Goal: Task Accomplishment & Management: Complete application form

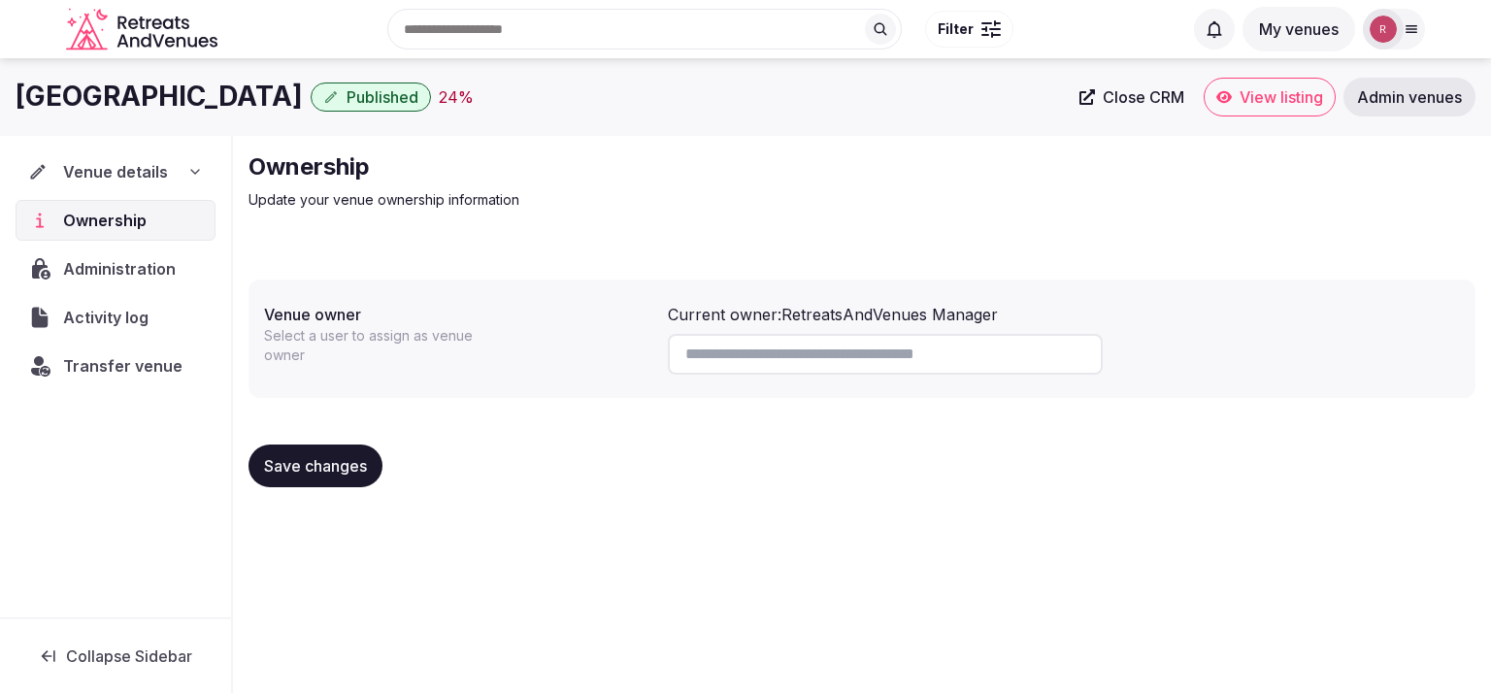
click at [1393, 22] on img at bounding box center [1382, 29] width 27 height 27
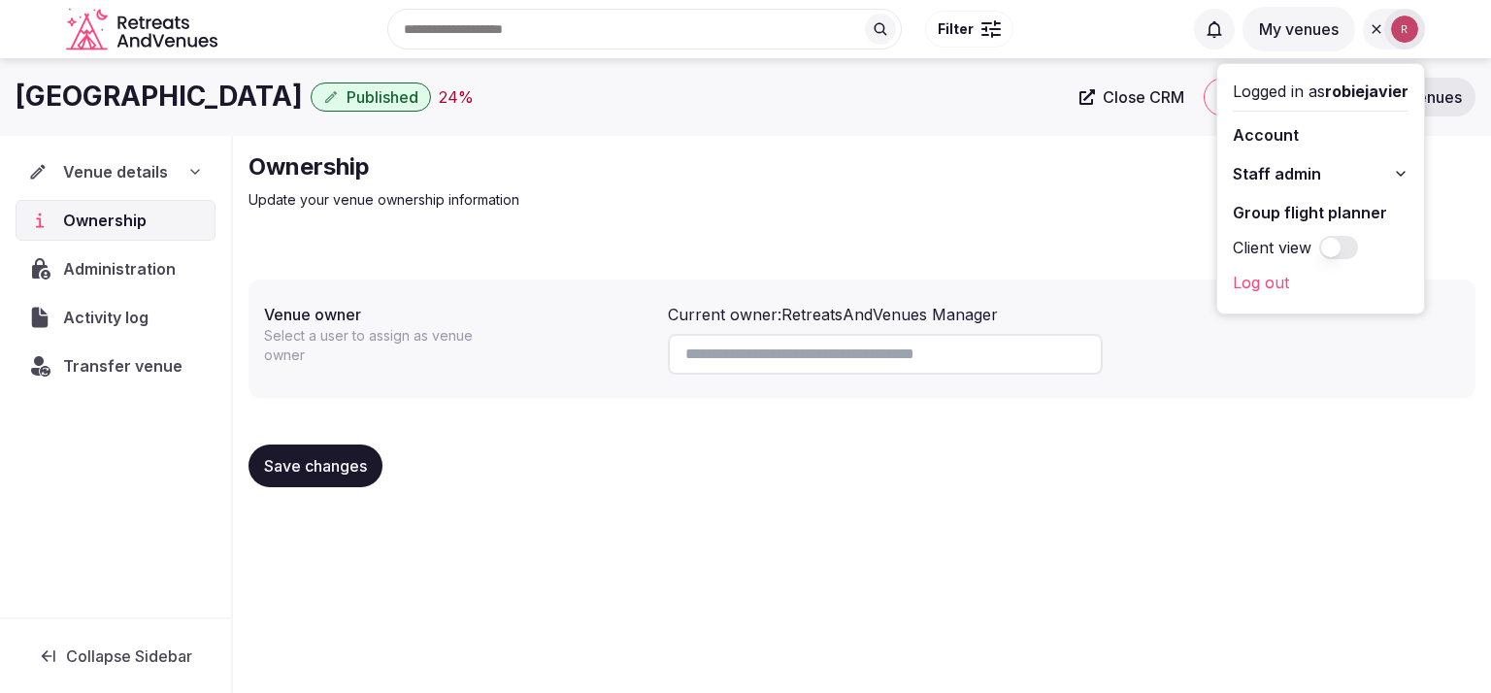
click at [1281, 131] on link "Account" at bounding box center [1320, 134] width 176 height 31
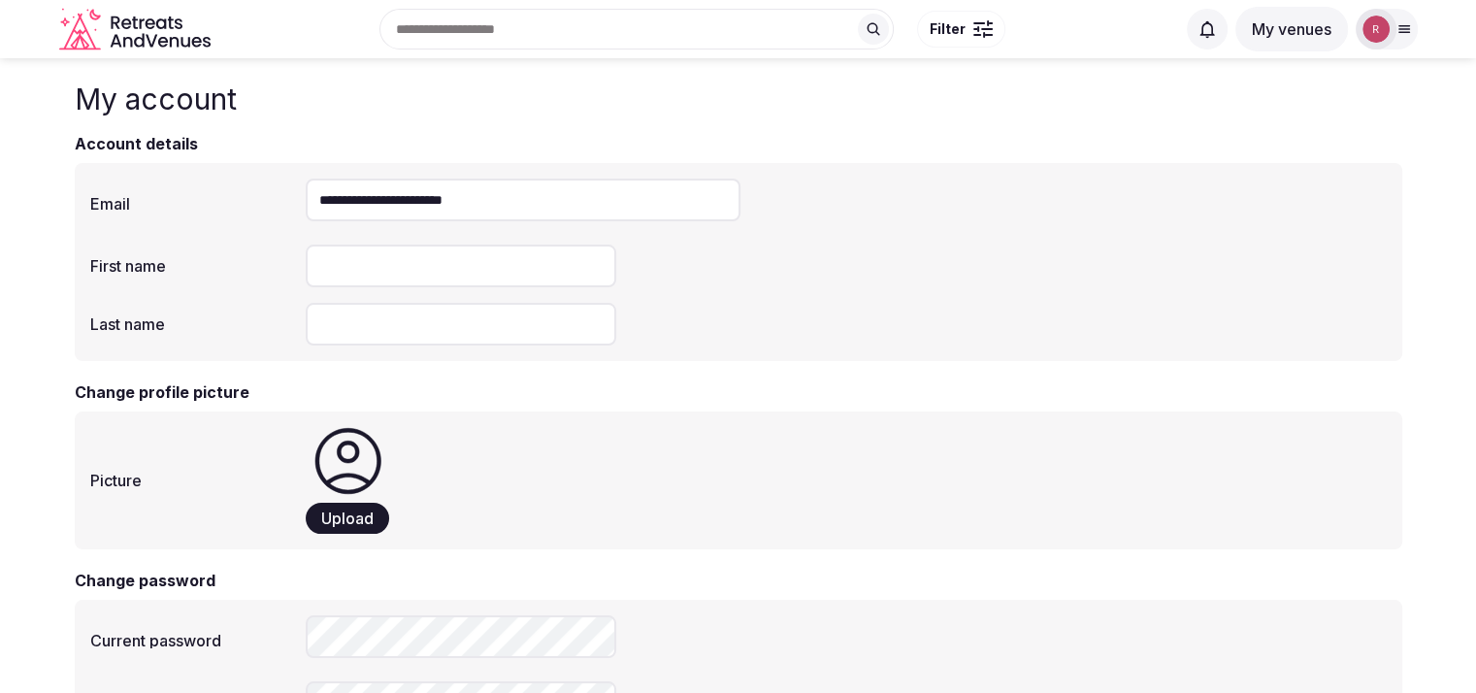
click at [1362, 33] on img at bounding box center [1375, 29] width 27 height 27
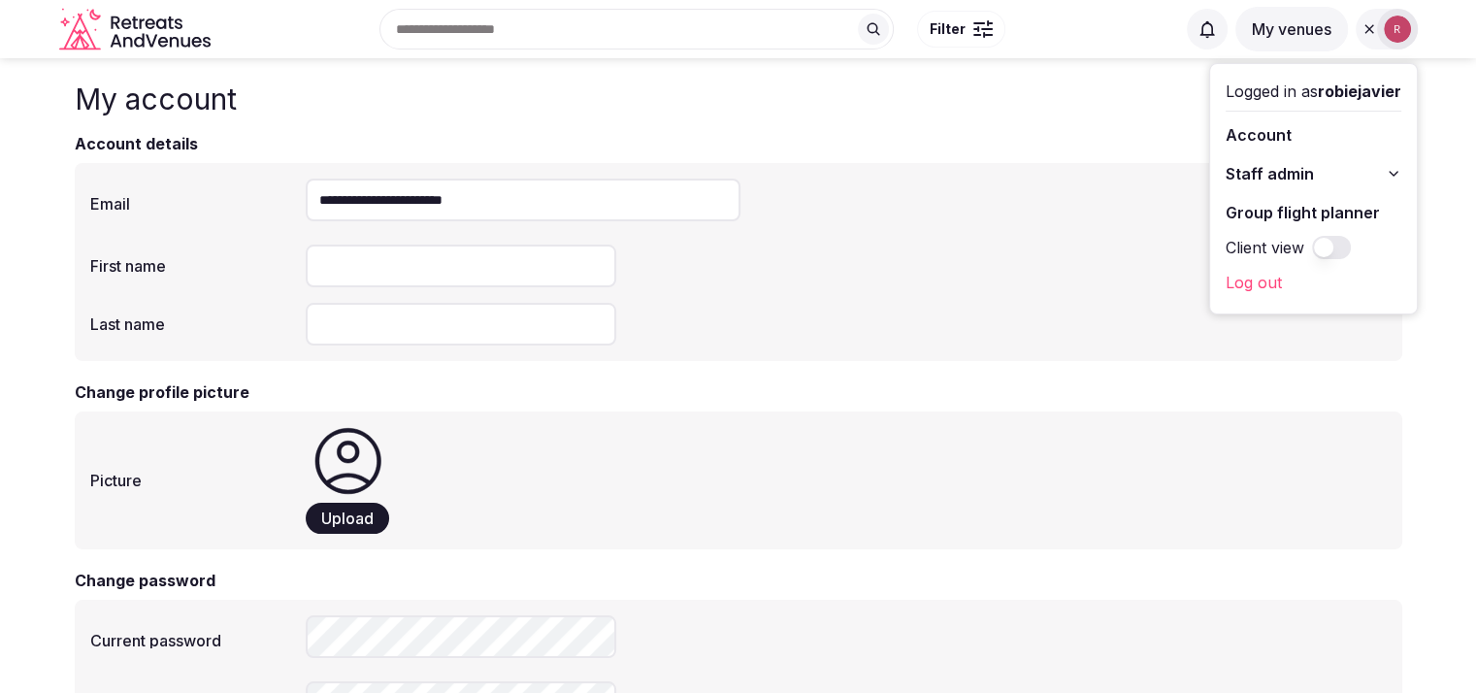
click at [1281, 164] on span "Staff admin" at bounding box center [1270, 173] width 88 height 23
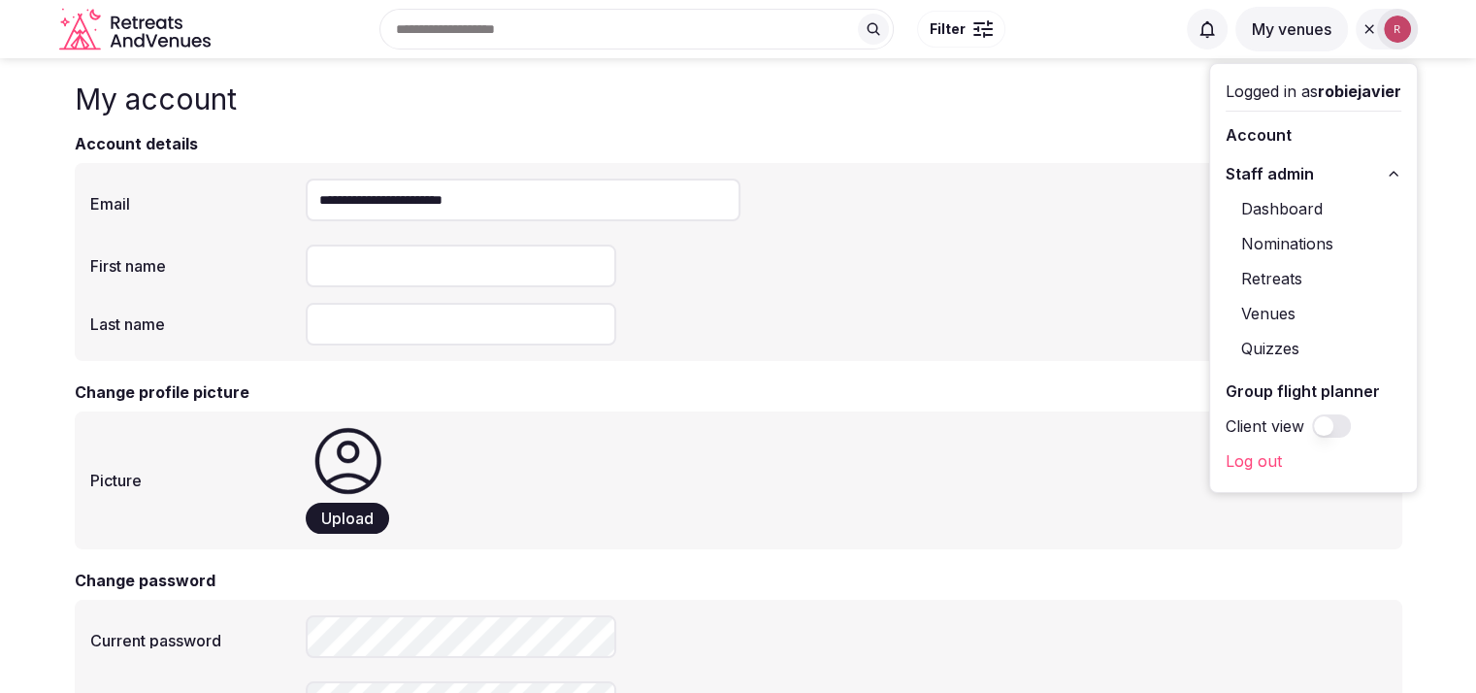
click at [1260, 213] on link "Dashboard" at bounding box center [1314, 208] width 176 height 31
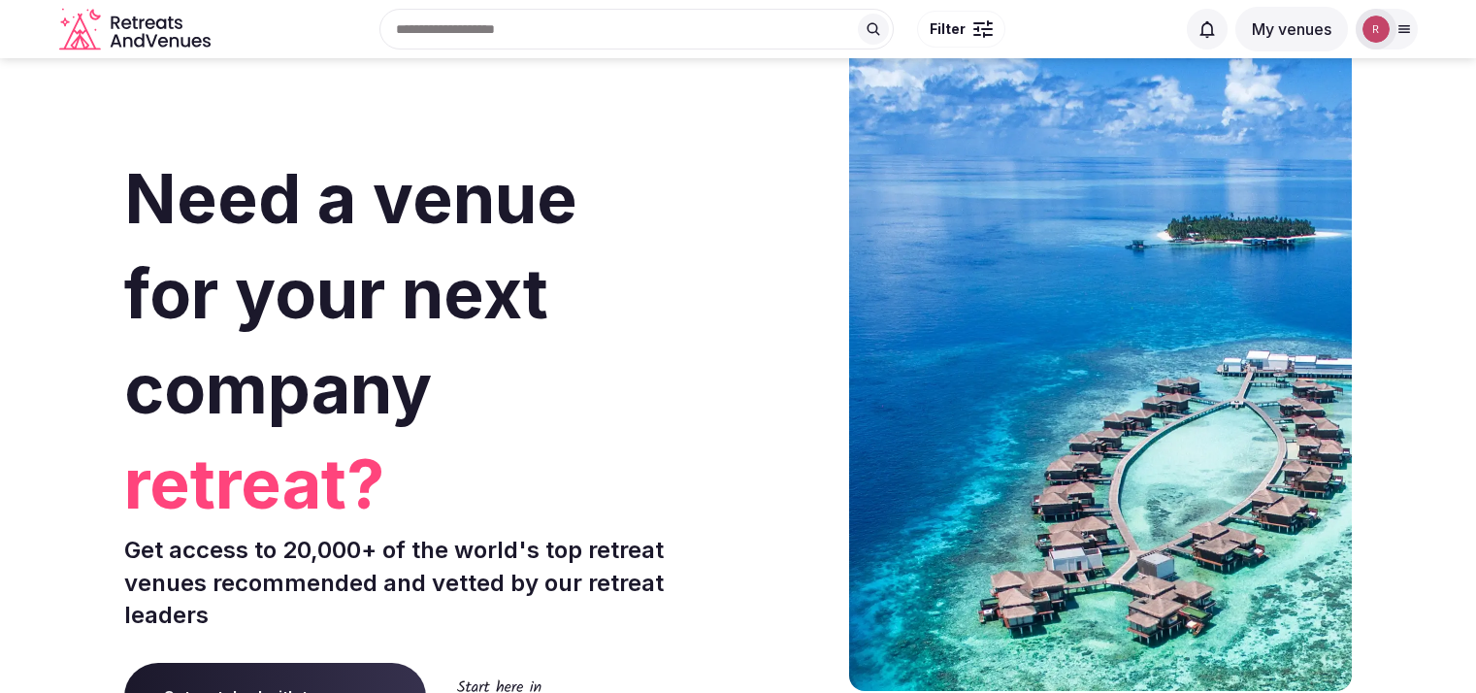
click at [1384, 30] on img at bounding box center [1375, 29] width 27 height 27
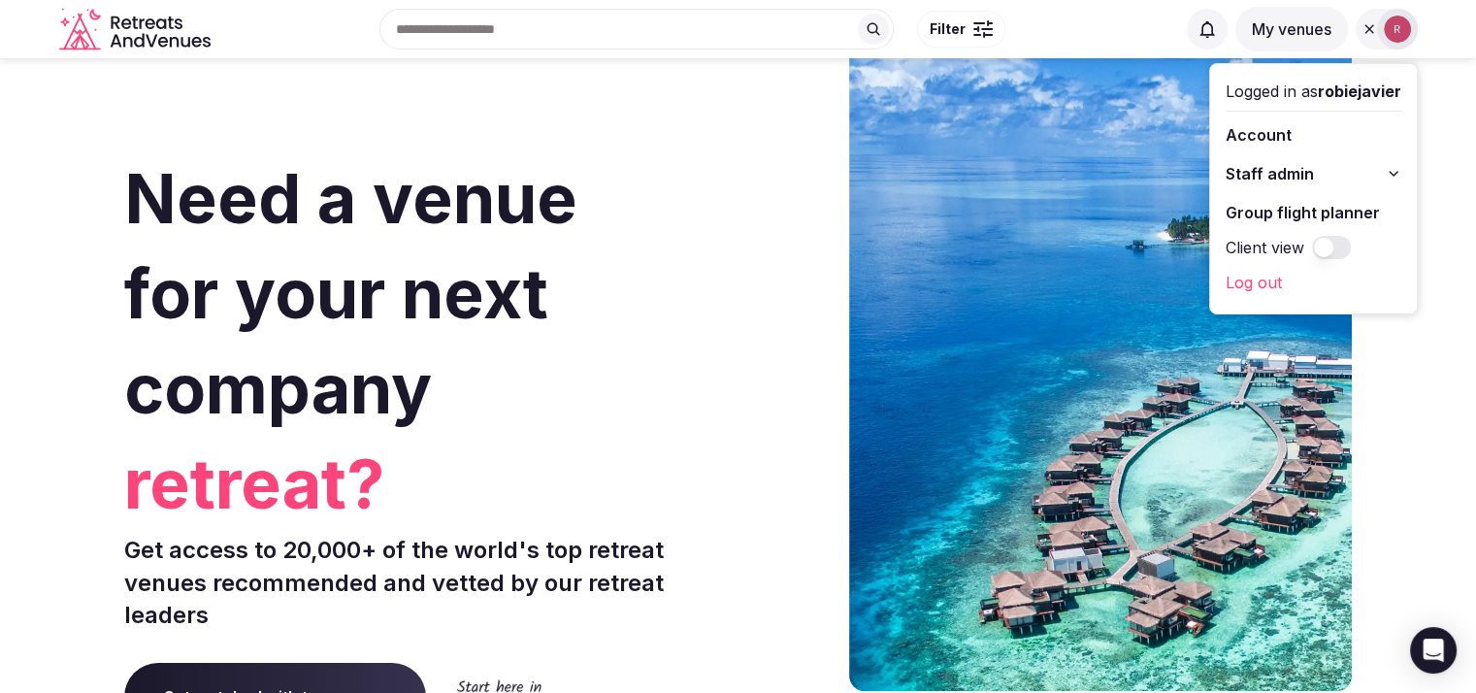
click at [1293, 171] on span "Staff admin" at bounding box center [1270, 173] width 88 height 23
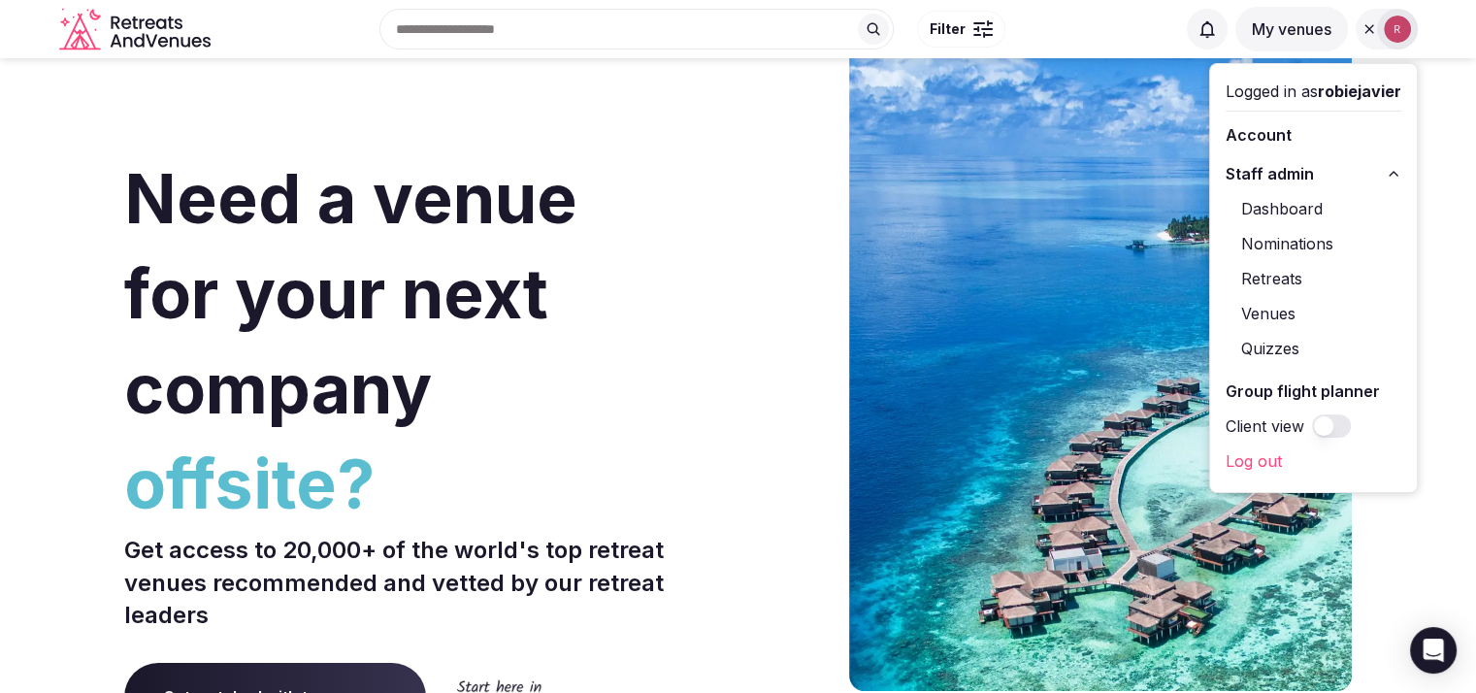
click at [1261, 310] on link "Venues" at bounding box center [1314, 313] width 176 height 31
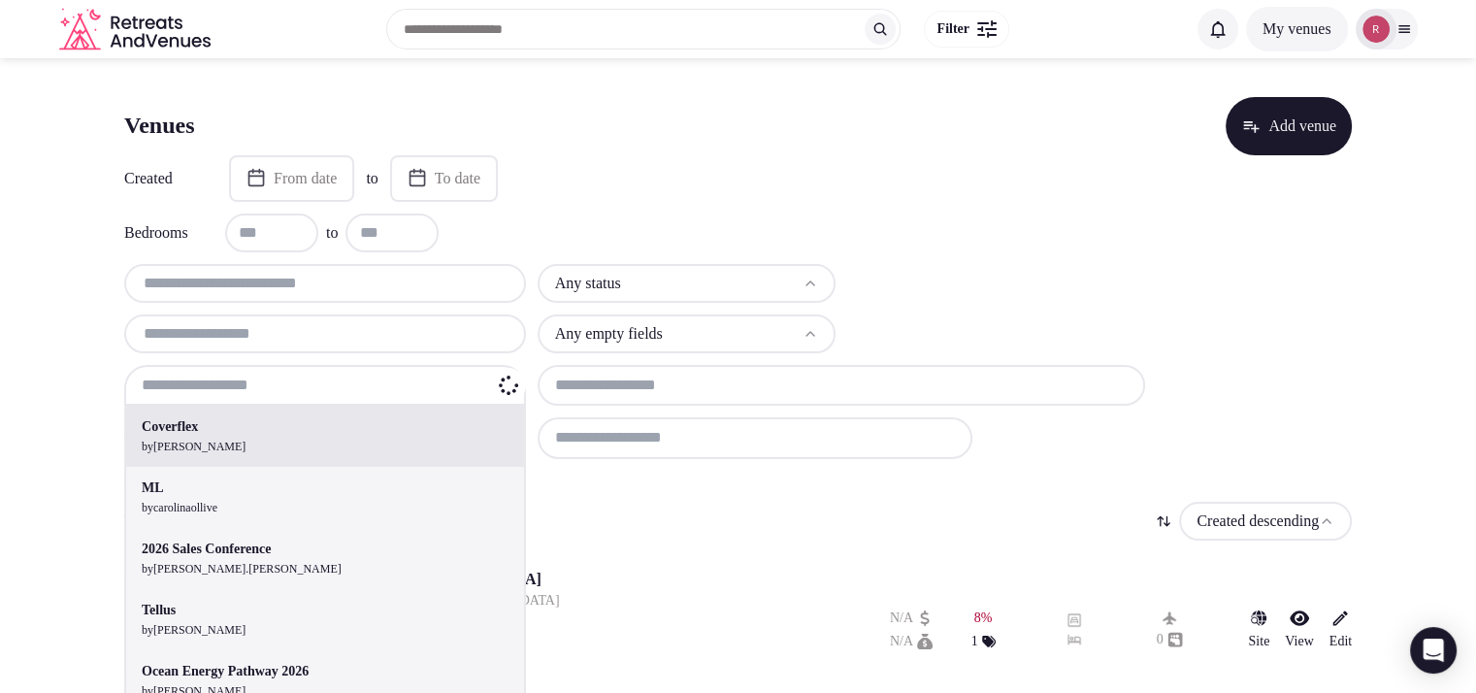
click at [237, 387] on div "Coverflex by Shay Tippie ML by carolinaollive 2026 Sales Conference by cathy.kn…" at bounding box center [325, 385] width 402 height 41
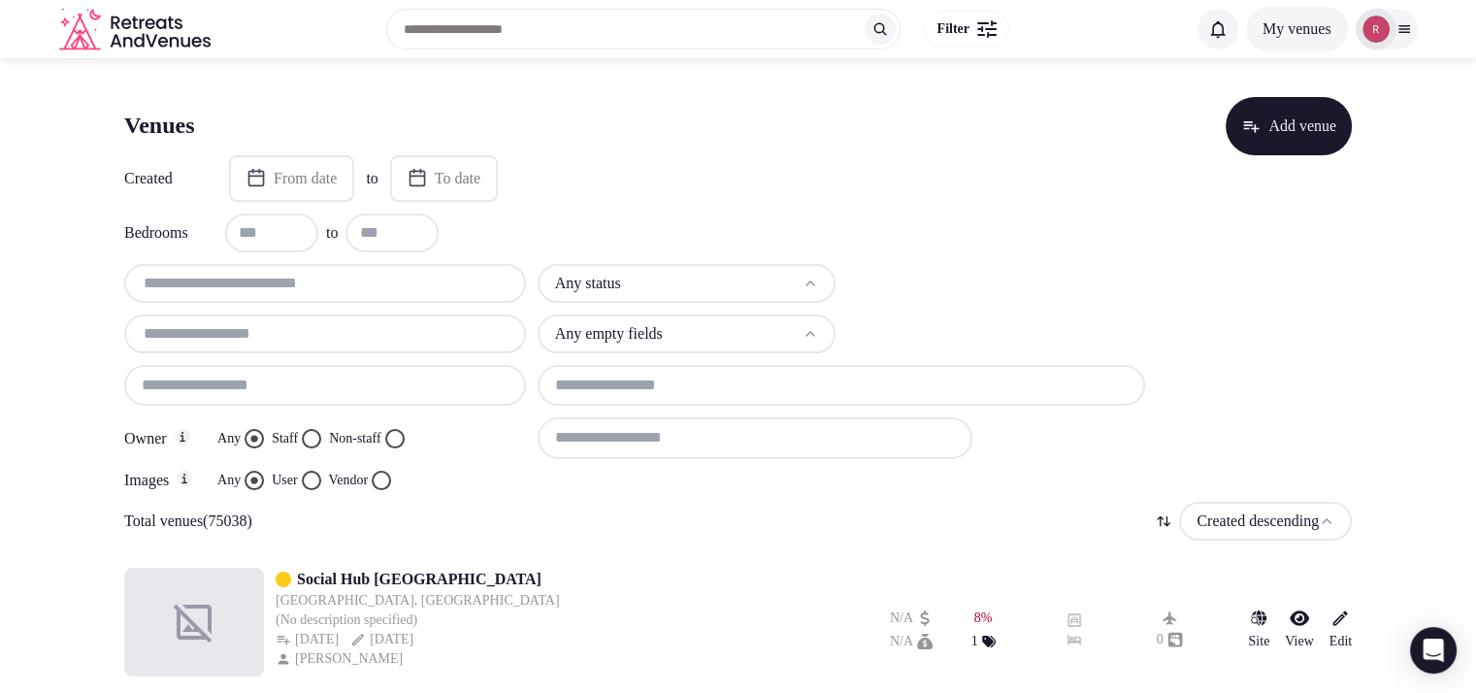
paste input "**********"
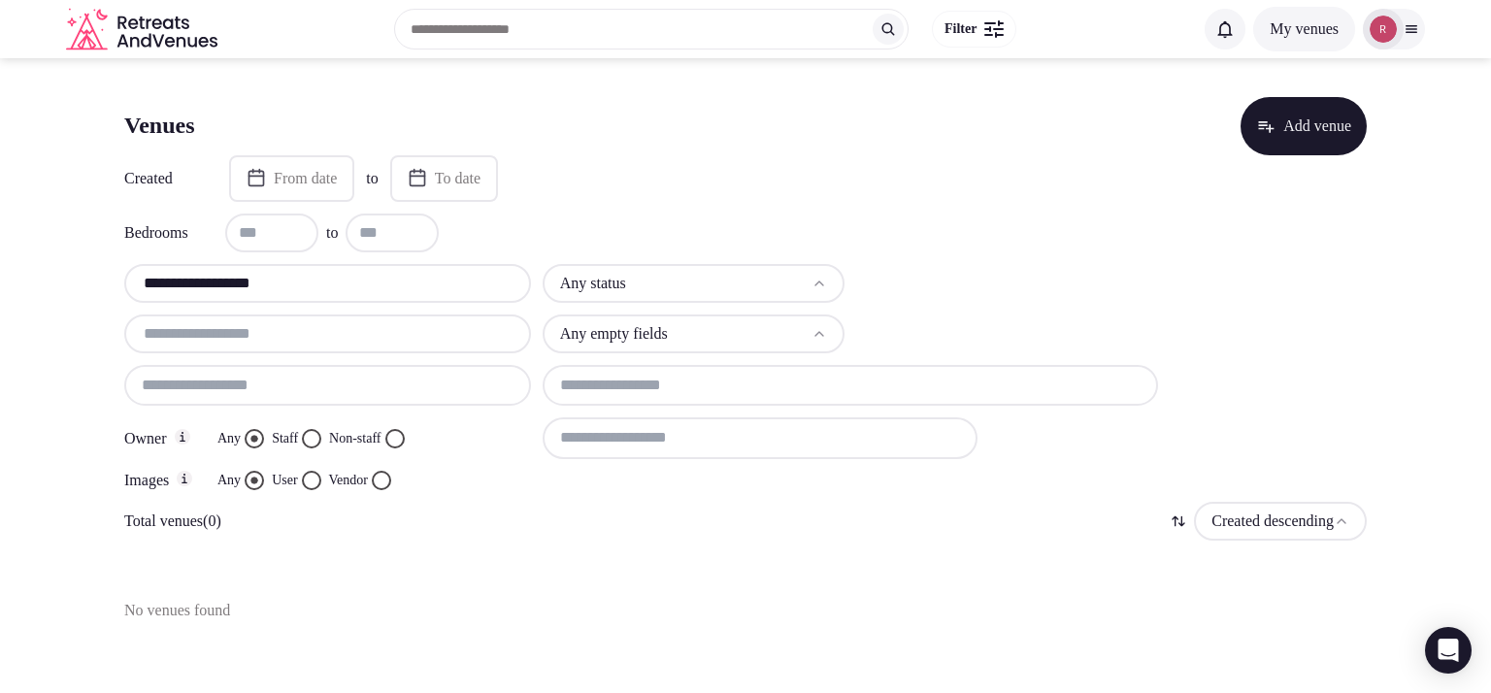
drag, startPoint x: 293, startPoint y: 281, endPoint x: 60, endPoint y: 280, distance: 232.9
click at [60, 280] on section "**********" at bounding box center [745, 351] width 1491 height 587
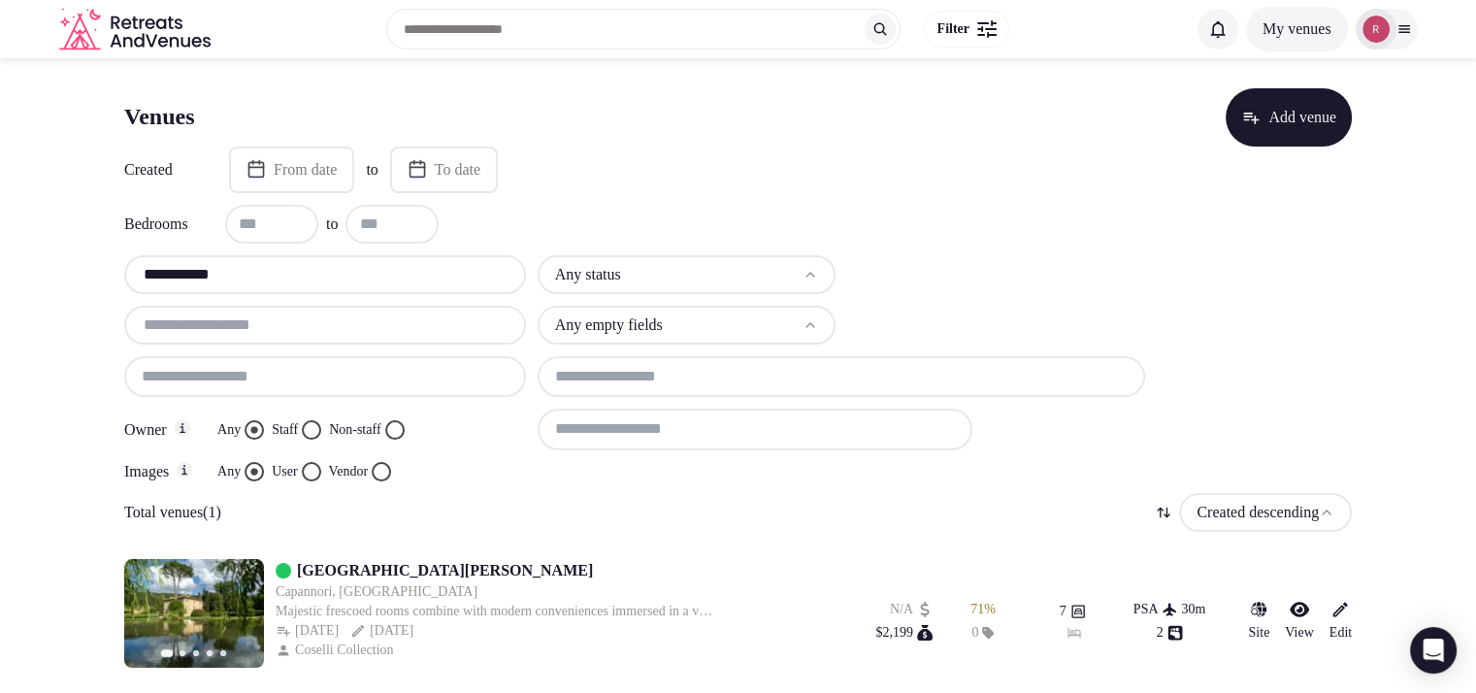
scroll to position [12, 0]
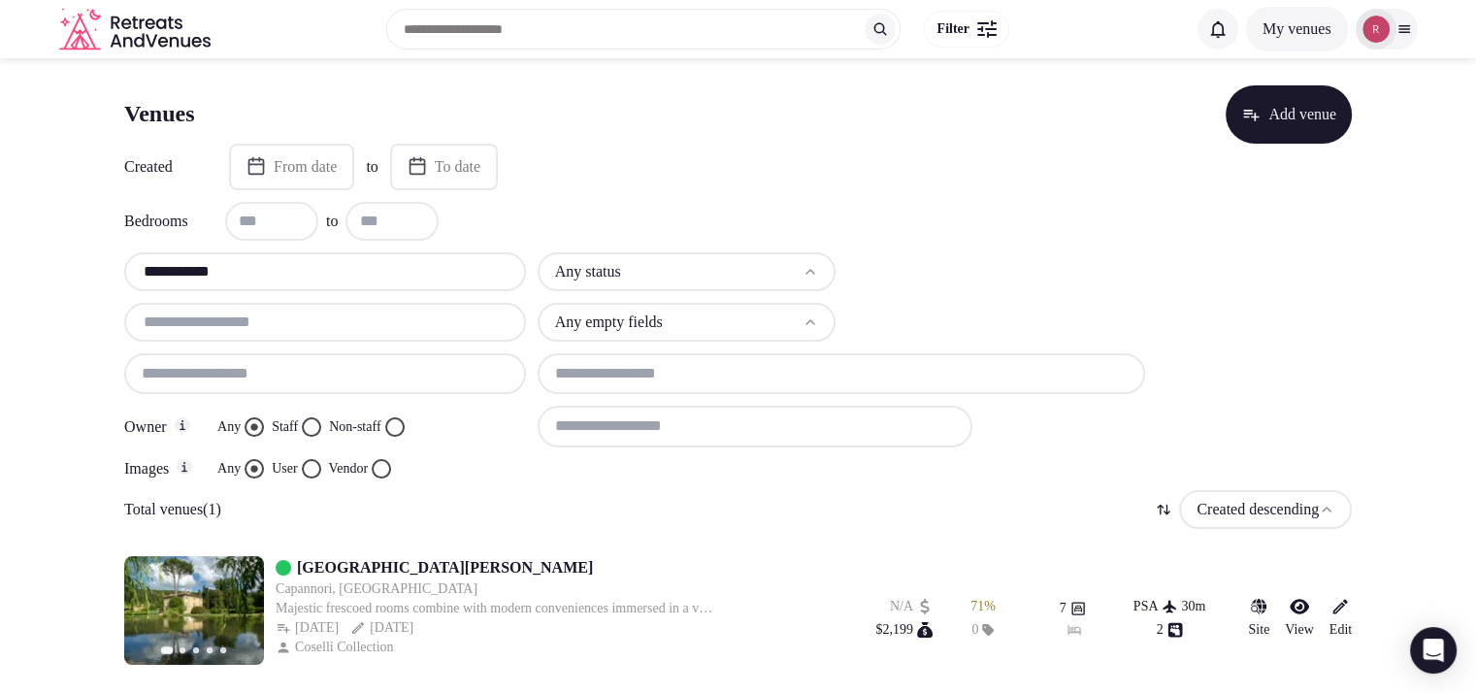
type input "**********"
click at [344, 556] on link "Villa Lenka" at bounding box center [445, 567] width 296 height 23
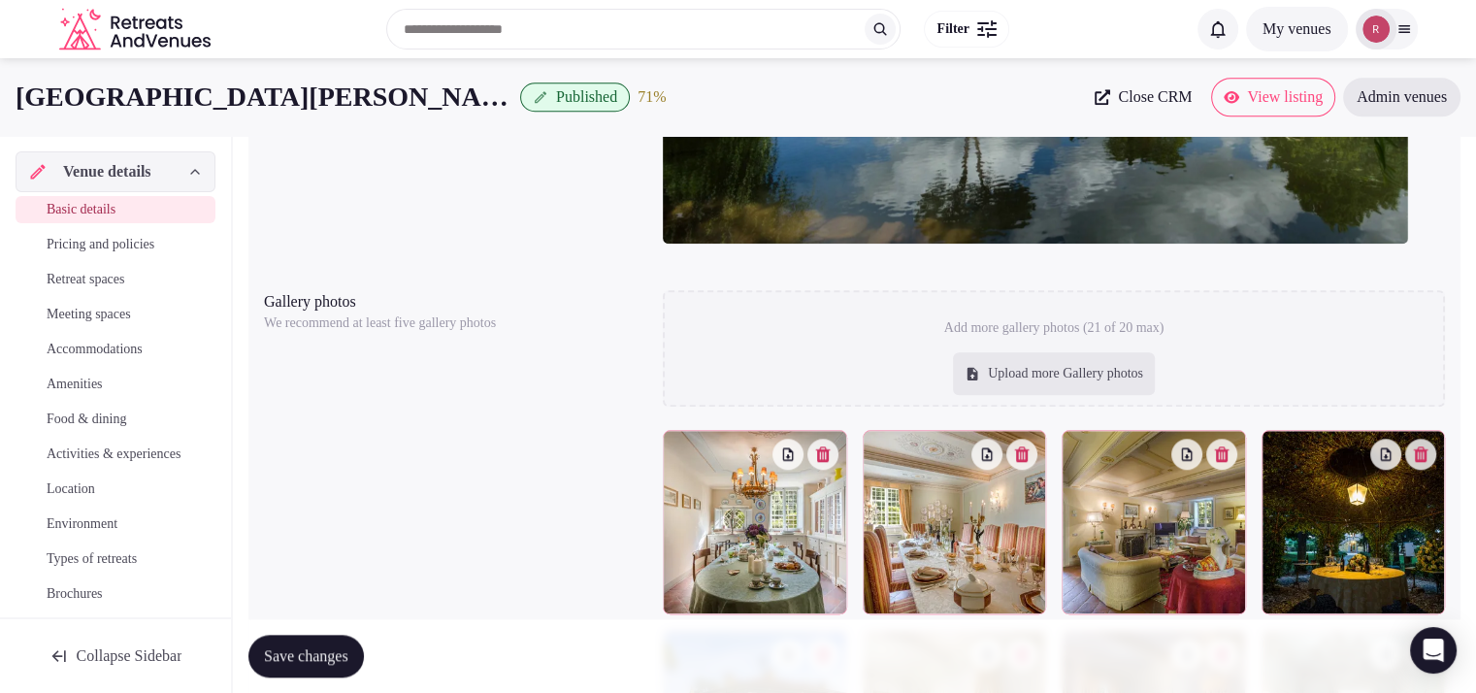
scroll to position [606, 0]
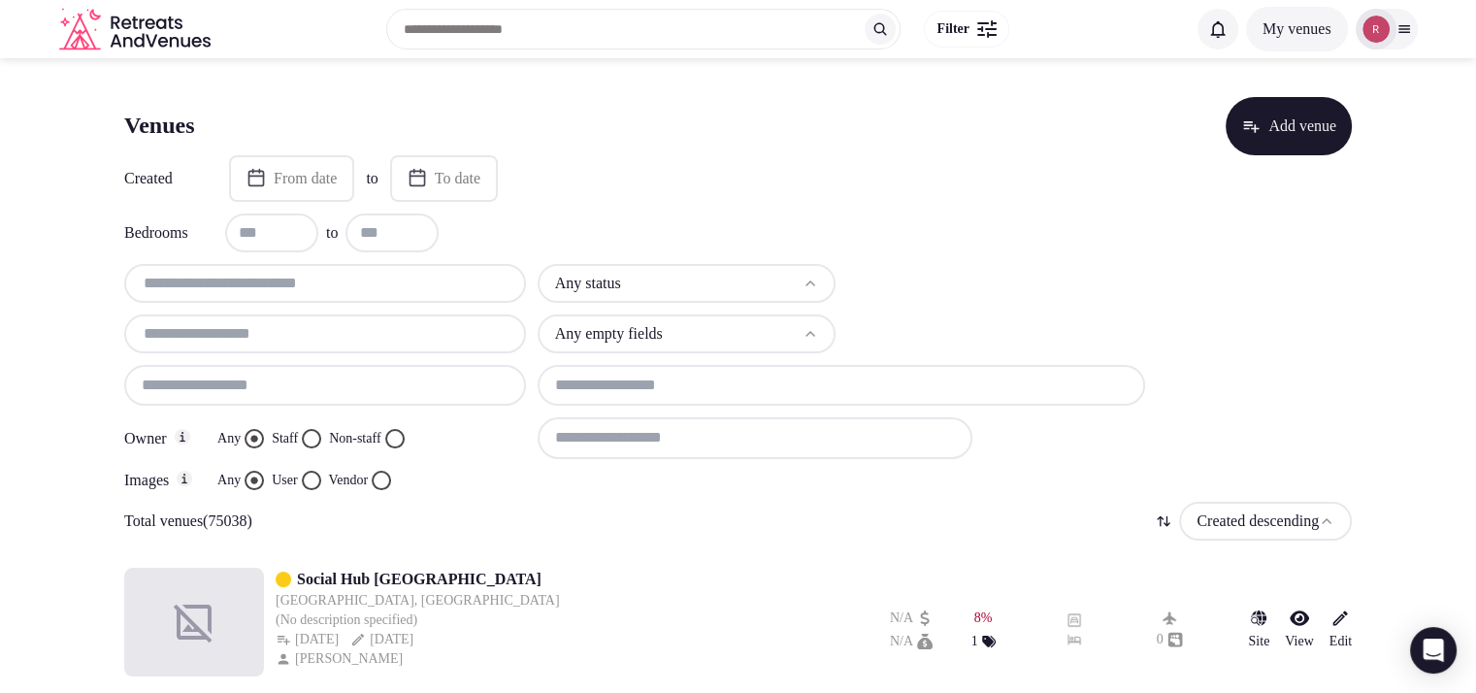
click at [1281, 116] on button "Add venue" at bounding box center [1289, 126] width 126 height 58
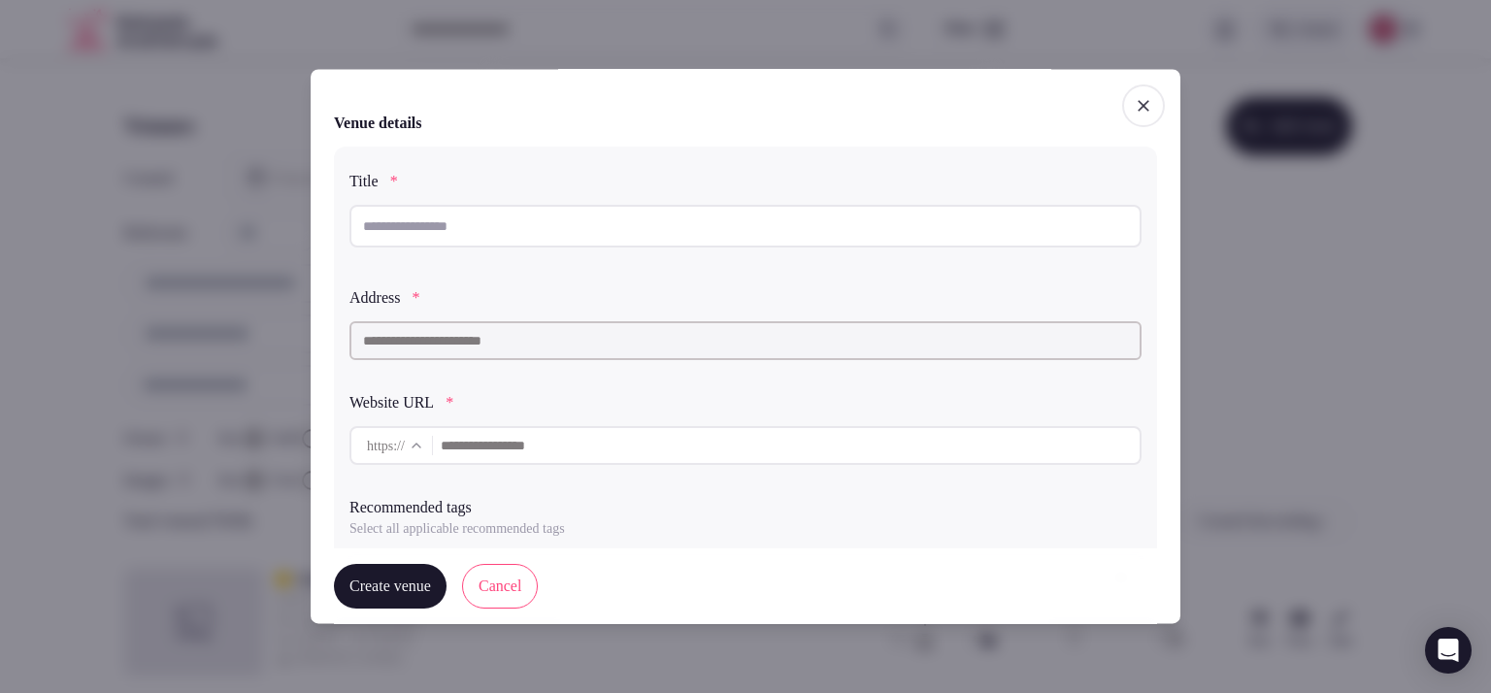
click at [680, 217] on input "text" at bounding box center [745, 226] width 792 height 43
click at [1132, 90] on span "button" at bounding box center [1143, 105] width 43 height 43
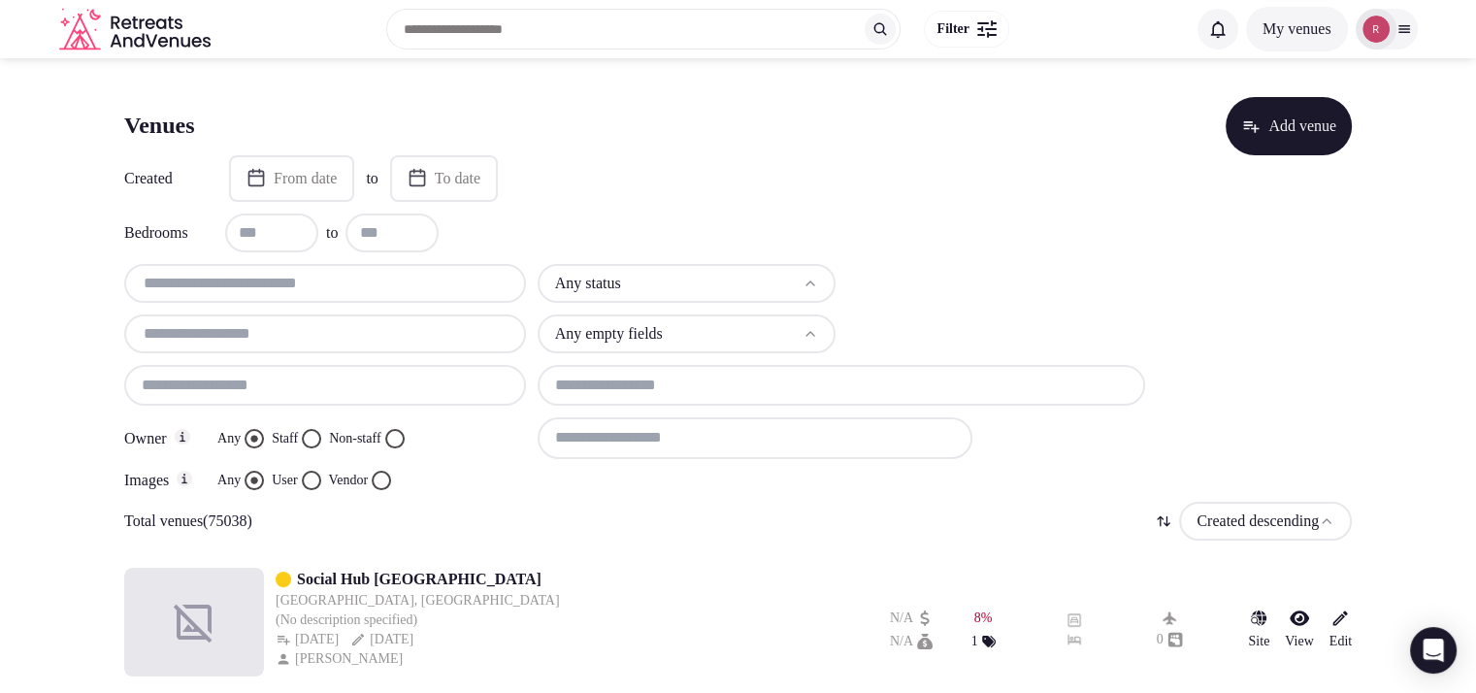
click at [1256, 124] on button "Add venue" at bounding box center [1289, 126] width 126 height 58
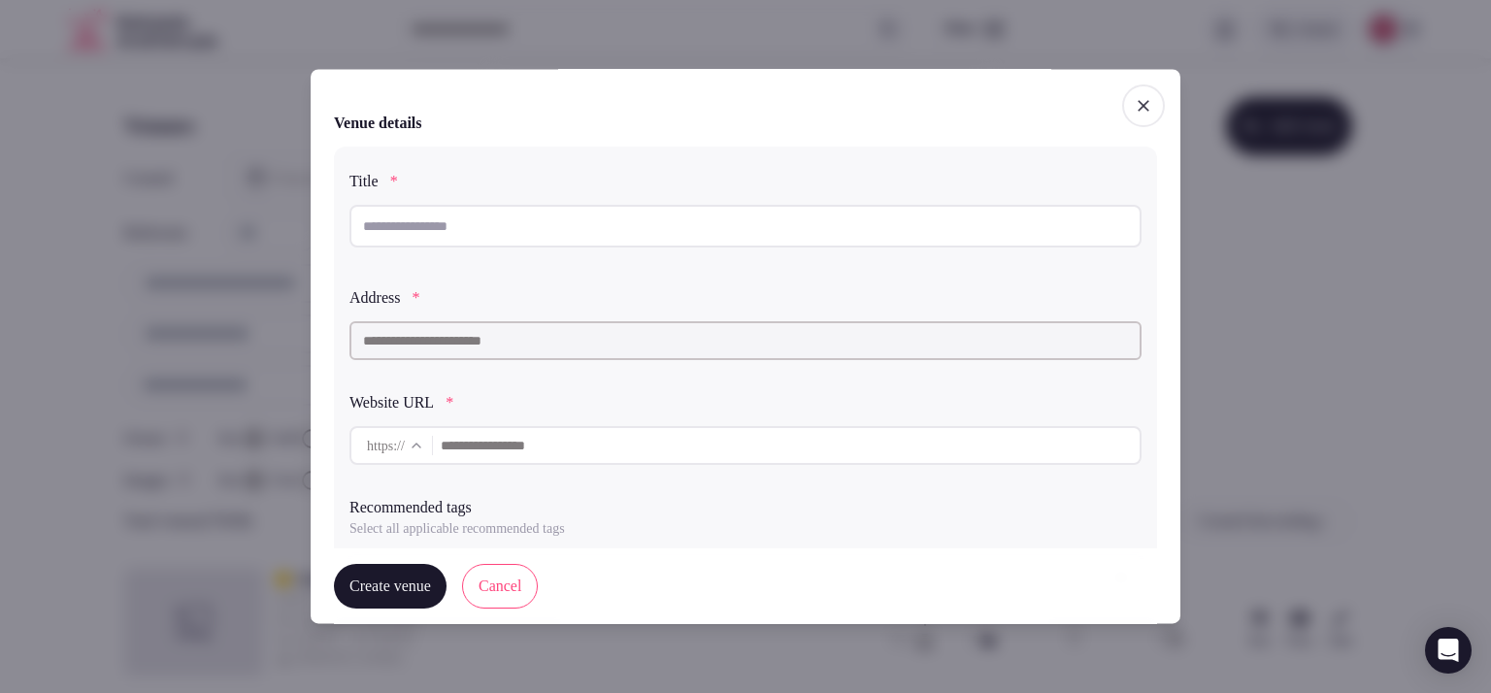
click at [524, 239] on input "text" at bounding box center [745, 226] width 792 height 43
paste input "**********"
type input "**********"
click at [507, 344] on input "text" at bounding box center [745, 340] width 792 height 39
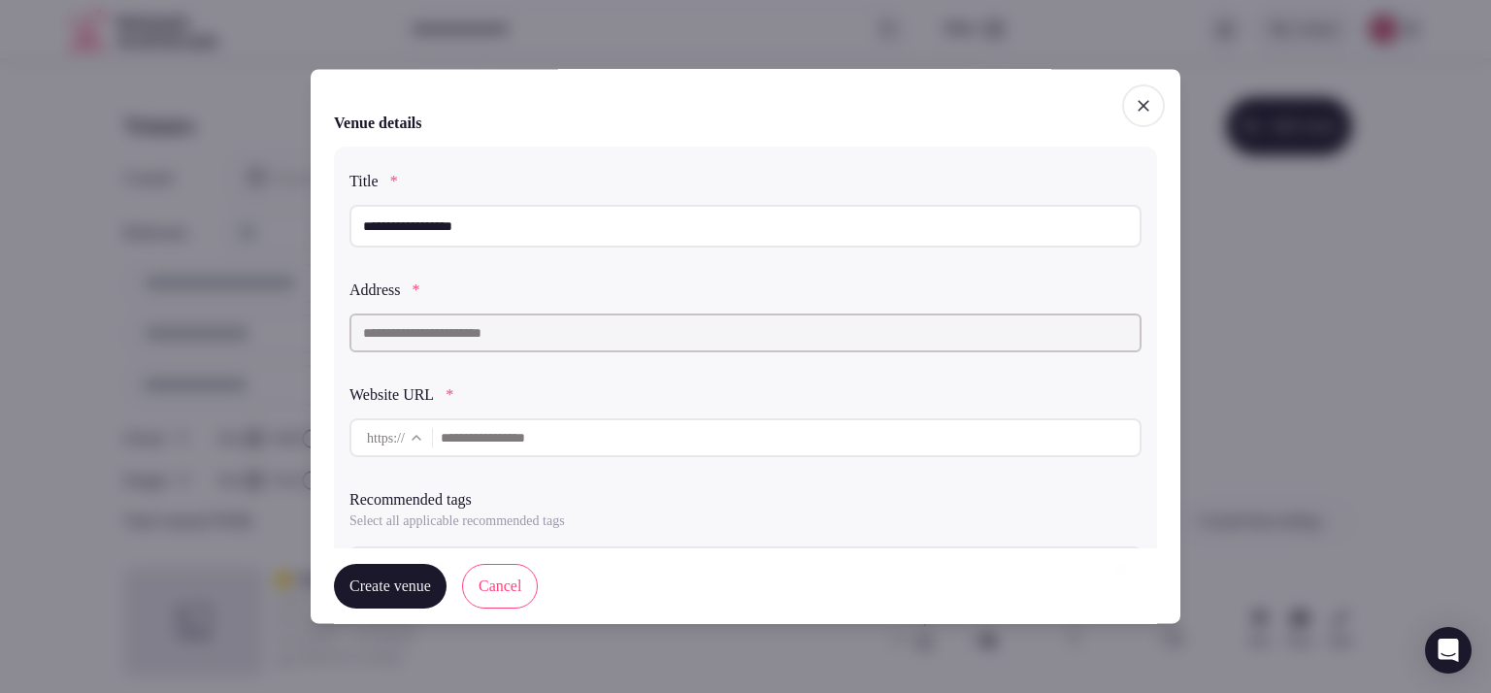
click at [474, 356] on div at bounding box center [745, 333] width 792 height 54
paste input "**********"
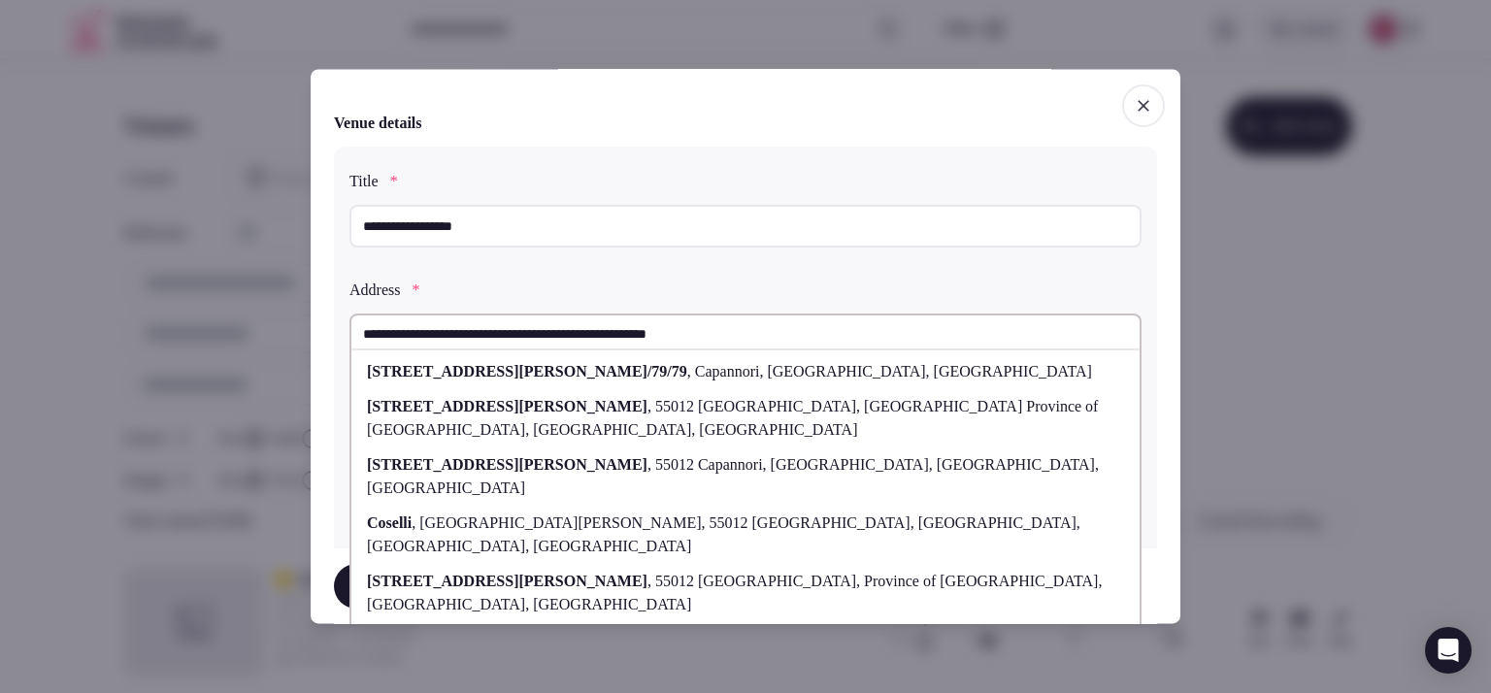
click at [525, 403] on span "55012 Capannori, Lucca Province of Lucca, Tuscany, Italy" at bounding box center [732, 418] width 731 height 40
type input "**********"
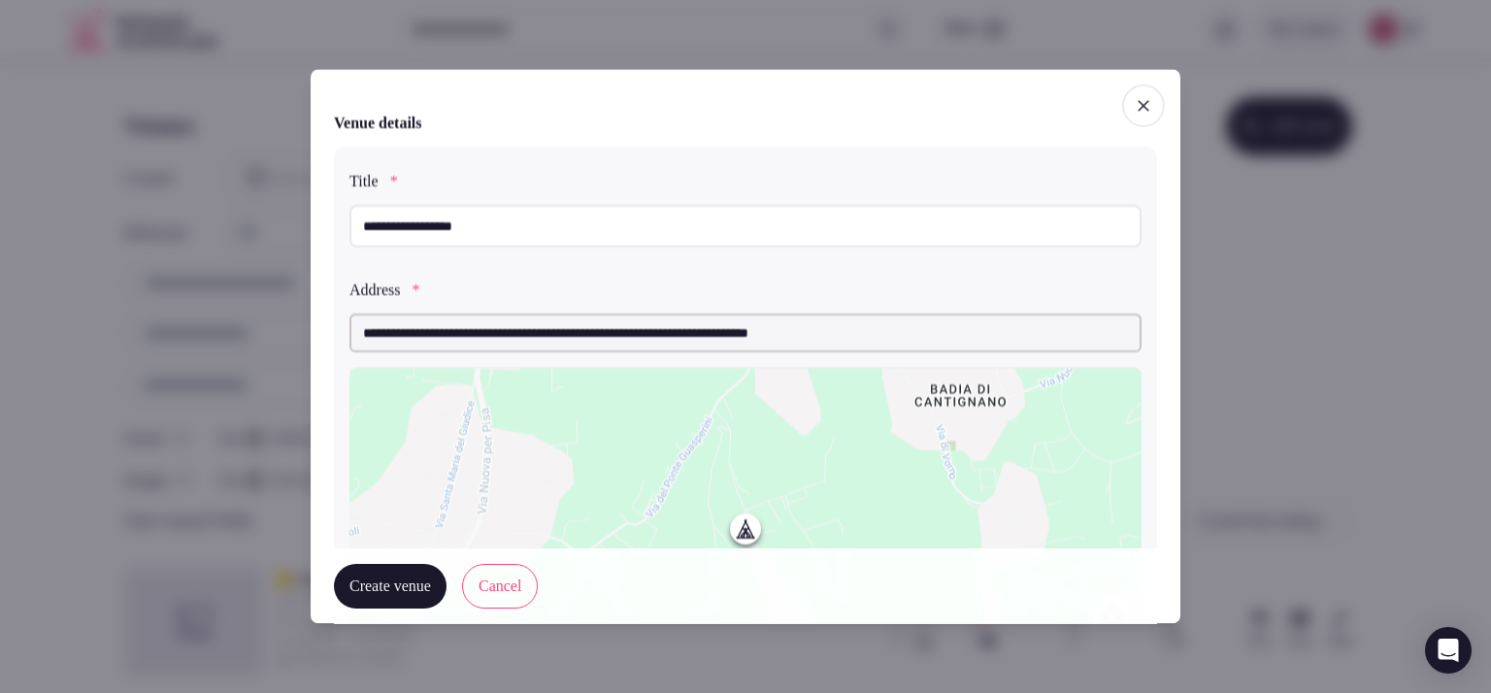
scroll to position [416, 0]
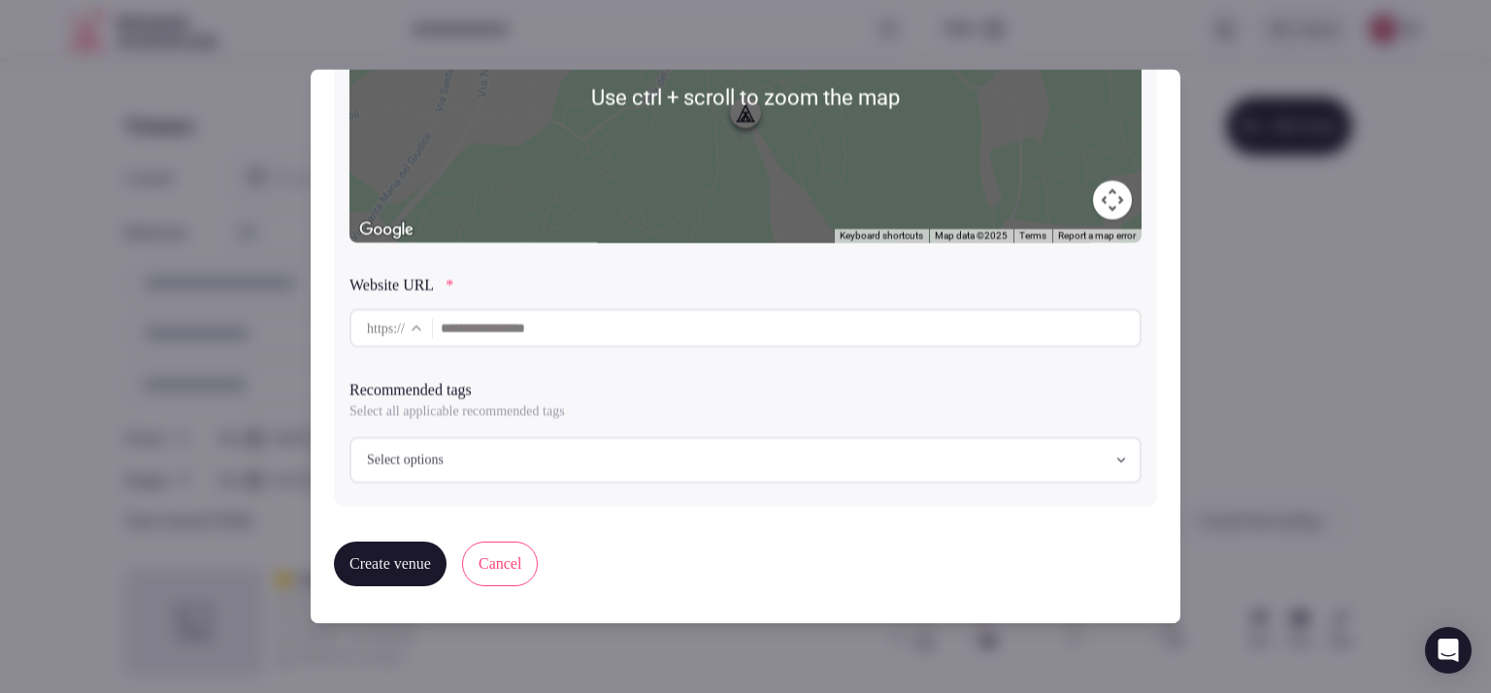
click at [567, 332] on input "text" at bounding box center [790, 328] width 699 height 39
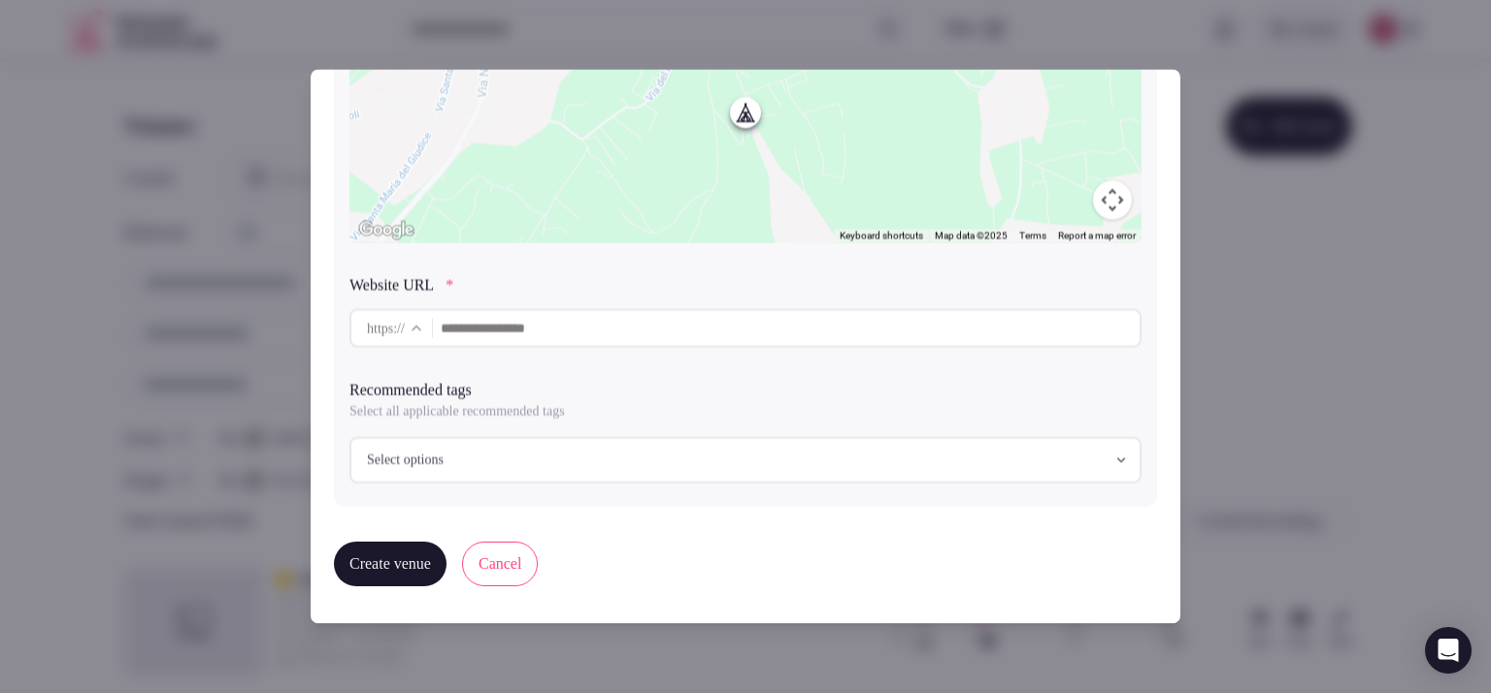
paste input "**********"
type input "**********"
click at [455, 460] on div "Select options" at bounding box center [405, 459] width 100 height 19
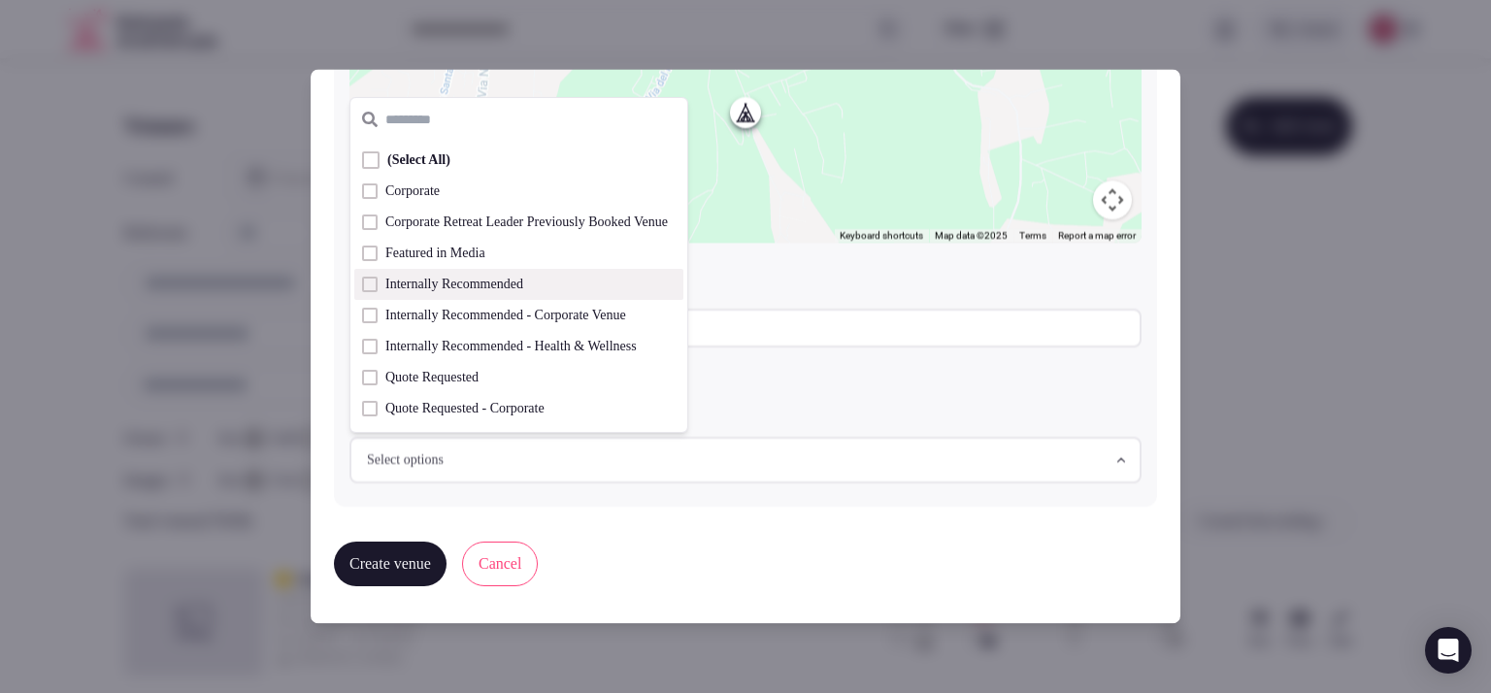
click at [485, 278] on span "Internally Recommended" at bounding box center [454, 284] width 138 height 19
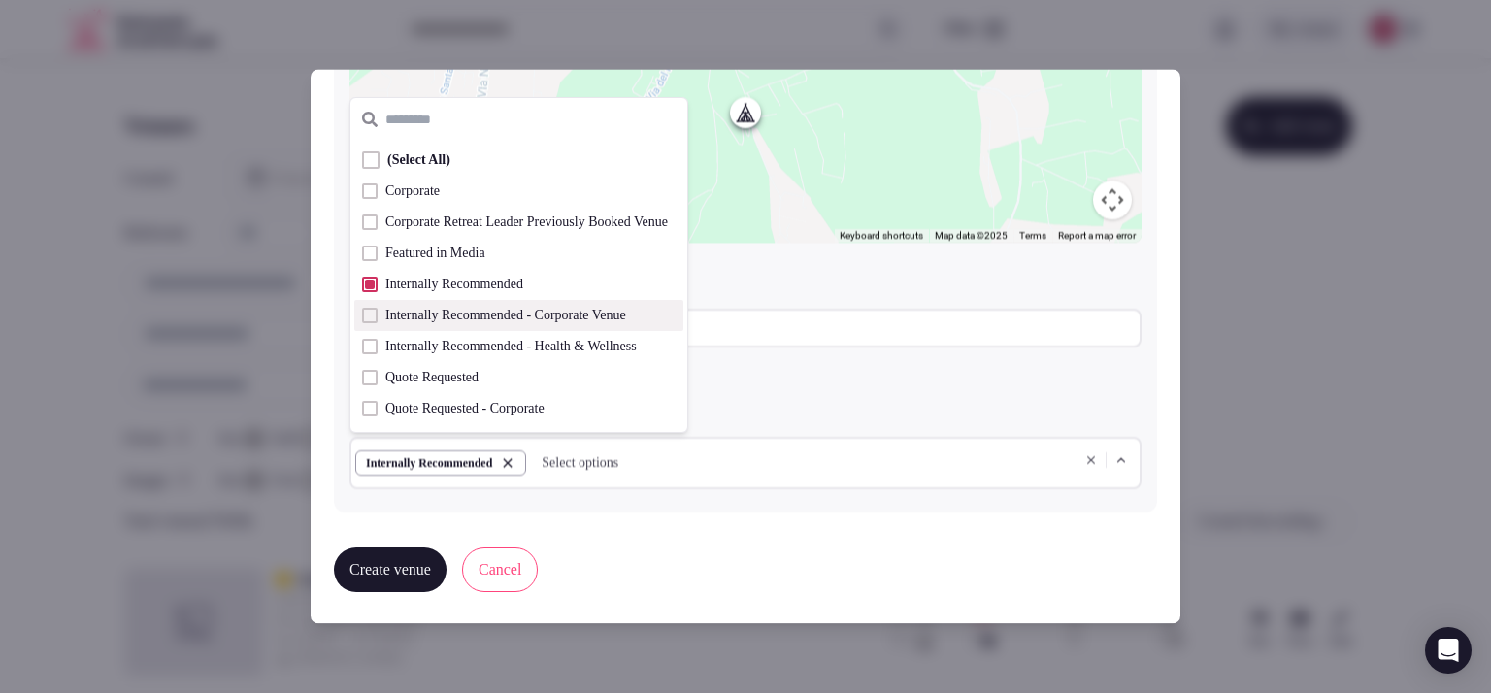
click at [474, 313] on span "Internally Recommended - Corporate Venue" at bounding box center [505, 315] width 241 height 19
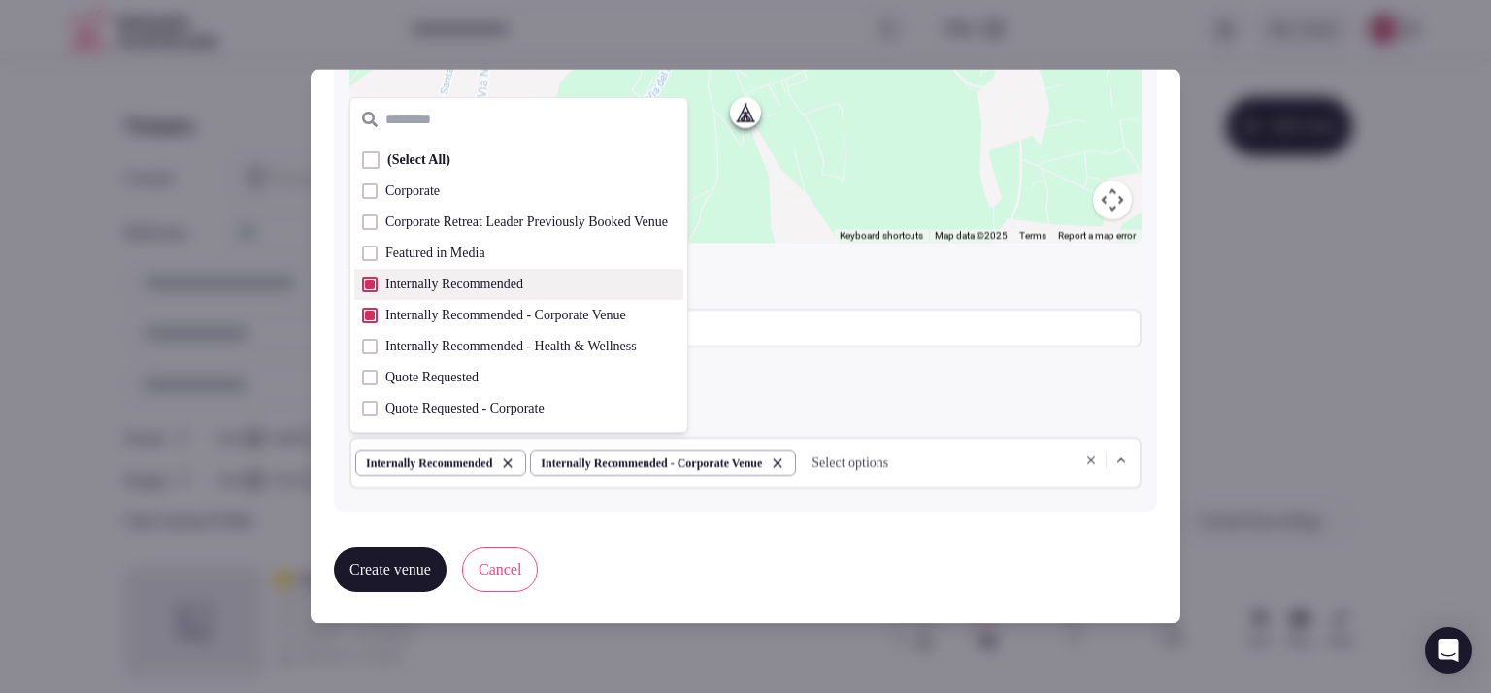
click at [483, 278] on span "Internally Recommended" at bounding box center [454, 284] width 138 height 19
click at [819, 282] on label "Website URL *" at bounding box center [745, 286] width 792 height 16
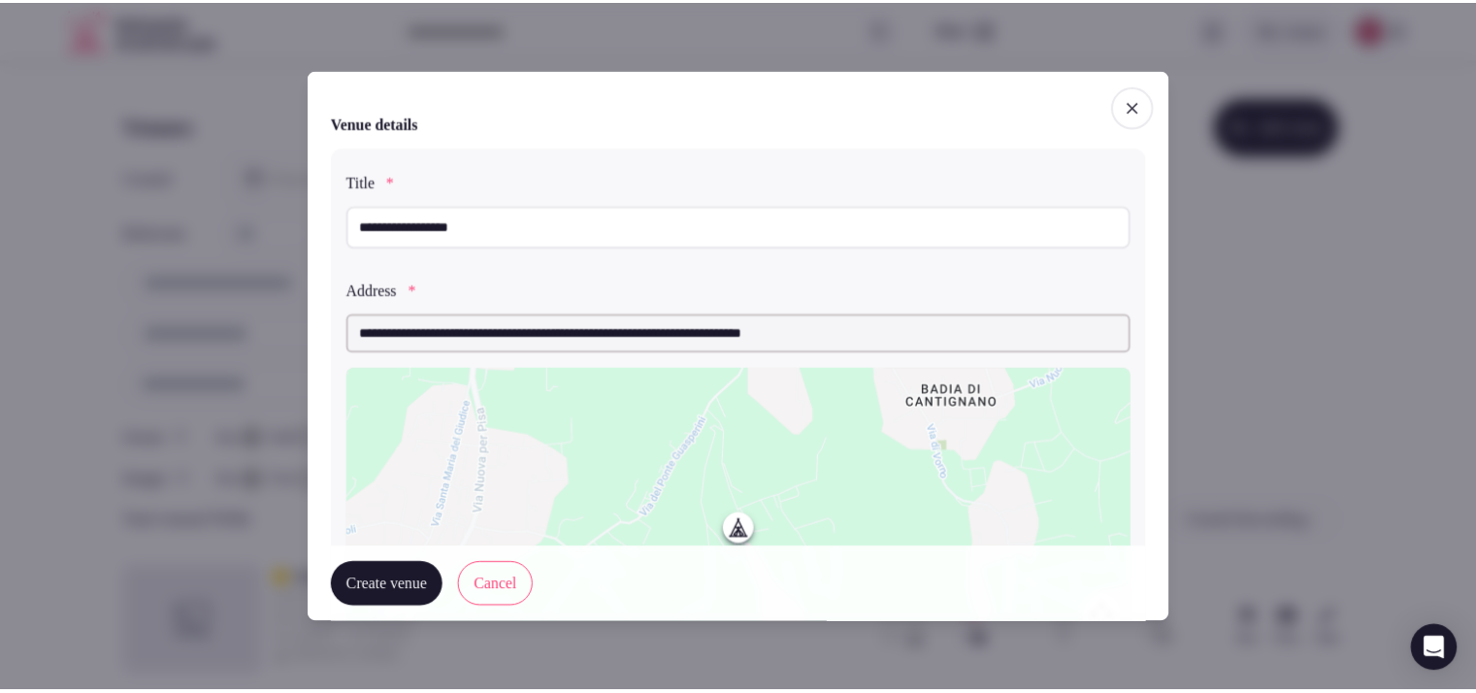
scroll to position [422, 0]
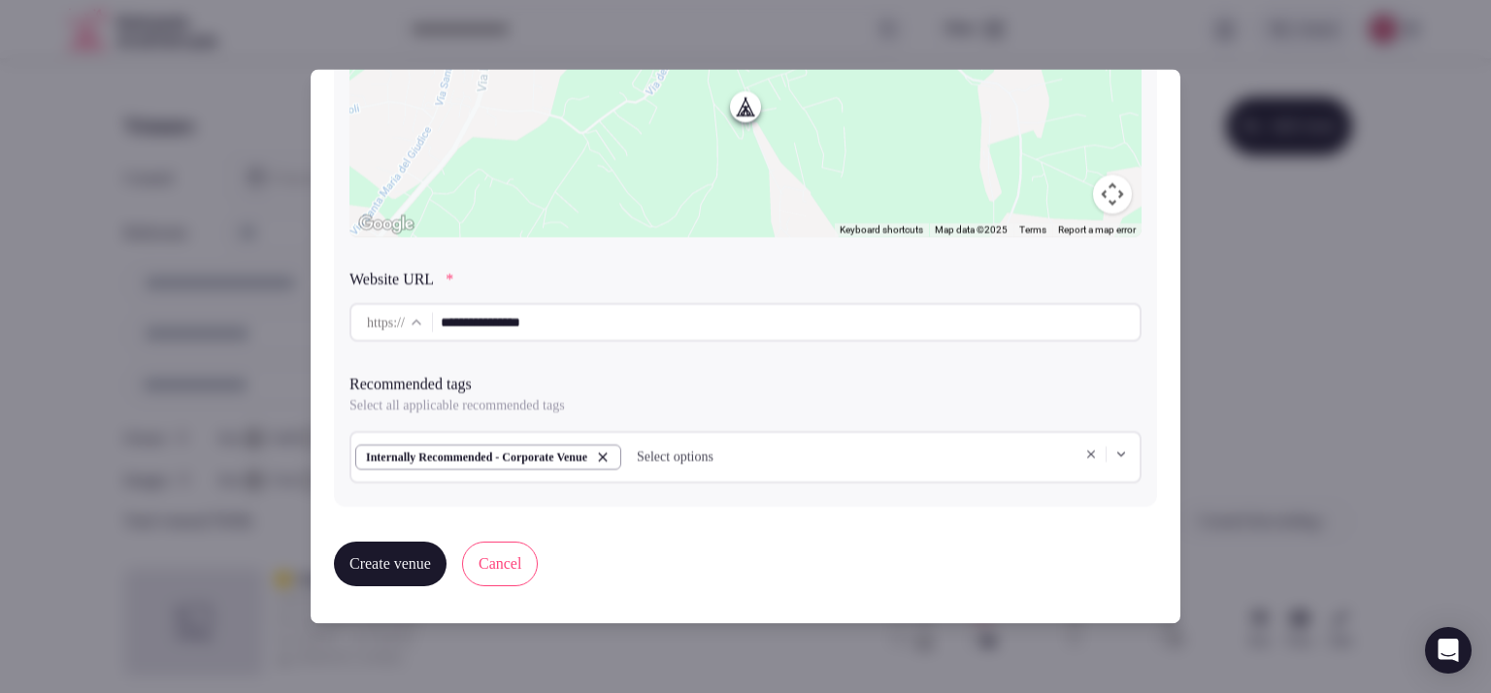
click at [388, 547] on button "Create venue" at bounding box center [390, 563] width 113 height 45
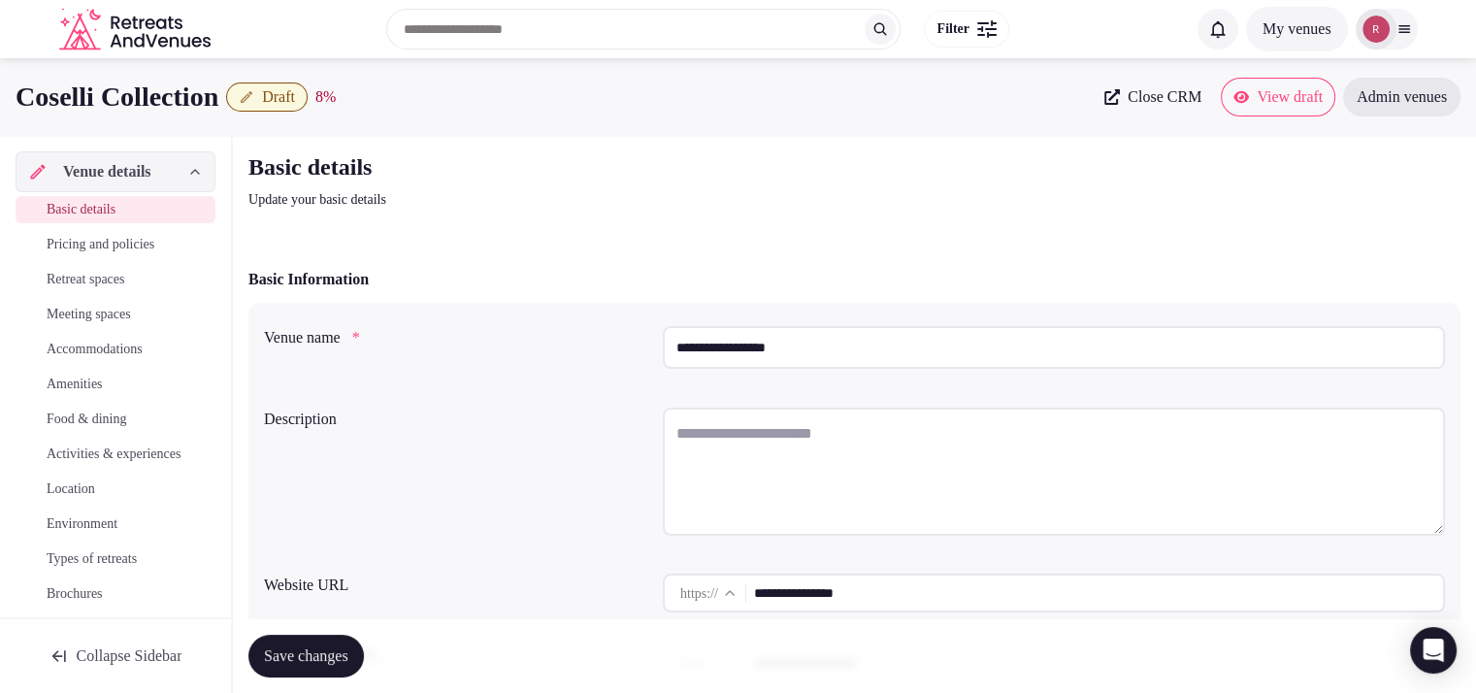
click at [769, 452] on textarea at bounding box center [1054, 472] width 782 height 128
paste textarea "**********"
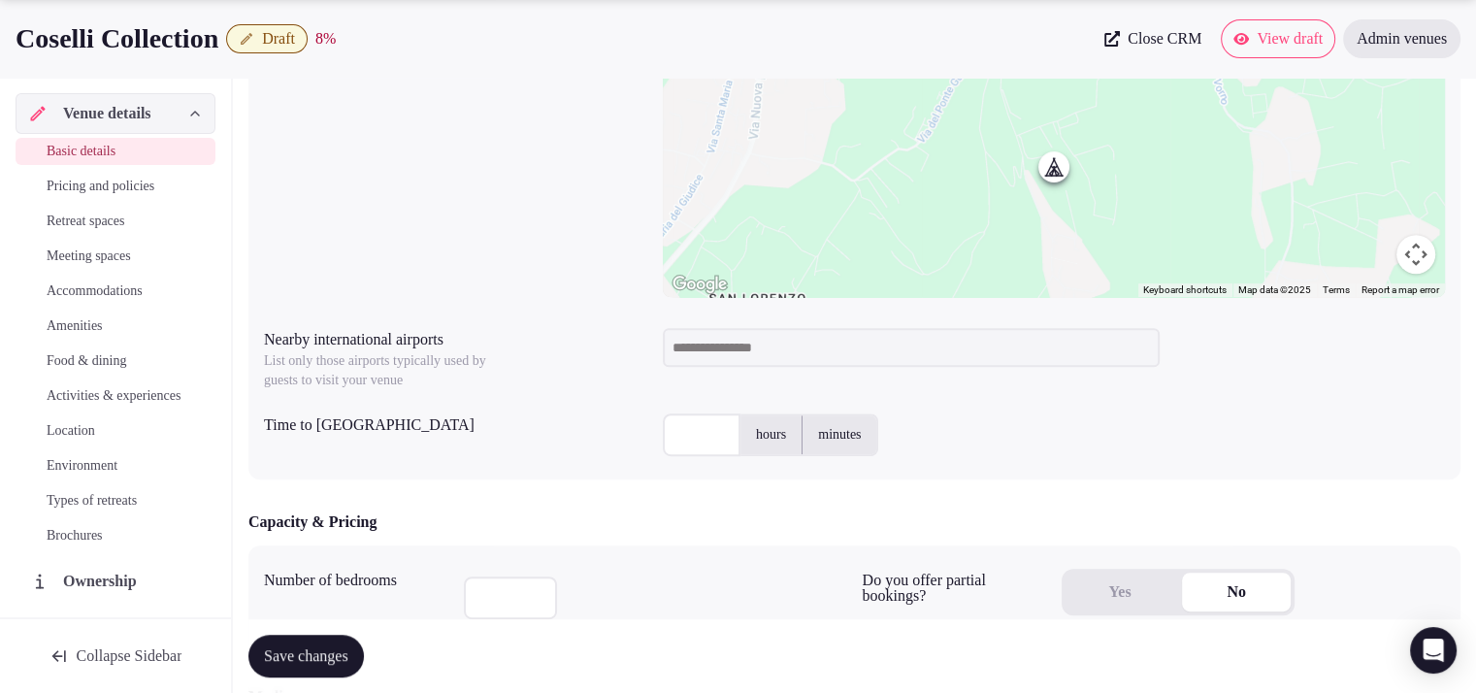
scroll to position [846, 0]
type textarea "**********"
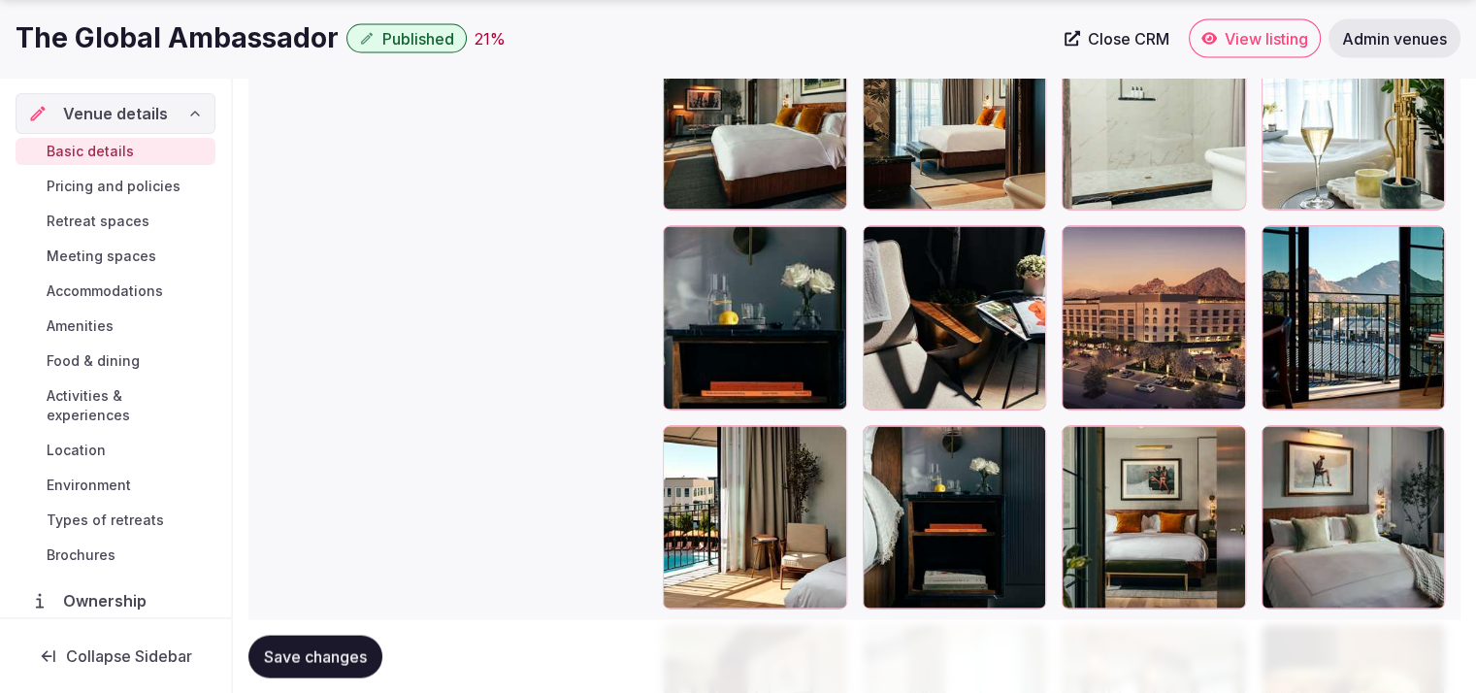
scroll to position [3781, 0]
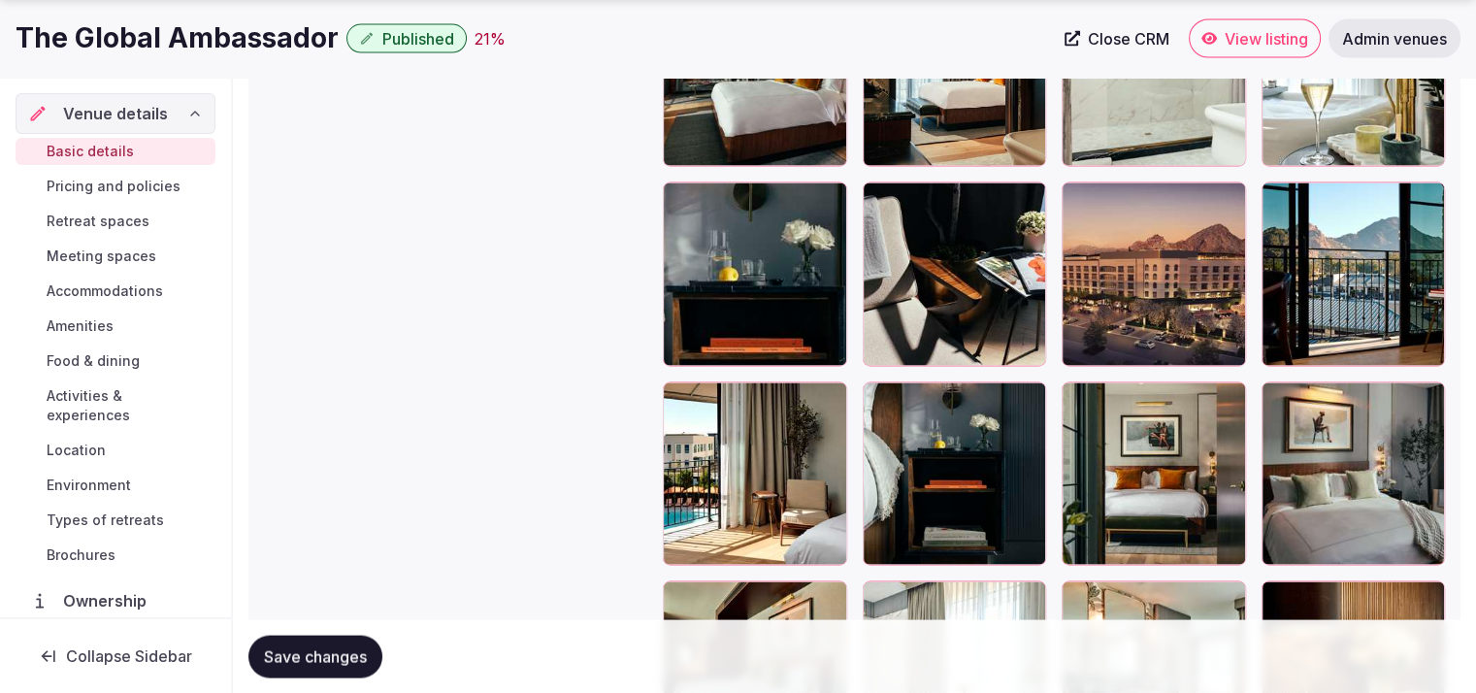
click at [1144, 308] on div at bounding box center [1154, 274] width 184 height 184
click at [1231, 200] on icon "button" at bounding box center [1226, 201] width 11 height 13
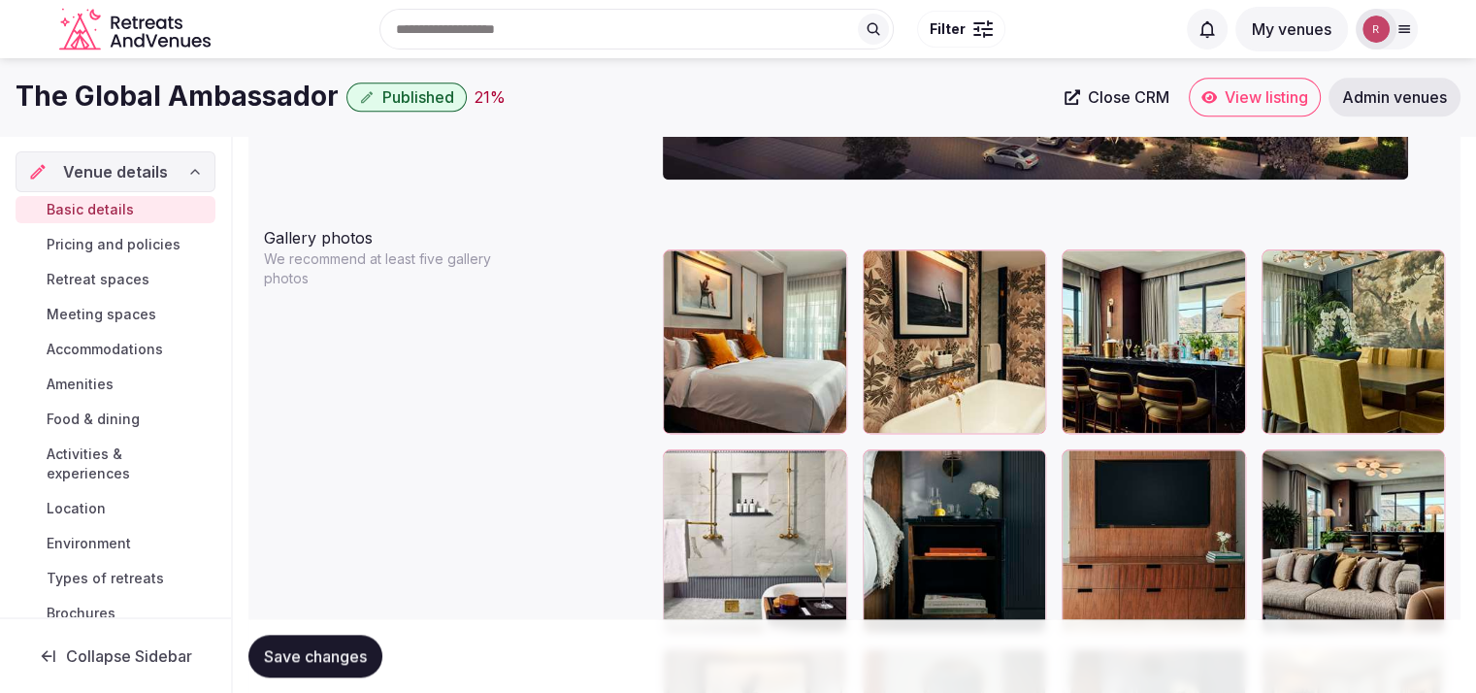
scroll to position [1572, 0]
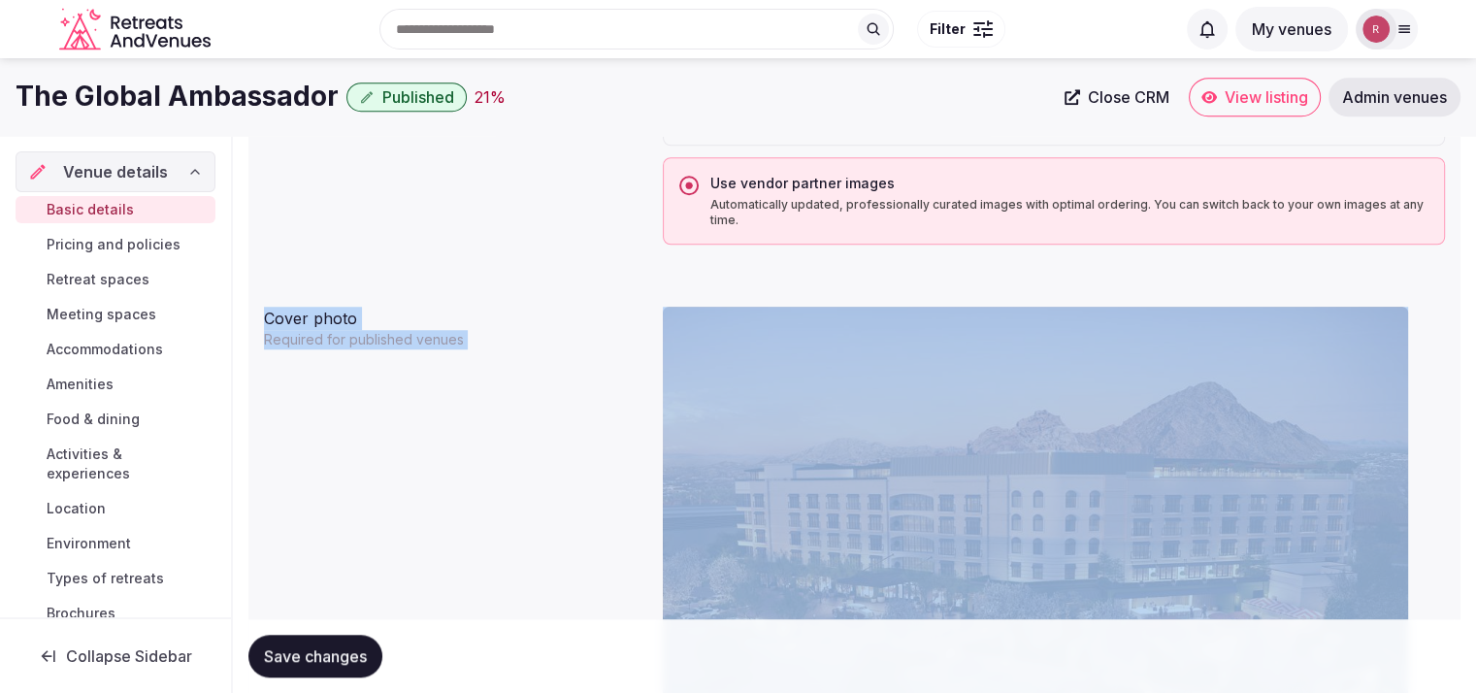
drag, startPoint x: 1467, startPoint y: 283, endPoint x: 1468, endPoint y: 309, distance: 25.2
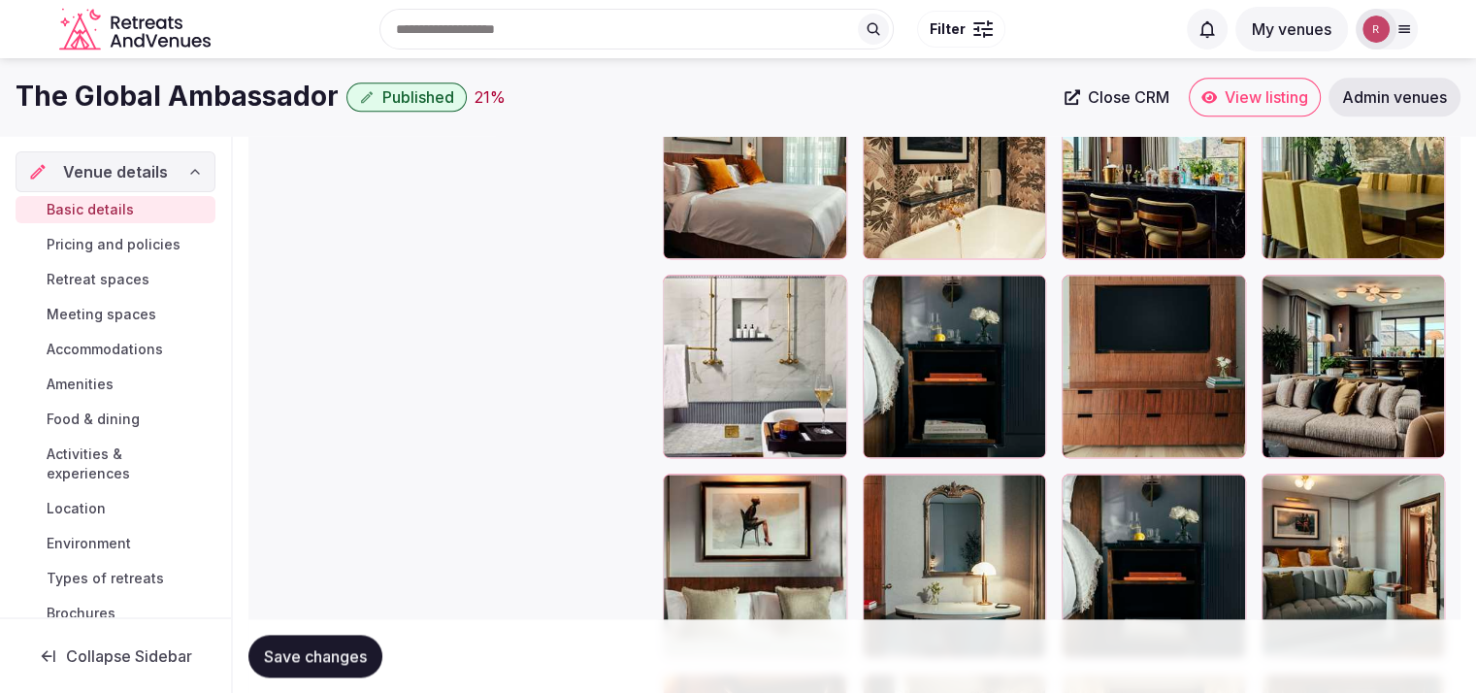
scroll to position [2171, 0]
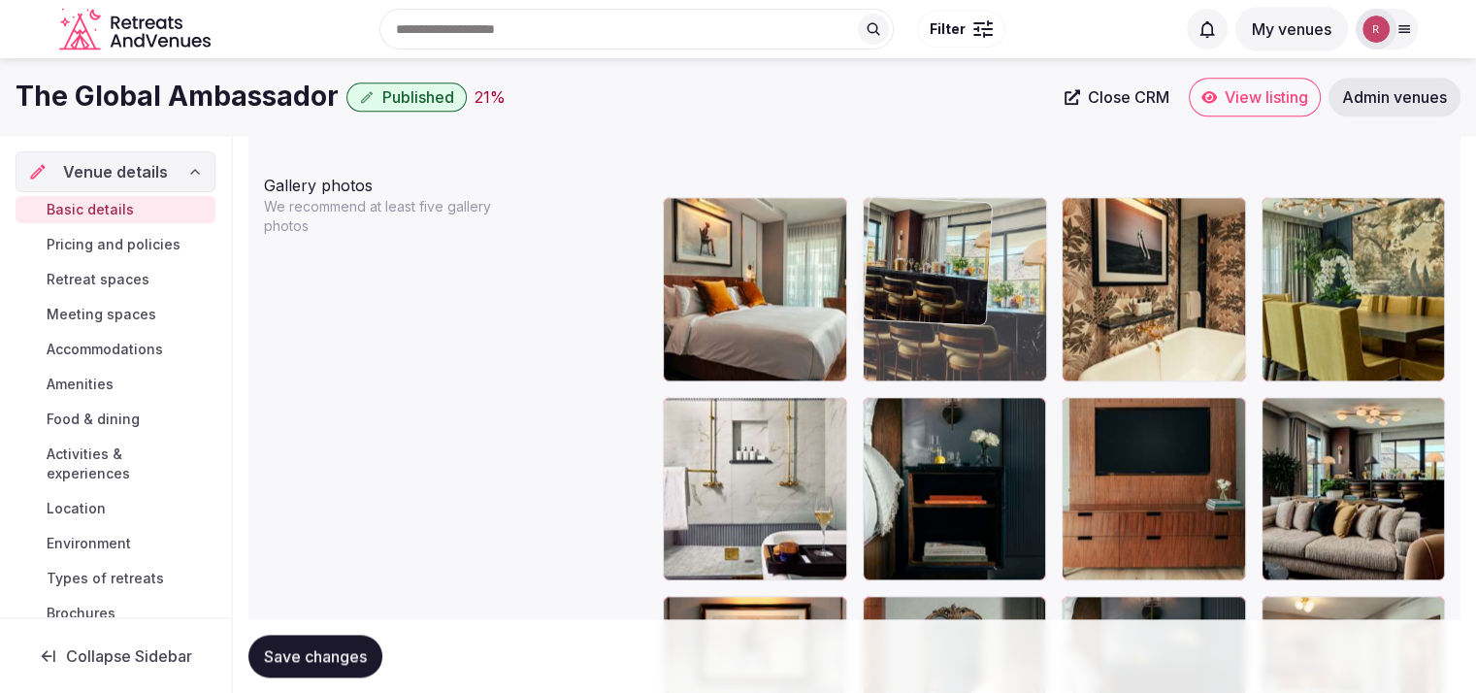
drag, startPoint x: 1163, startPoint y: 337, endPoint x: 1009, endPoint y: 339, distance: 154.3
click at [1009, 339] on body "**********" at bounding box center [738, 174] width 1476 height 4690
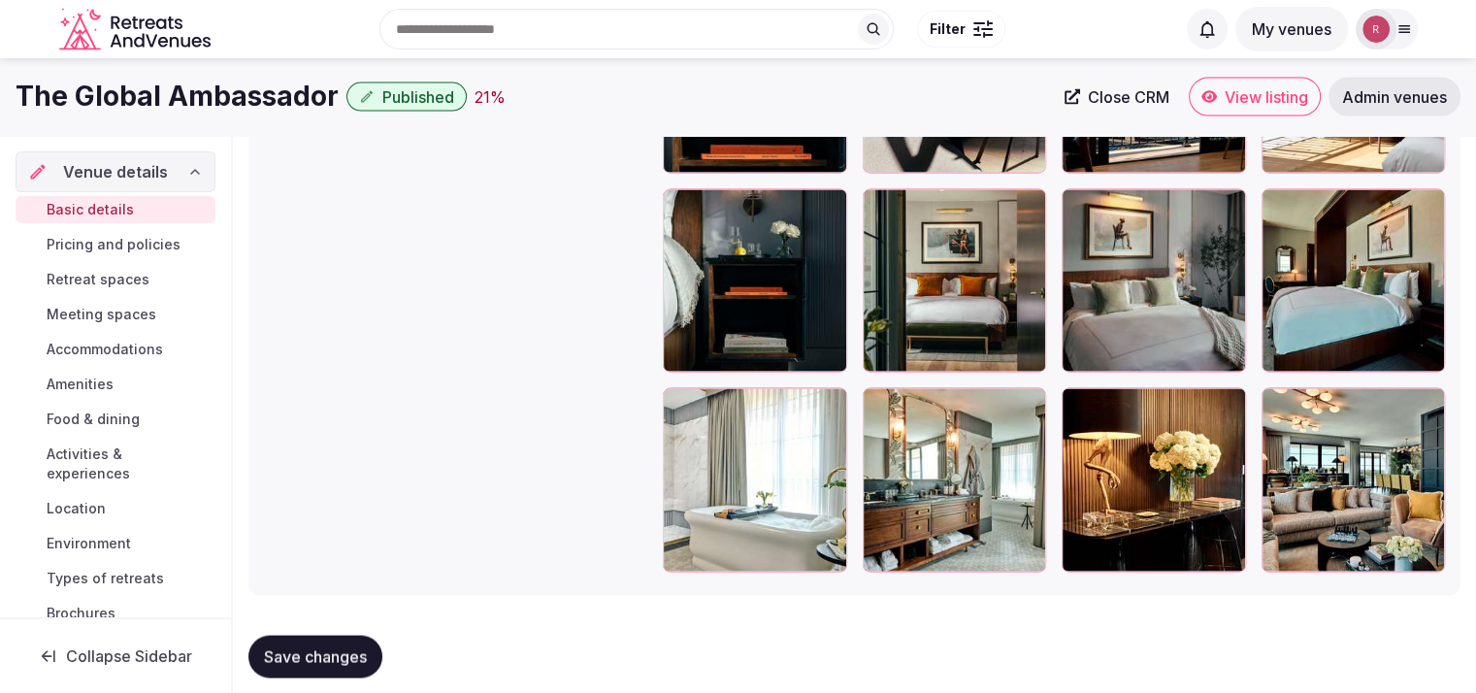
scroll to position [3963, 0]
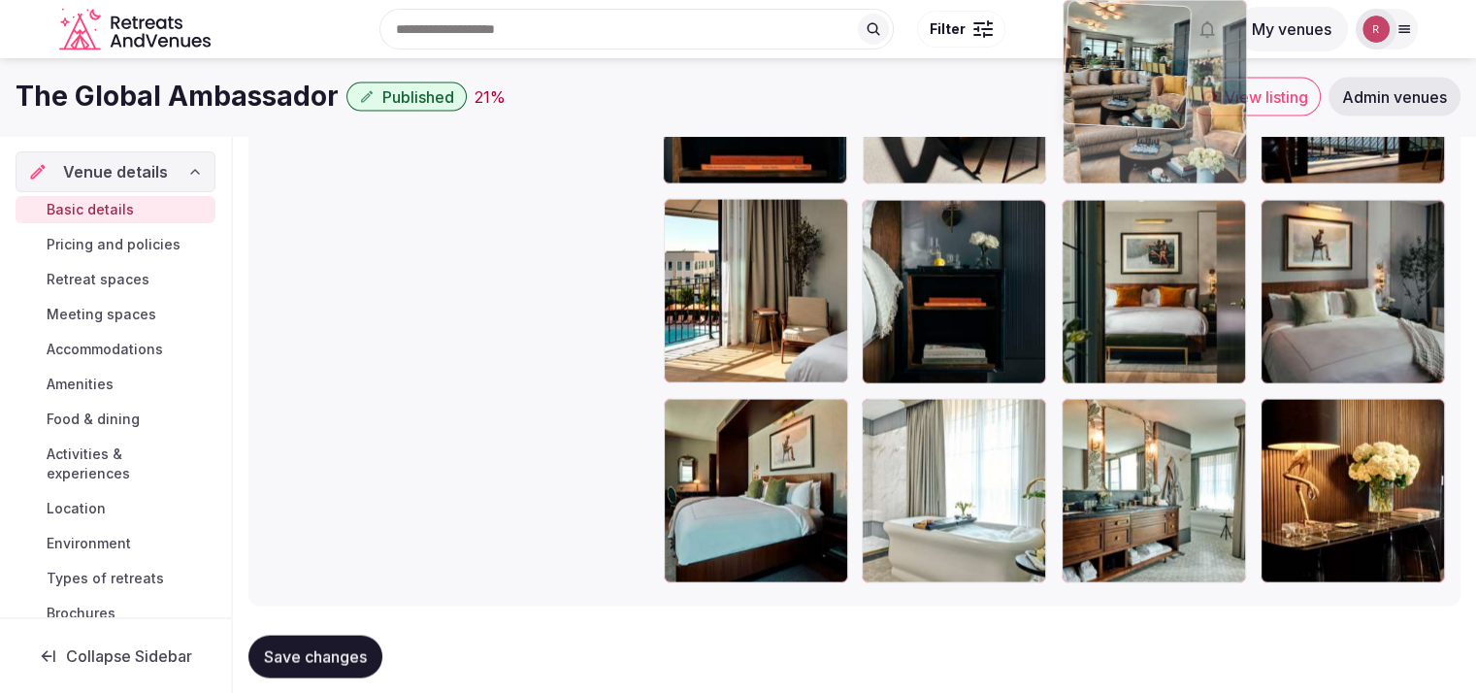
drag, startPoint x: 1393, startPoint y: 514, endPoint x: 1168, endPoint y: 205, distance: 382.8
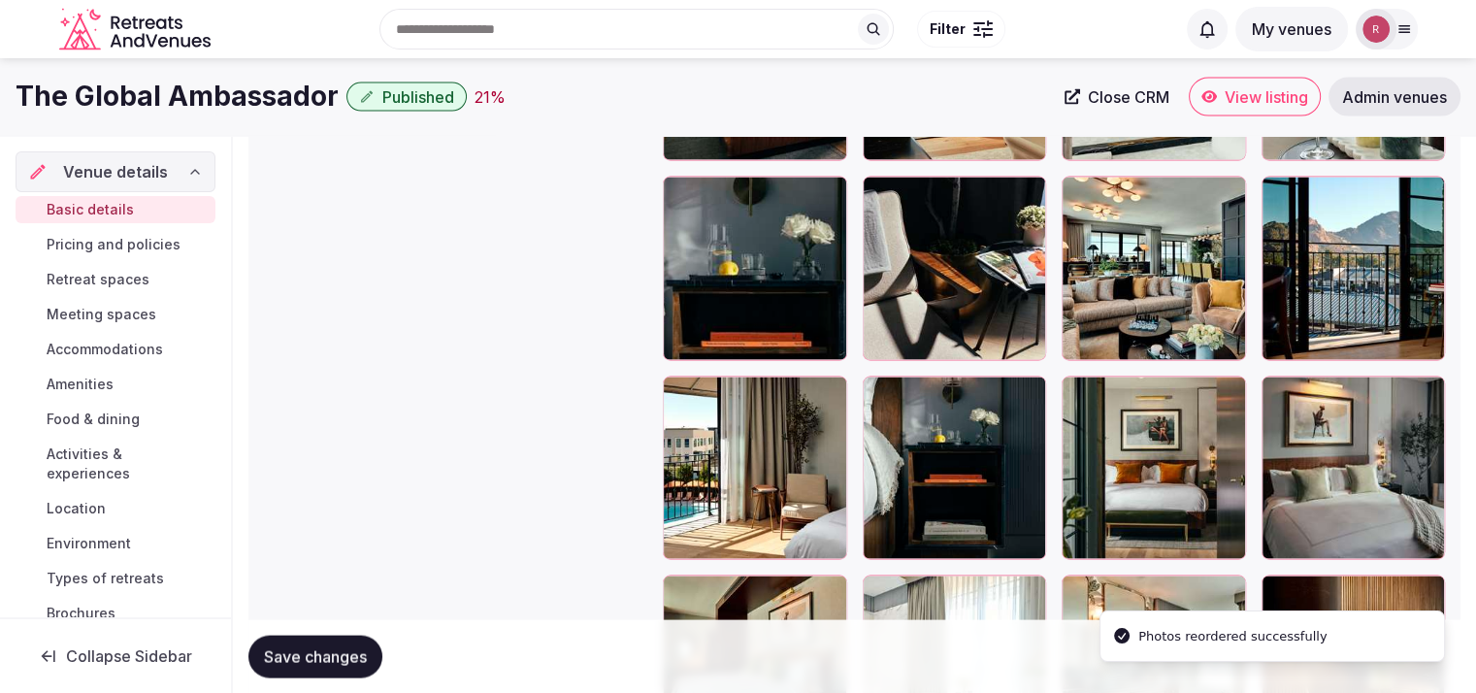
scroll to position [3565, 0]
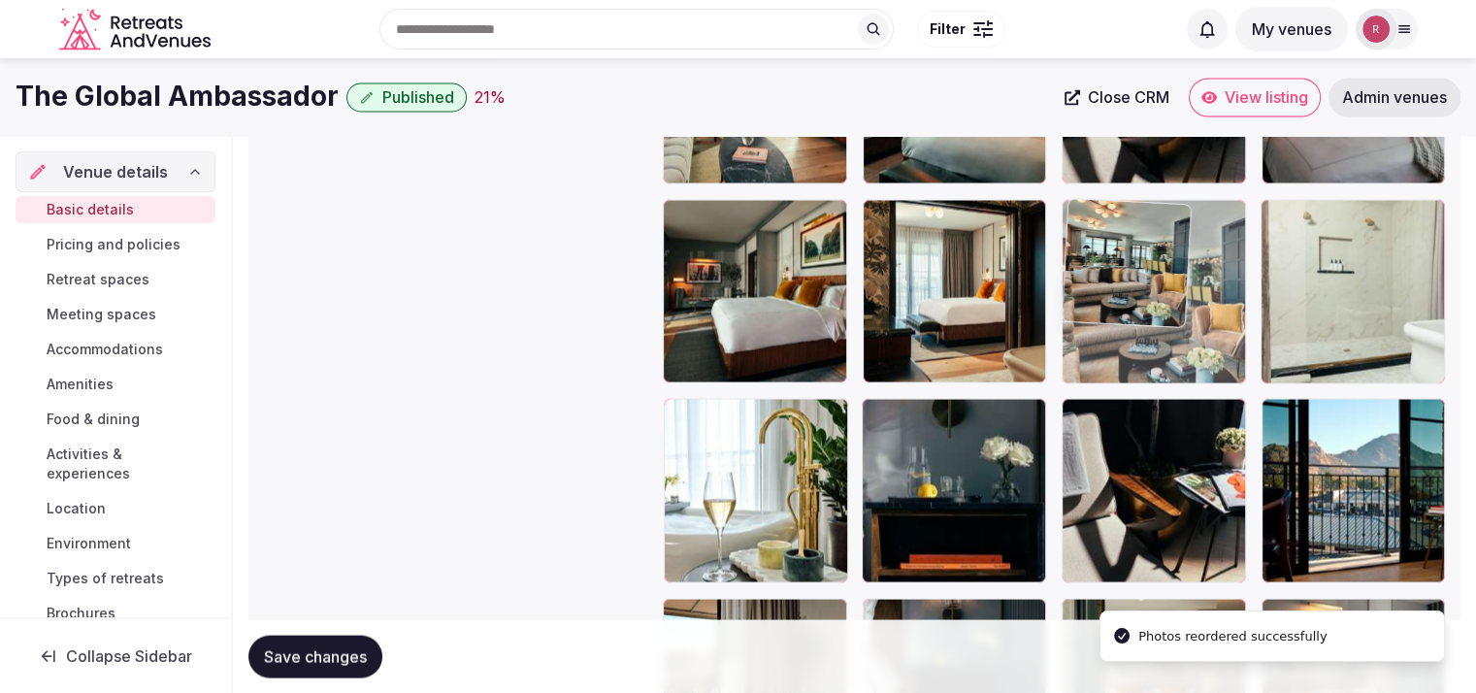
drag, startPoint x: 1130, startPoint y: 489, endPoint x: 1133, endPoint y: 296, distance: 193.1
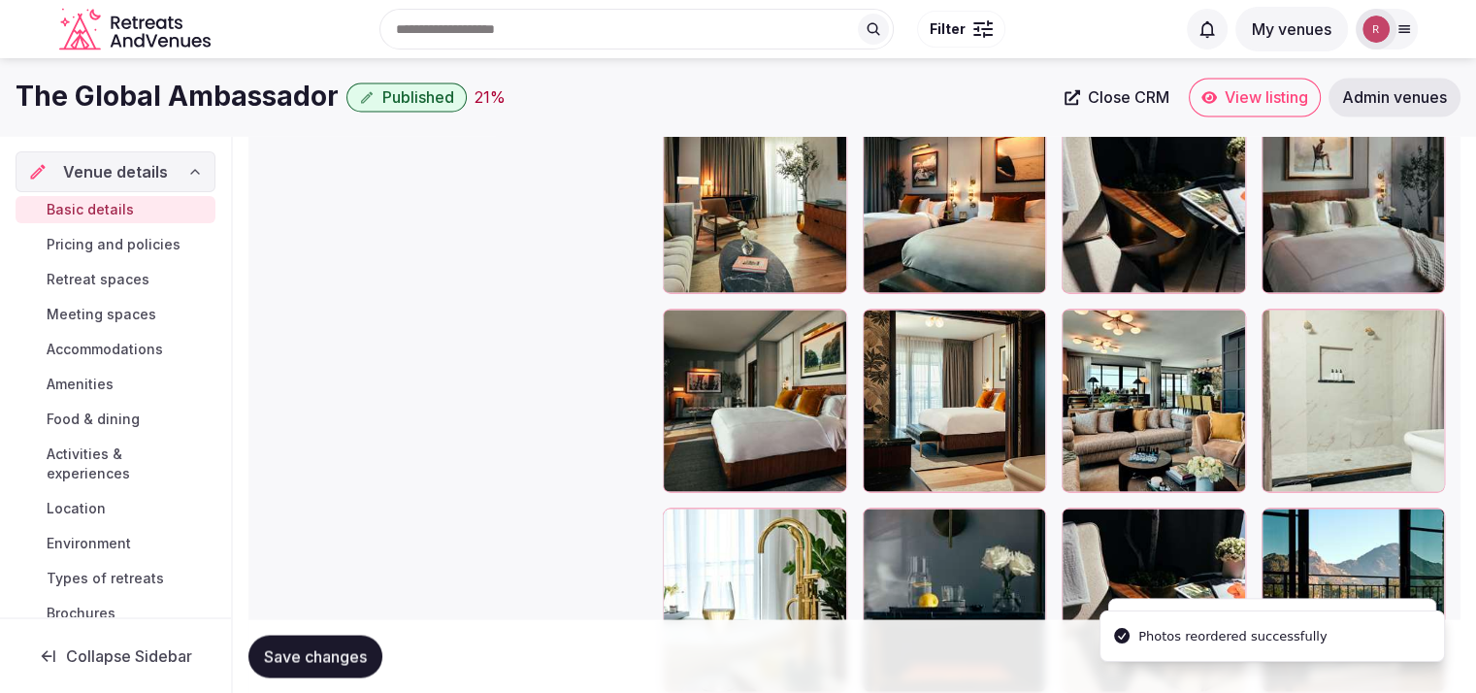
scroll to position [3439, 0]
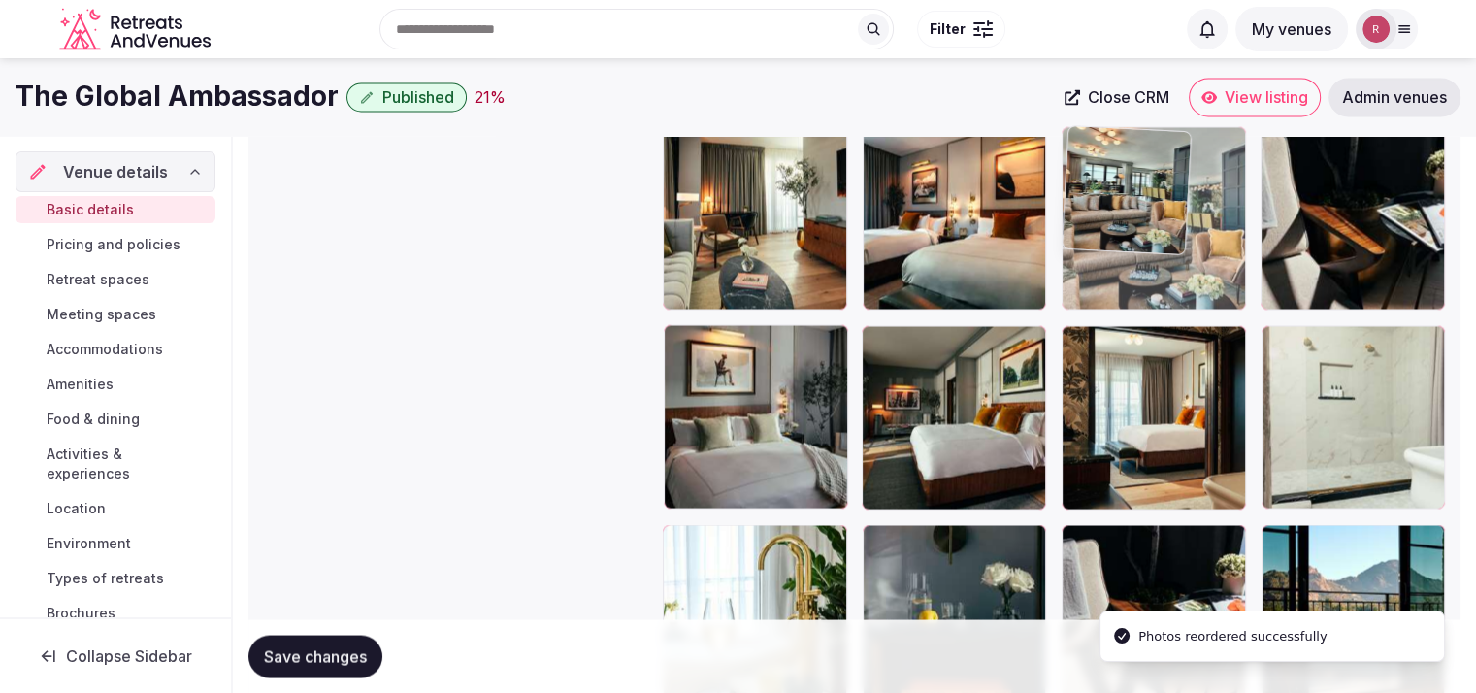
drag, startPoint x: 1135, startPoint y: 429, endPoint x: 1143, endPoint y: 263, distance: 166.1
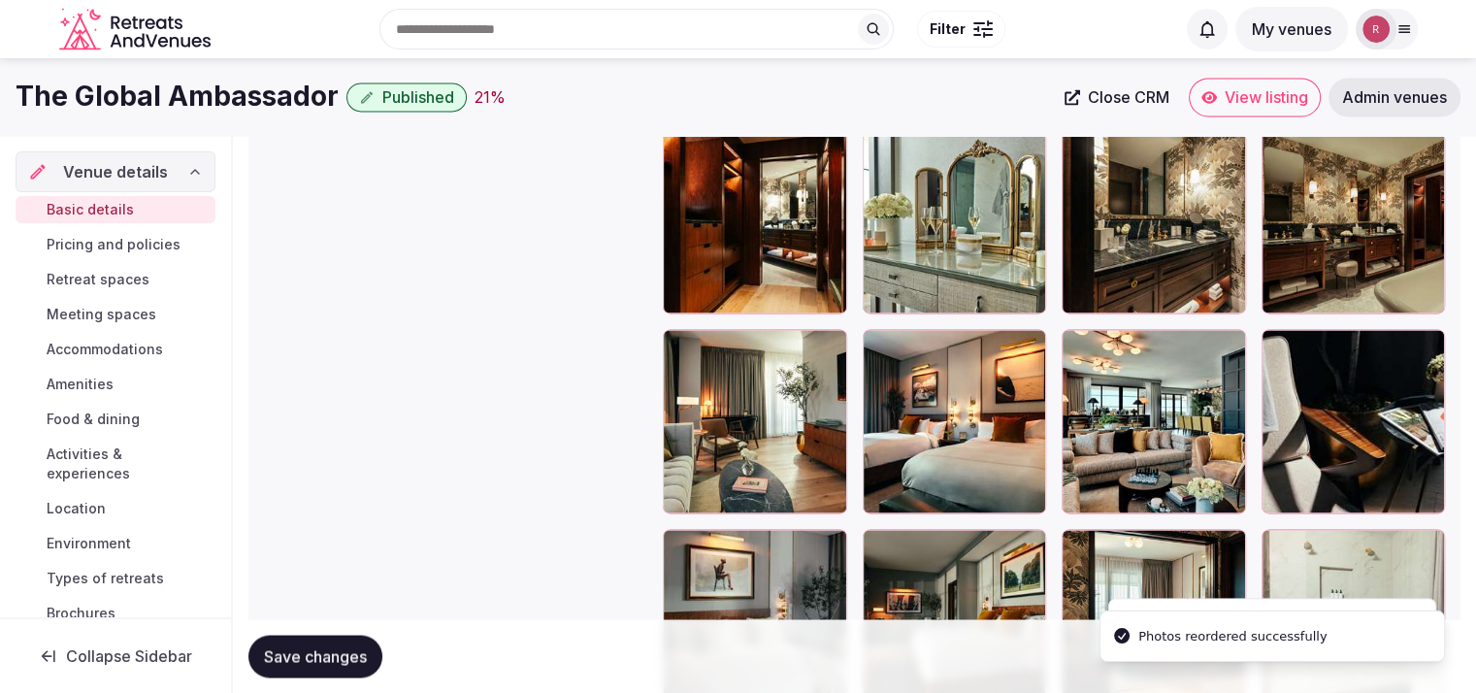
scroll to position [3202, 0]
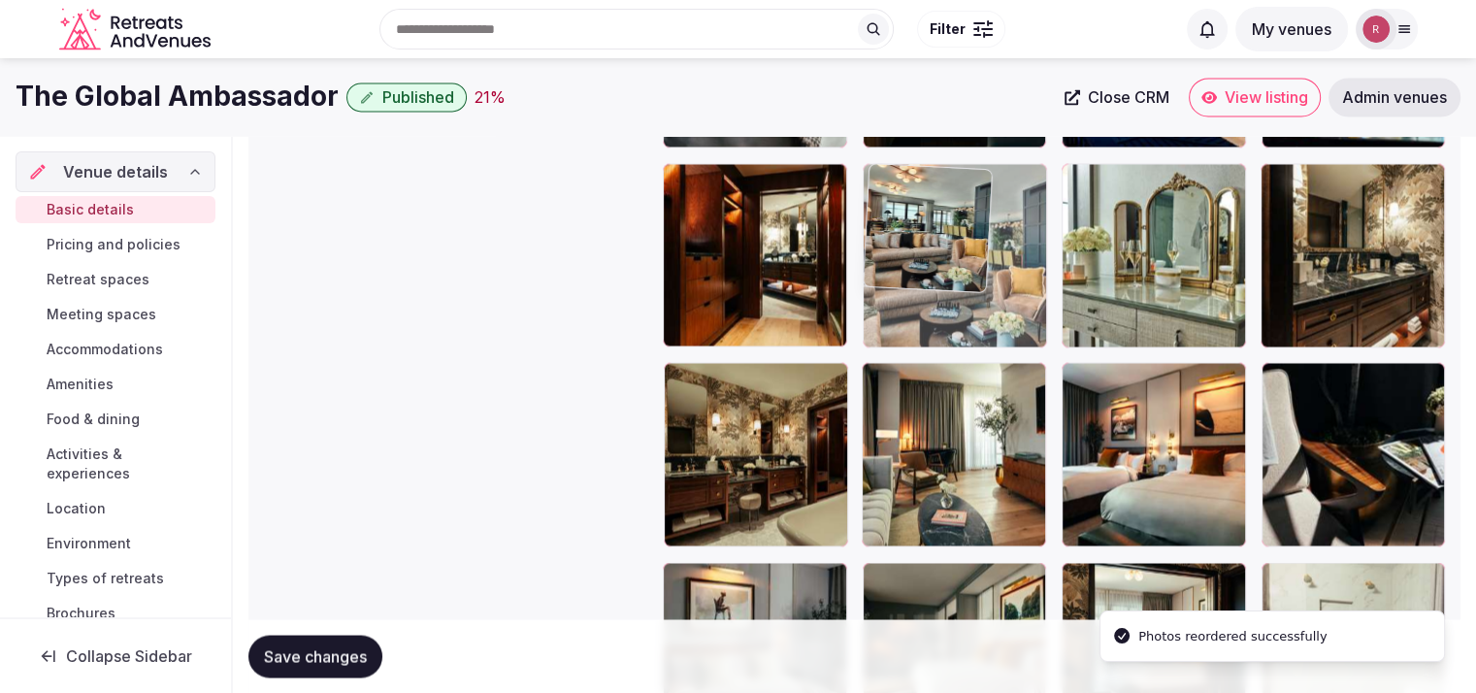
drag, startPoint x: 1163, startPoint y: 479, endPoint x: 980, endPoint y: 308, distance: 250.6
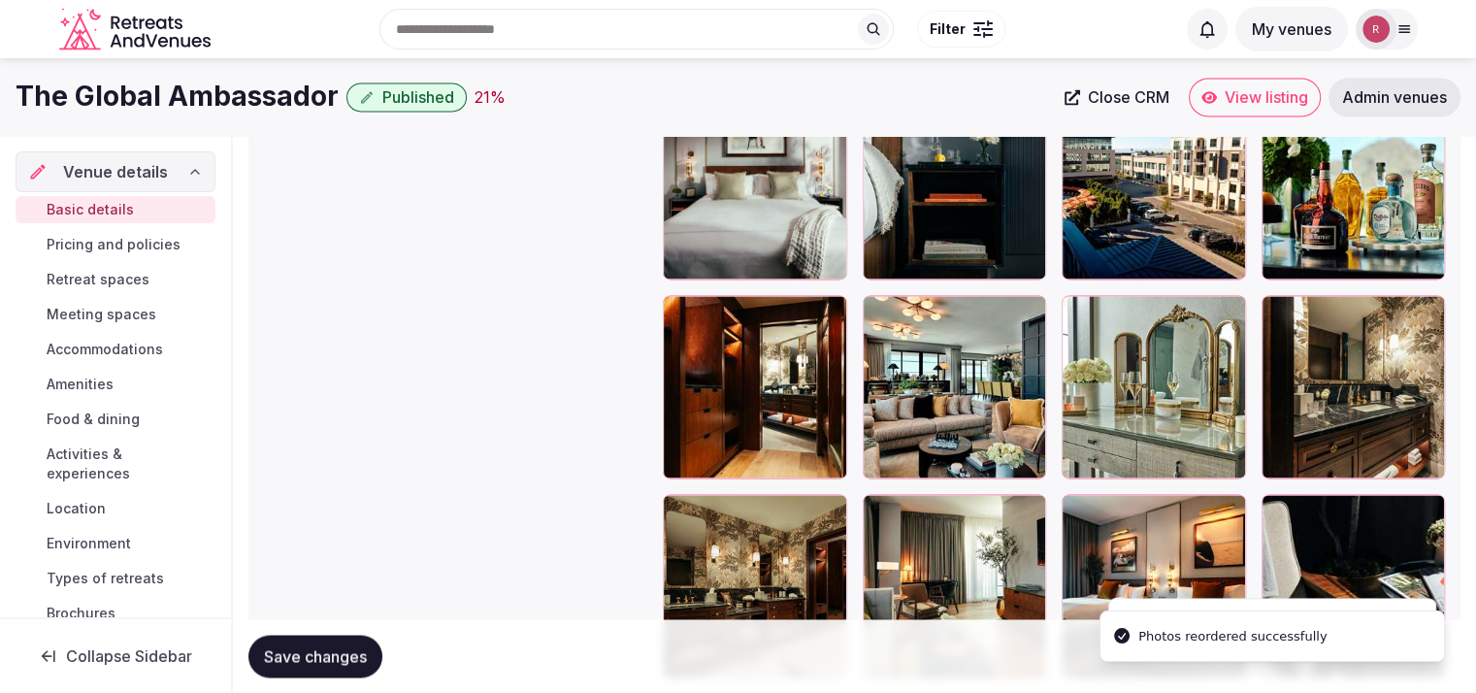
scroll to position [3020, 0]
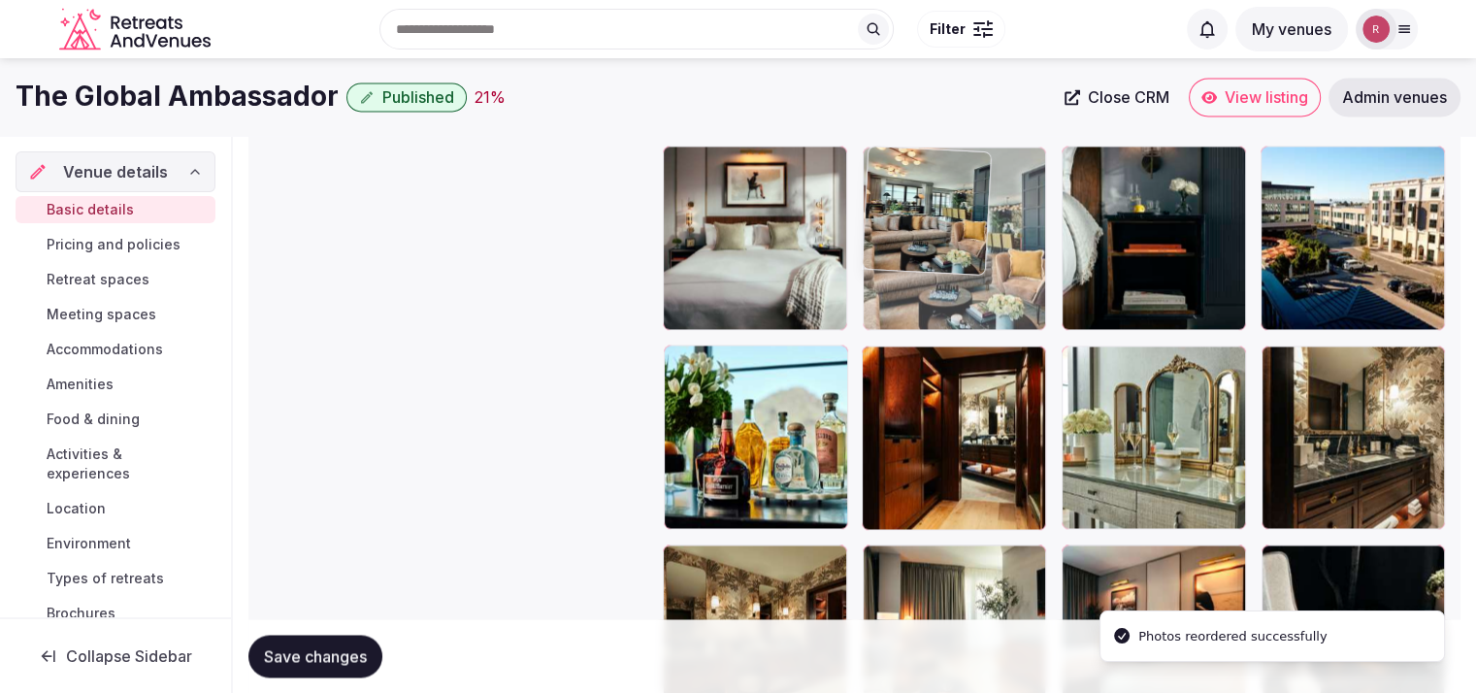
drag, startPoint x: 970, startPoint y: 430, endPoint x: 974, endPoint y: 323, distance: 106.8
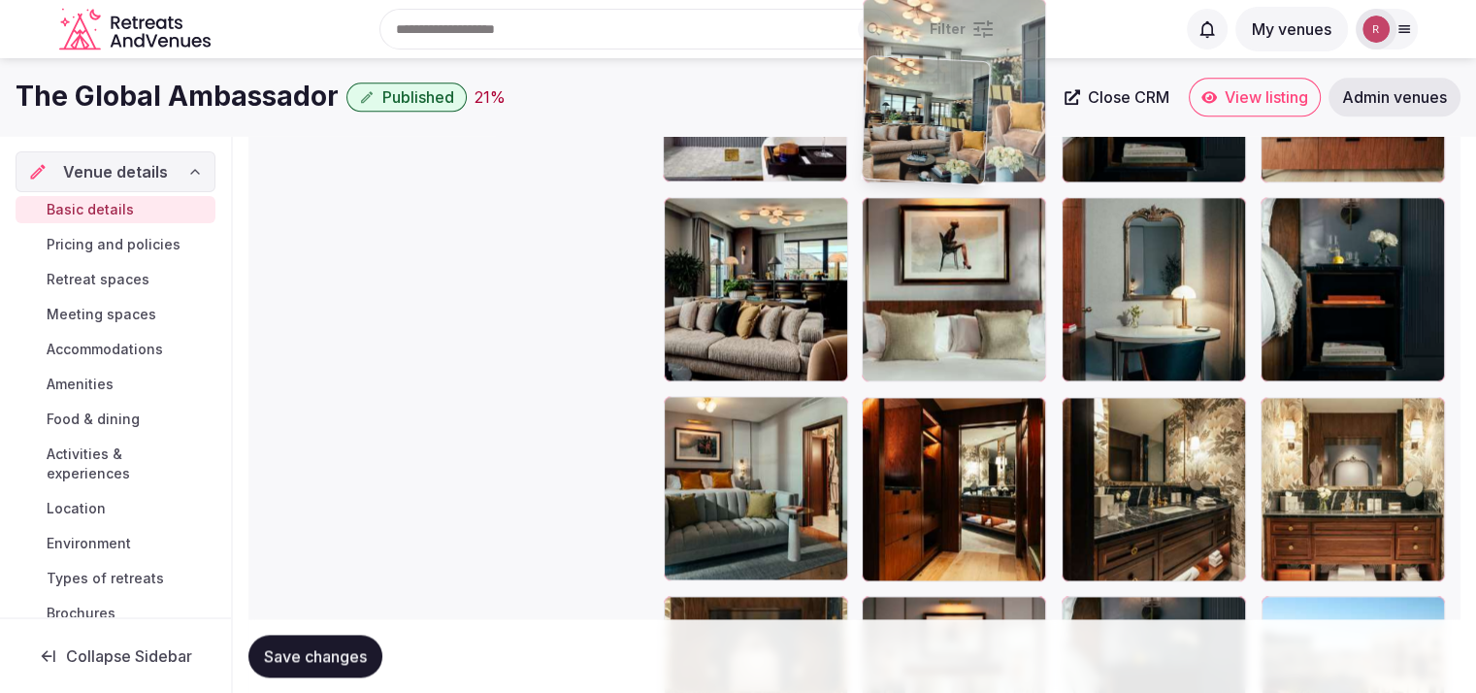
scroll to position [2511, 0]
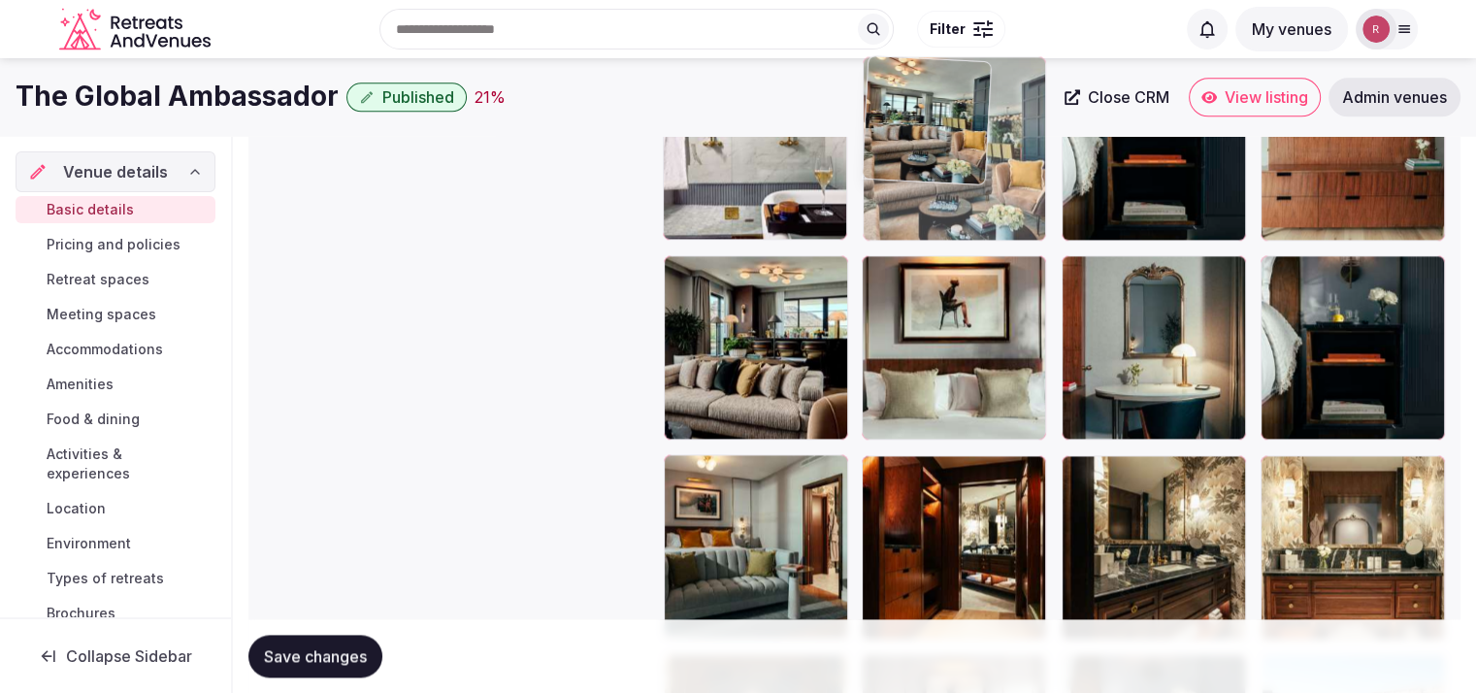
drag, startPoint x: 972, startPoint y: 419, endPoint x: 981, endPoint y: 194, distance: 225.3
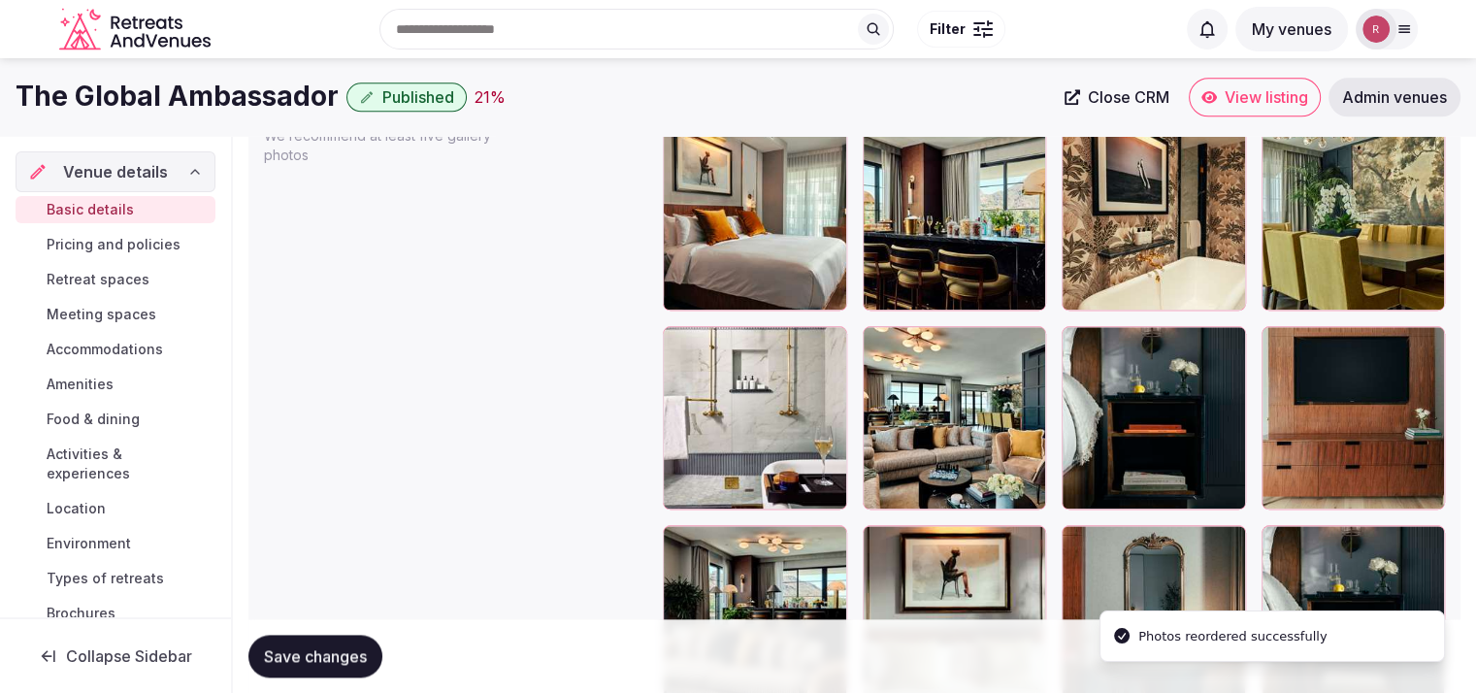
scroll to position [2230, 0]
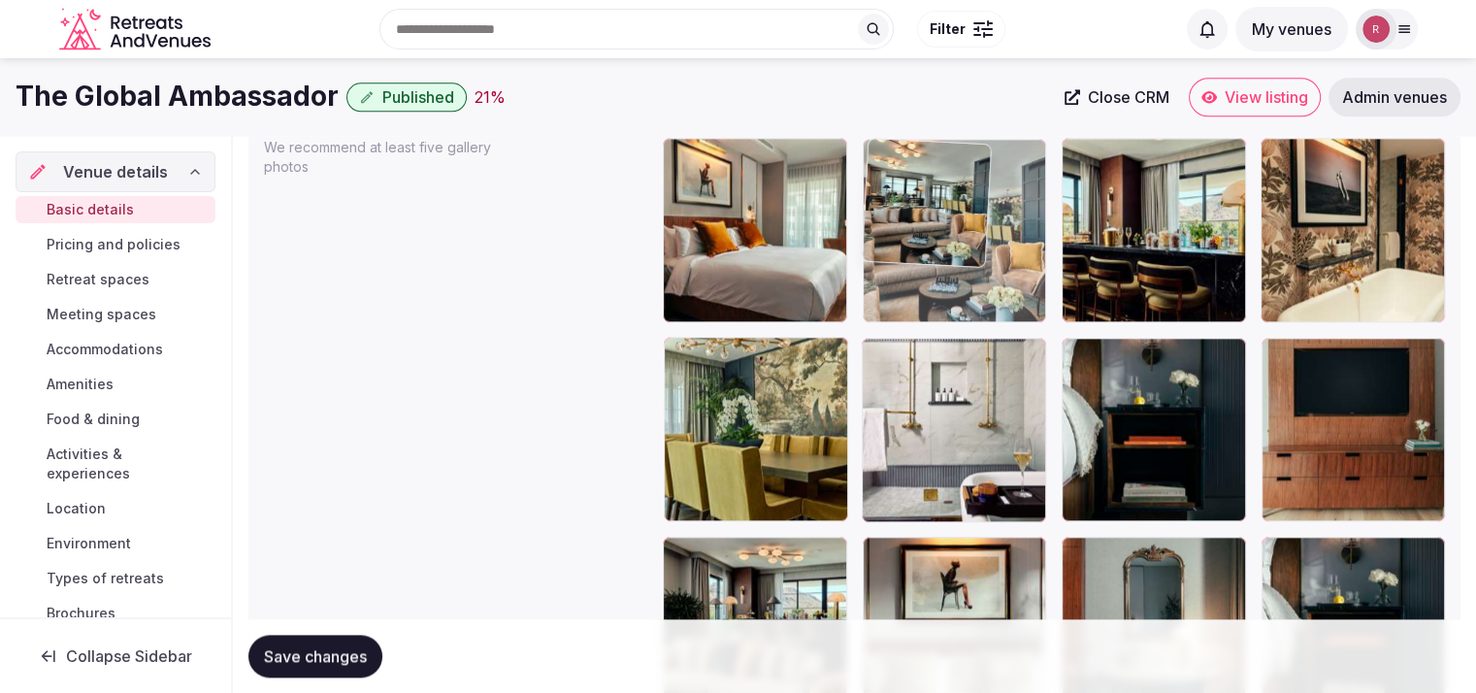
drag, startPoint x: 948, startPoint y: 429, endPoint x: 959, endPoint y: 306, distance: 123.7
click at [959, 306] on body "**********" at bounding box center [738, 115] width 1476 height 4690
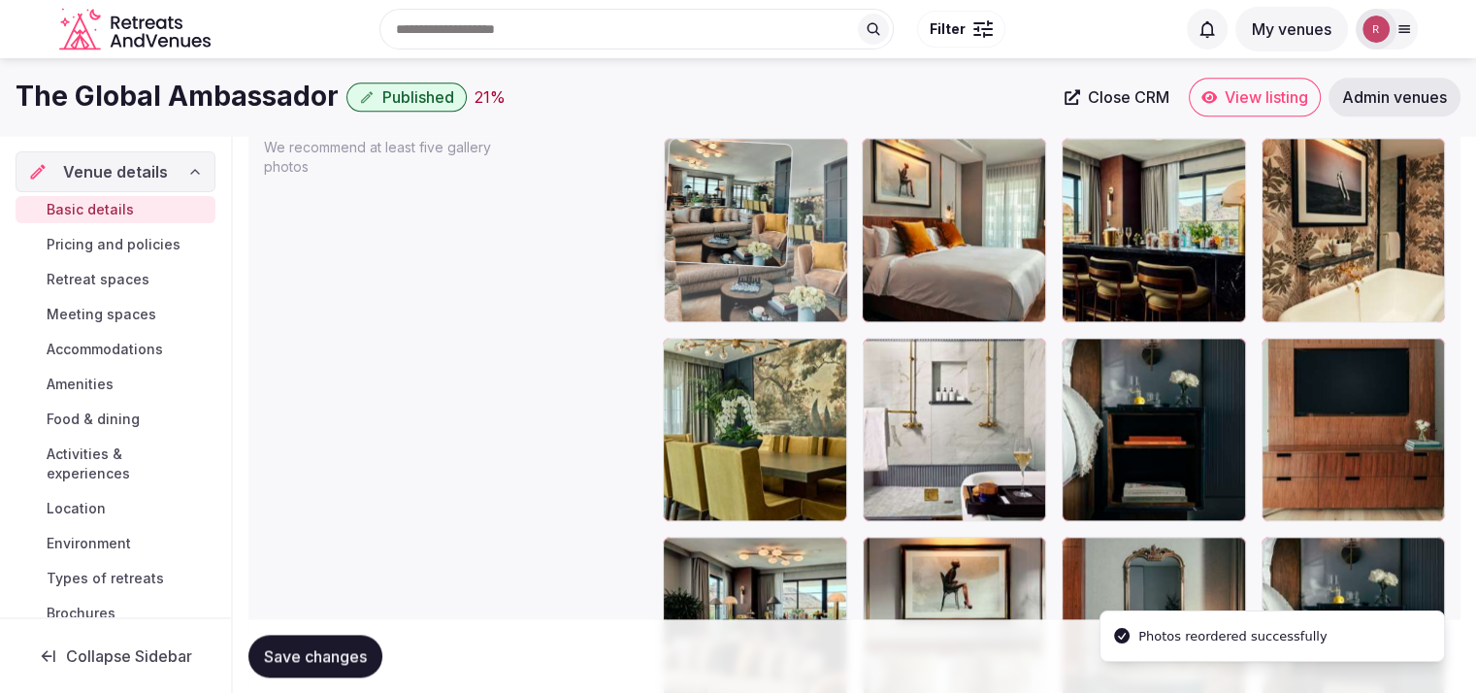
drag, startPoint x: 967, startPoint y: 297, endPoint x: 848, endPoint y: 297, distance: 118.4
click at [848, 297] on body "**********" at bounding box center [738, 115] width 1476 height 4690
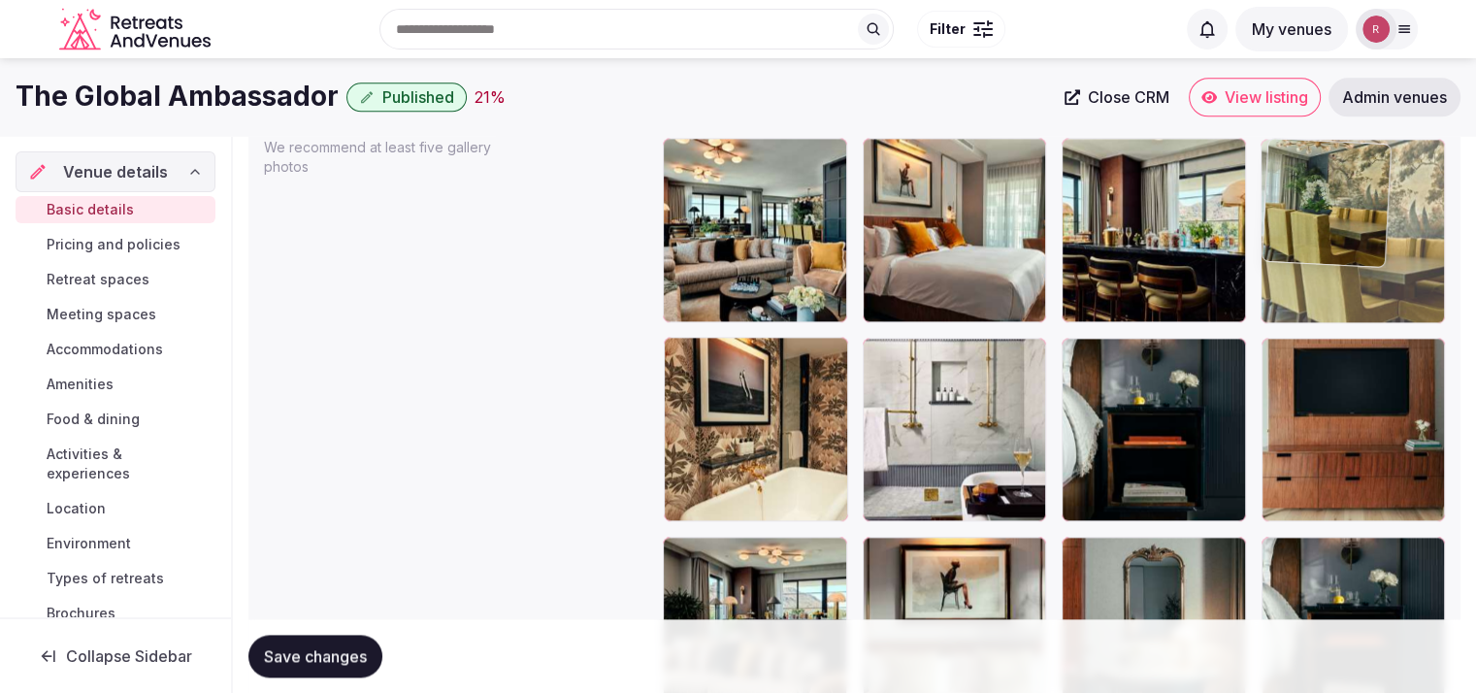
drag, startPoint x: 764, startPoint y: 467, endPoint x: 1340, endPoint y: 302, distance: 599.5
click at [1340, 302] on body "**********" at bounding box center [738, 115] width 1476 height 4690
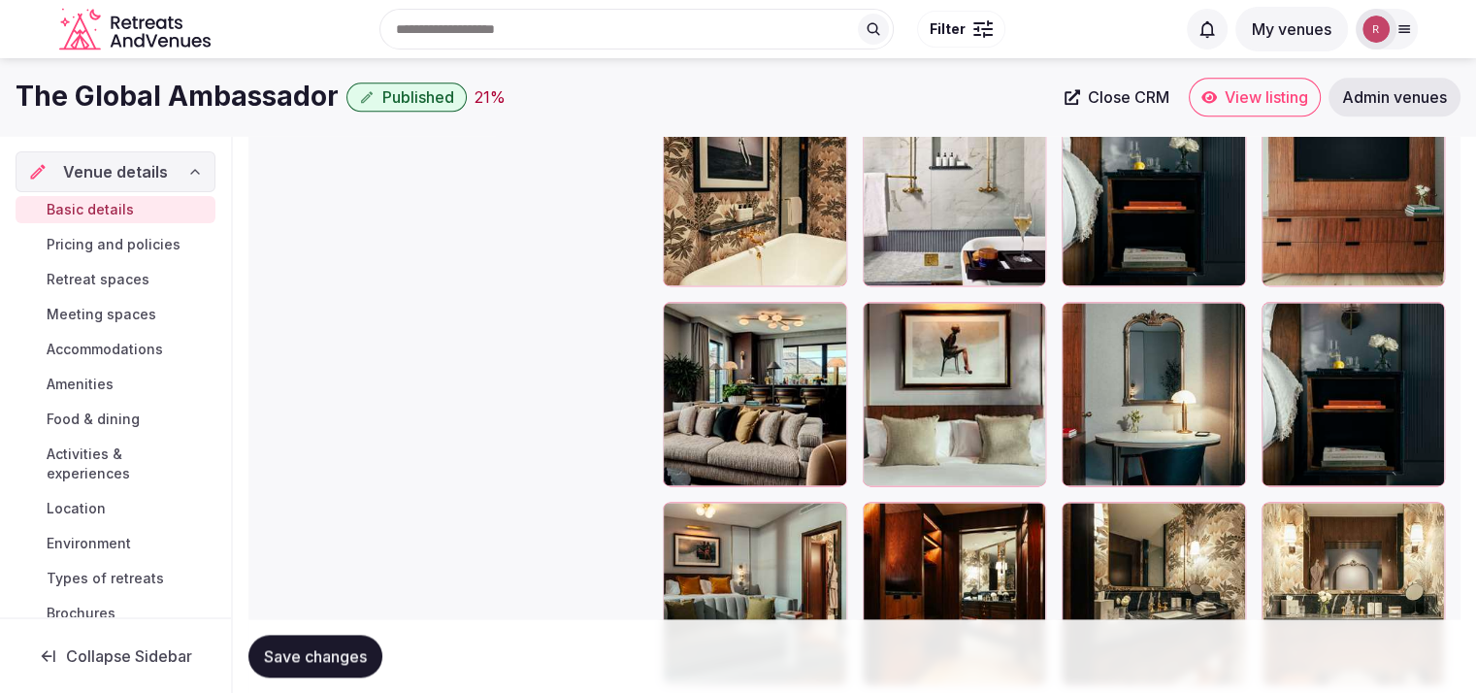
scroll to position [2519, 0]
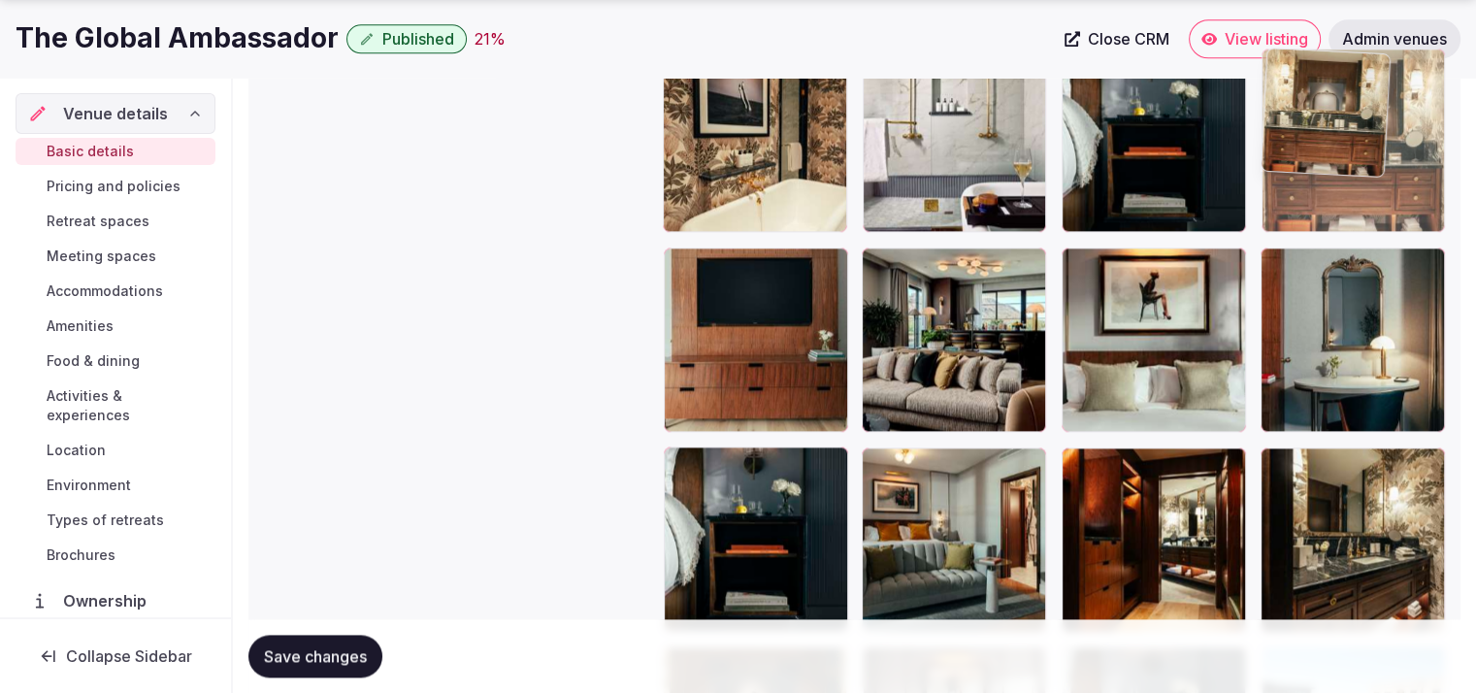
drag, startPoint x: 1347, startPoint y: 562, endPoint x: 1335, endPoint y: 238, distance: 324.3
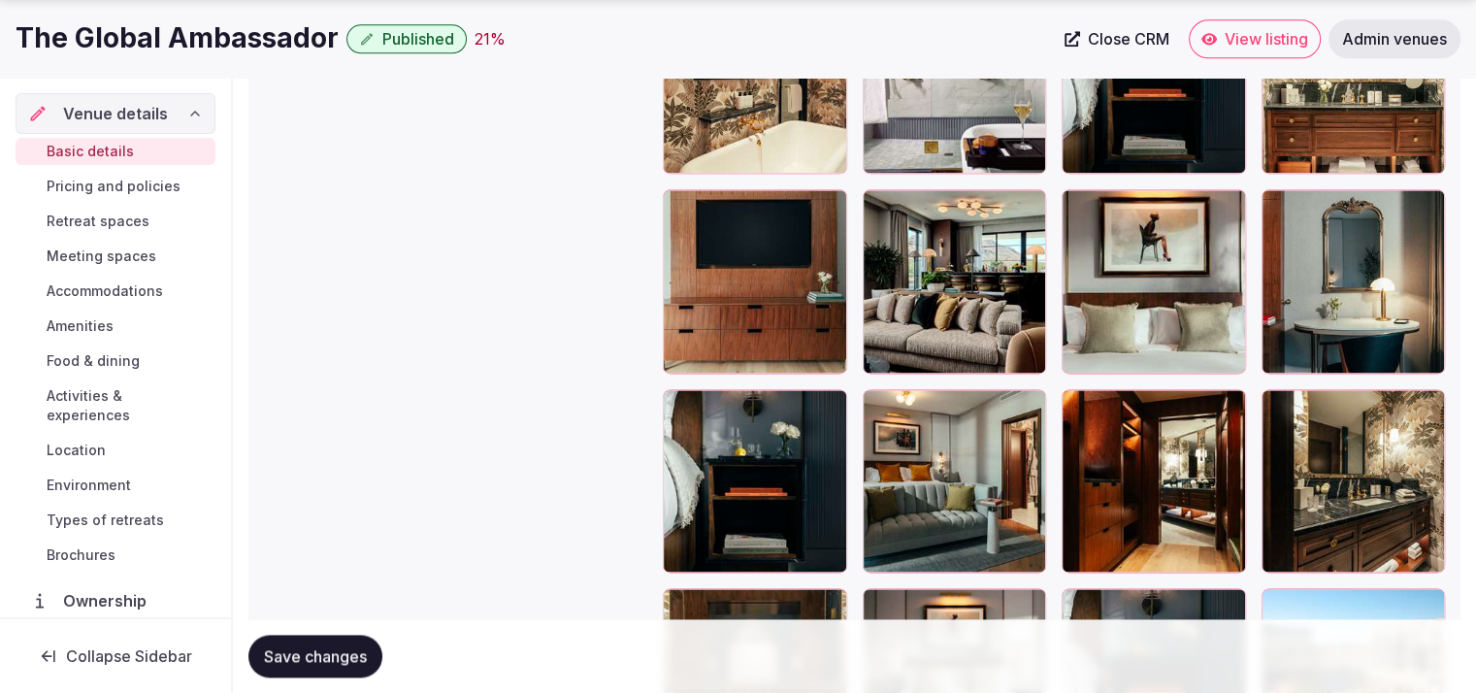
scroll to position [2599, 0]
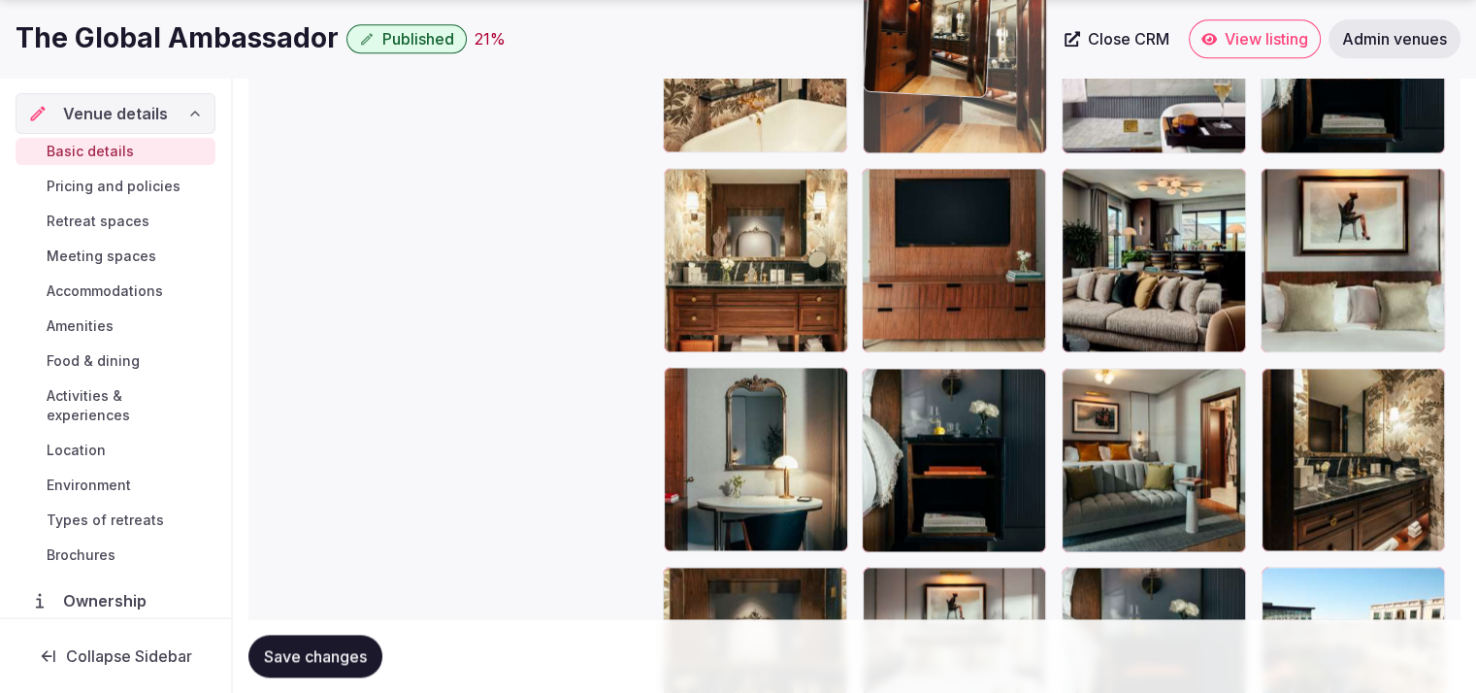
drag, startPoint x: 1157, startPoint y: 464, endPoint x: 994, endPoint y: 149, distance: 354.2
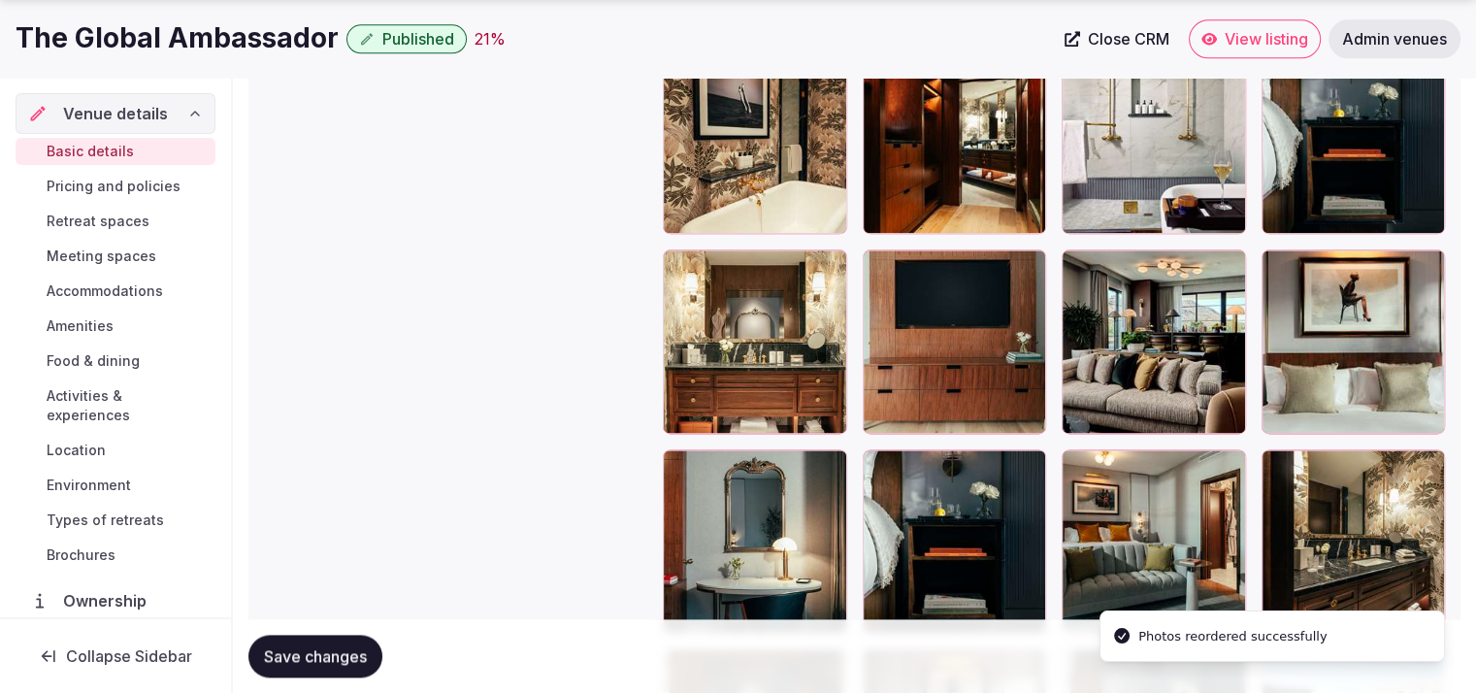
scroll to position [2577, 0]
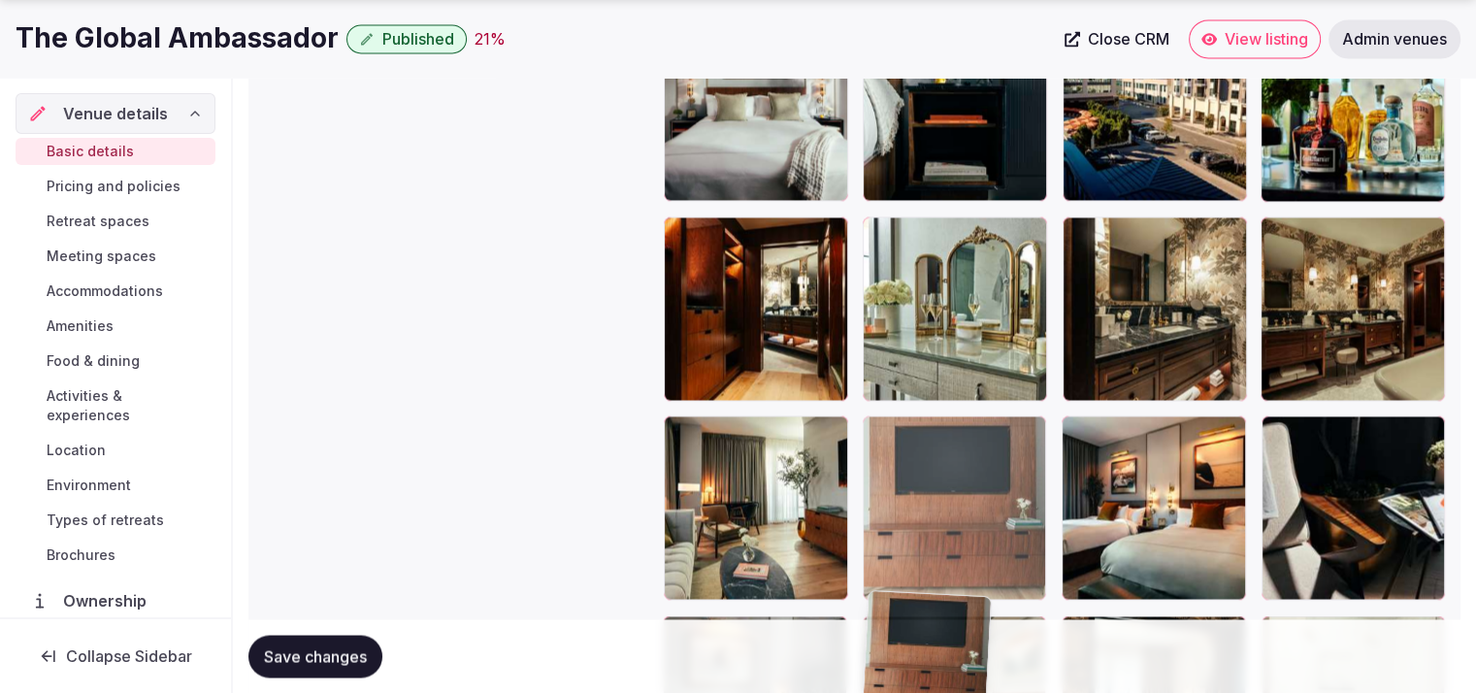
drag, startPoint x: 976, startPoint y: 335, endPoint x: 967, endPoint y: 613, distance: 278.6
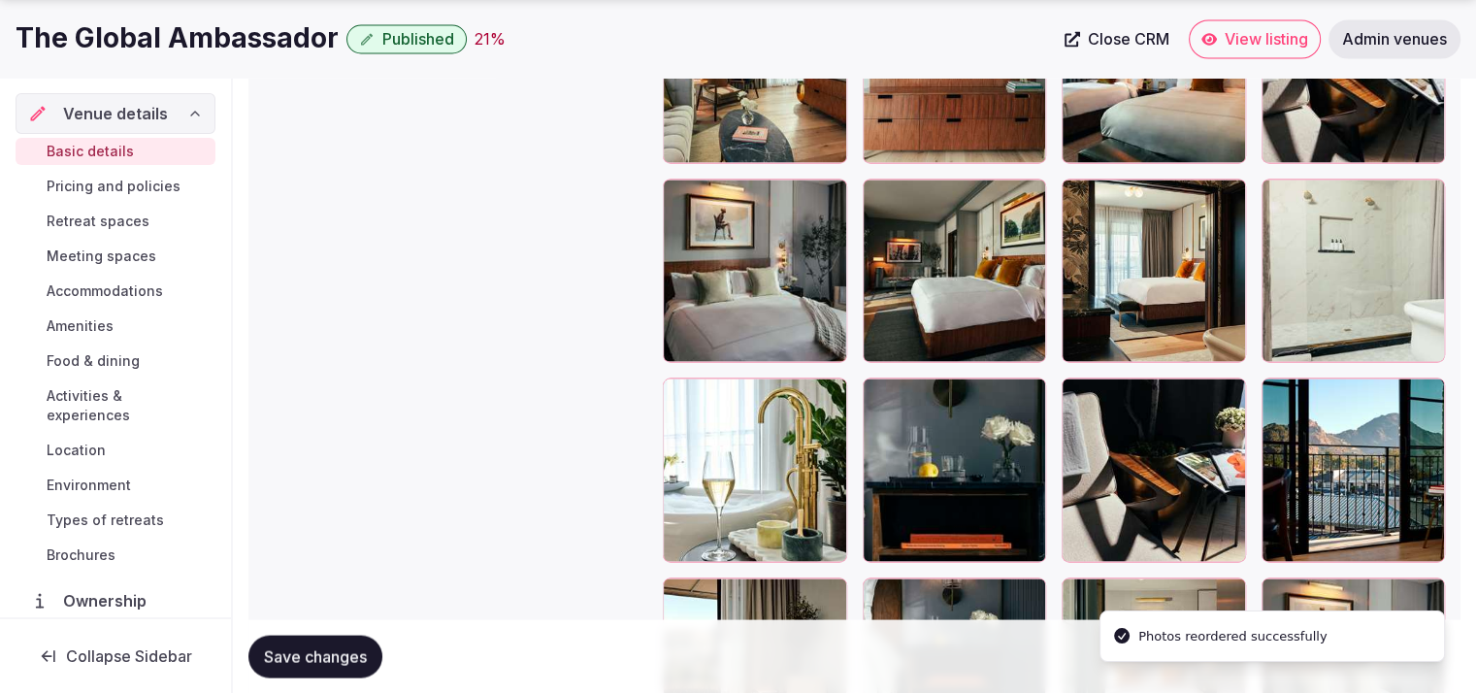
scroll to position [3680, 0]
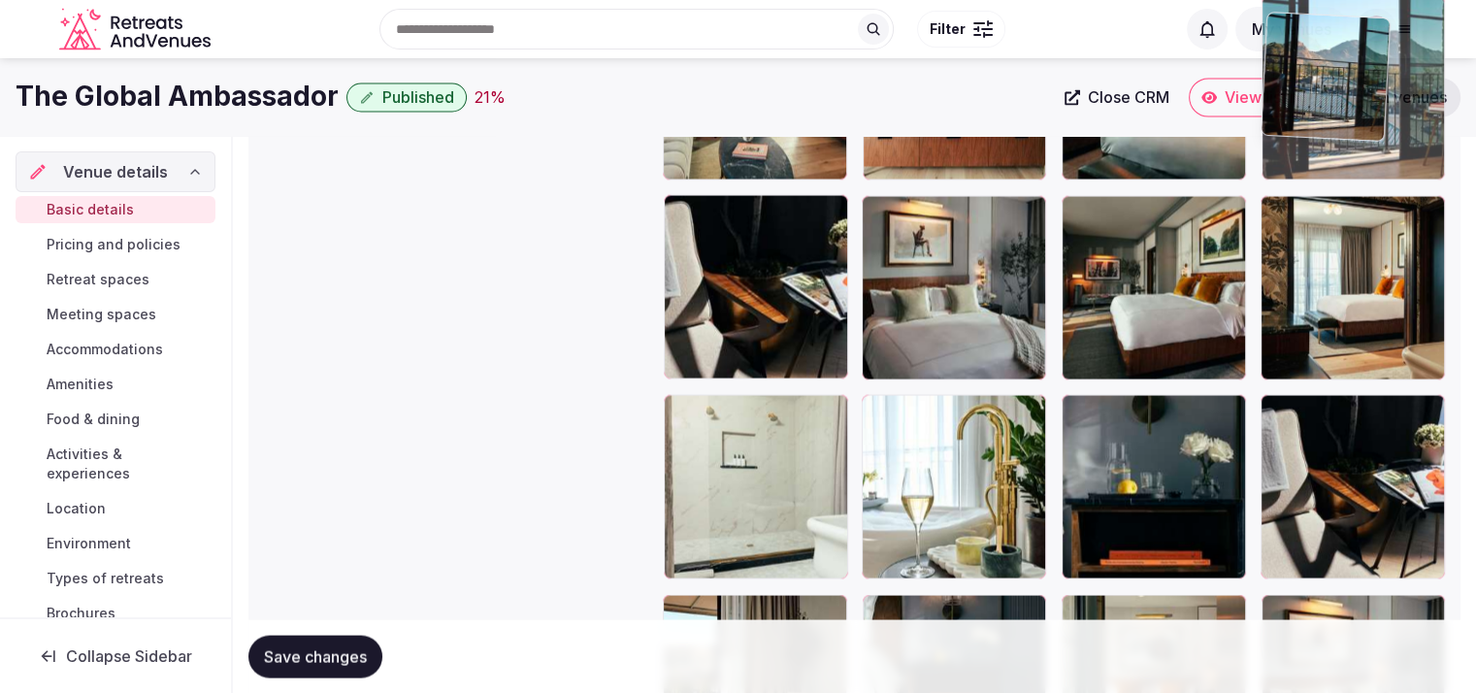
drag, startPoint x: 1366, startPoint y: 418, endPoint x: 1302, endPoint y: 126, distance: 299.0
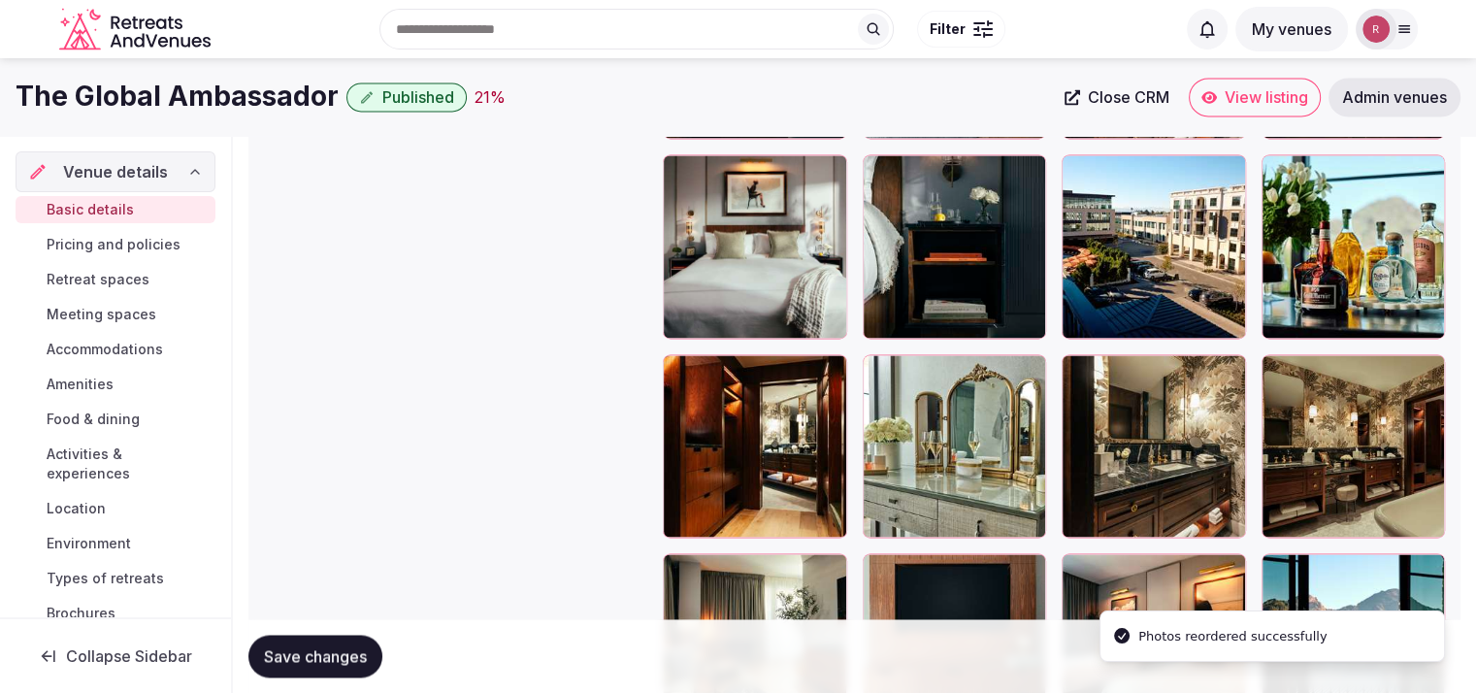
scroll to position [3249, 0]
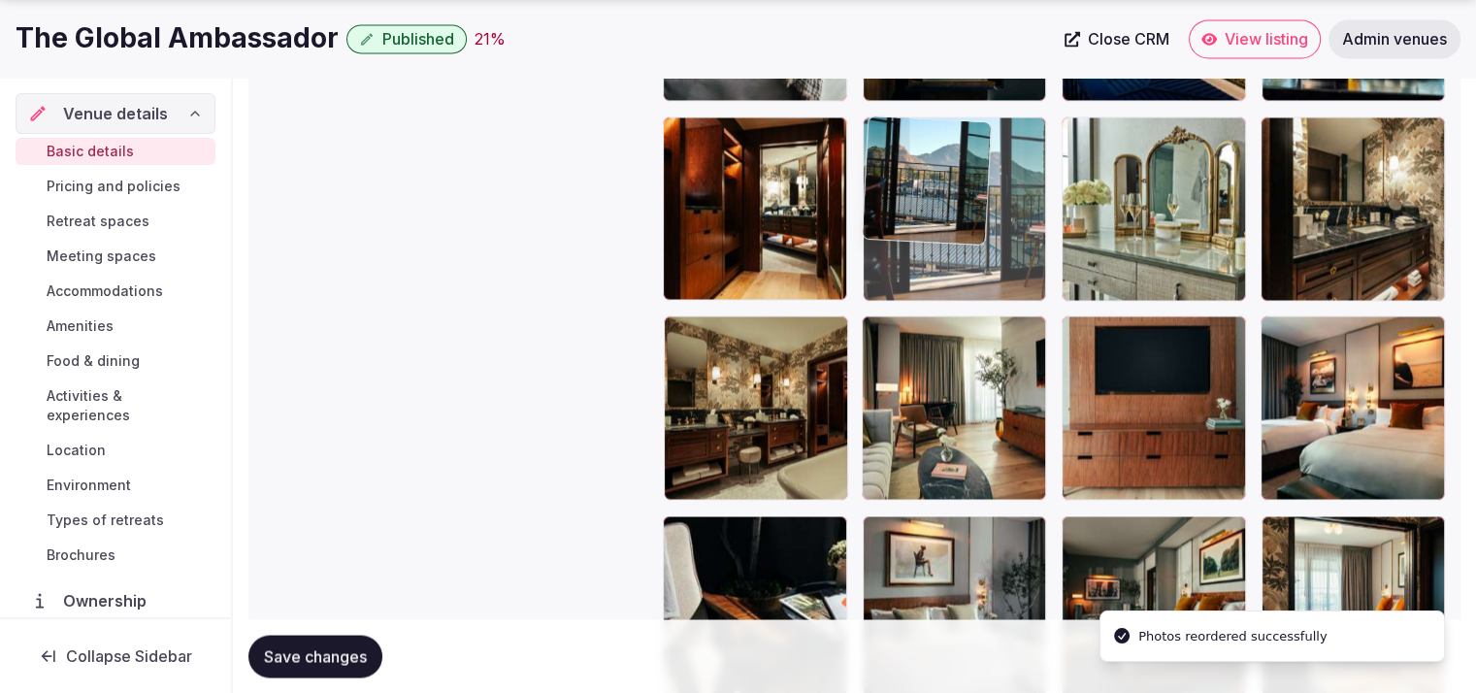
drag, startPoint x: 1400, startPoint y: 436, endPoint x: 1048, endPoint y: 276, distance: 386.9
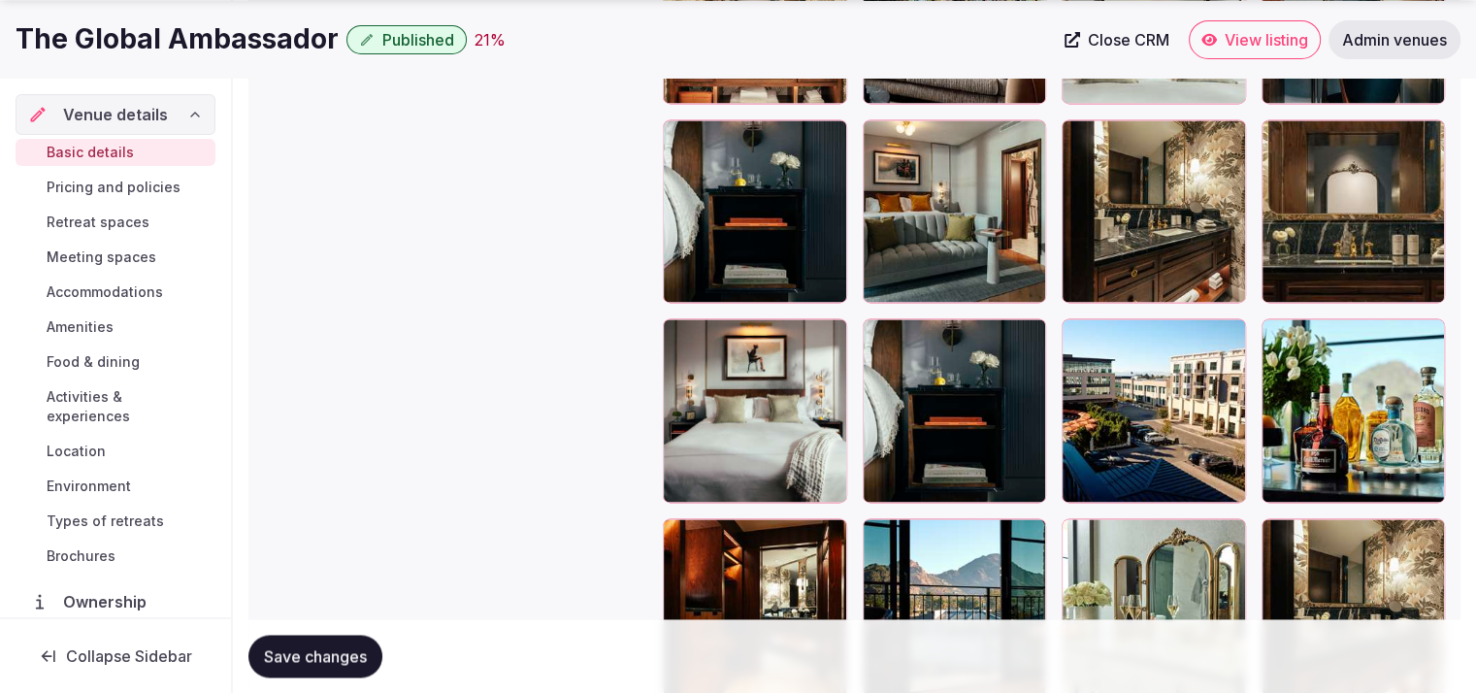
scroll to position [2903, 0]
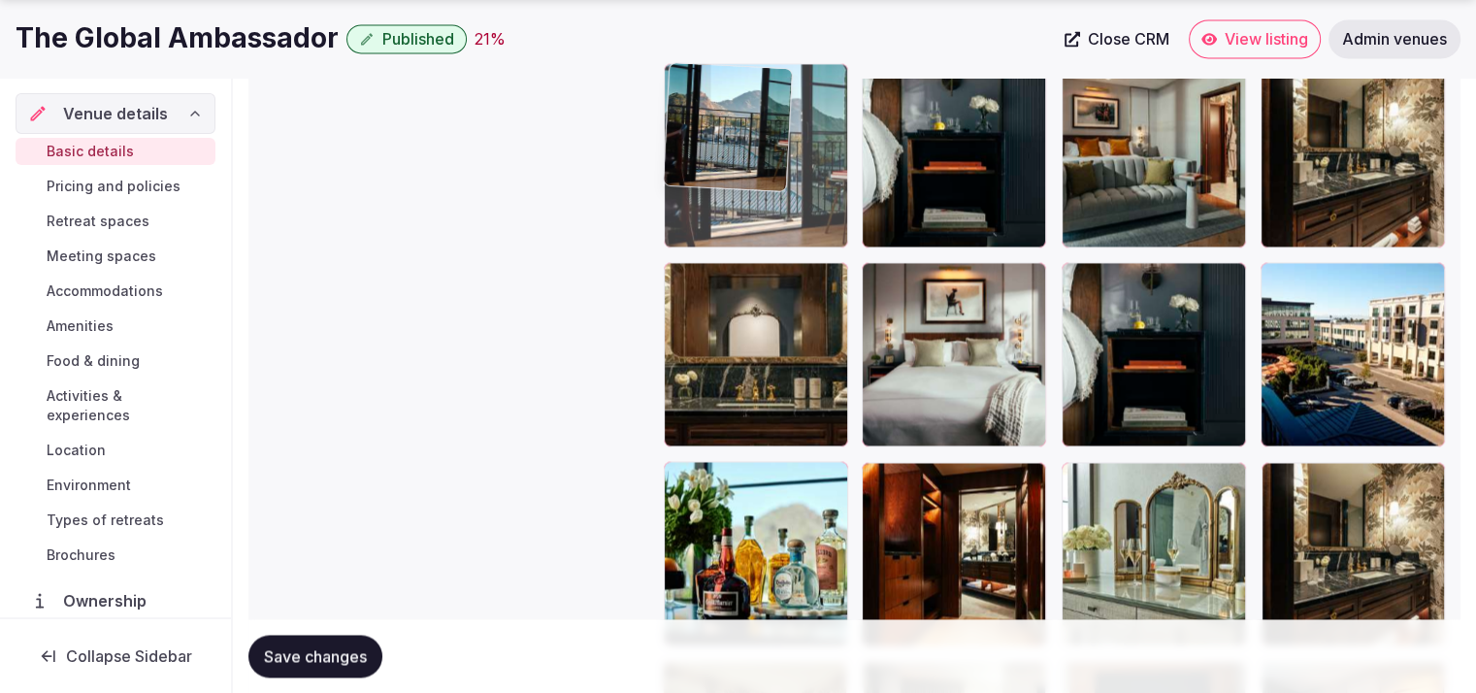
drag, startPoint x: 955, startPoint y: 514, endPoint x: 812, endPoint y: 177, distance: 366.6
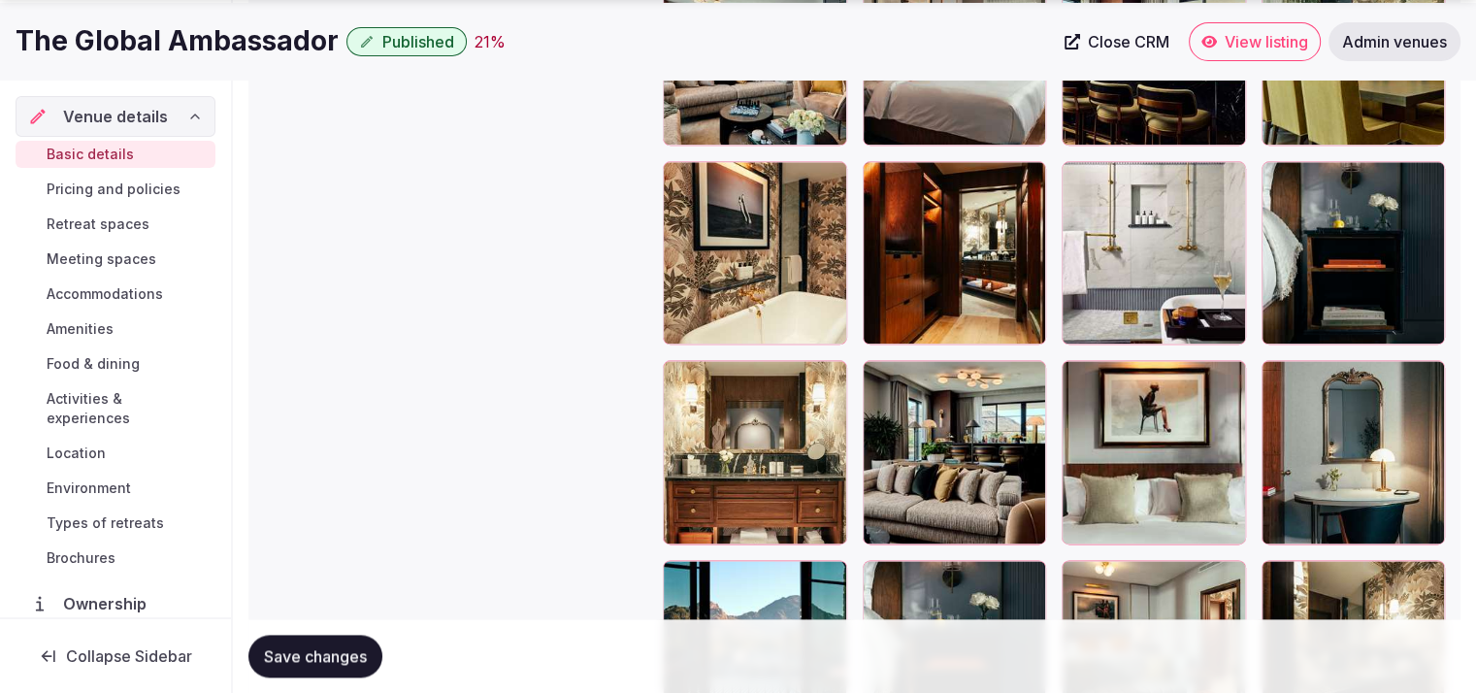
scroll to position [2457, 0]
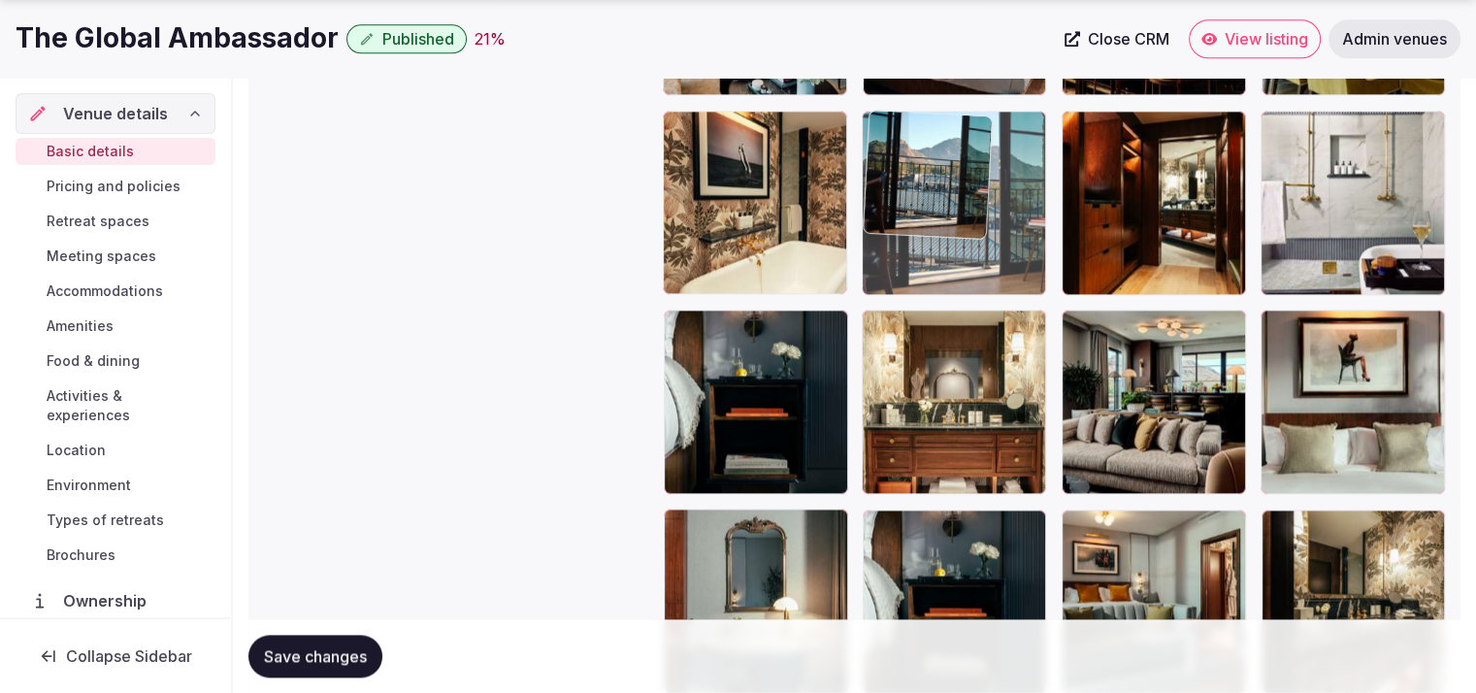
drag, startPoint x: 746, startPoint y: 570, endPoint x: 967, endPoint y: 245, distance: 392.7
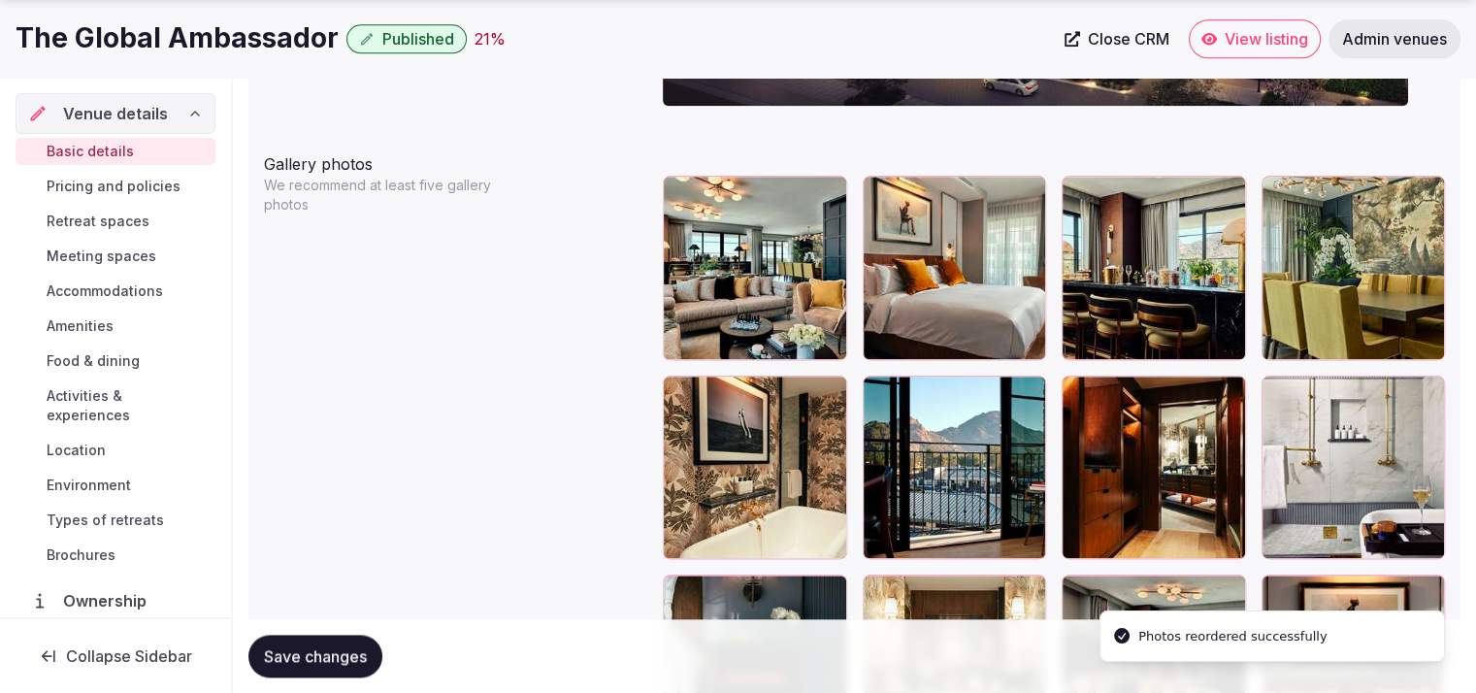
scroll to position [2209, 0]
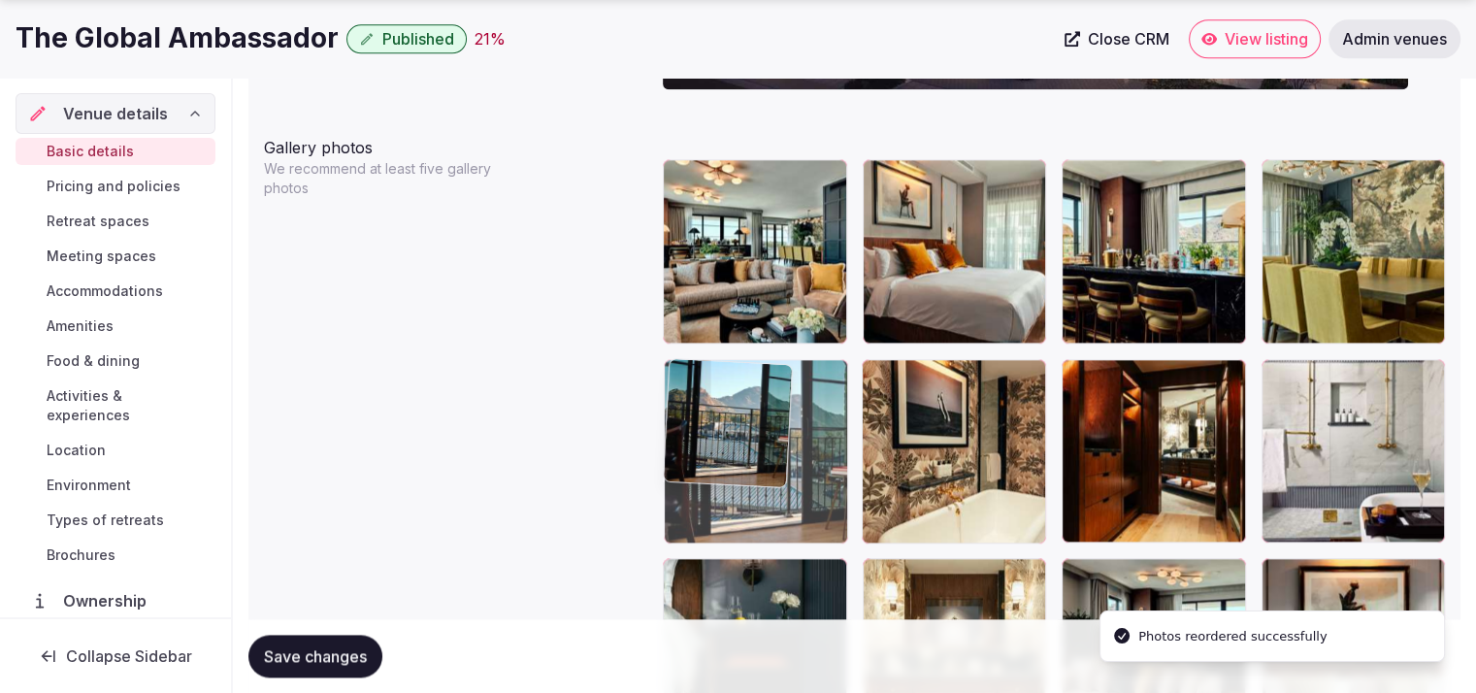
drag, startPoint x: 951, startPoint y: 498, endPoint x: 821, endPoint y: 494, distance: 130.1
click at [821, 494] on body "**********" at bounding box center [738, 136] width 1476 height 4690
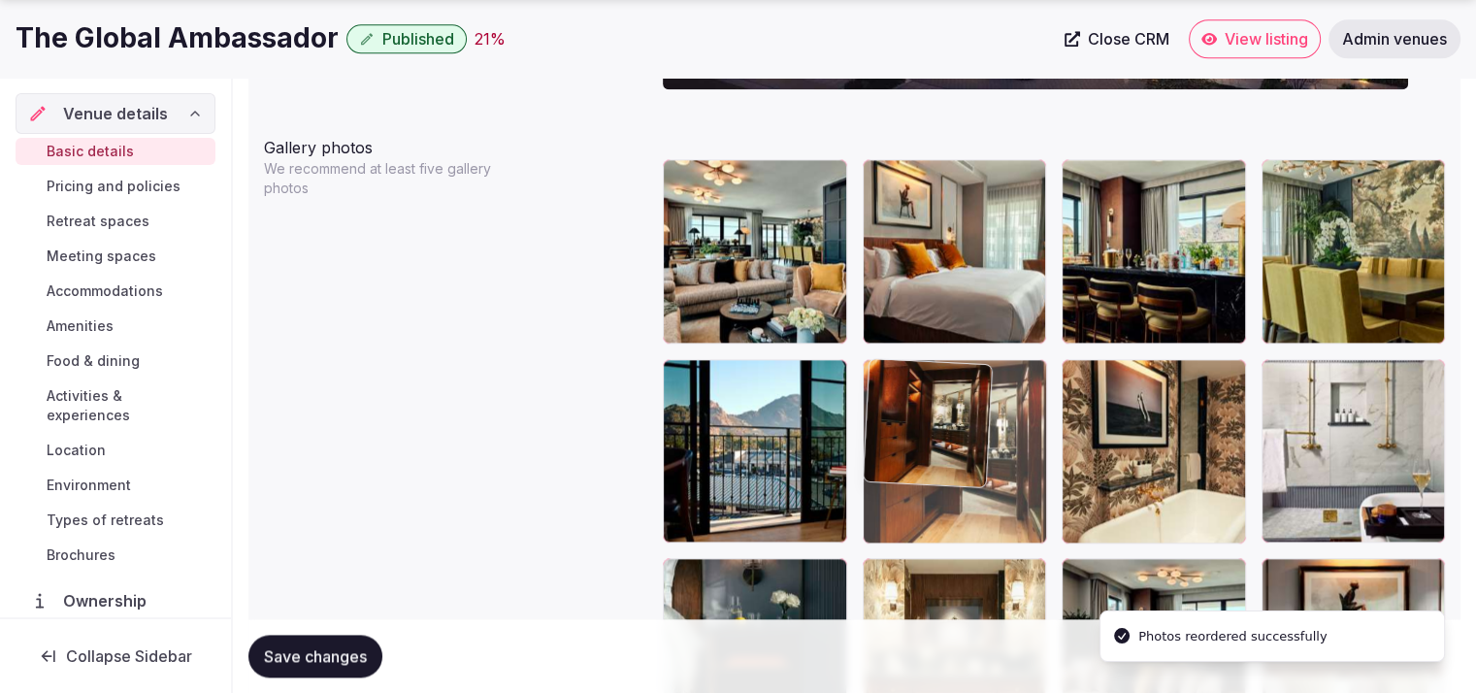
drag, startPoint x: 1155, startPoint y: 503, endPoint x: 988, endPoint y: 506, distance: 166.9
click at [988, 506] on body "**********" at bounding box center [738, 136] width 1476 height 4690
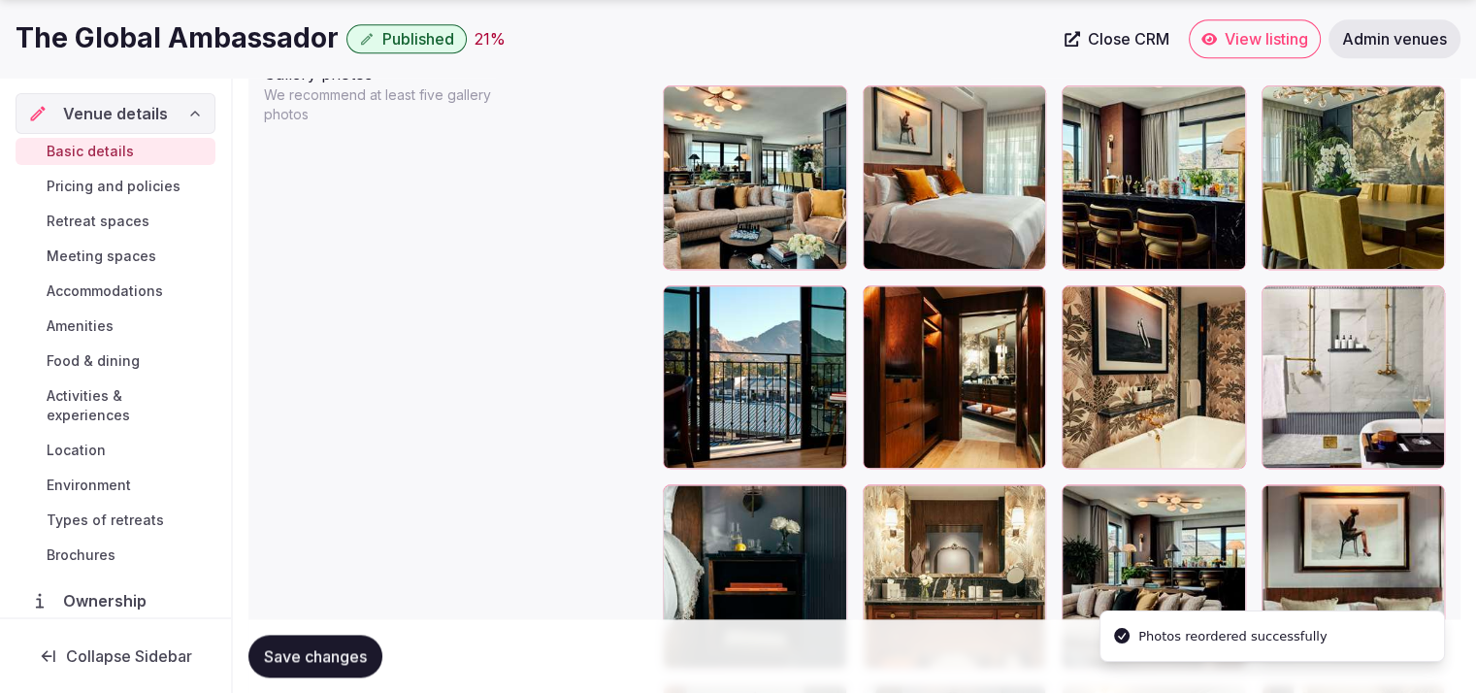
scroll to position [2321, 0]
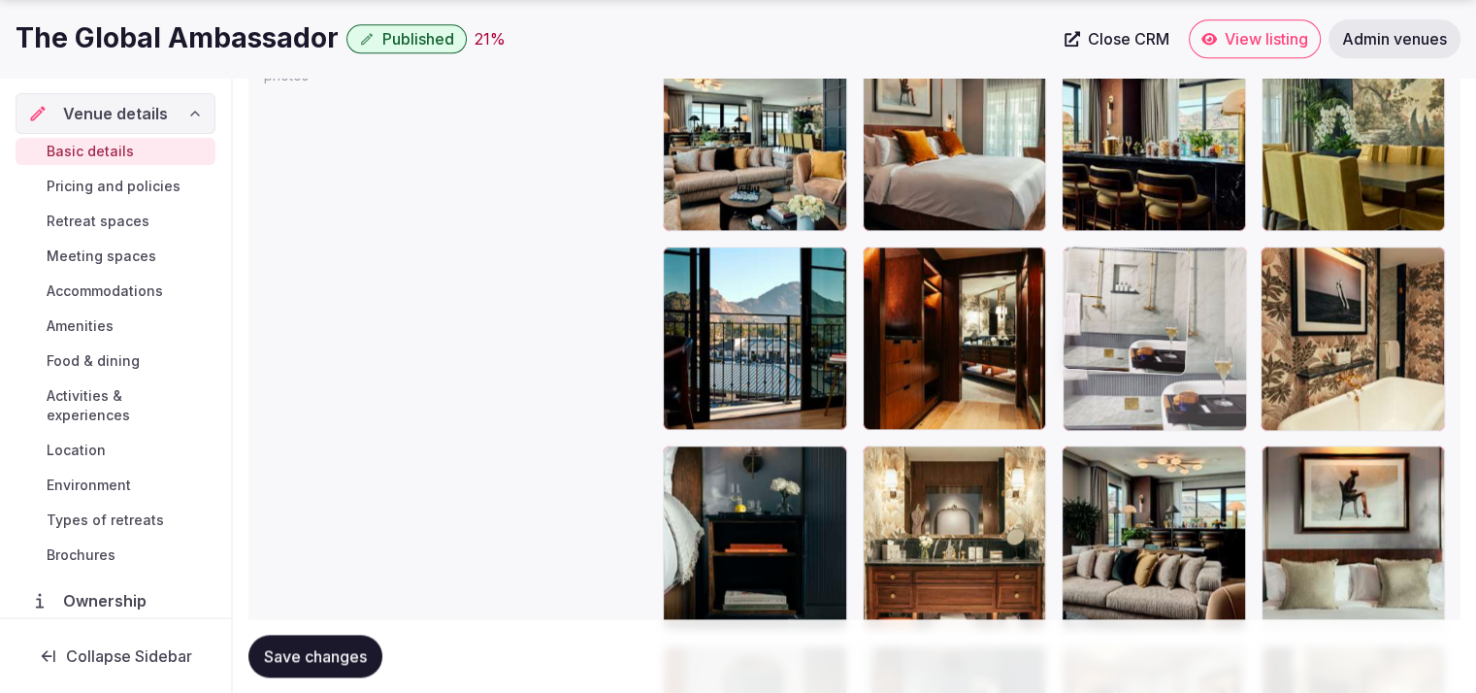
drag, startPoint x: 1388, startPoint y: 424, endPoint x: 1247, endPoint y: 414, distance: 141.0
click at [1247, 415] on body "**********" at bounding box center [738, 24] width 1476 height 4690
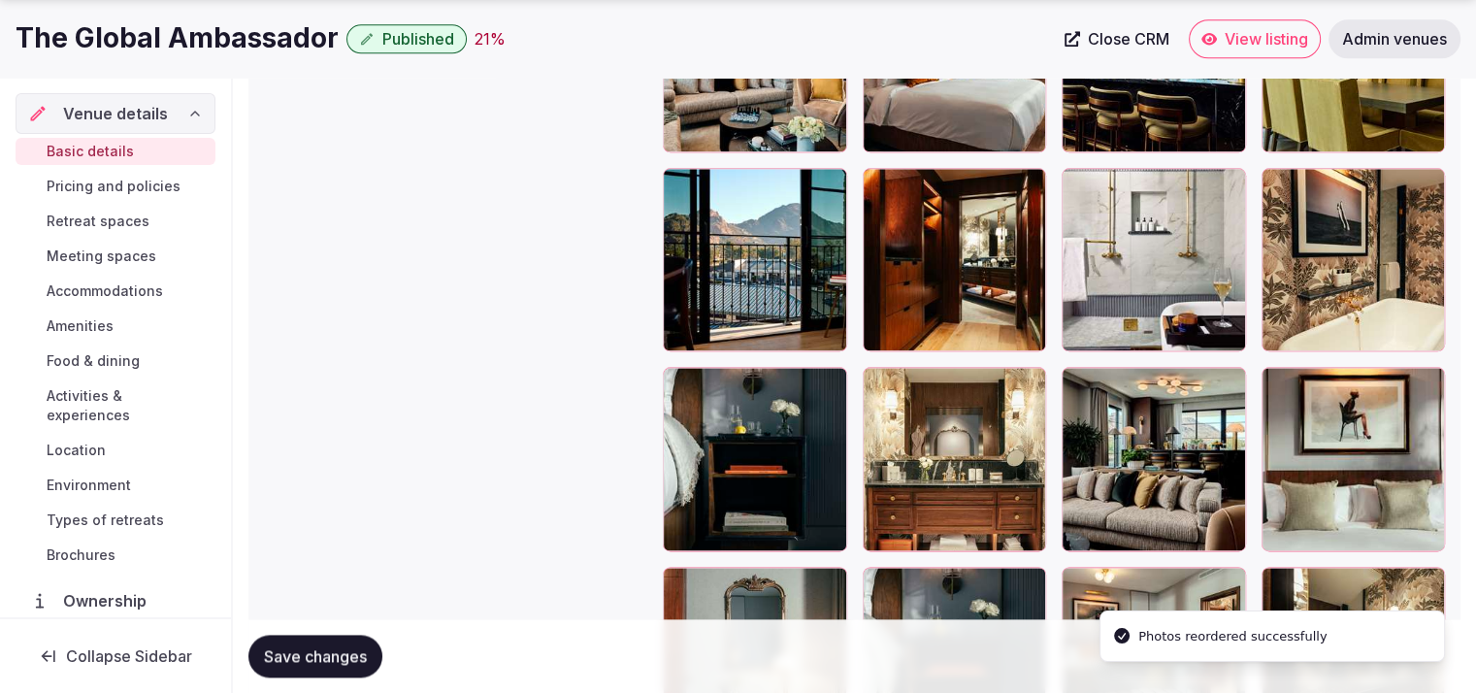
scroll to position [2572, 0]
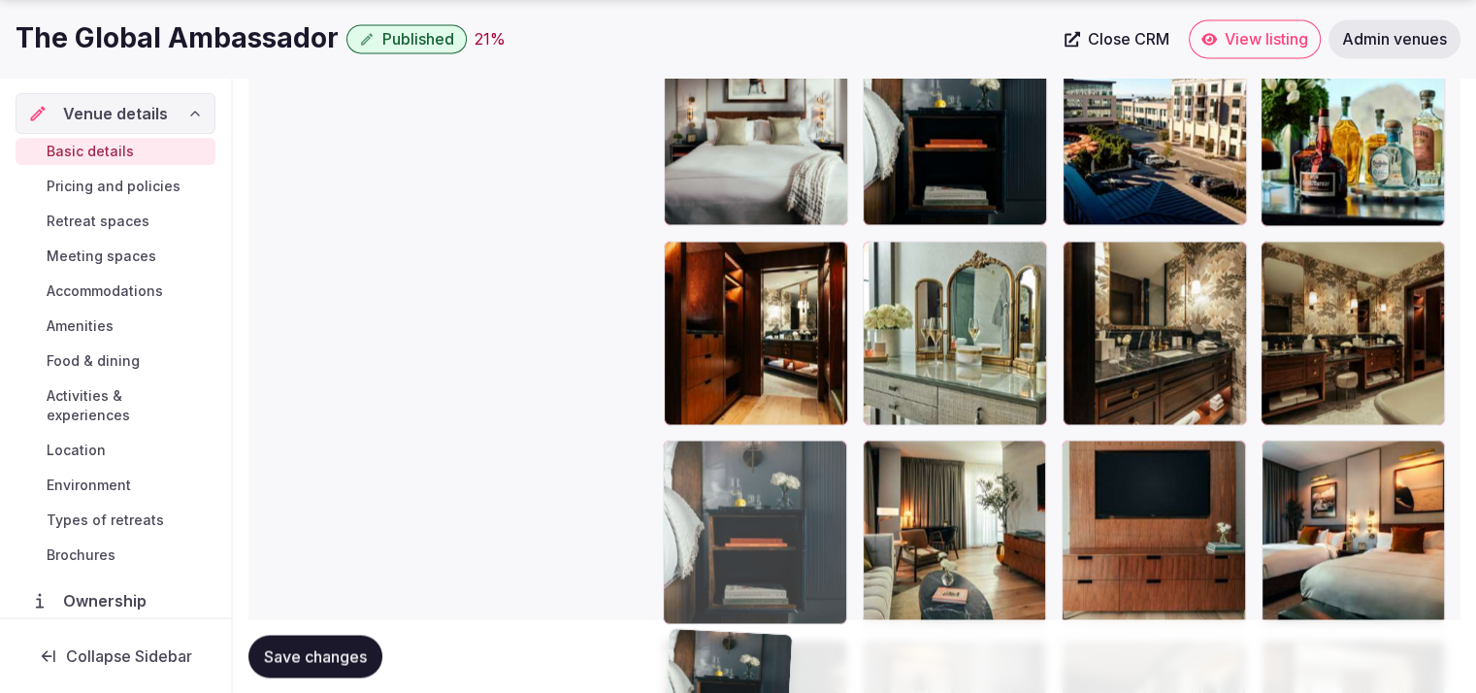
drag, startPoint x: 800, startPoint y: 341, endPoint x: 818, endPoint y: 605, distance: 264.6
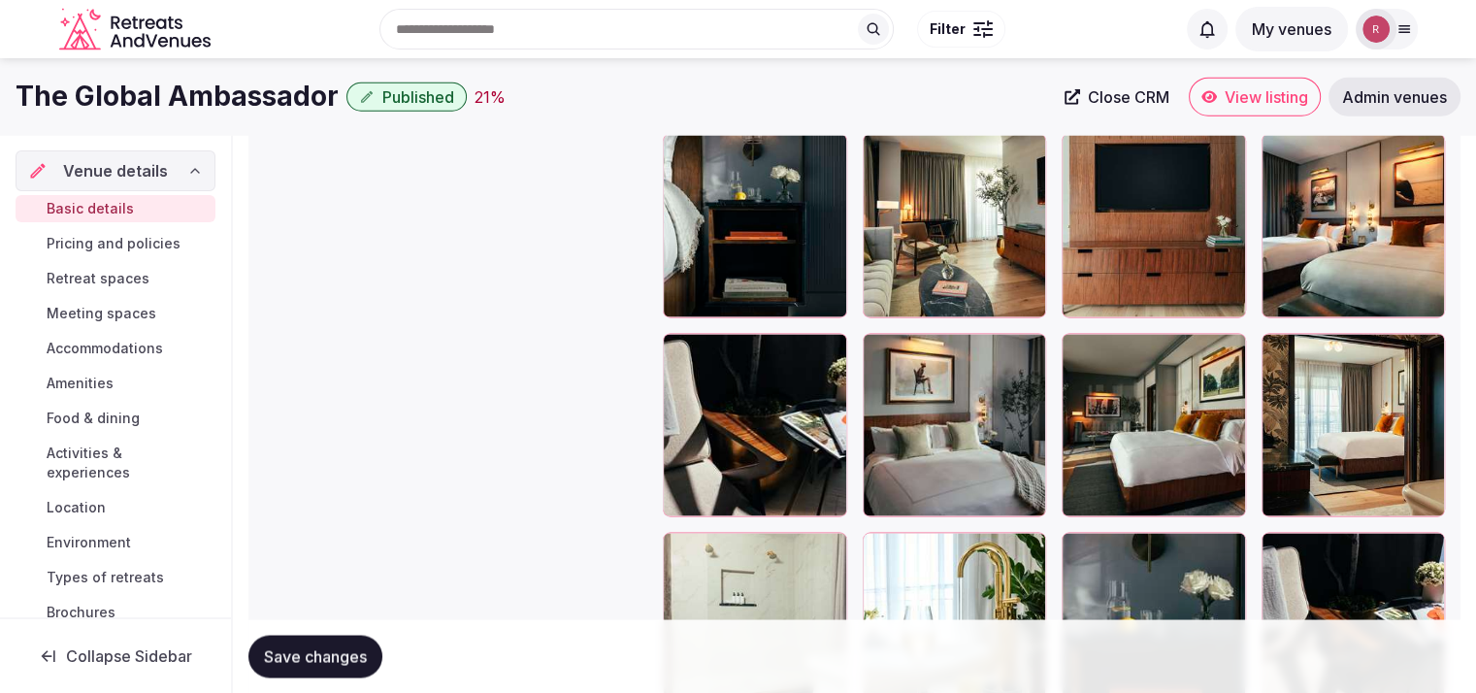
scroll to position [3415, 0]
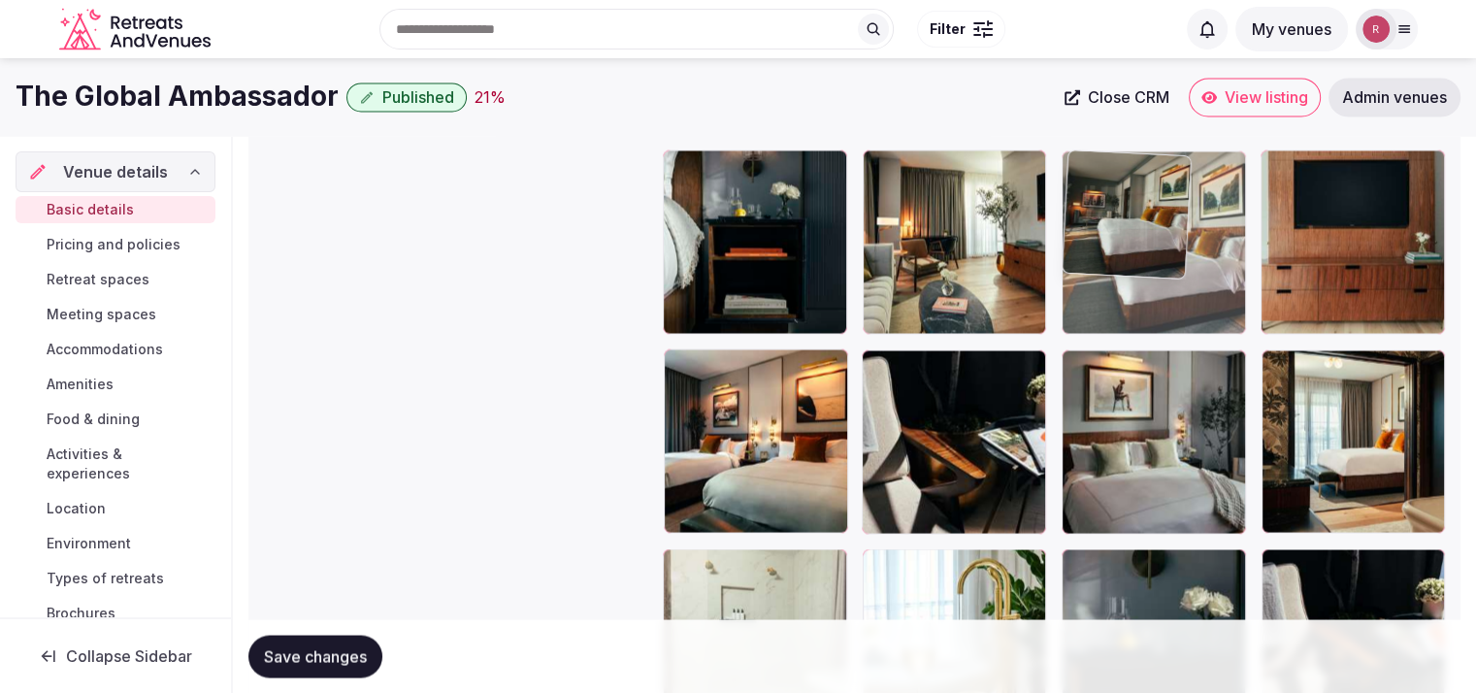
drag, startPoint x: 1176, startPoint y: 469, endPoint x: 1163, endPoint y: 245, distance: 224.5
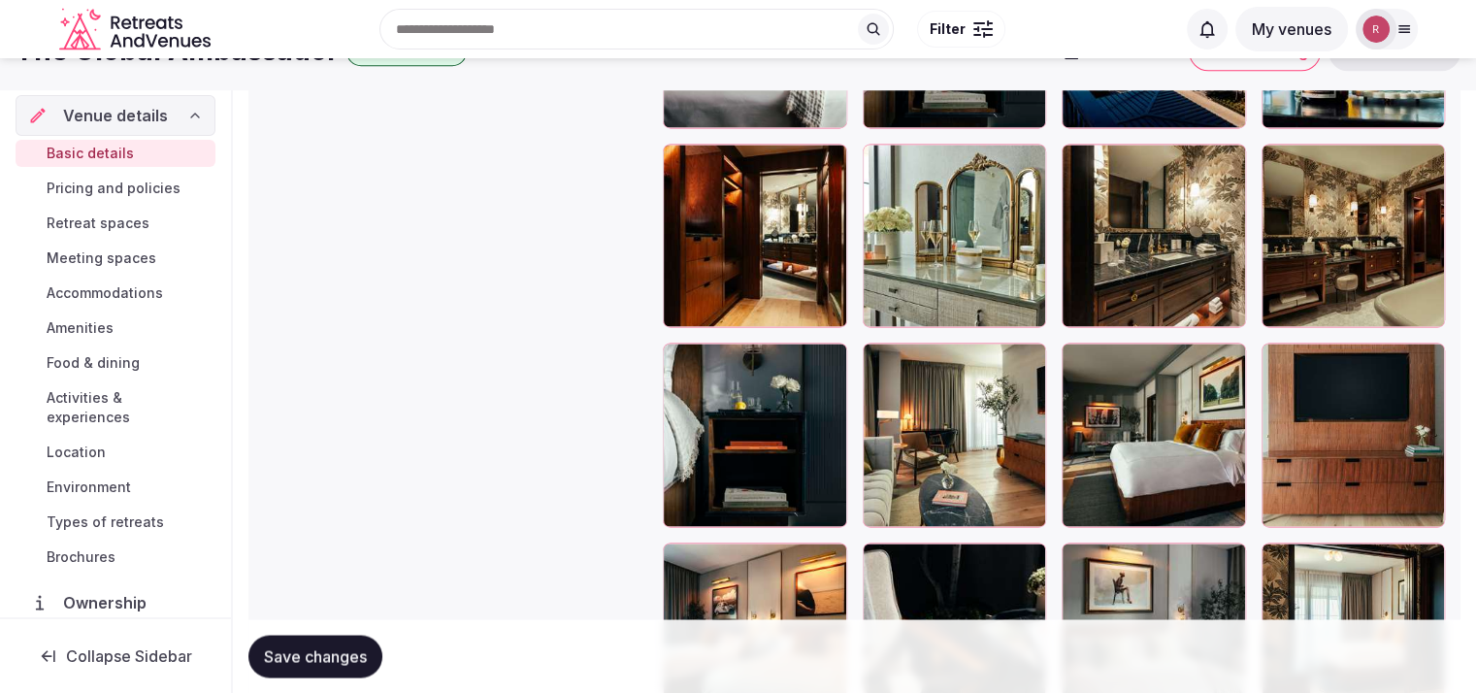
scroll to position [3072, 0]
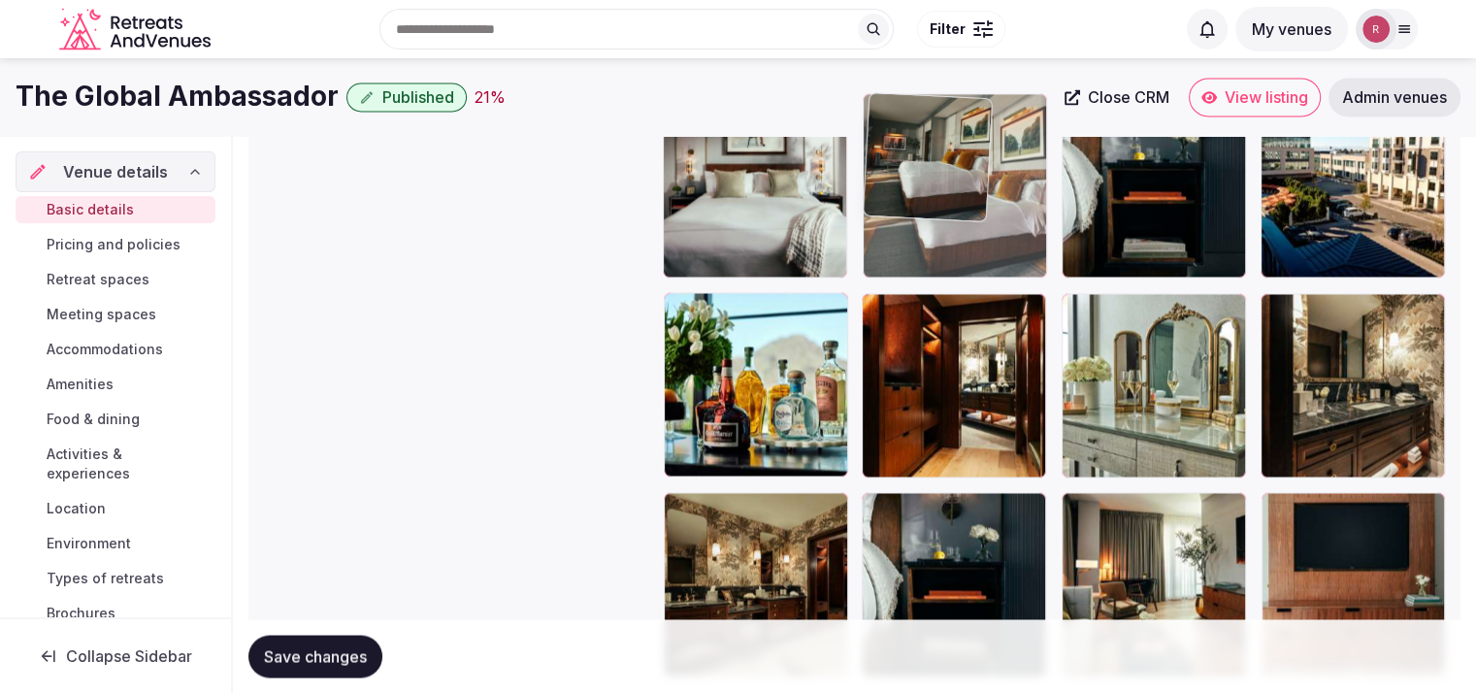
drag, startPoint x: 1189, startPoint y: 555, endPoint x: 999, endPoint y: 285, distance: 330.1
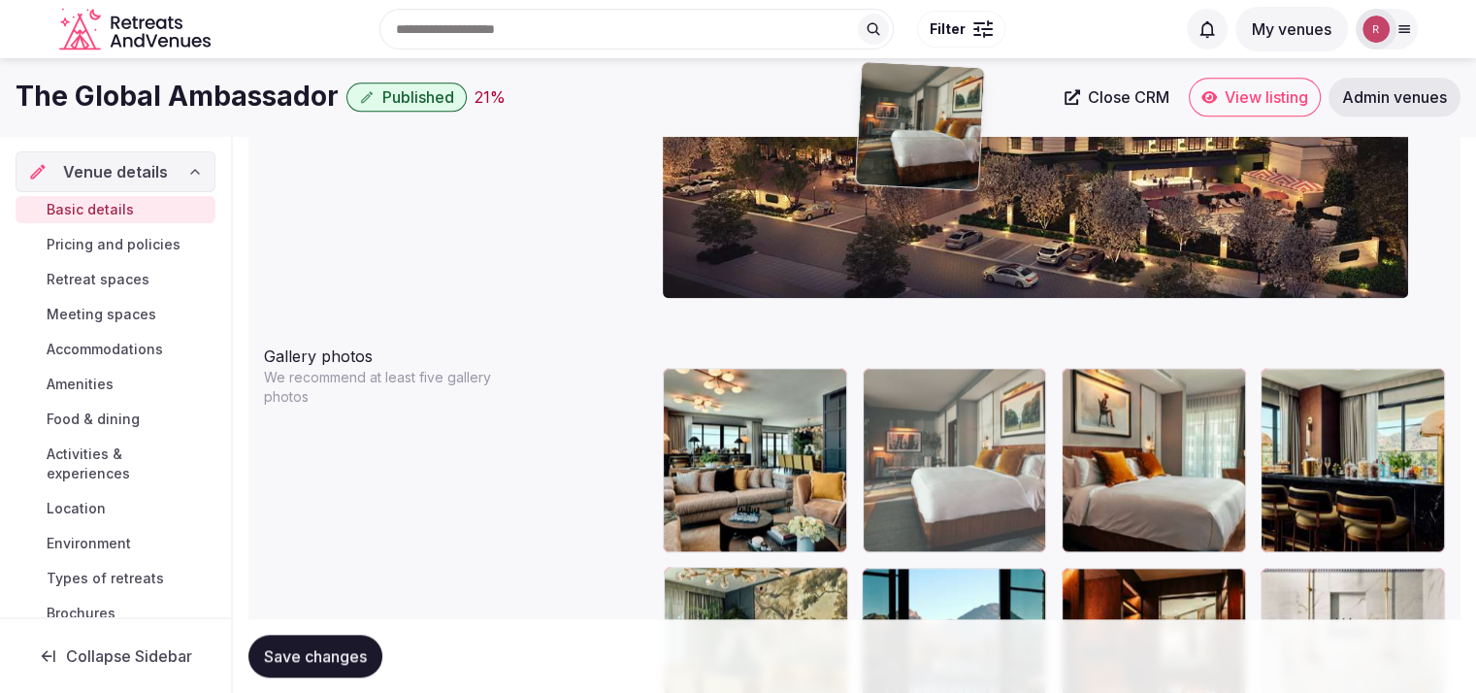
scroll to position [1962, 0]
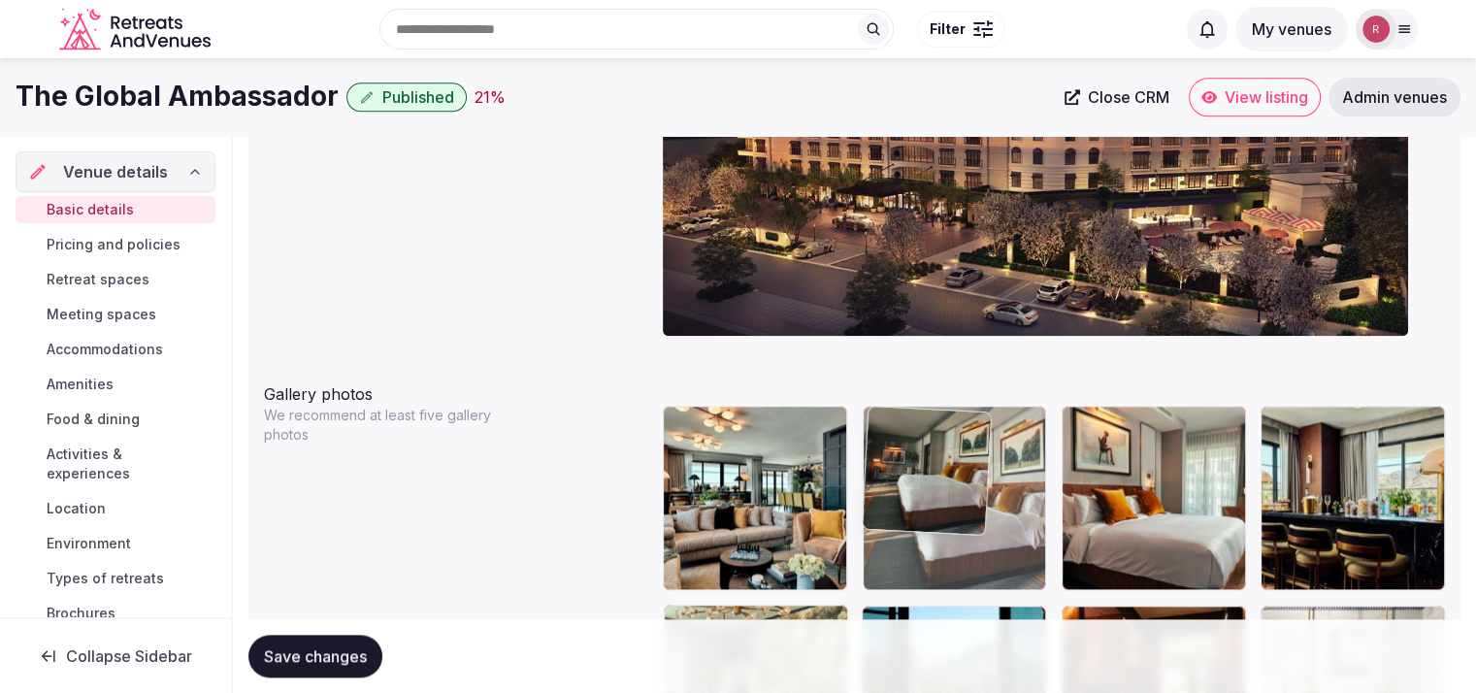
drag, startPoint x: 939, startPoint y: 520, endPoint x: 982, endPoint y: 454, distance: 78.6
click at [982, 454] on body "**********" at bounding box center [738, 383] width 1476 height 4690
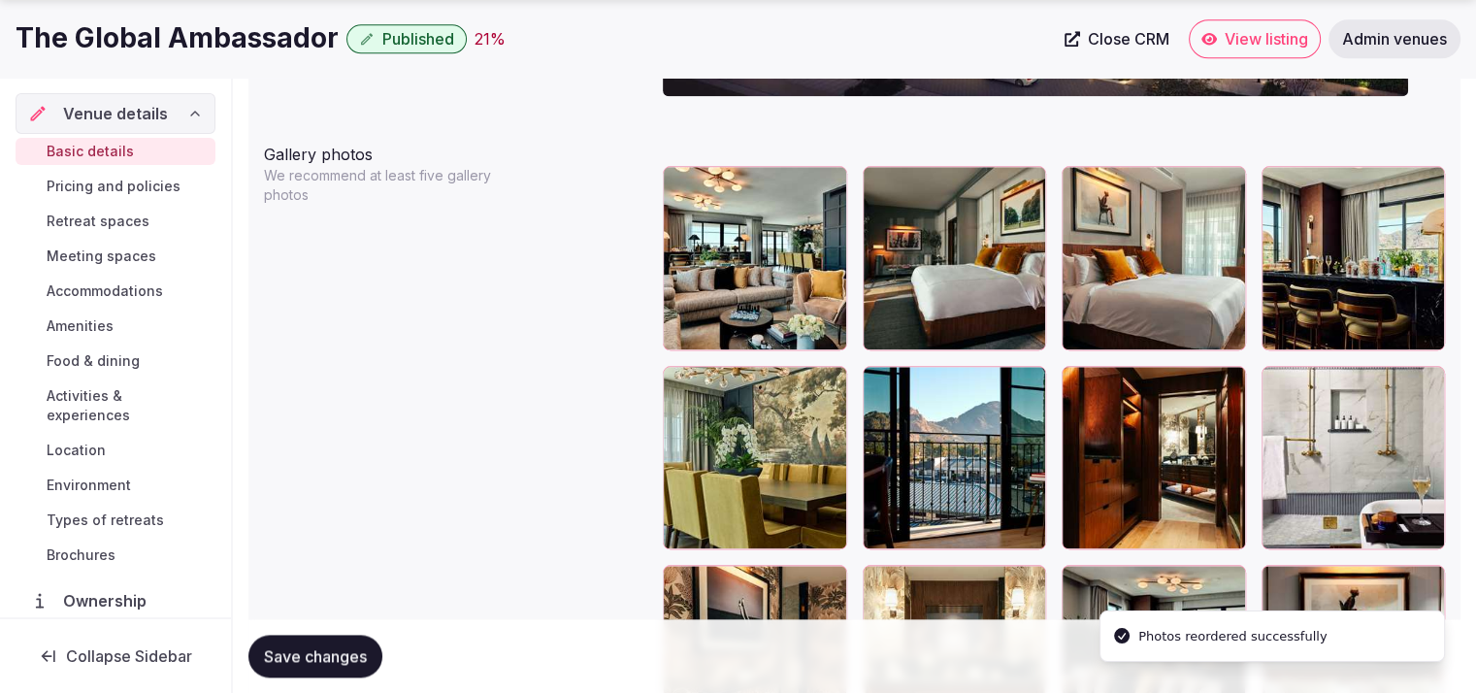
scroll to position [2219, 0]
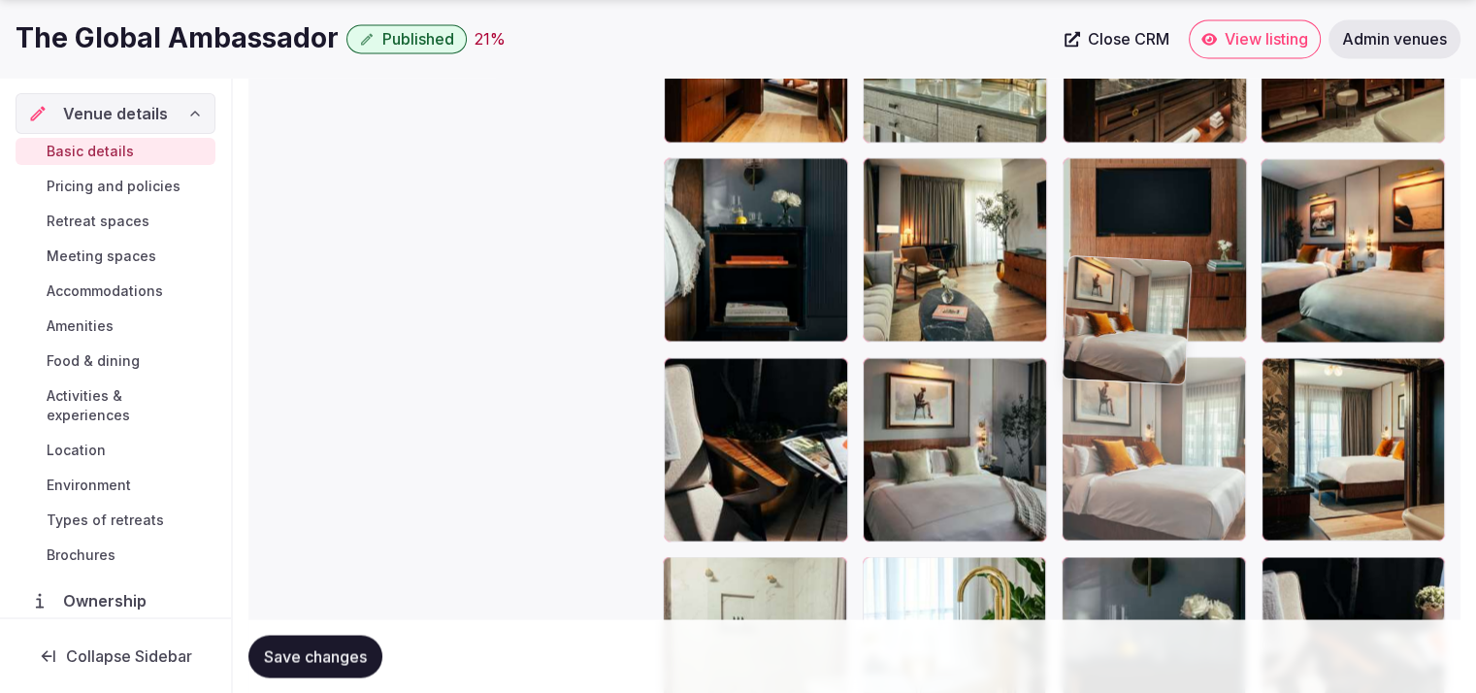
drag, startPoint x: 1166, startPoint y: 283, endPoint x: 1136, endPoint y: 598, distance: 315.8
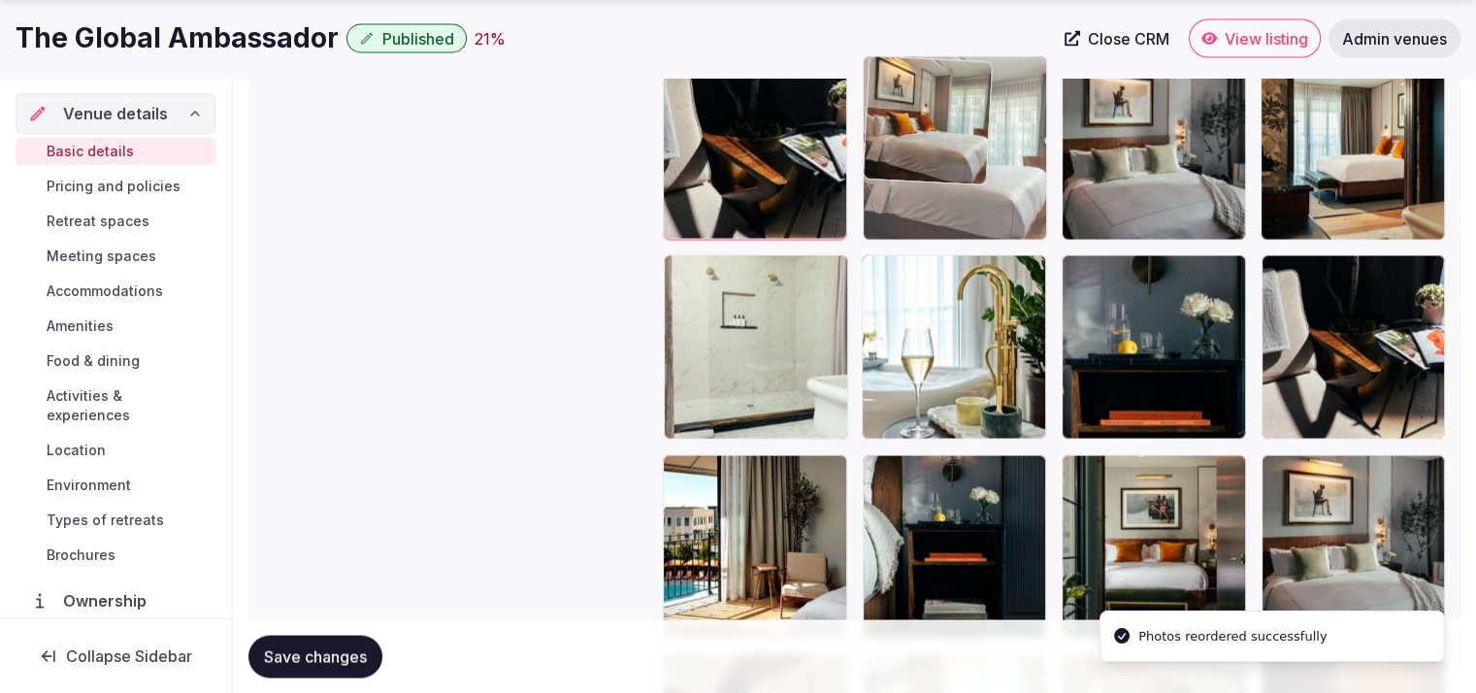
drag, startPoint x: 1106, startPoint y: 374, endPoint x: 861, endPoint y: 278, distance: 263.6
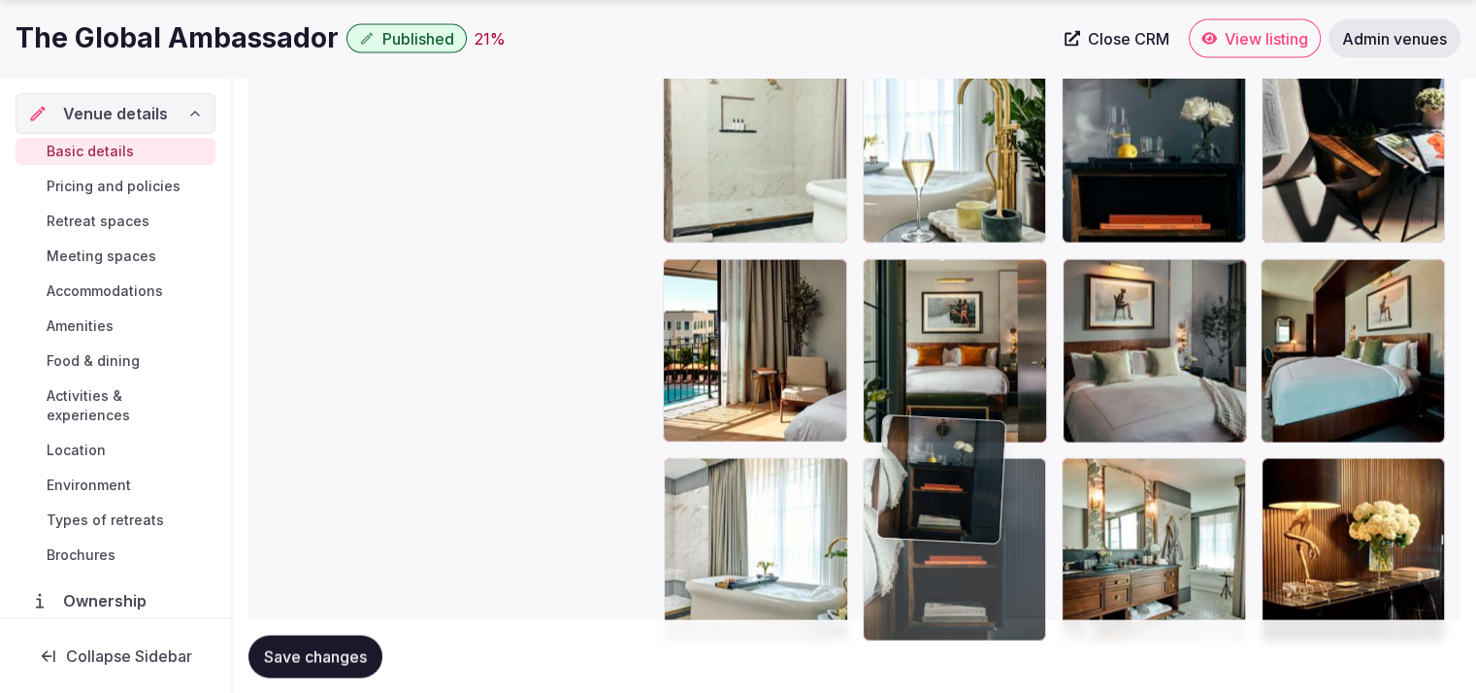
scroll to position [3916, 0]
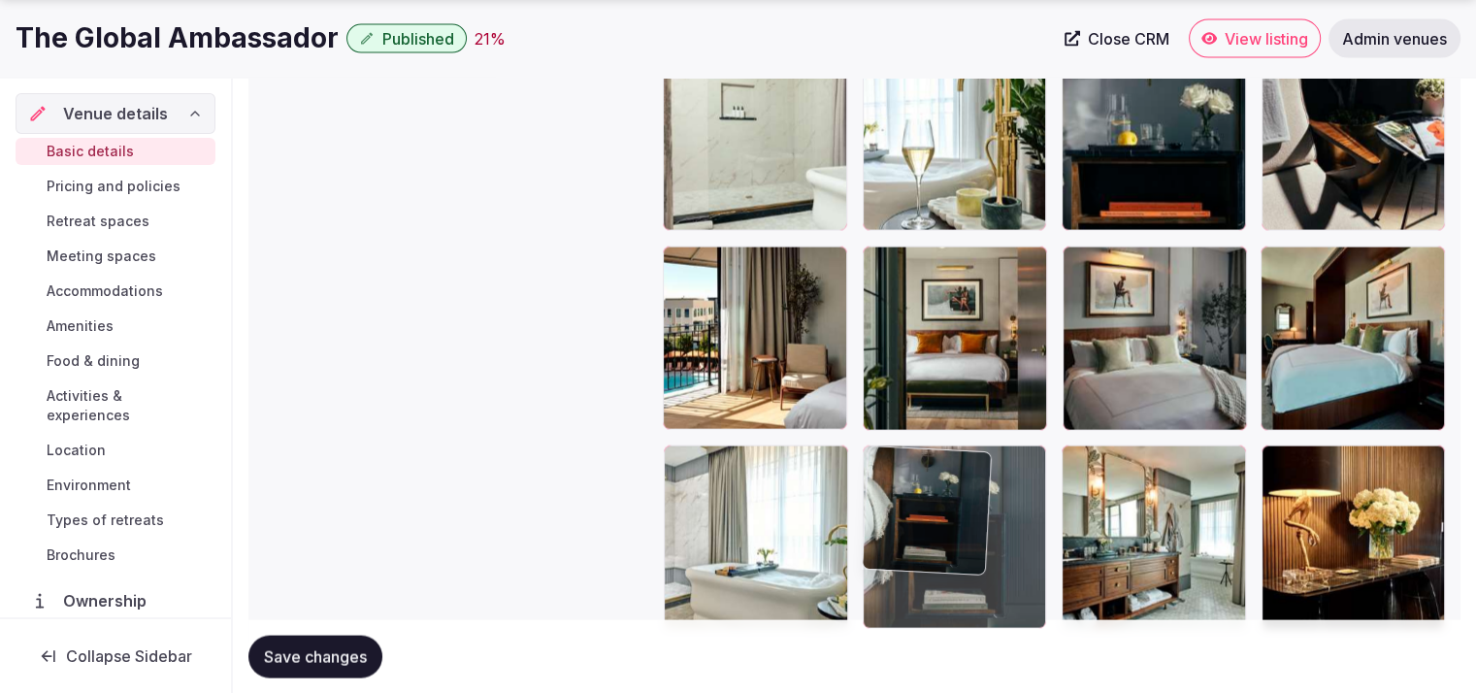
drag, startPoint x: 968, startPoint y: 422, endPoint x: 988, endPoint y: 566, distance: 144.9
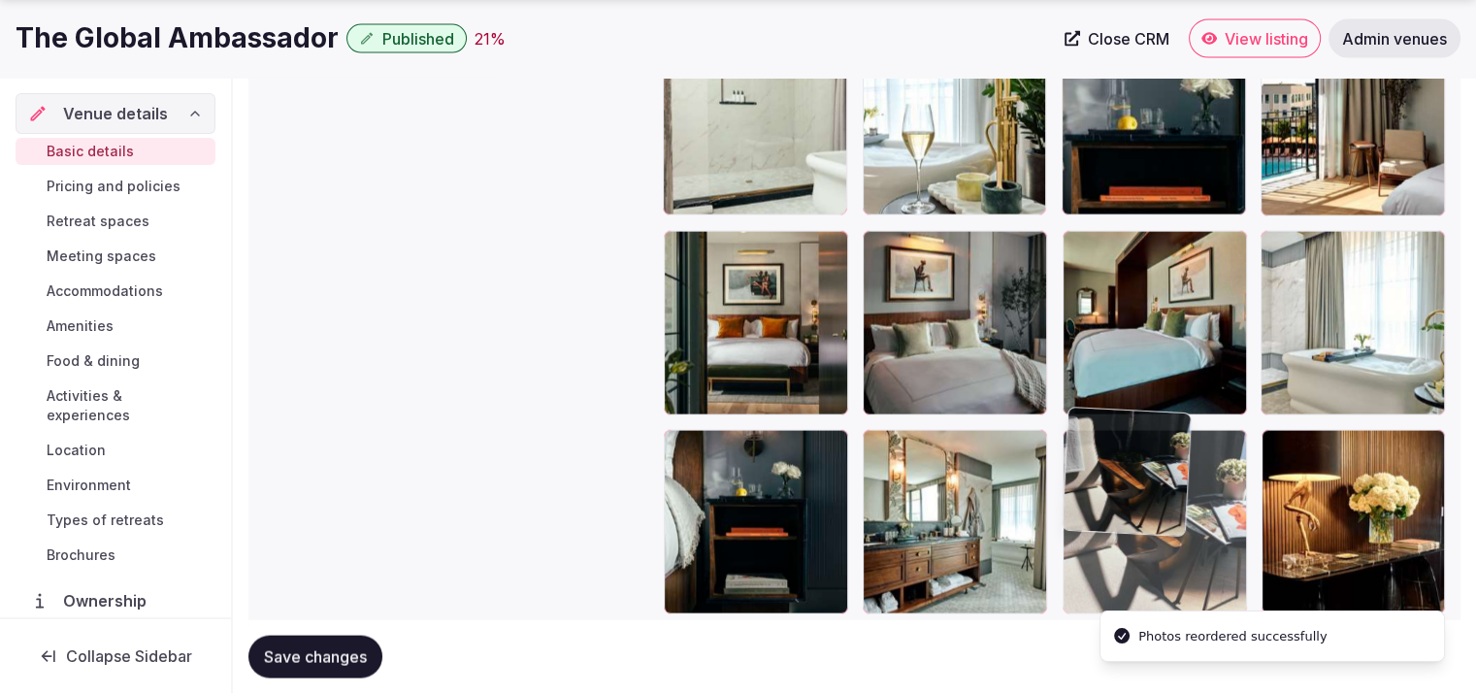
drag, startPoint x: 1332, startPoint y: 162, endPoint x: 1152, endPoint y: 579, distance: 454.6
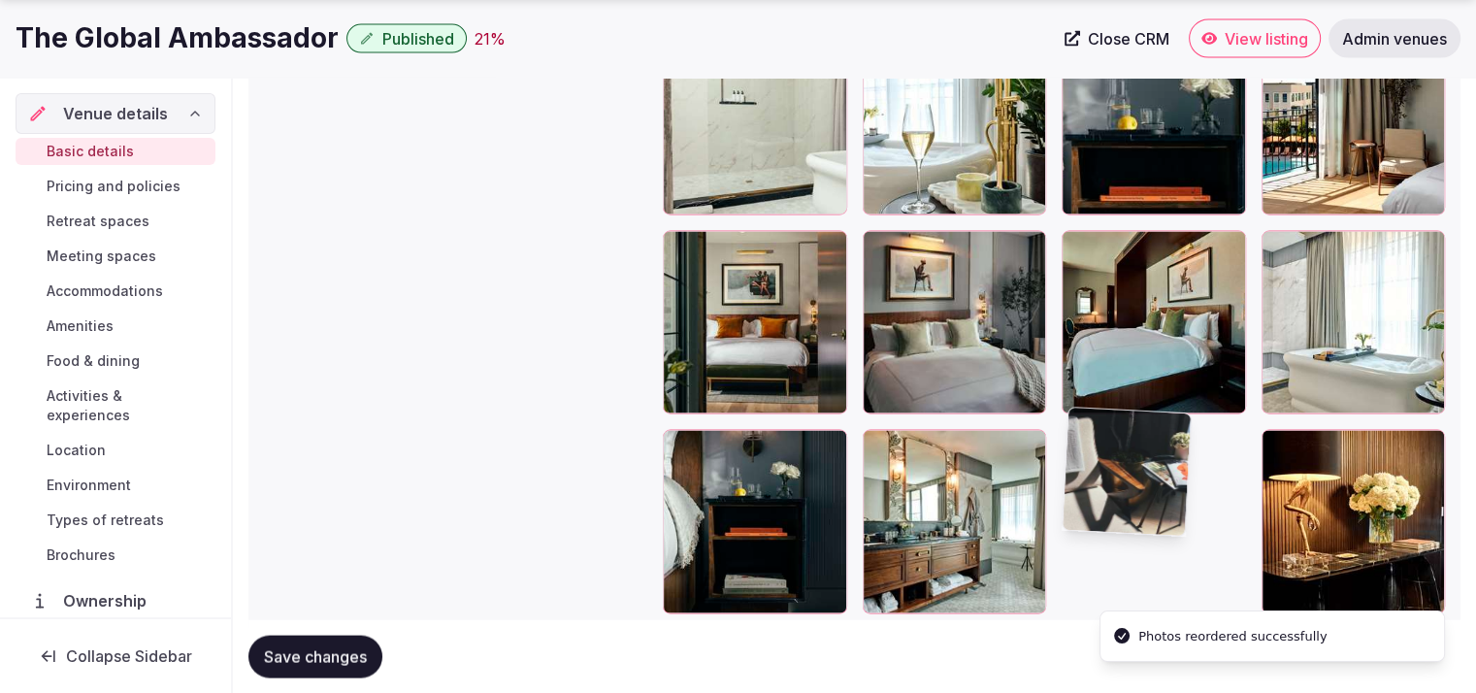
scroll to position [3955, 0]
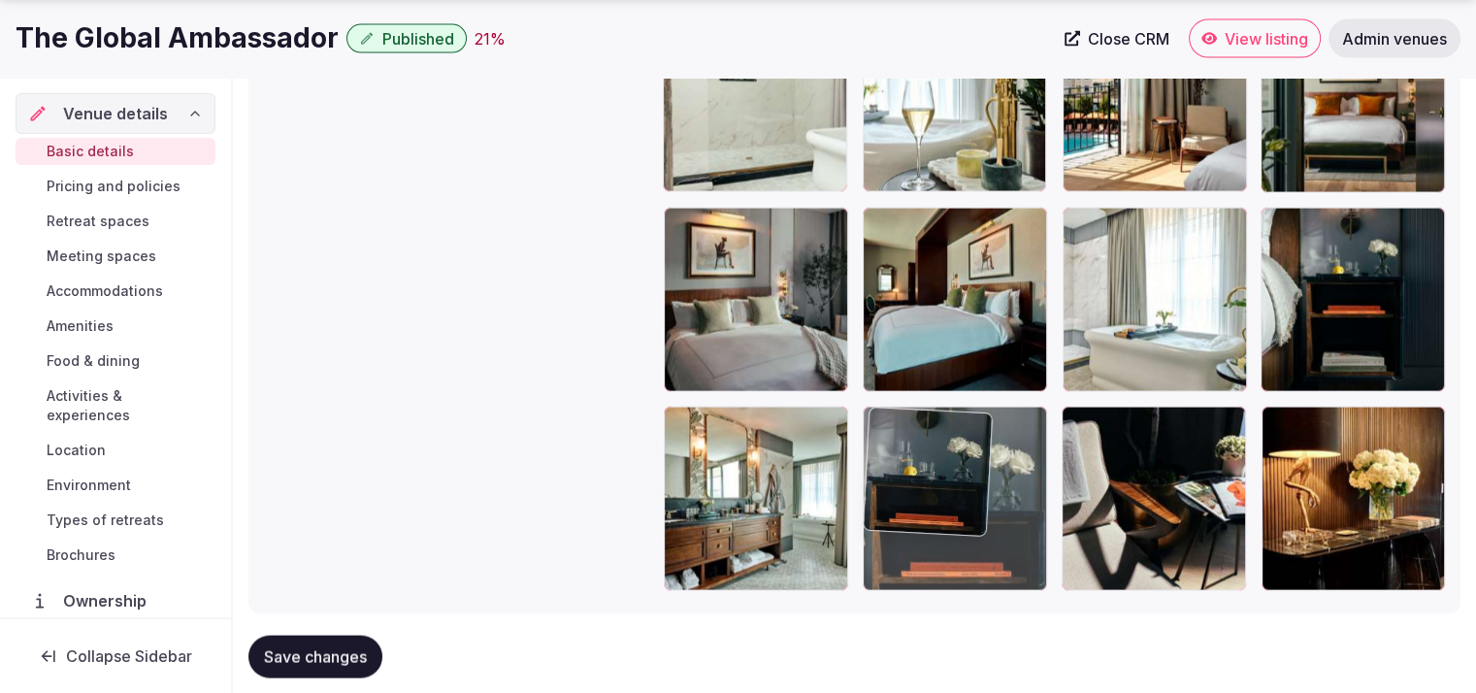
drag, startPoint x: 1117, startPoint y: 135, endPoint x: 982, endPoint y: 533, distance: 420.1
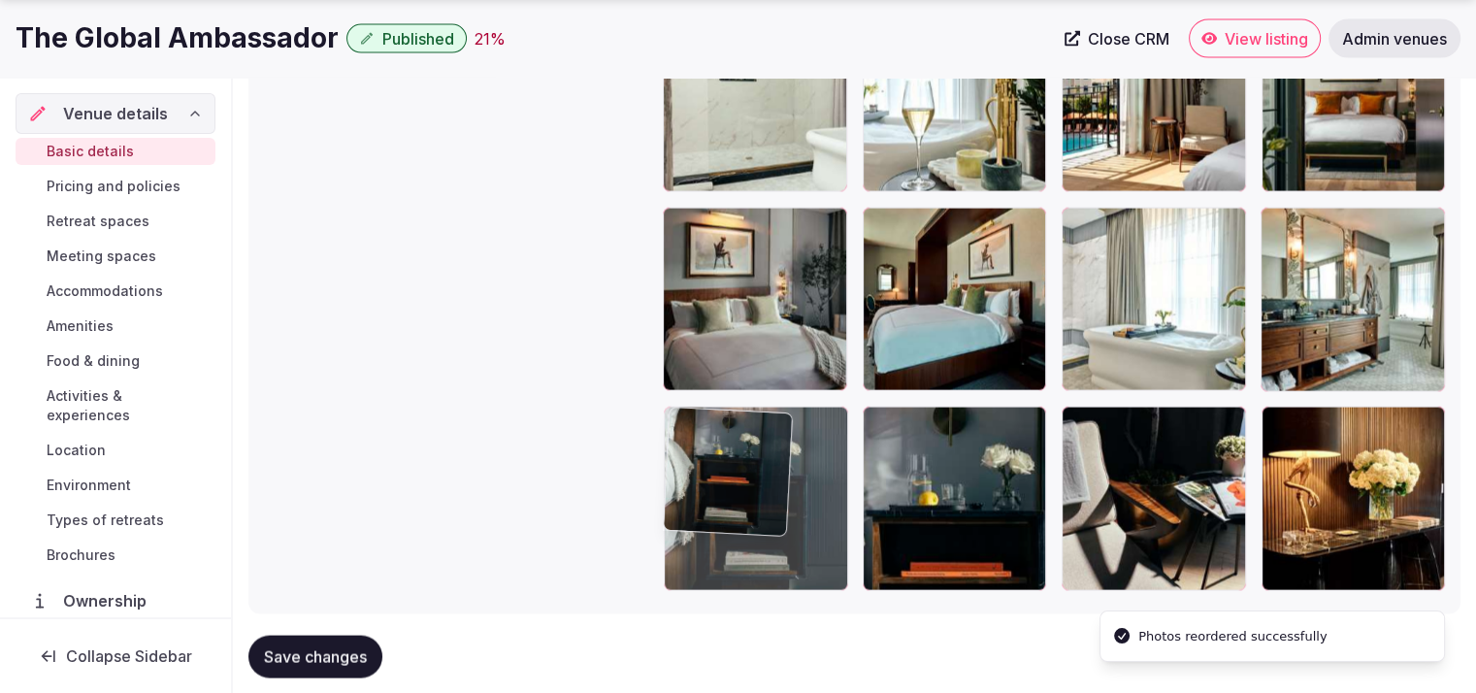
drag, startPoint x: 1370, startPoint y: 328, endPoint x: 737, endPoint y: 539, distance: 666.8
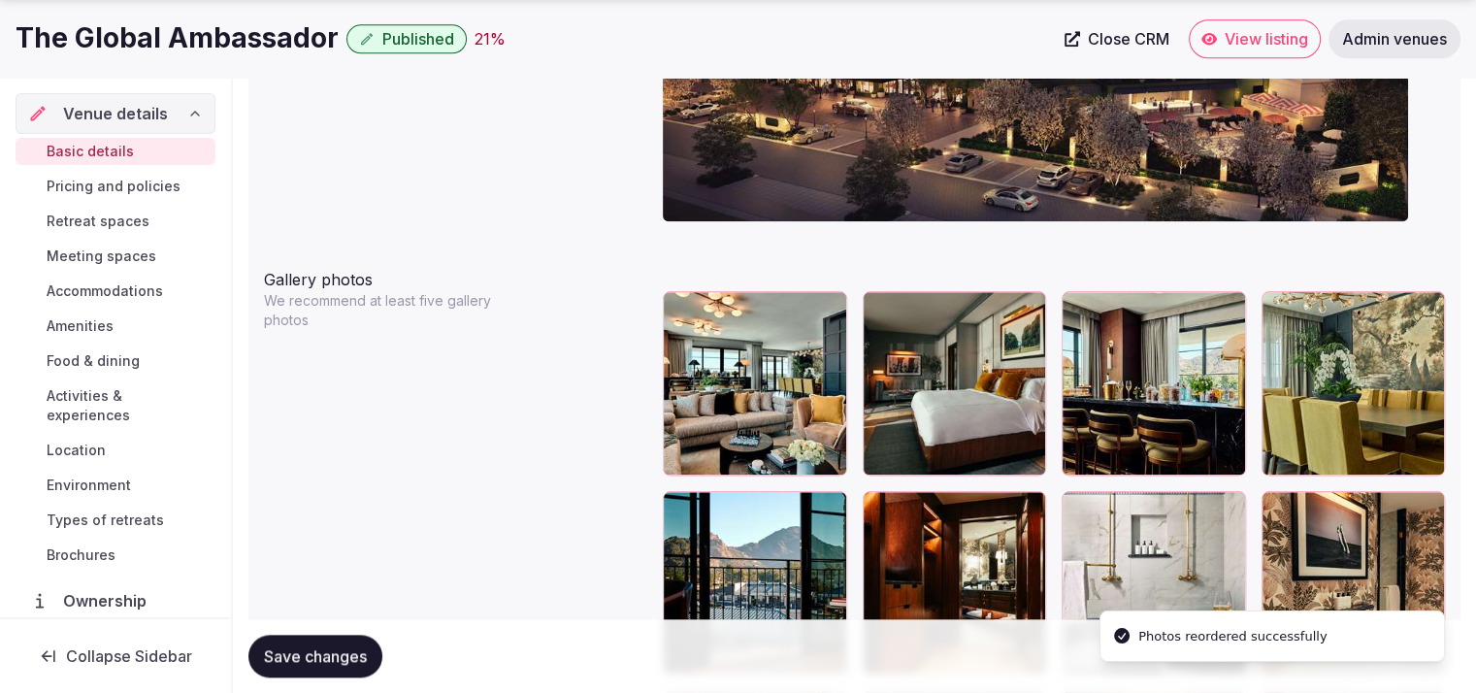
scroll to position [2160, 0]
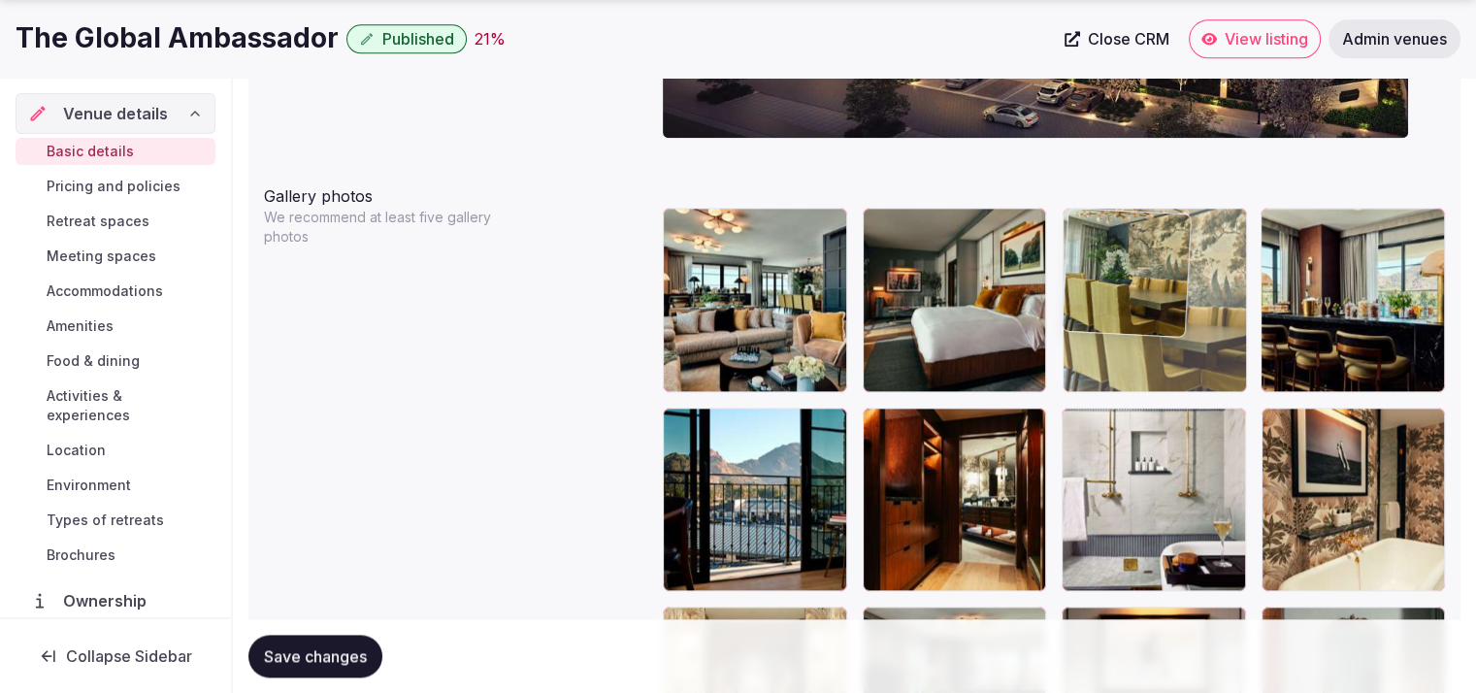
drag, startPoint x: 1323, startPoint y: 336, endPoint x: 1196, endPoint y: 337, distance: 127.1
click at [1196, 337] on body "**********" at bounding box center [738, 185] width 1476 height 4690
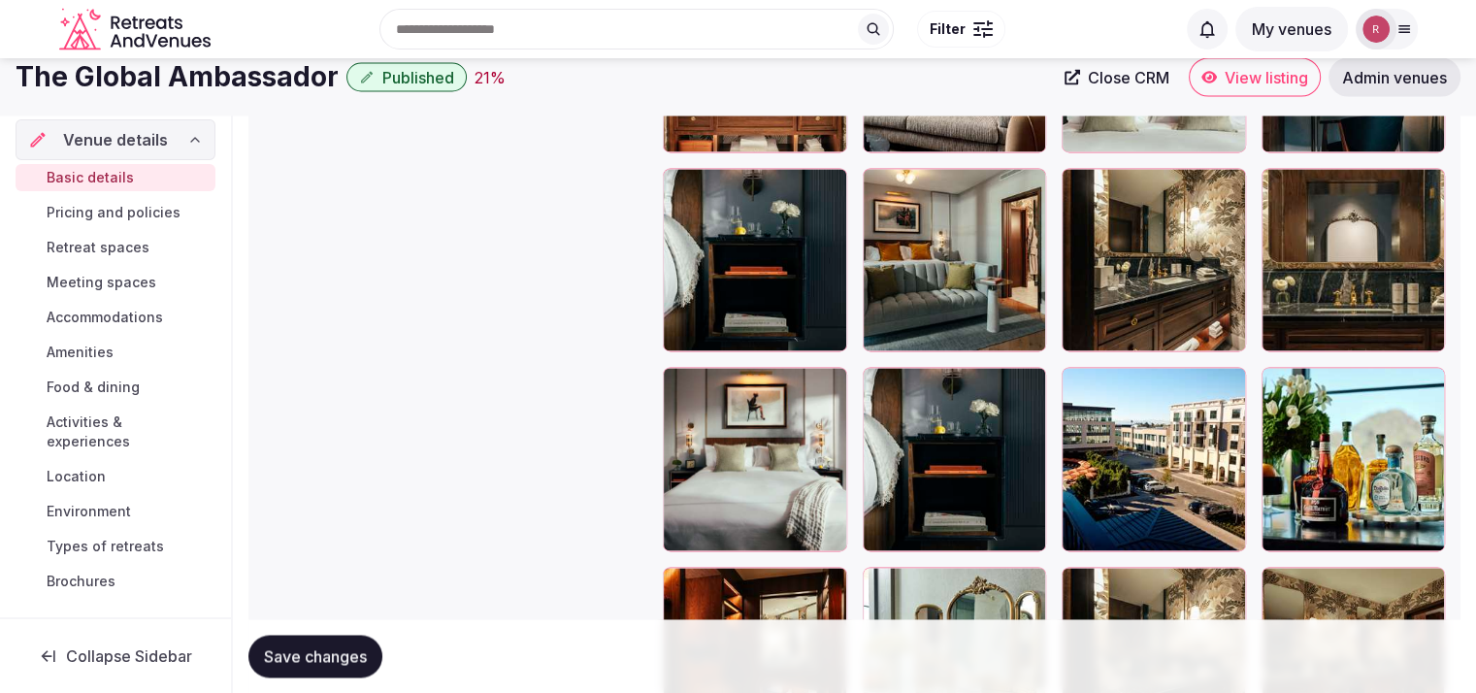
scroll to position [2721, 0]
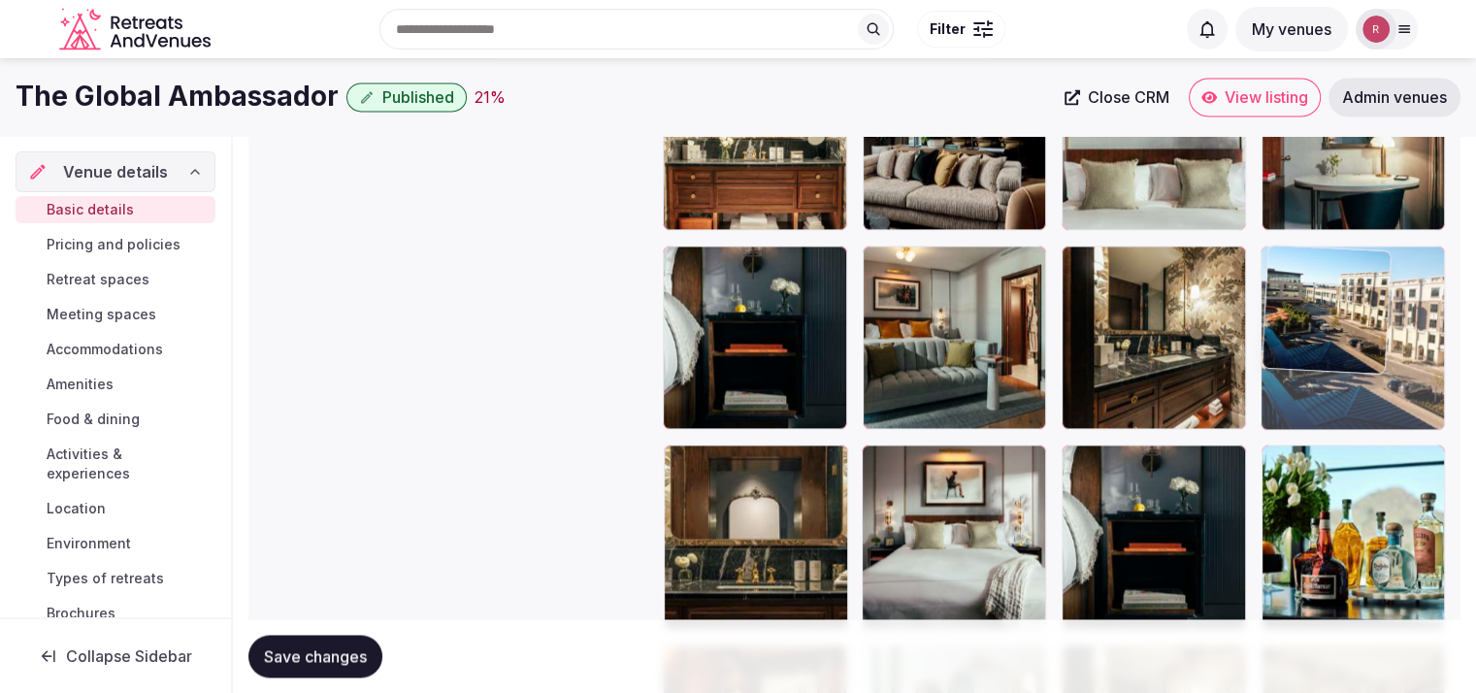
drag, startPoint x: 1188, startPoint y: 542, endPoint x: 1366, endPoint y: 362, distance: 253.9
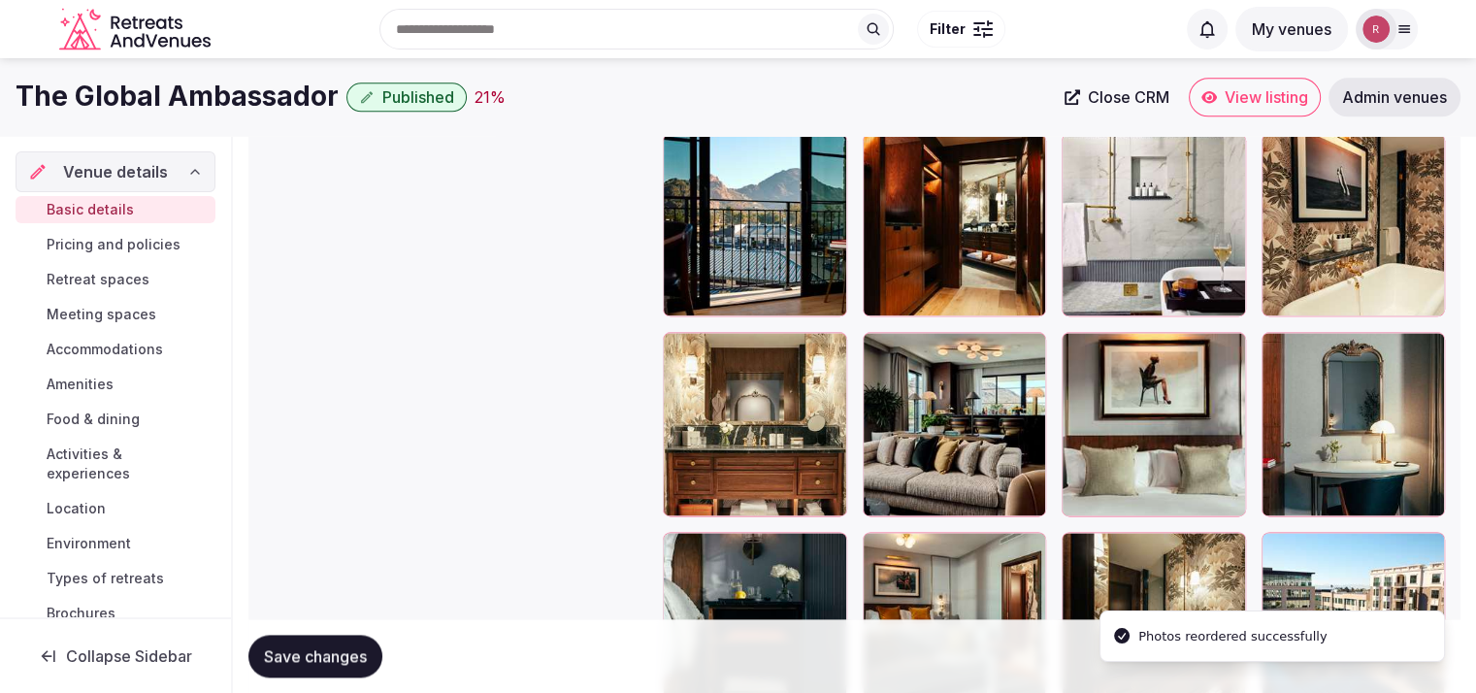
scroll to position [2441, 0]
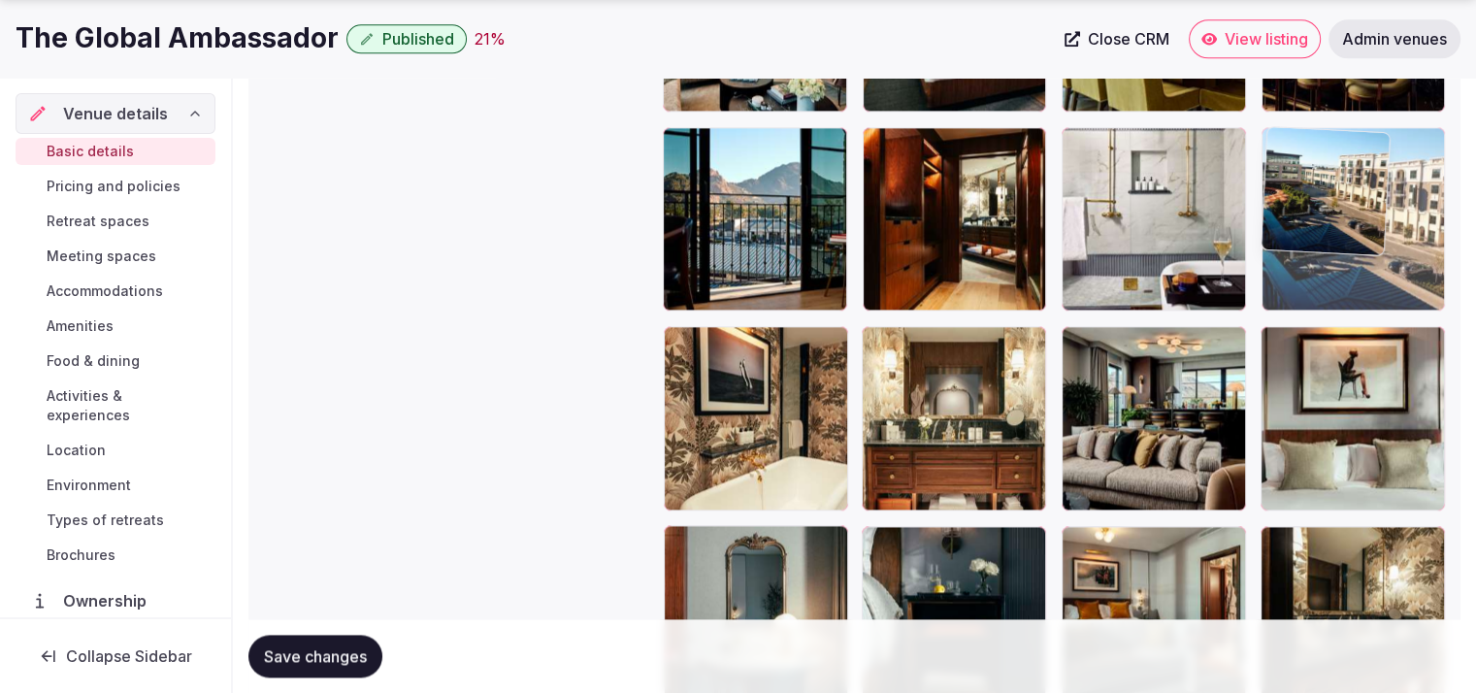
drag, startPoint x: 1348, startPoint y: 571, endPoint x: 1327, endPoint y: 247, distance: 323.8
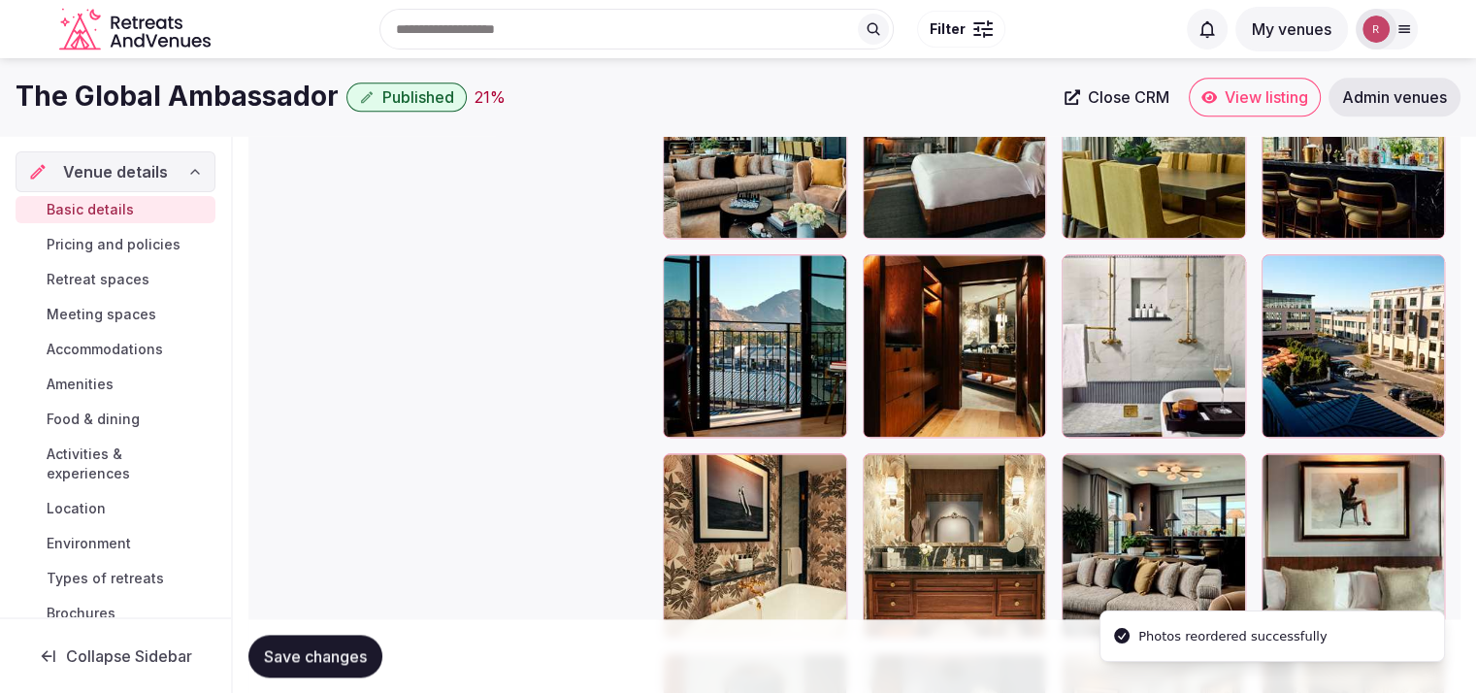
scroll to position [2541, 0]
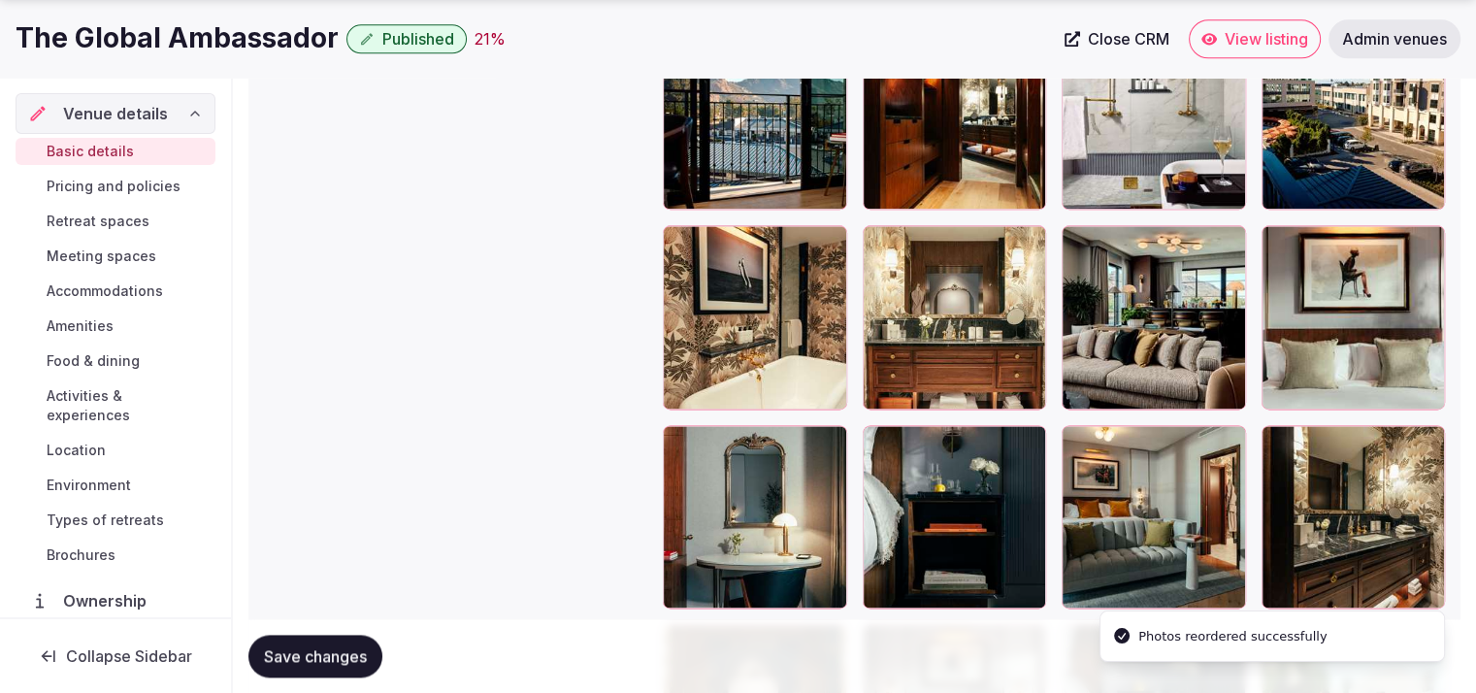
click at [297, 660] on span "Save changes" at bounding box center [315, 655] width 103 height 19
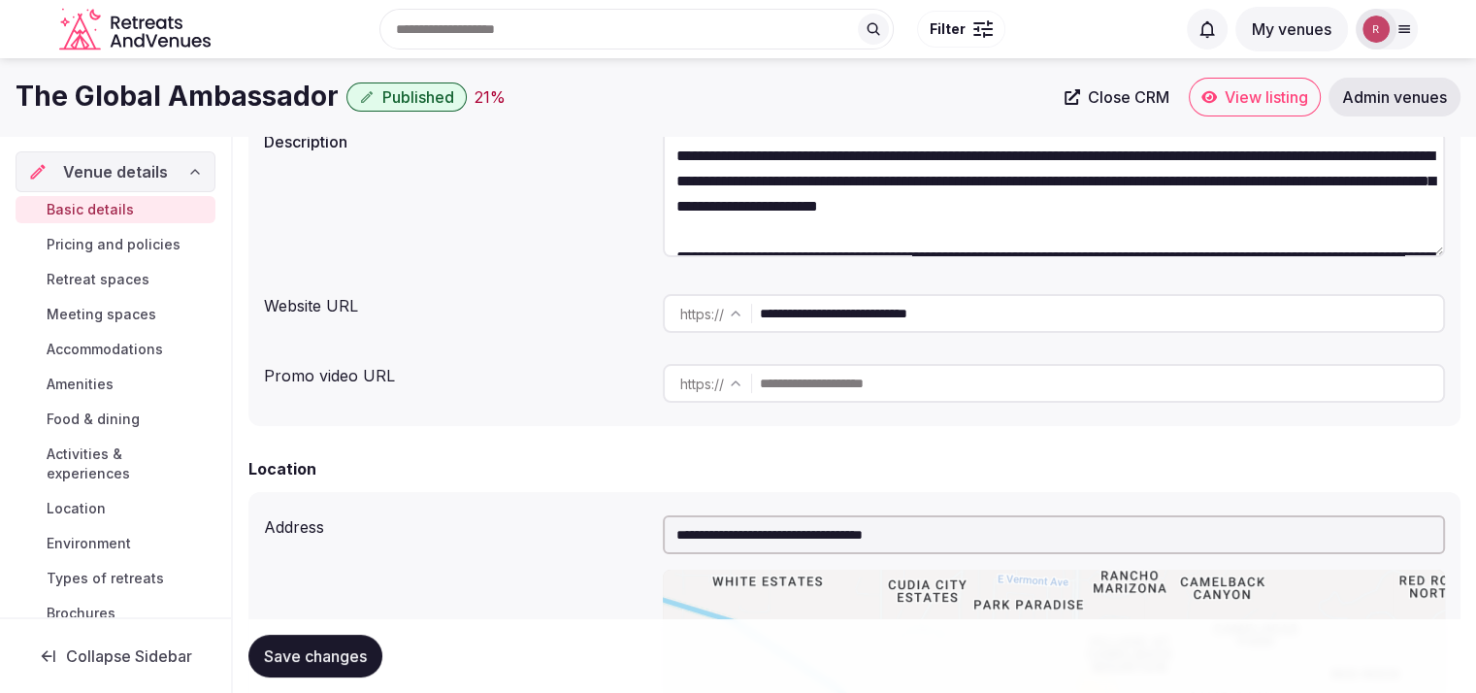
scroll to position [117, 0]
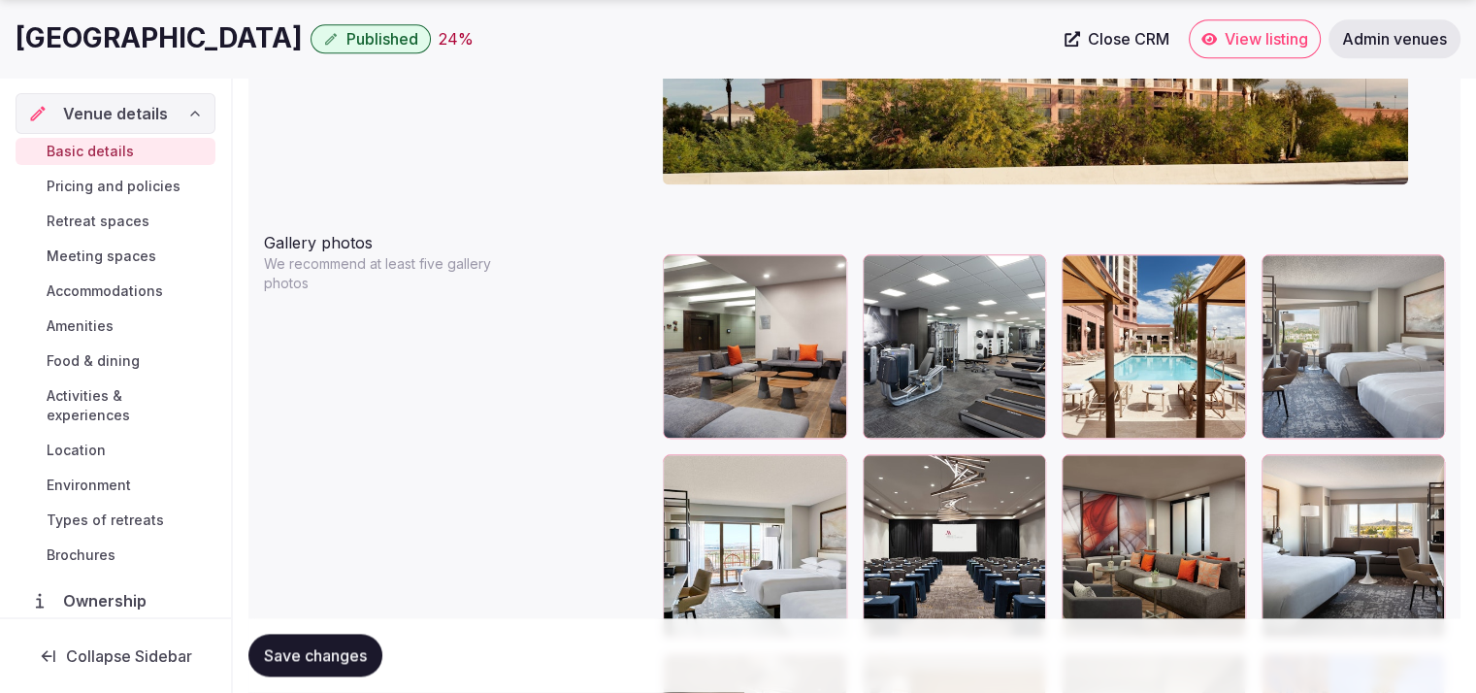
scroll to position [2327, 0]
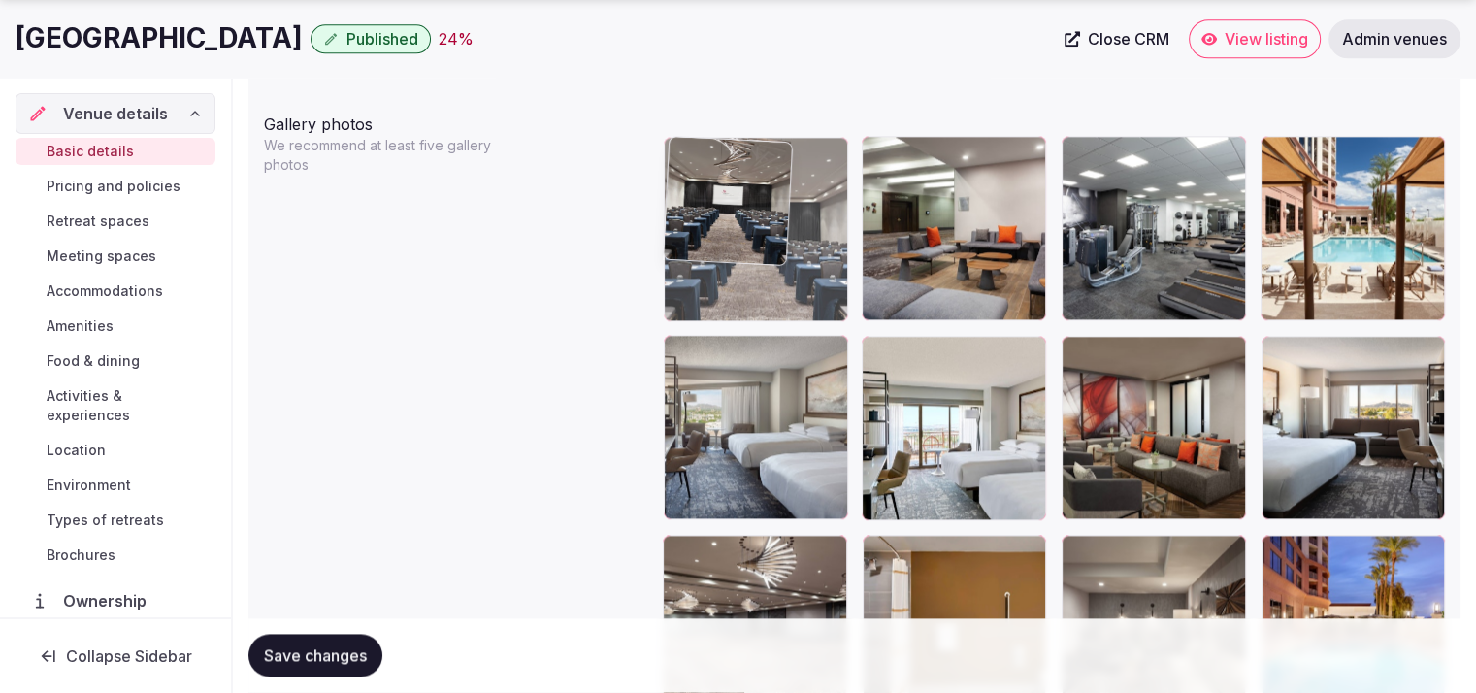
drag, startPoint x: 946, startPoint y: 410, endPoint x: 794, endPoint y: 267, distance: 209.4
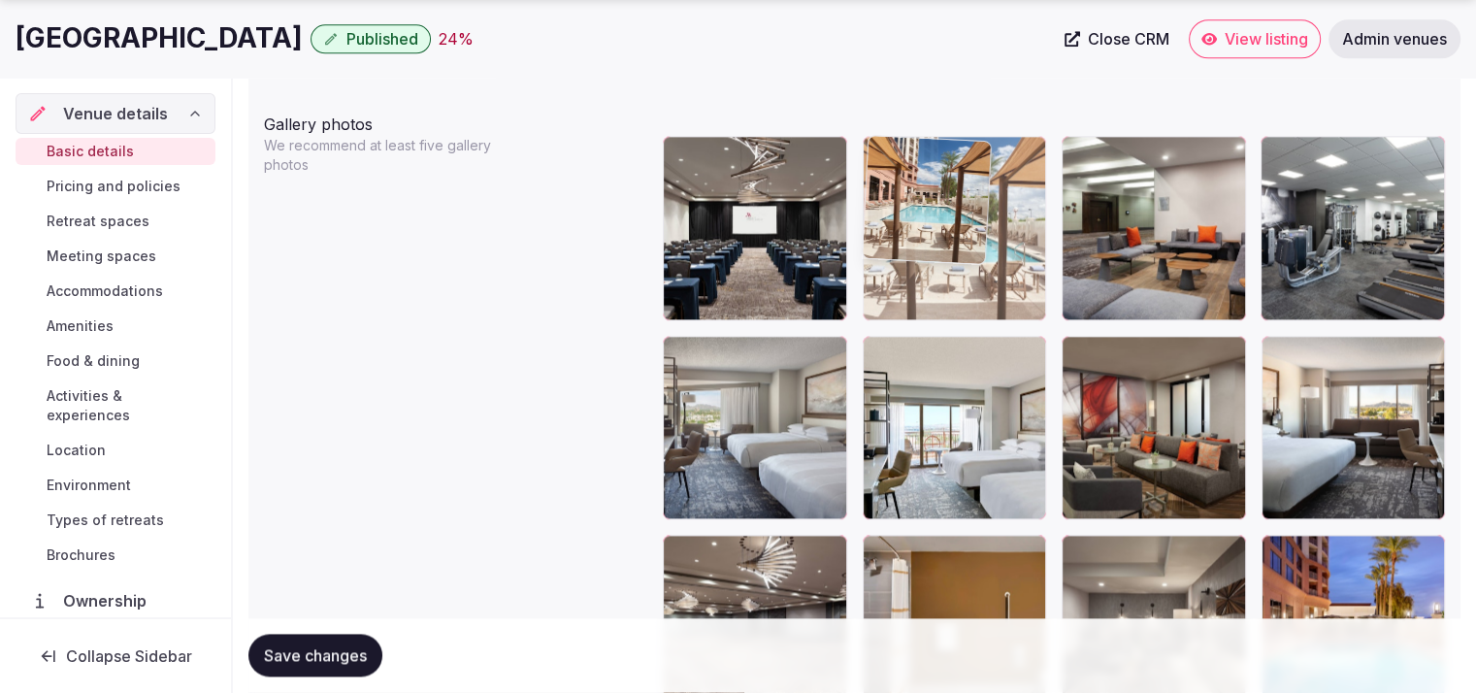
drag, startPoint x: 1379, startPoint y: 288, endPoint x: 1044, endPoint y: 296, distance: 334.9
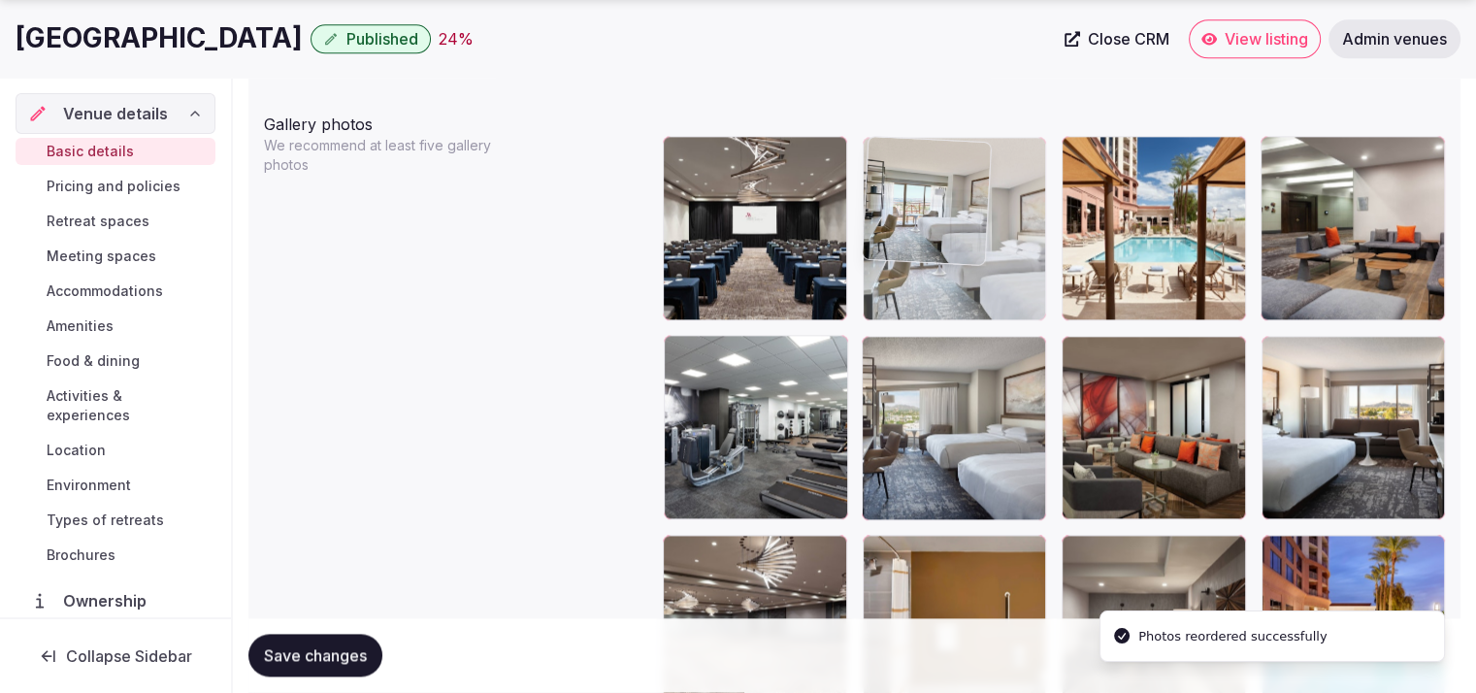
drag, startPoint x: 973, startPoint y: 417, endPoint x: 973, endPoint y: 290, distance: 127.1
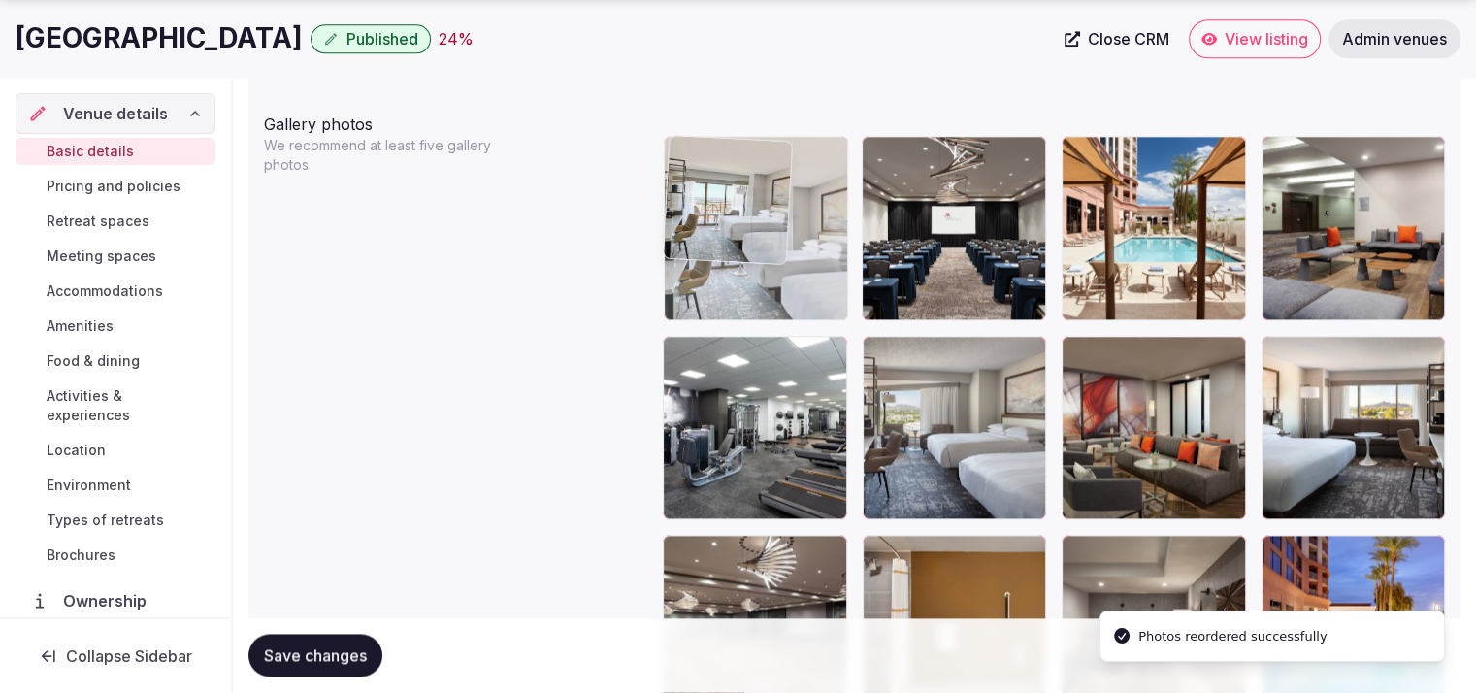
drag, startPoint x: 955, startPoint y: 290, endPoint x: 846, endPoint y: 297, distance: 108.9
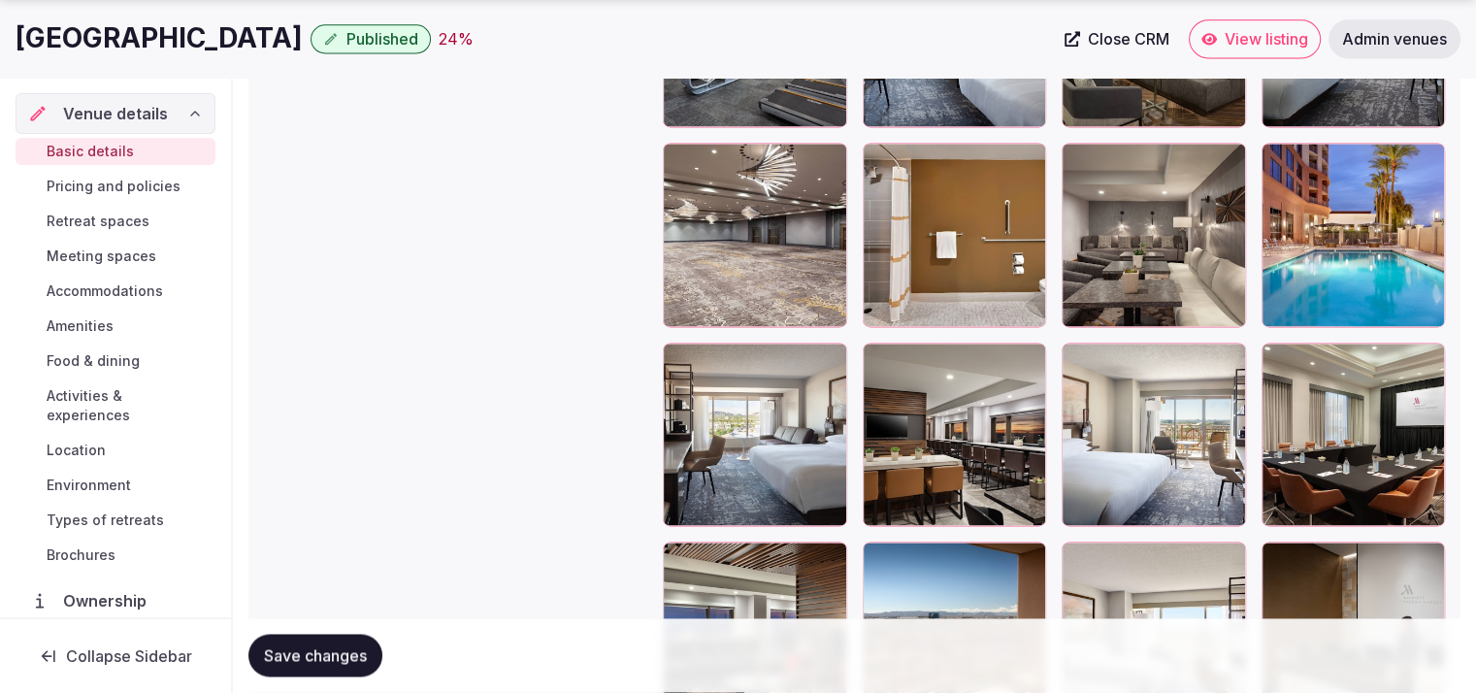
scroll to position [2704, 0]
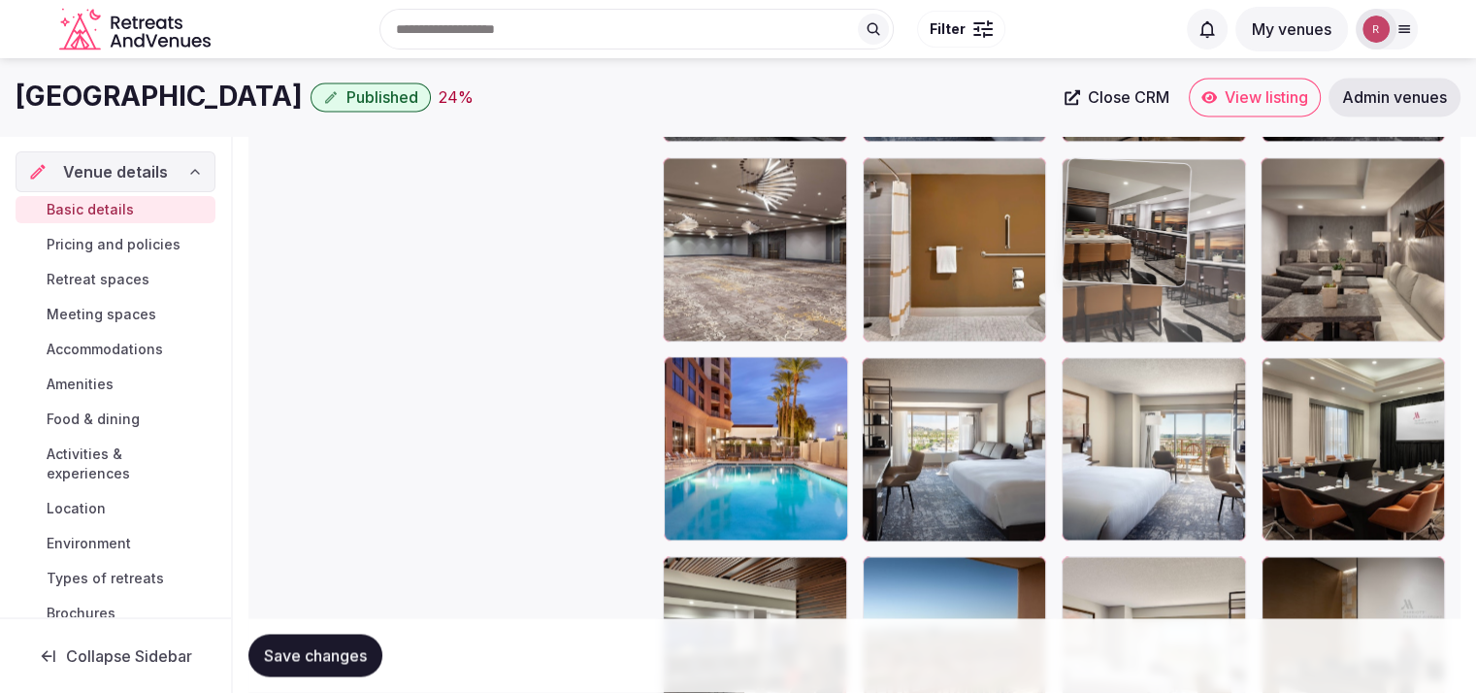
drag, startPoint x: 966, startPoint y: 449, endPoint x: 1075, endPoint y: 228, distance: 246.9
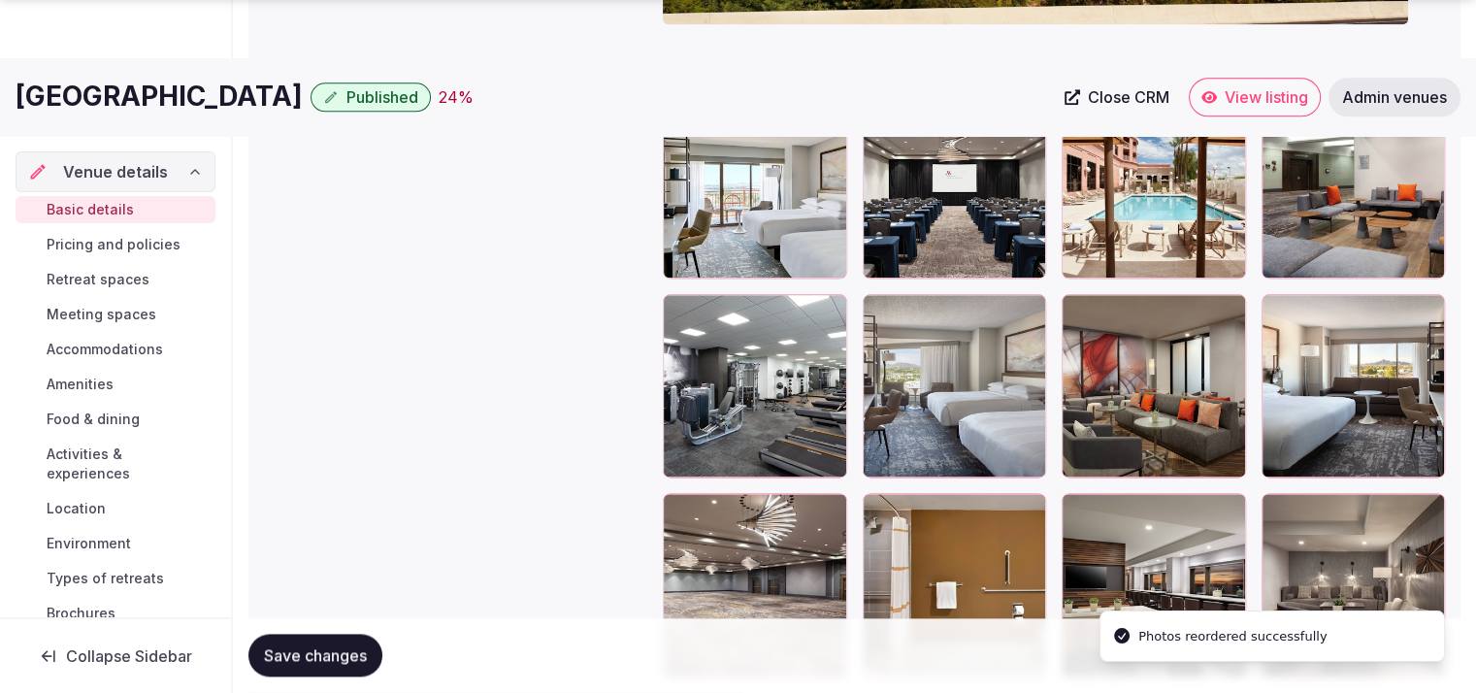
scroll to position [2388, 0]
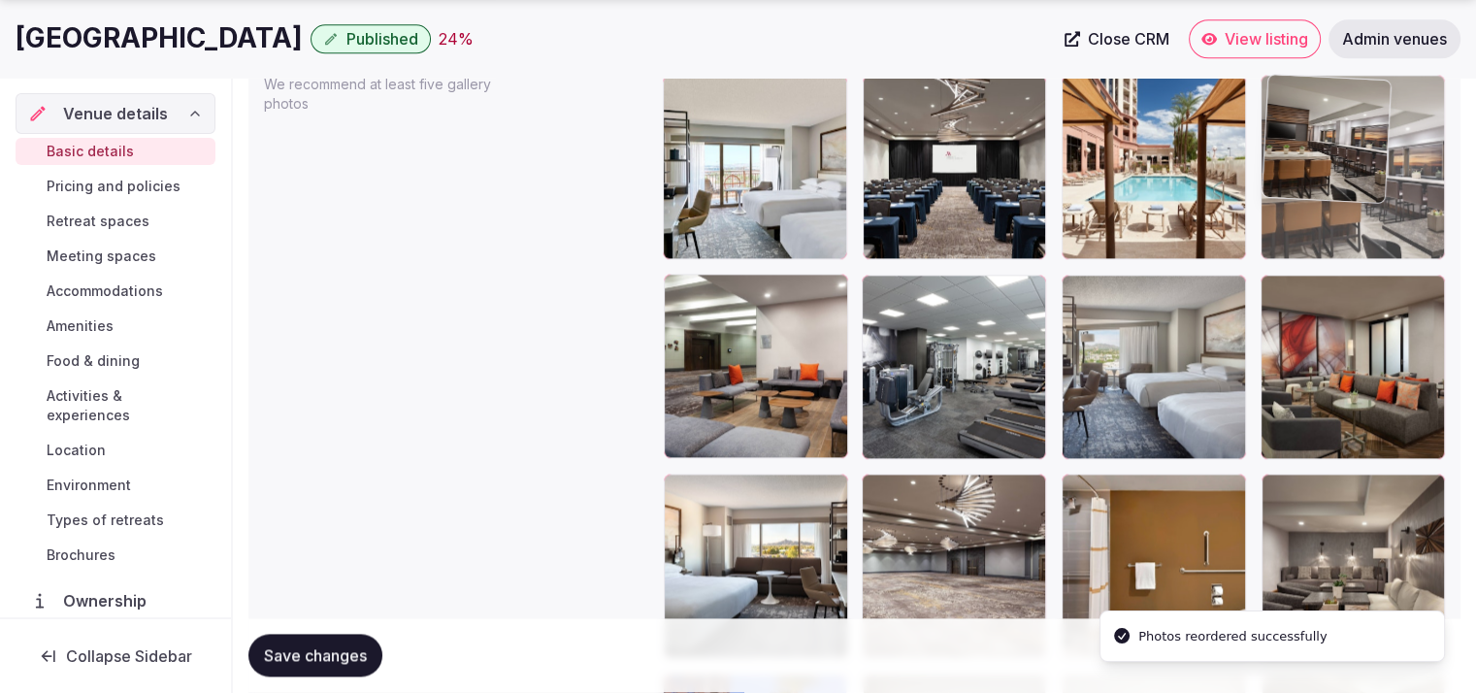
drag, startPoint x: 1174, startPoint y: 528, endPoint x: 1360, endPoint y: 168, distance: 404.9
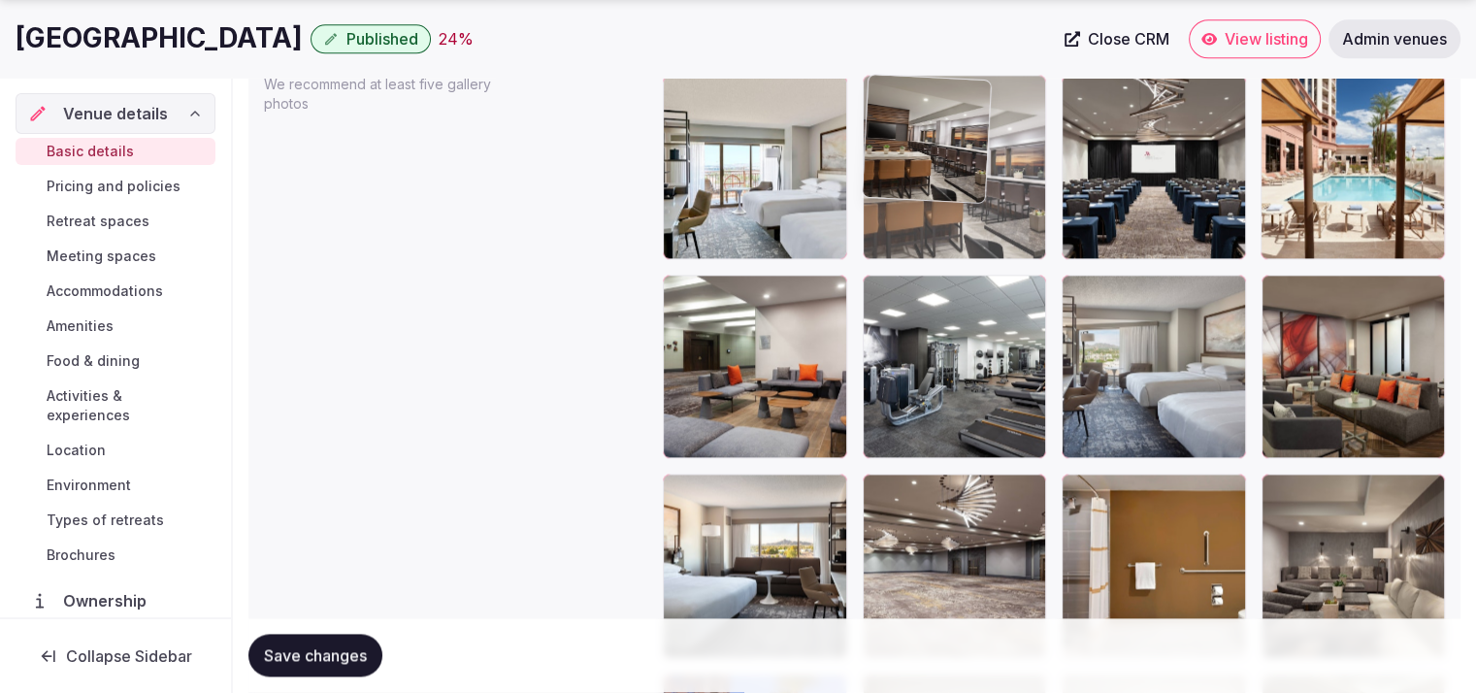
drag, startPoint x: 1320, startPoint y: 202, endPoint x: 1026, endPoint y: 224, distance: 294.9
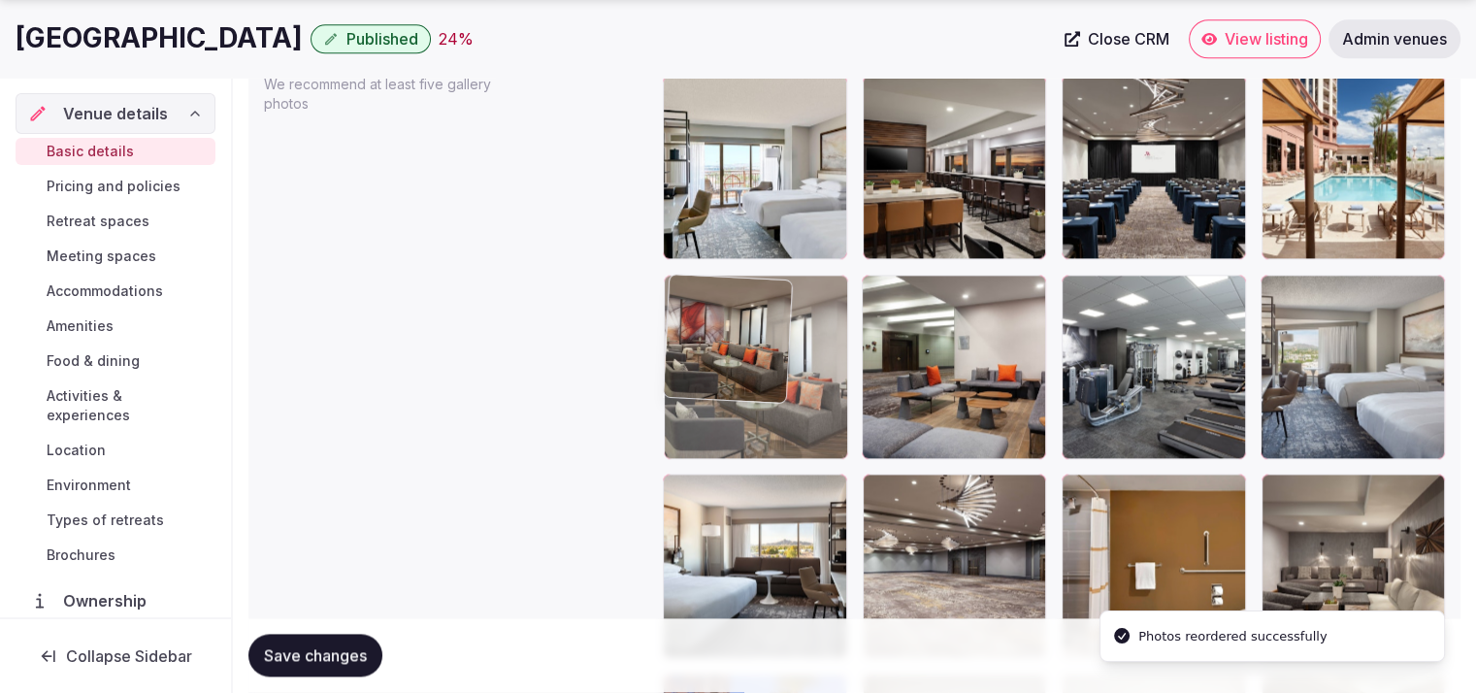
drag, startPoint x: 1366, startPoint y: 396, endPoint x: 868, endPoint y: 415, distance: 498.2
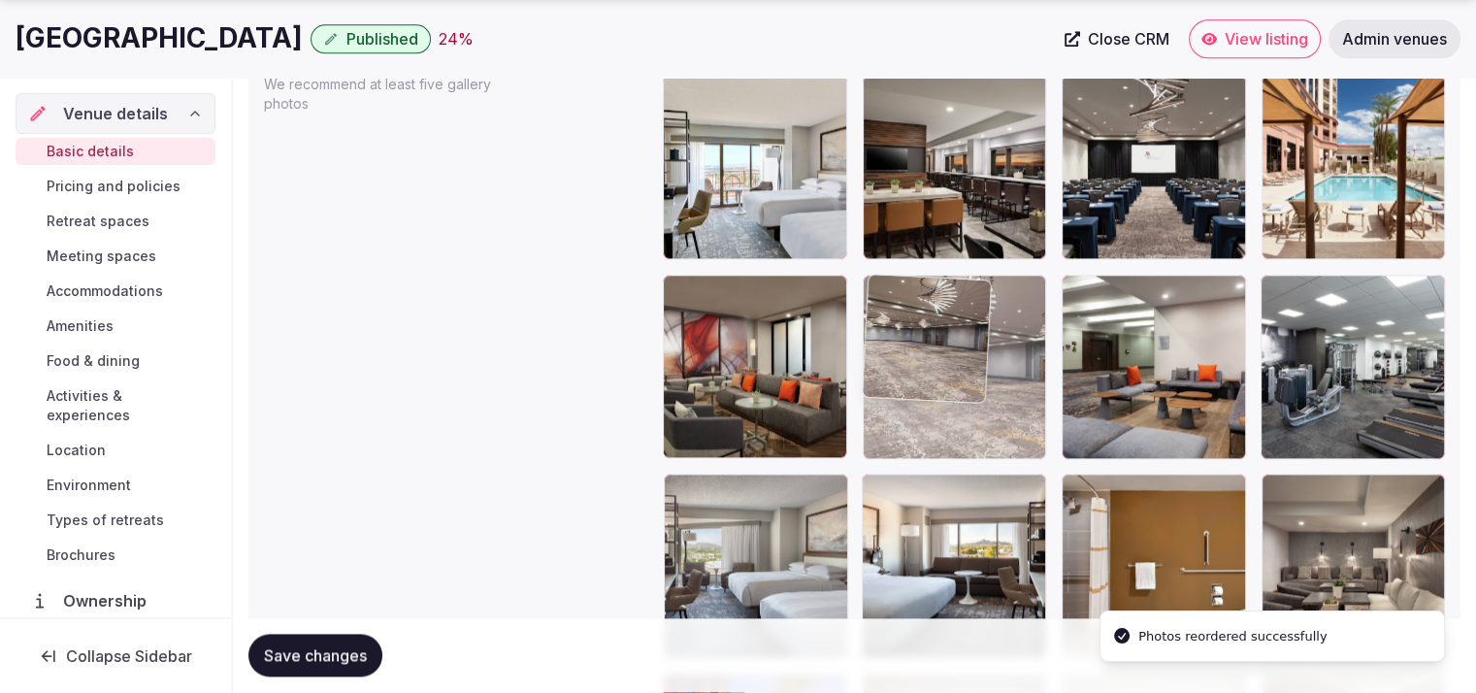
drag, startPoint x: 938, startPoint y: 539, endPoint x: 952, endPoint y: 439, distance: 100.9
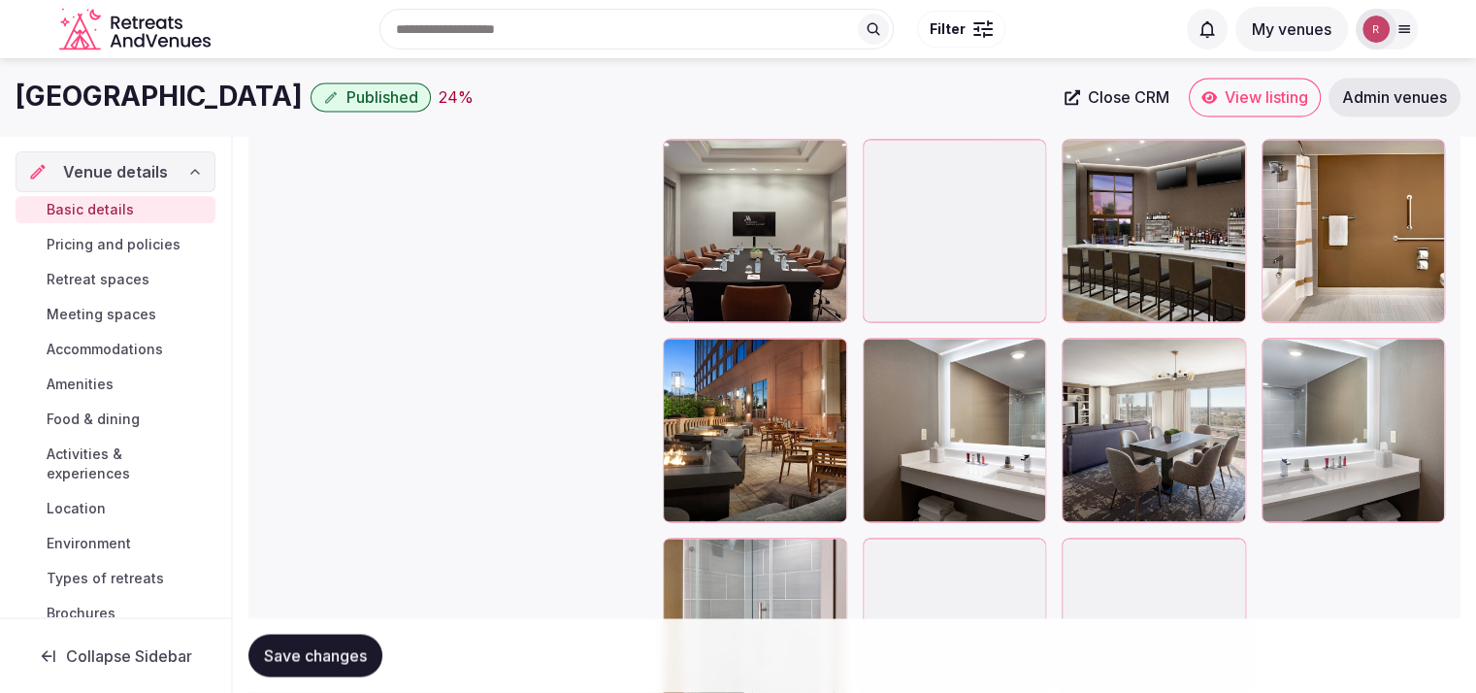
scroll to position [3445, 0]
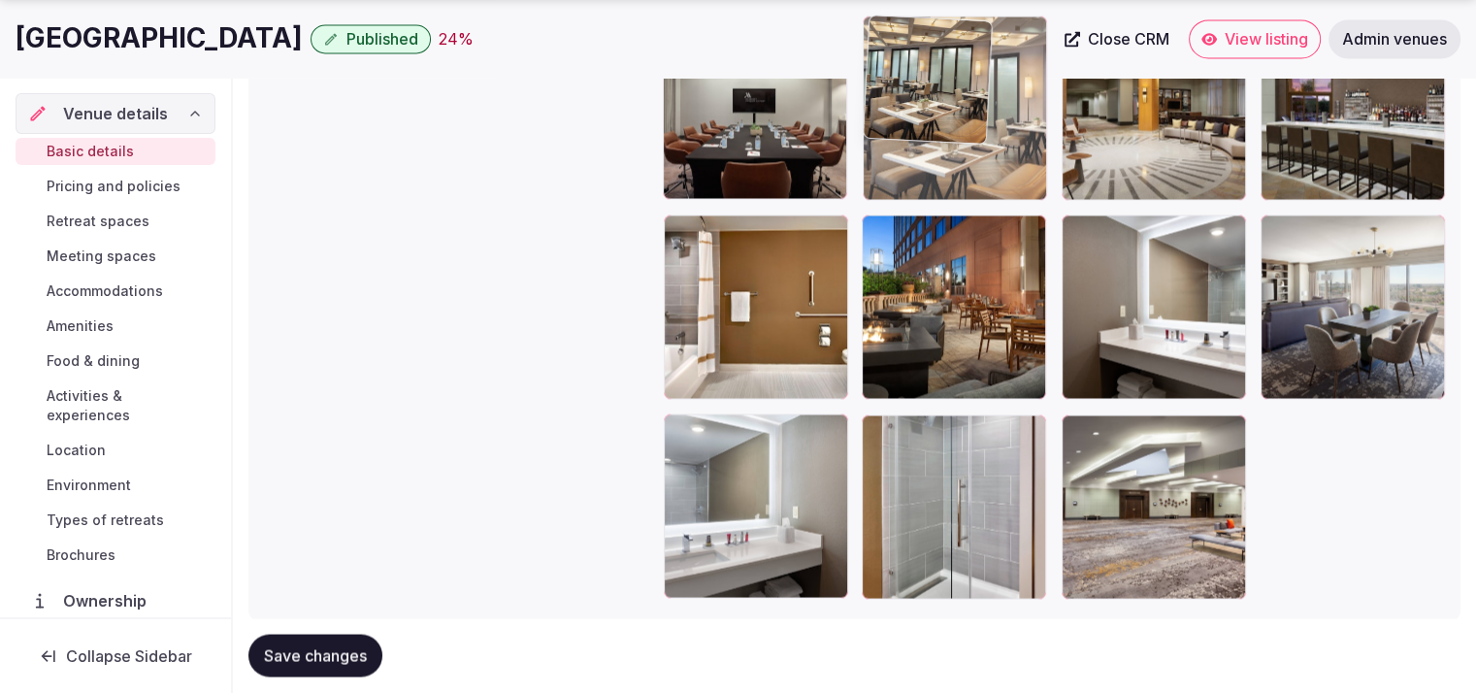
drag, startPoint x: 1048, startPoint y: 328, endPoint x: 995, endPoint y: 216, distance: 123.7
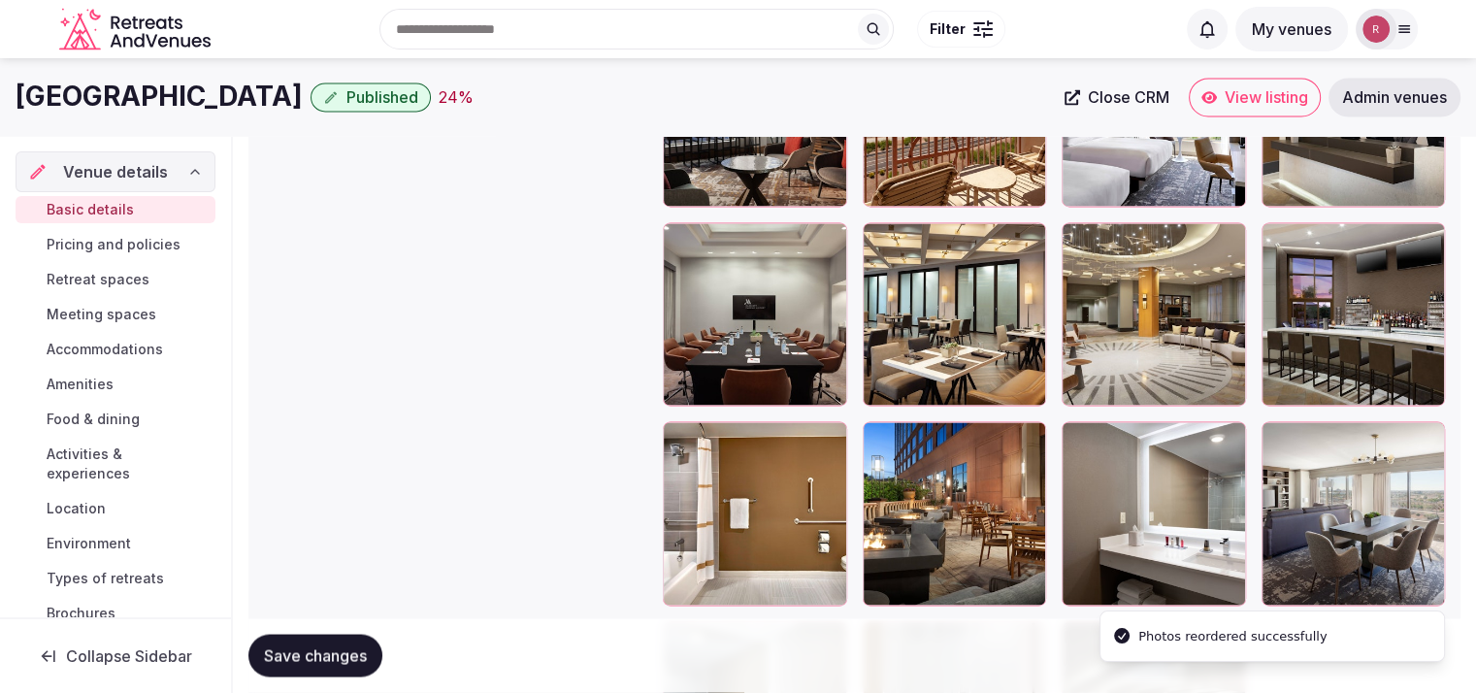
scroll to position [3051, 0]
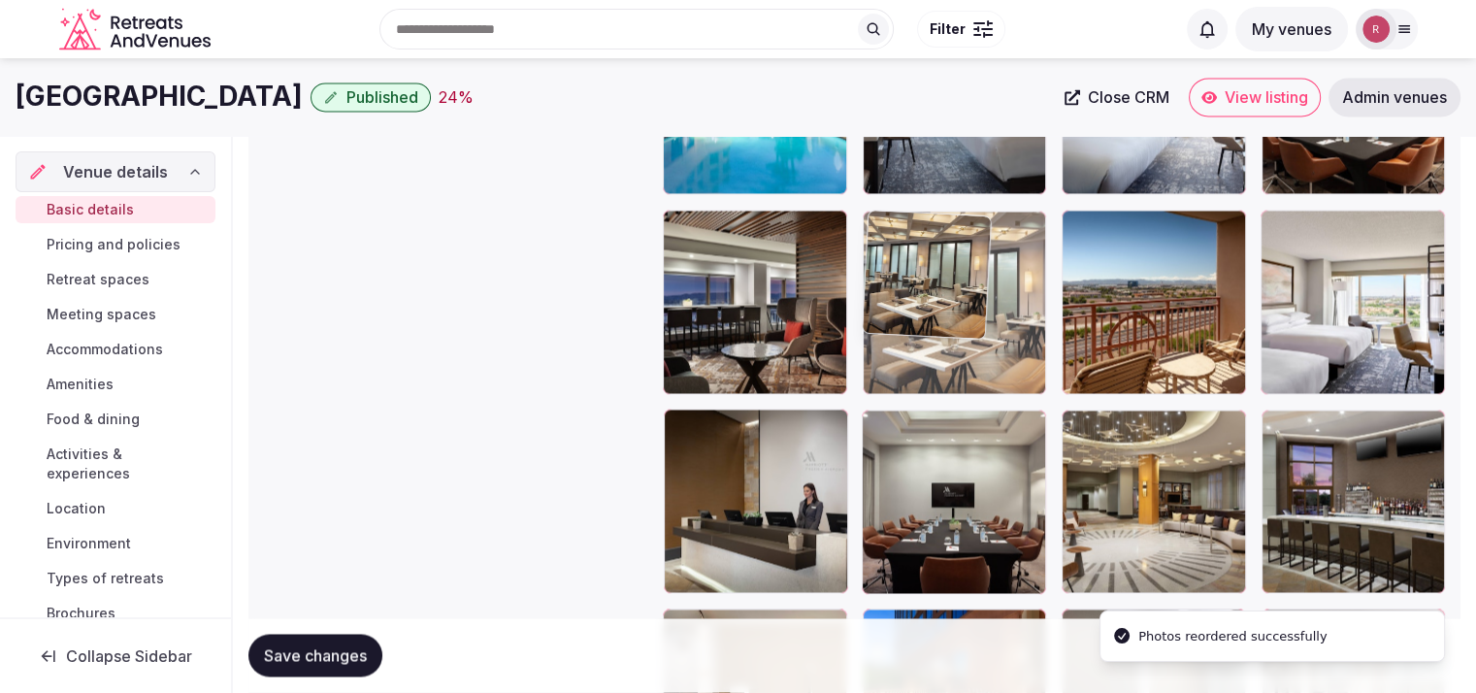
drag, startPoint x: 969, startPoint y: 496, endPoint x: 939, endPoint y: 256, distance: 241.6
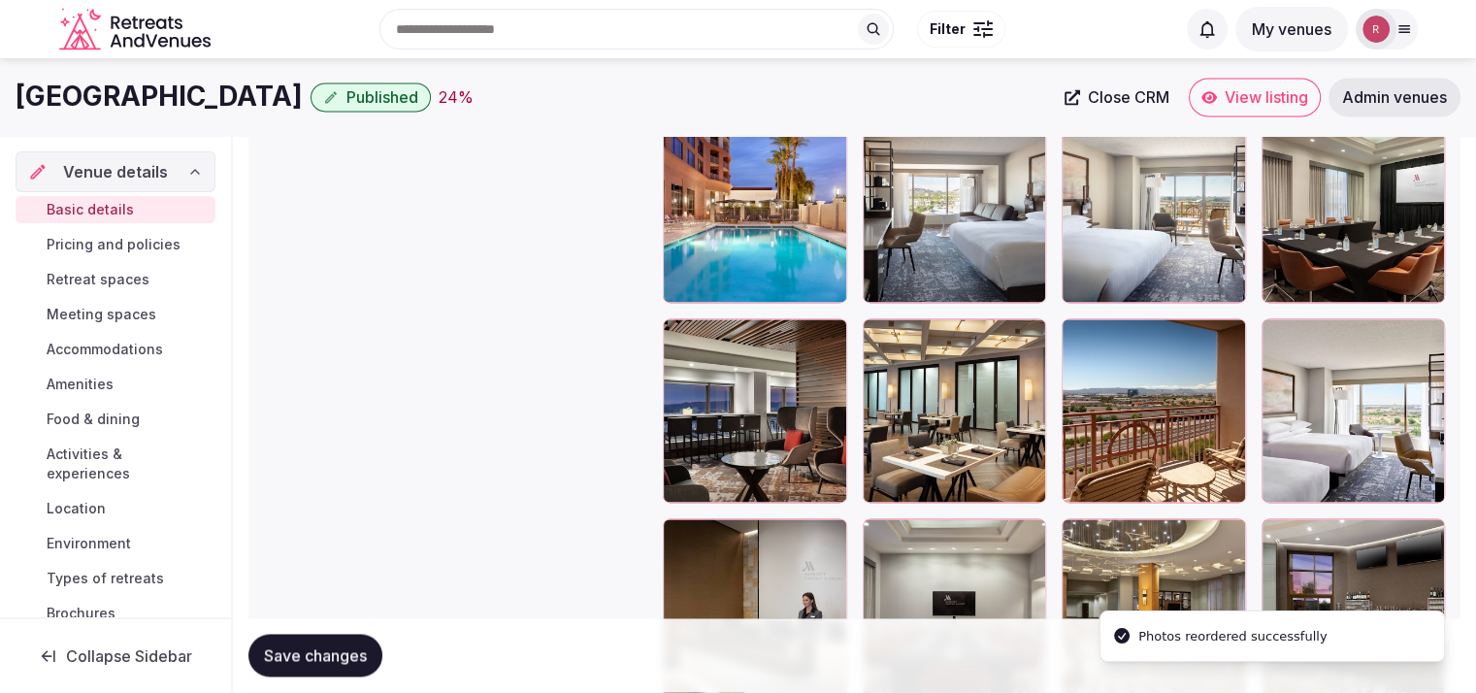
scroll to position [2868, 0]
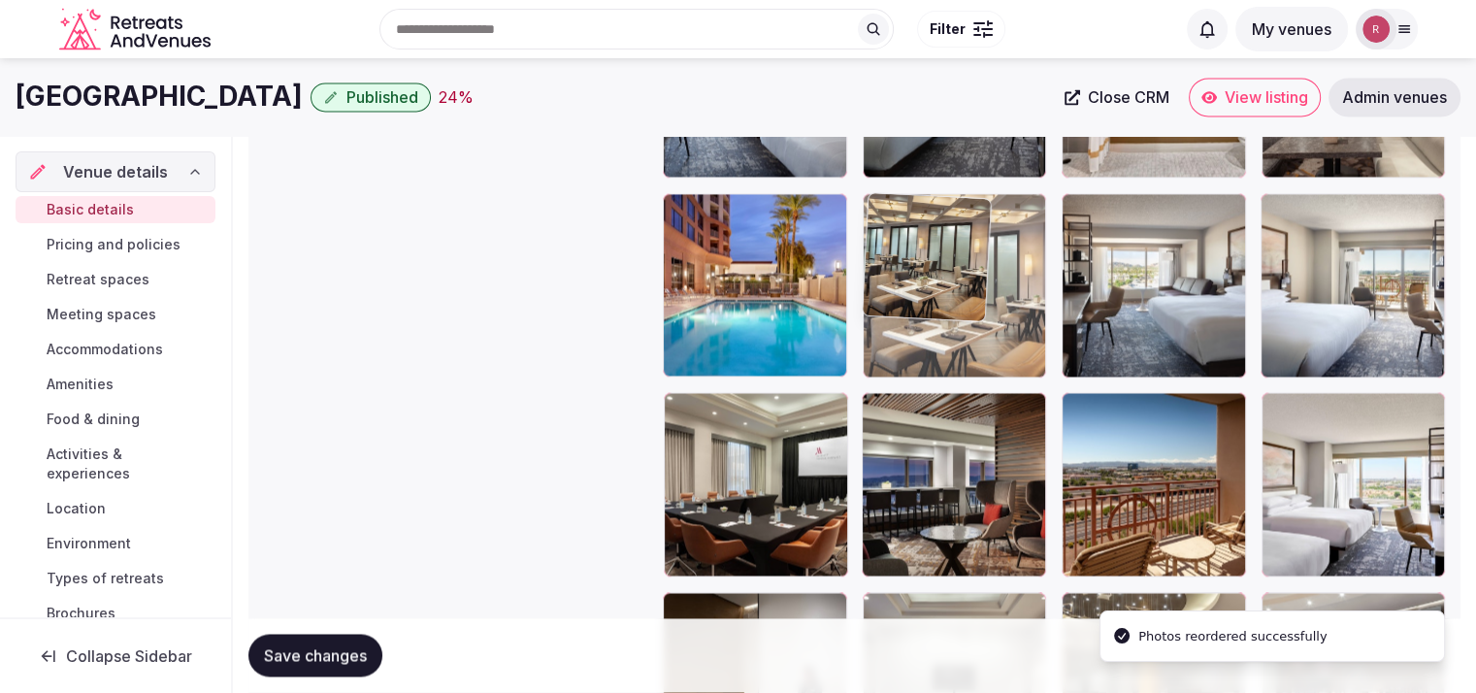
drag, startPoint x: 932, startPoint y: 490, endPoint x: 966, endPoint y: 325, distance: 168.4
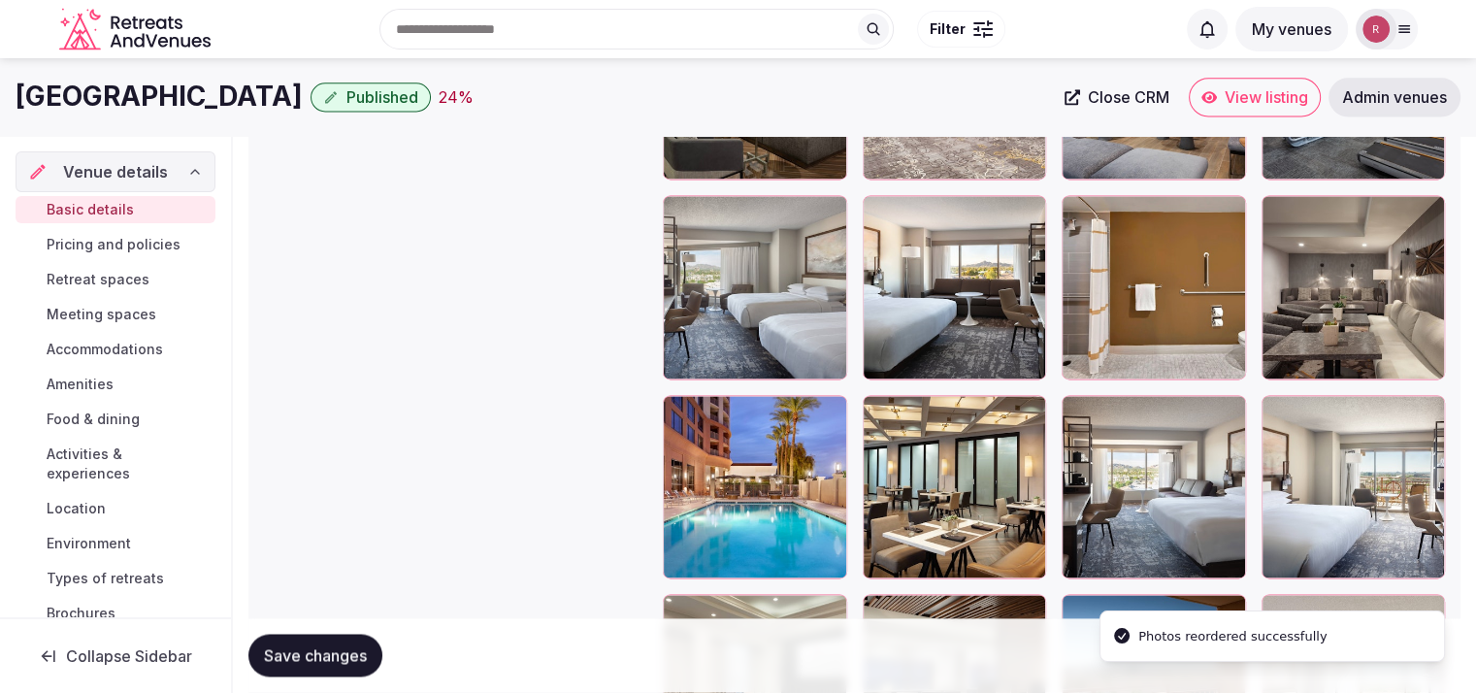
scroll to position [2647, 0]
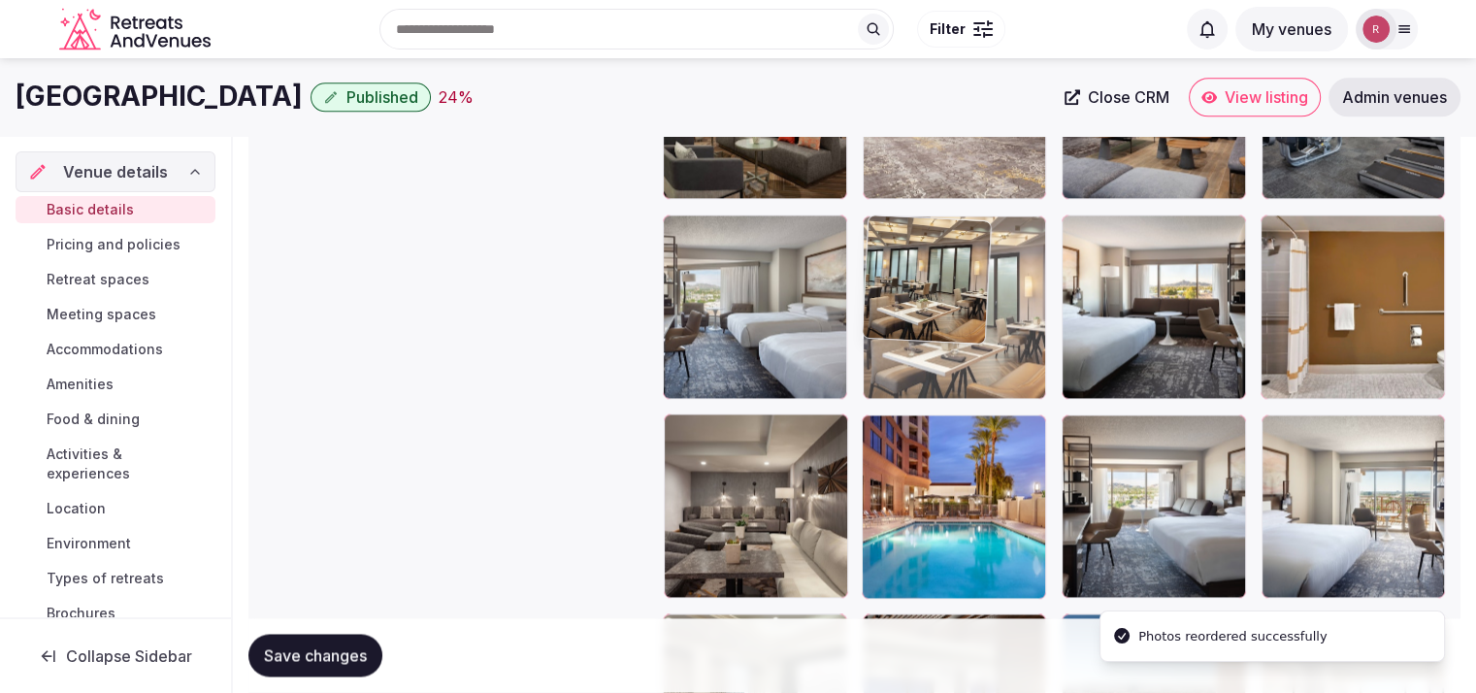
drag, startPoint x: 932, startPoint y: 534, endPoint x: 952, endPoint y: 283, distance: 251.2
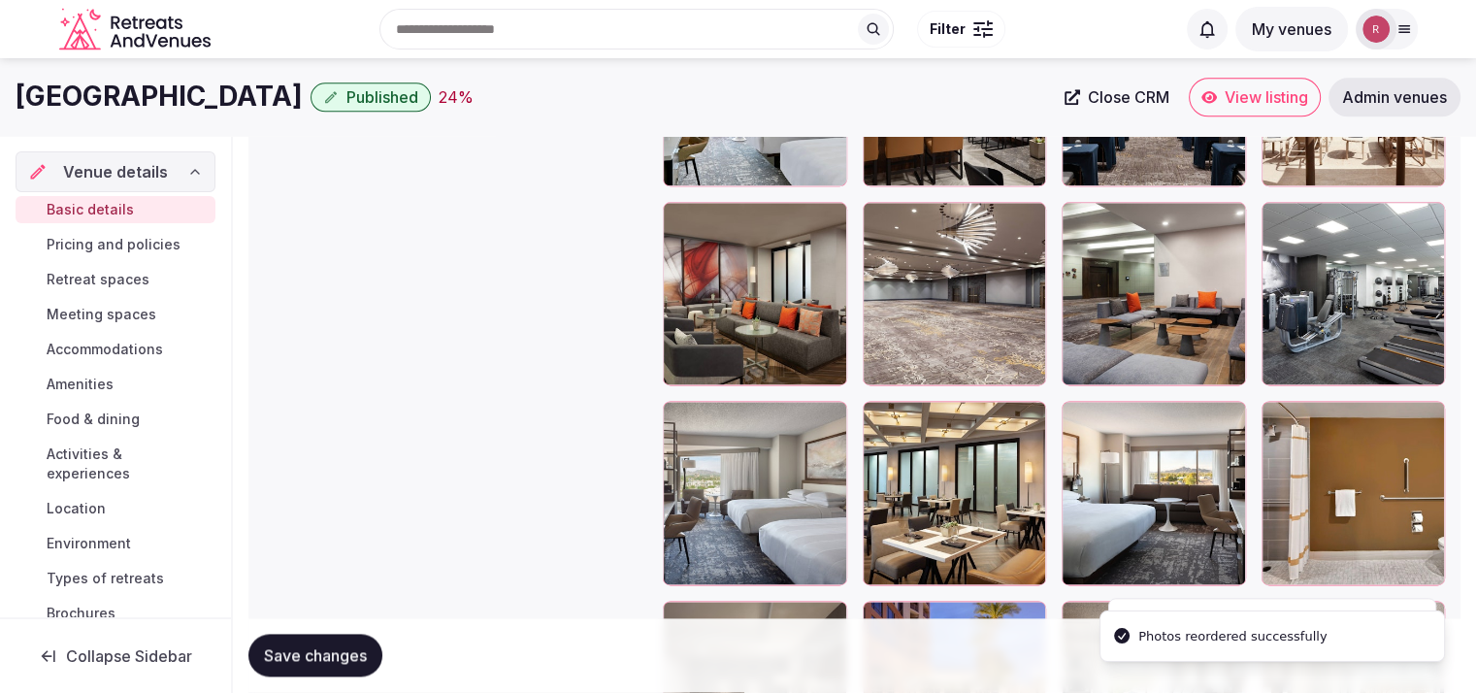
scroll to position [2401, 0]
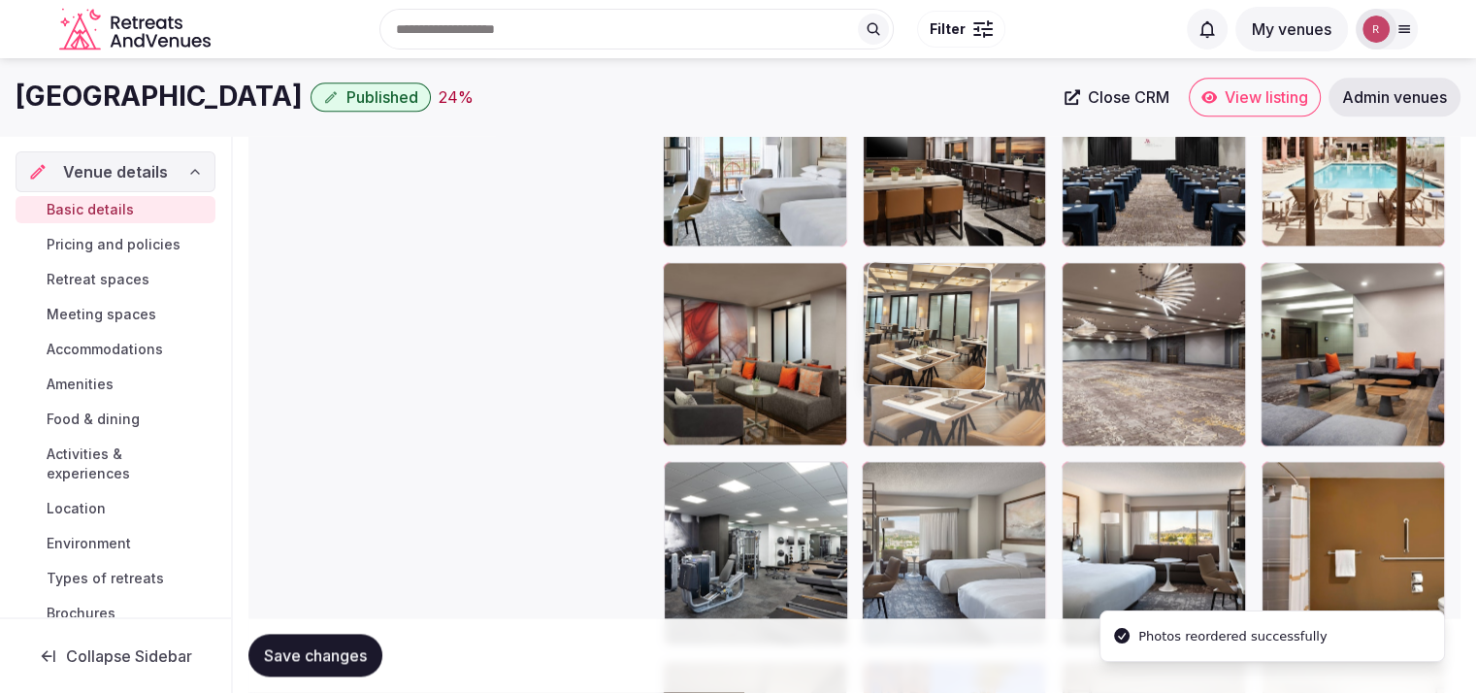
drag, startPoint x: 963, startPoint y: 590, endPoint x: 967, endPoint y: 414, distance: 175.7
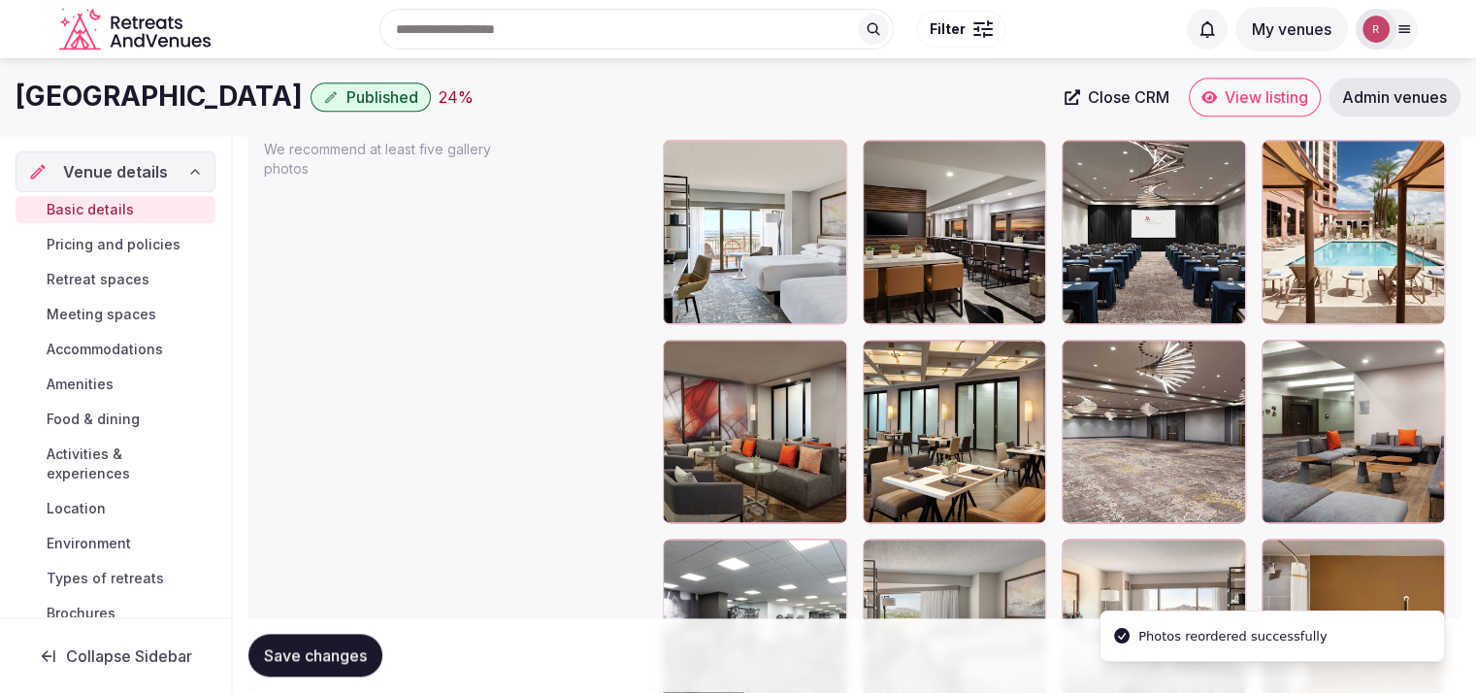
scroll to position [2254, 0]
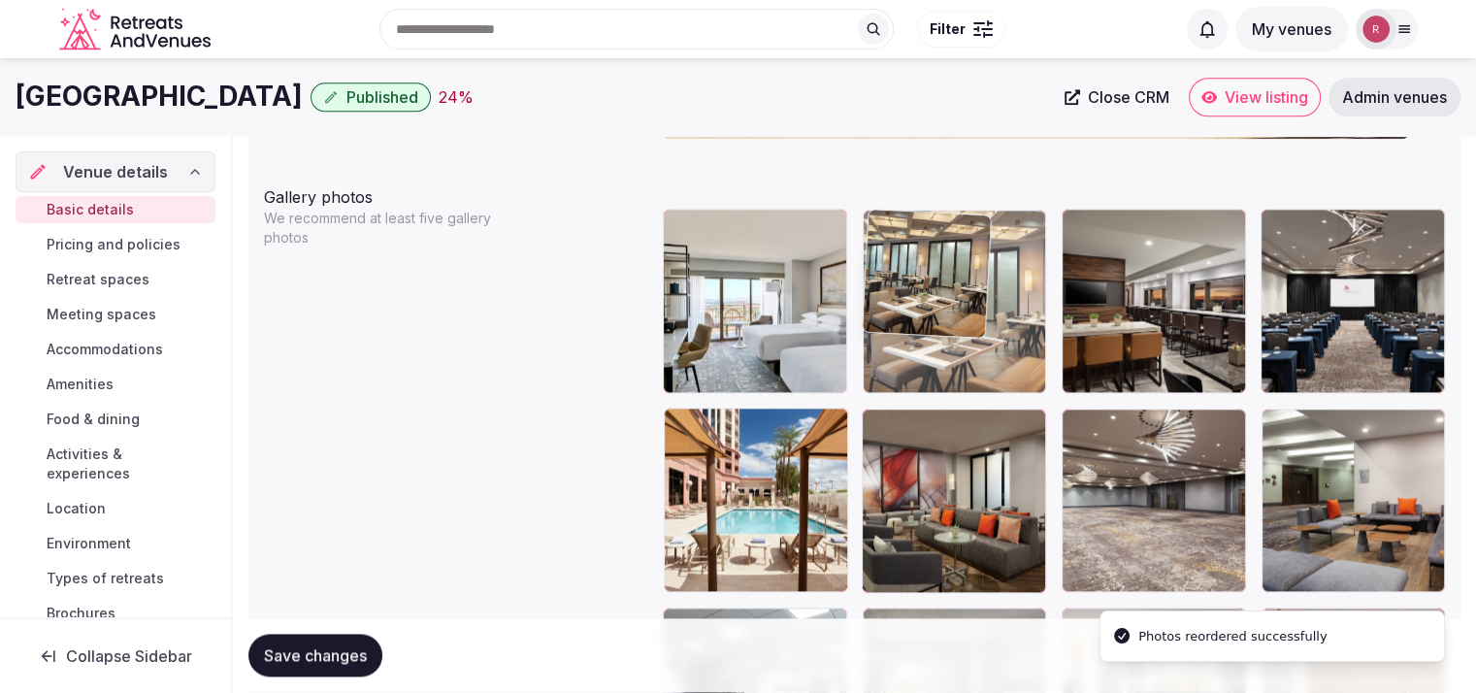
drag, startPoint x: 947, startPoint y: 513, endPoint x: 943, endPoint y: 367, distance: 146.6
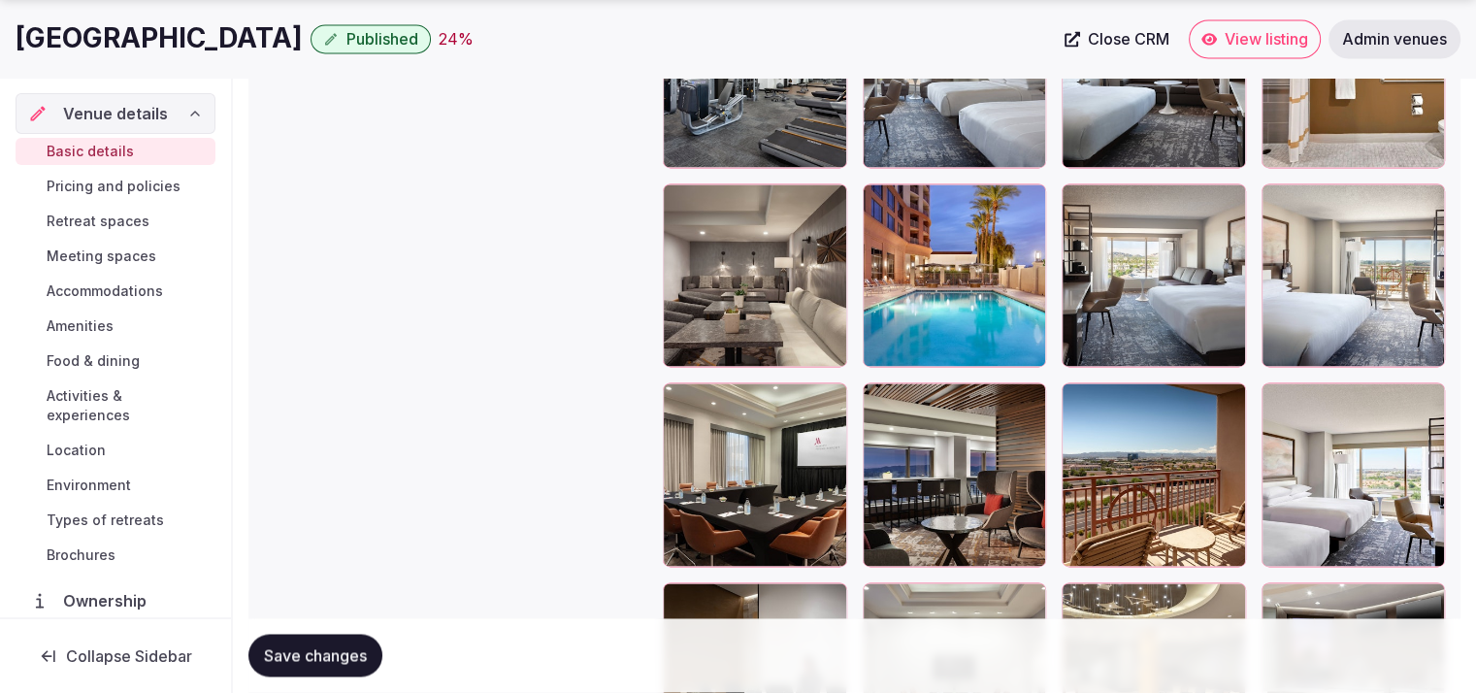
scroll to position [2888, 0]
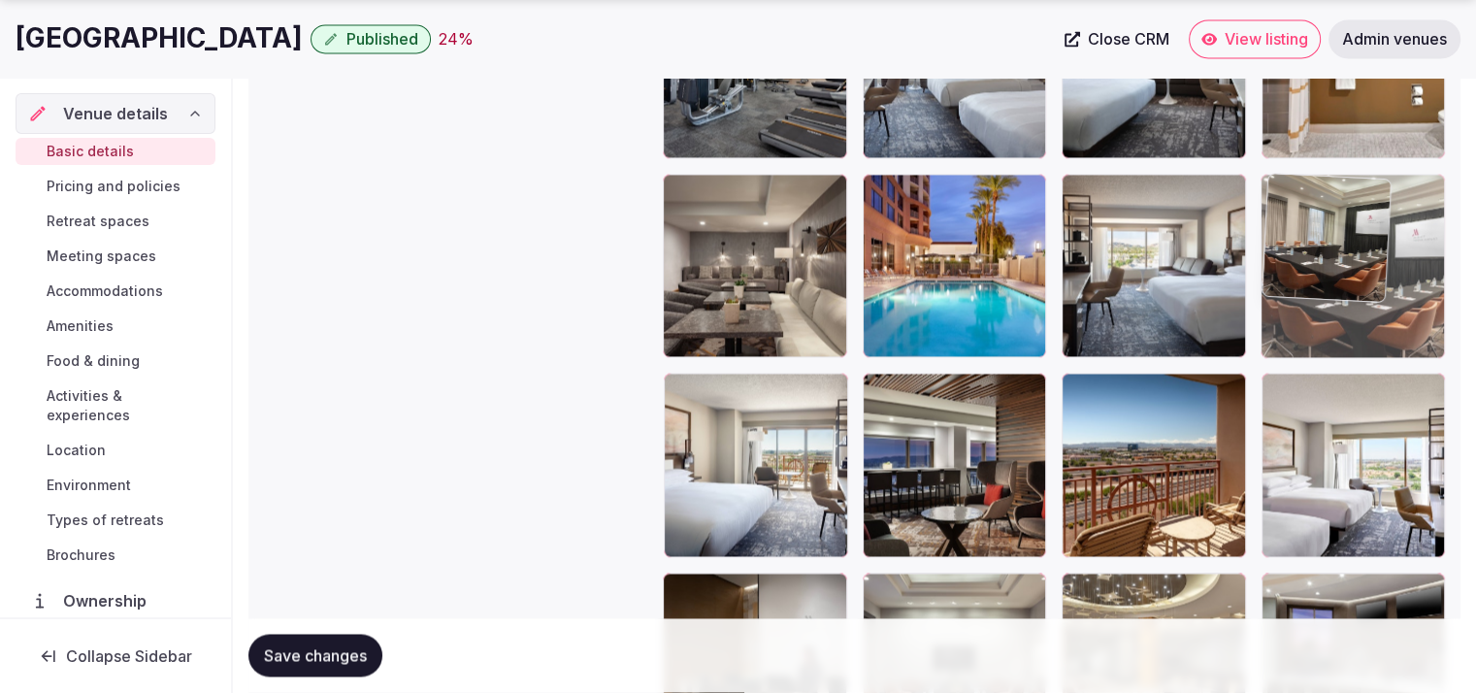
drag, startPoint x: 741, startPoint y: 520, endPoint x: 1365, endPoint y: 337, distance: 650.4
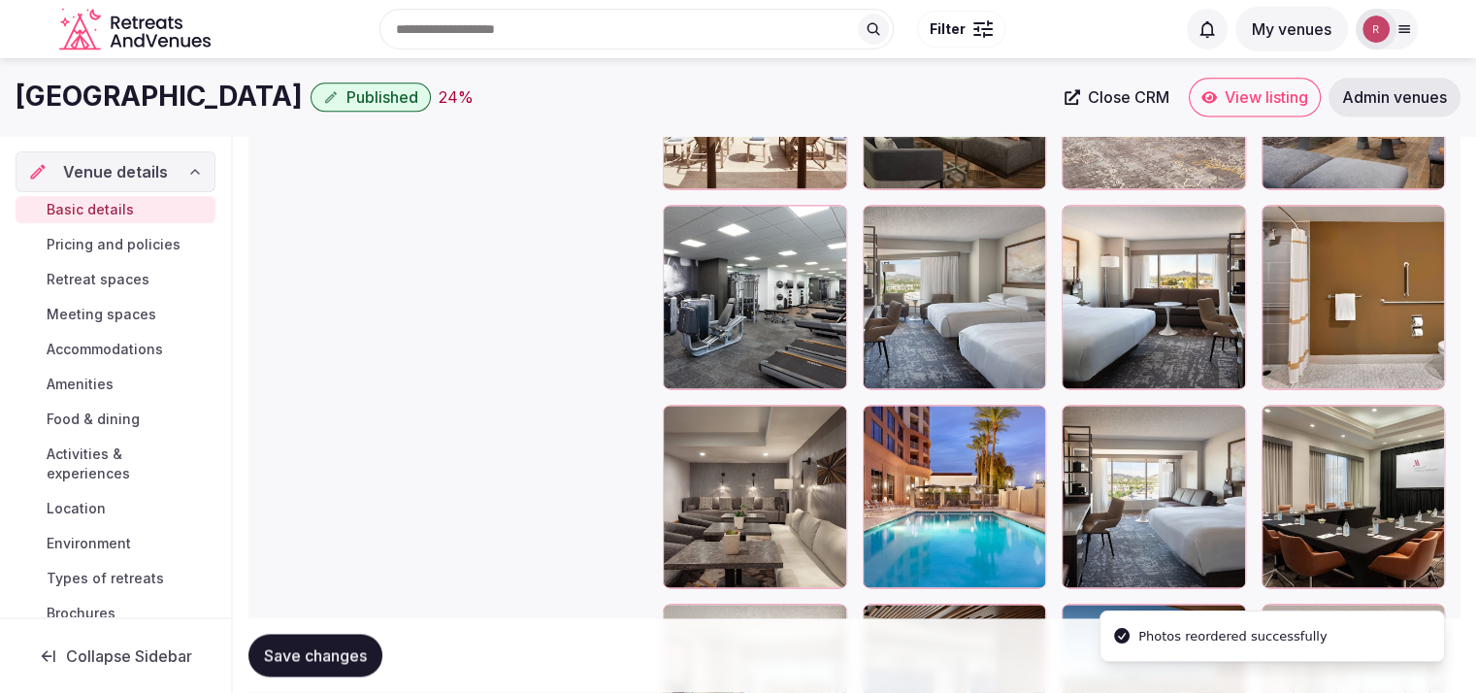
scroll to position [2623, 0]
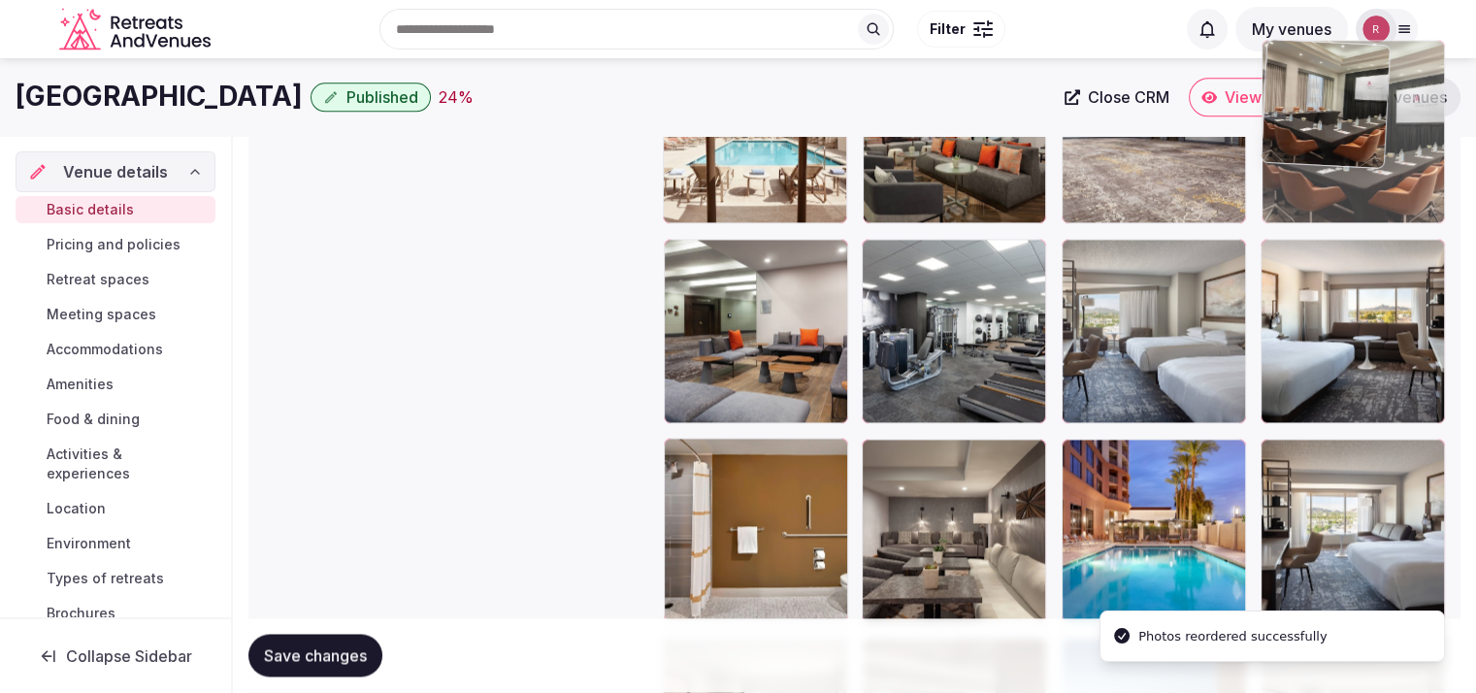
drag, startPoint x: 1382, startPoint y: 496, endPoint x: 1397, endPoint y: 213, distance: 283.8
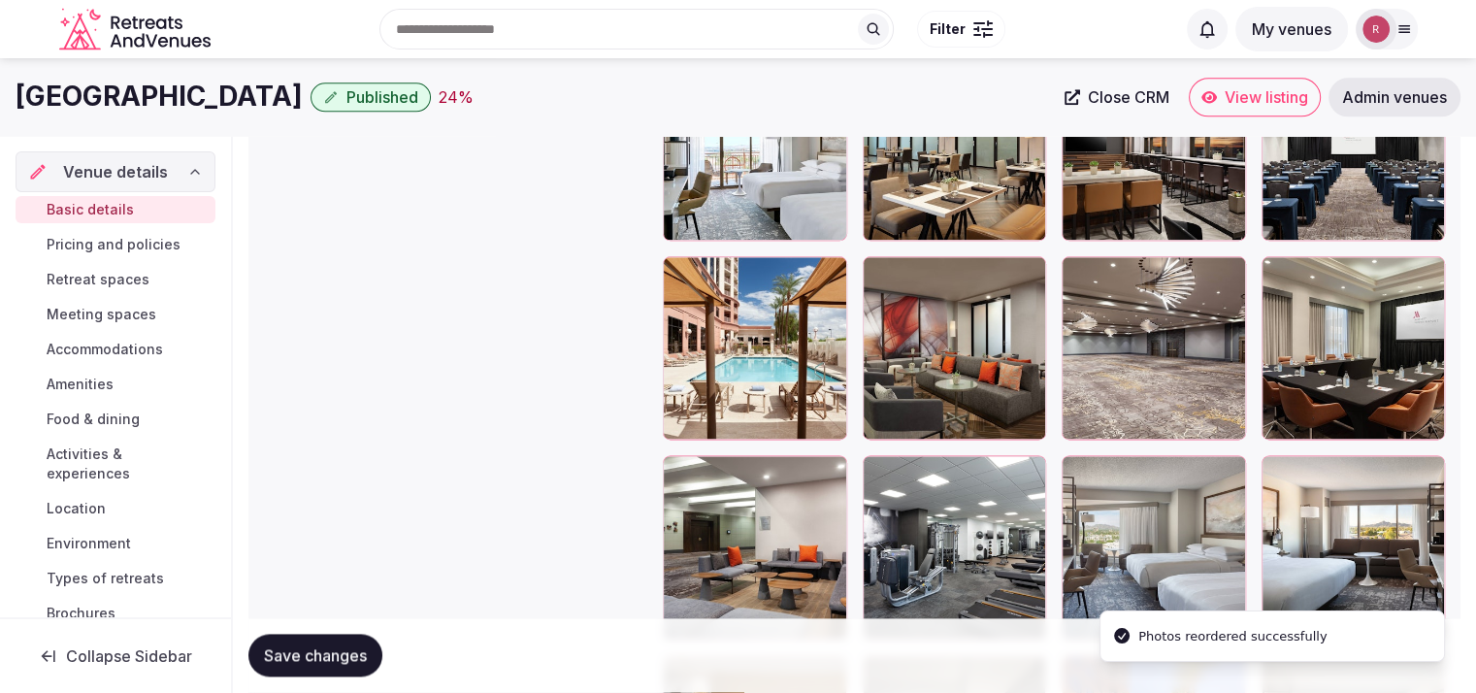
scroll to position [2302, 0]
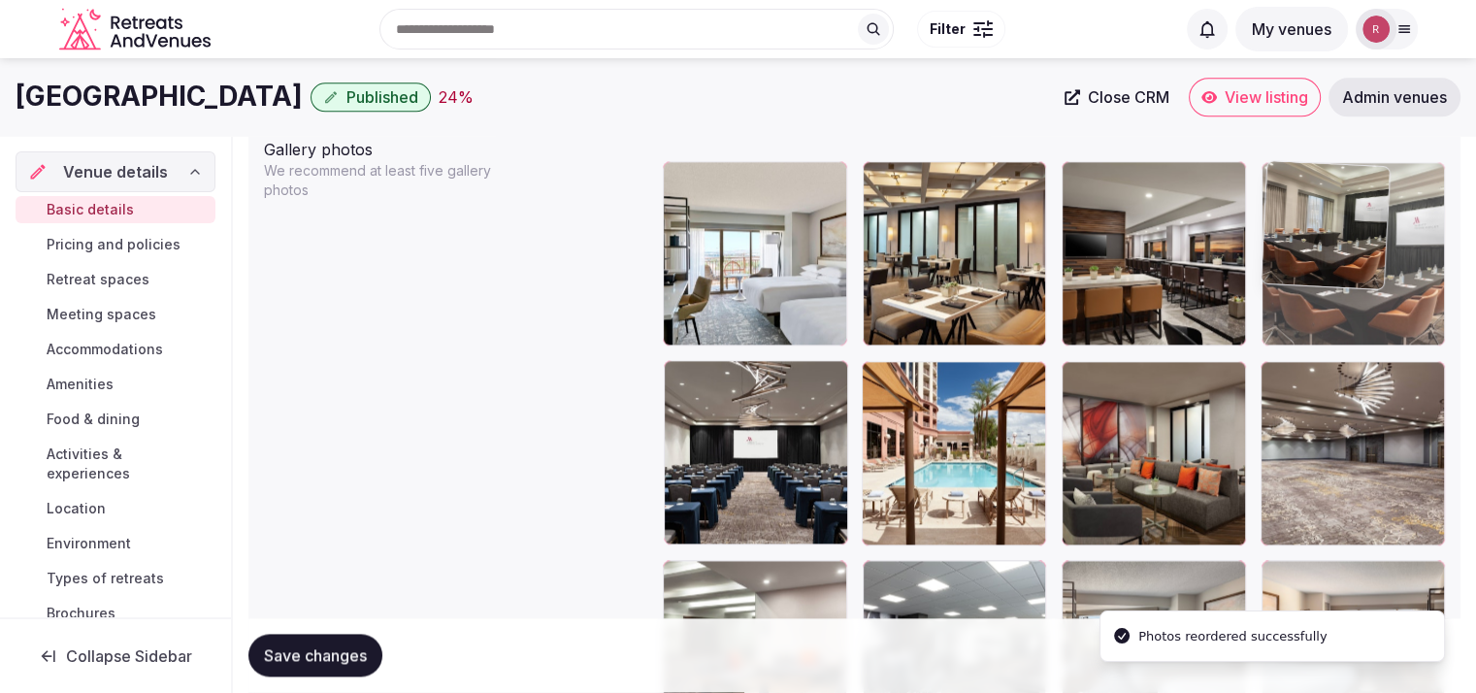
drag, startPoint x: 1353, startPoint y: 414, endPoint x: 1346, endPoint y: 286, distance: 128.3
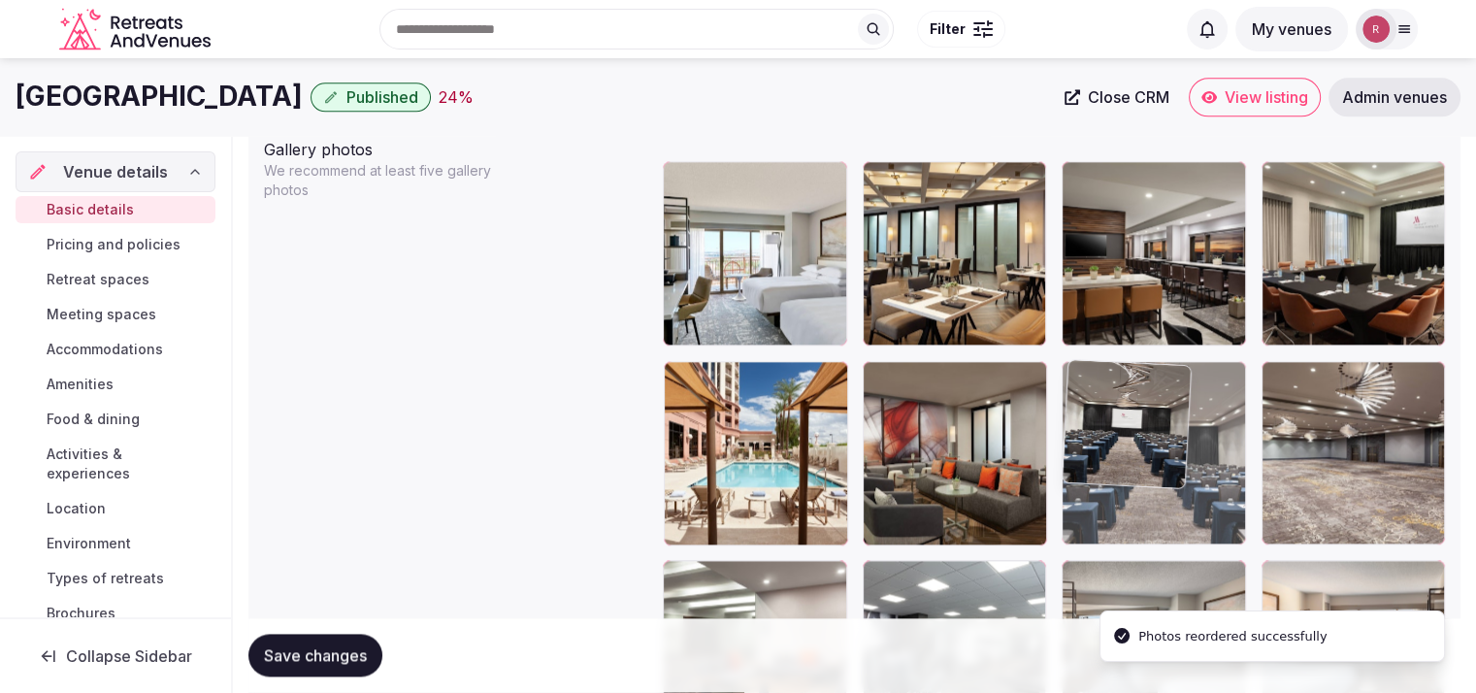
drag, startPoint x: 765, startPoint y: 512, endPoint x: 1159, endPoint y: 524, distance: 394.1
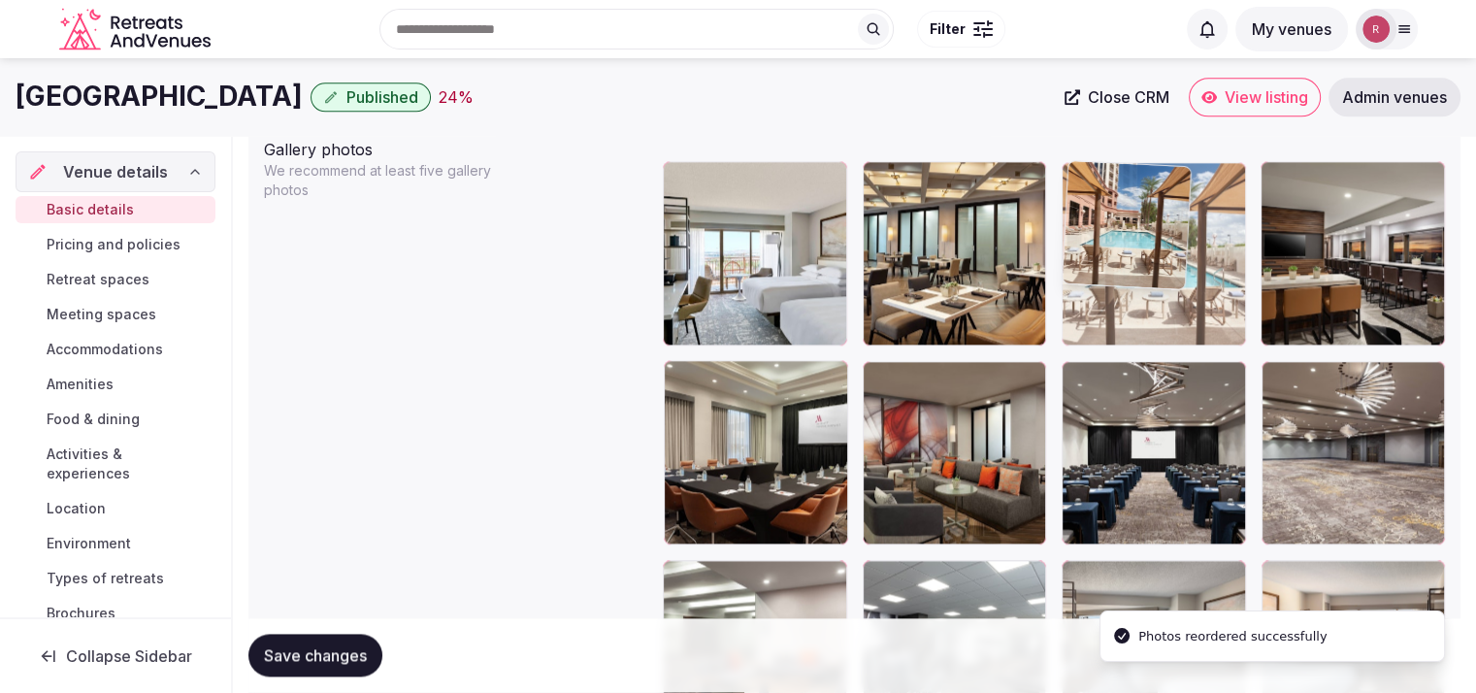
drag, startPoint x: 771, startPoint y: 527, endPoint x: 1157, endPoint y: 384, distance: 410.8
drag, startPoint x: 1111, startPoint y: 325, endPoint x: 1228, endPoint y: 317, distance: 116.7
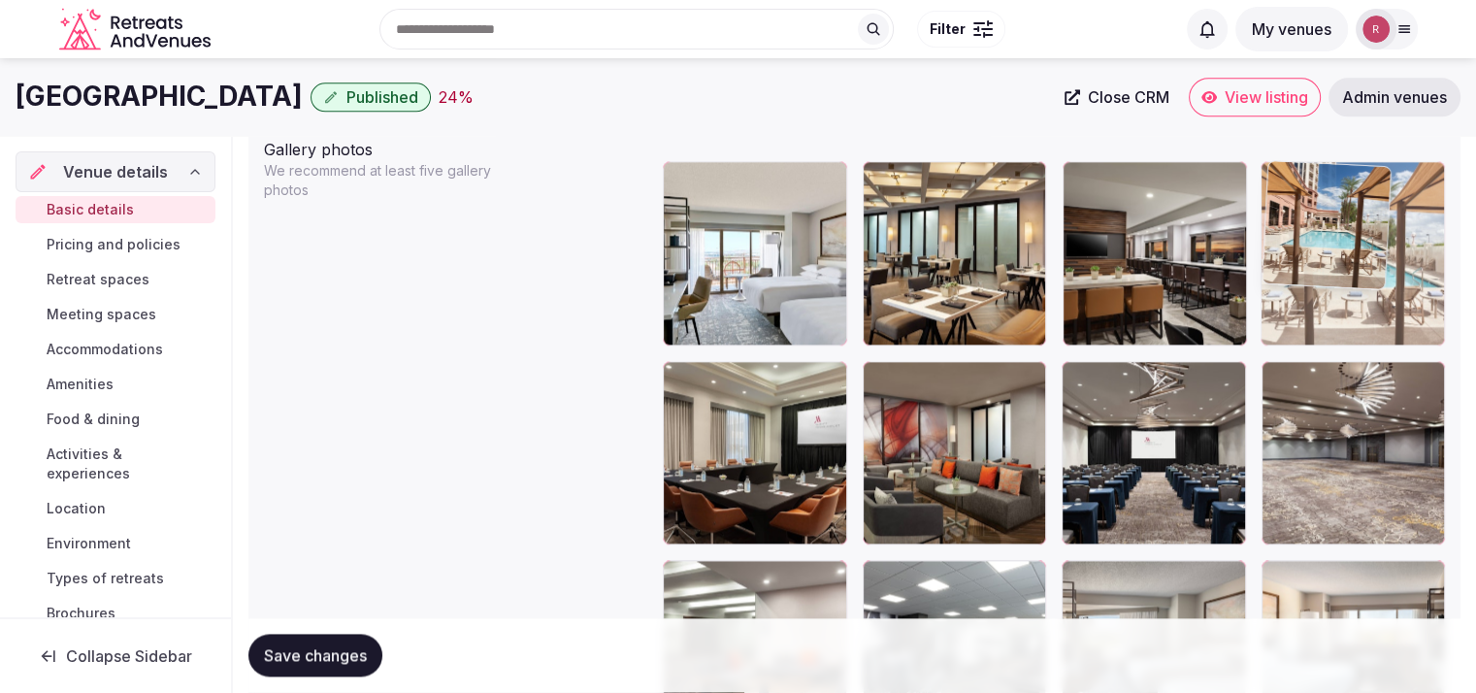
drag, startPoint x: 1150, startPoint y: 307, endPoint x: 1288, endPoint y: 328, distance: 139.4
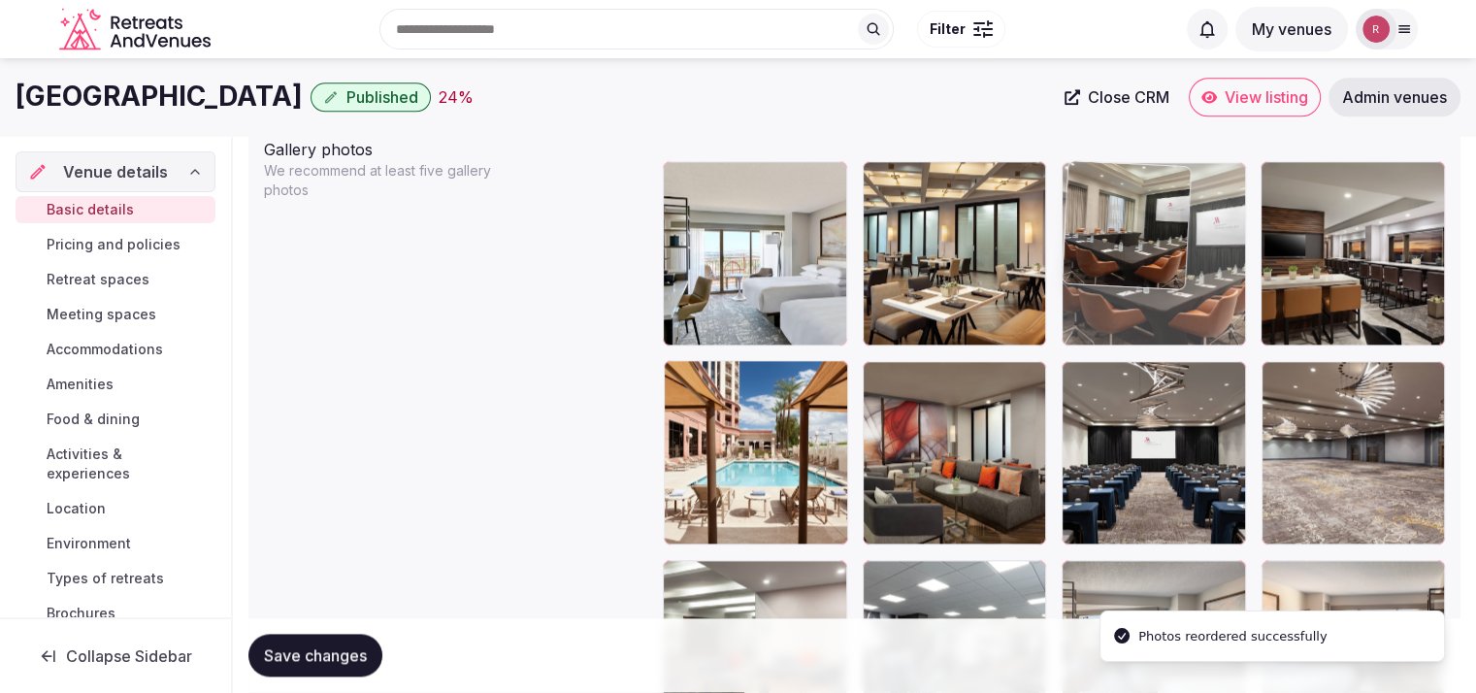
drag, startPoint x: 784, startPoint y: 501, endPoint x: 1205, endPoint y: 341, distance: 450.6
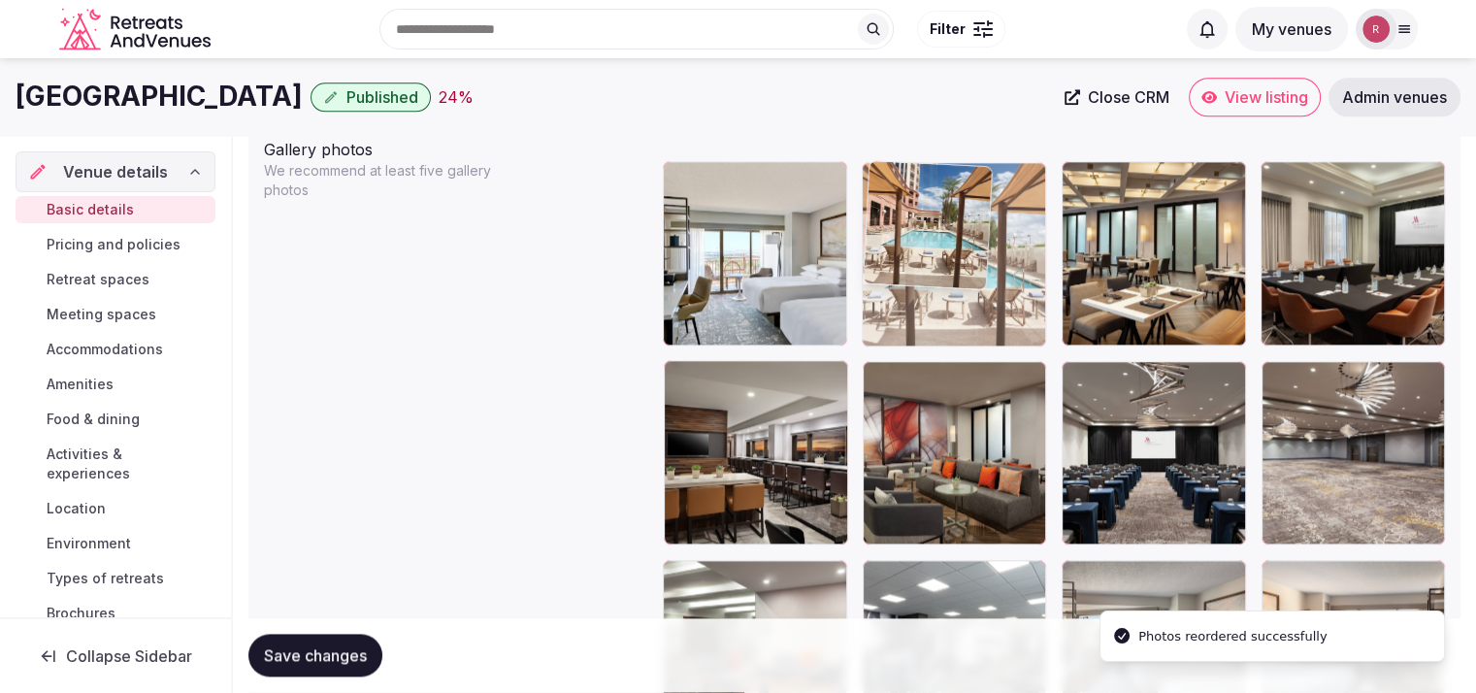
drag, startPoint x: 718, startPoint y: 492, endPoint x: 985, endPoint y: 358, distance: 298.6
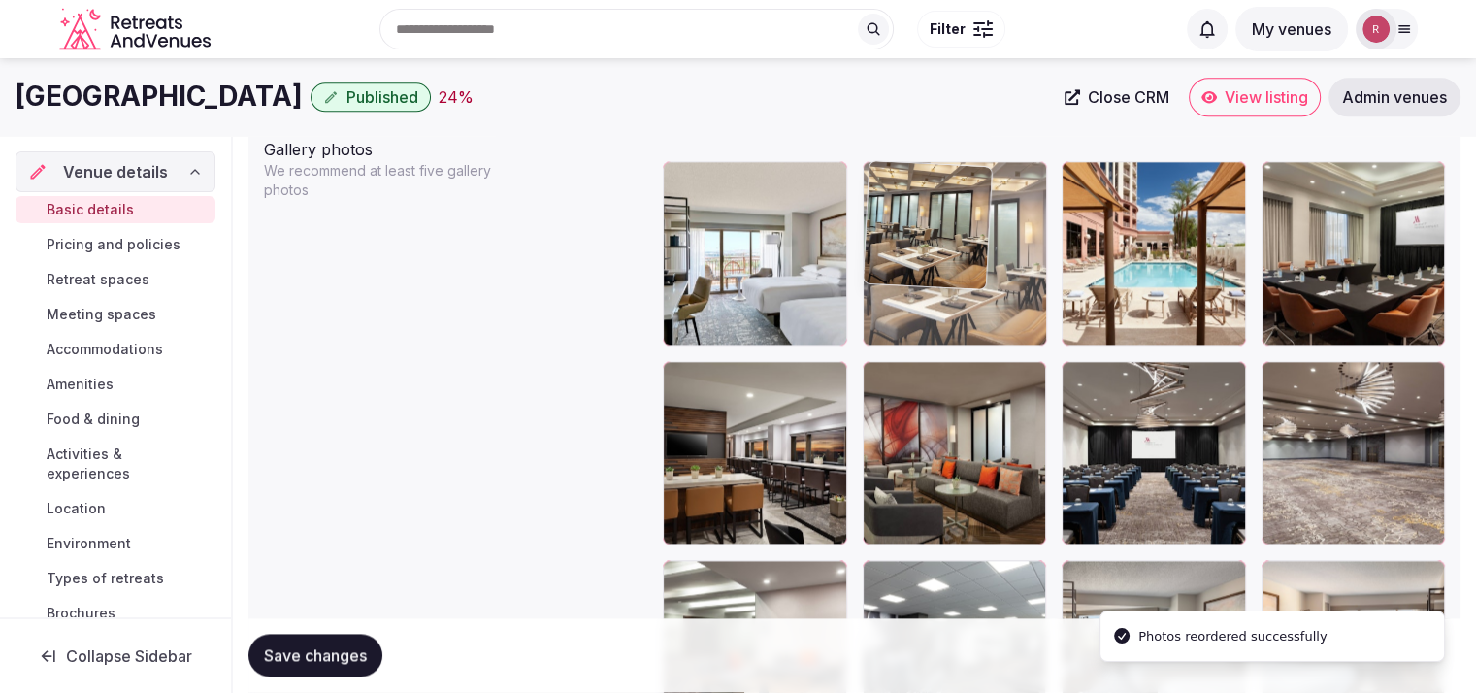
drag, startPoint x: 1133, startPoint y: 319, endPoint x: 1024, endPoint y: 333, distance: 110.5
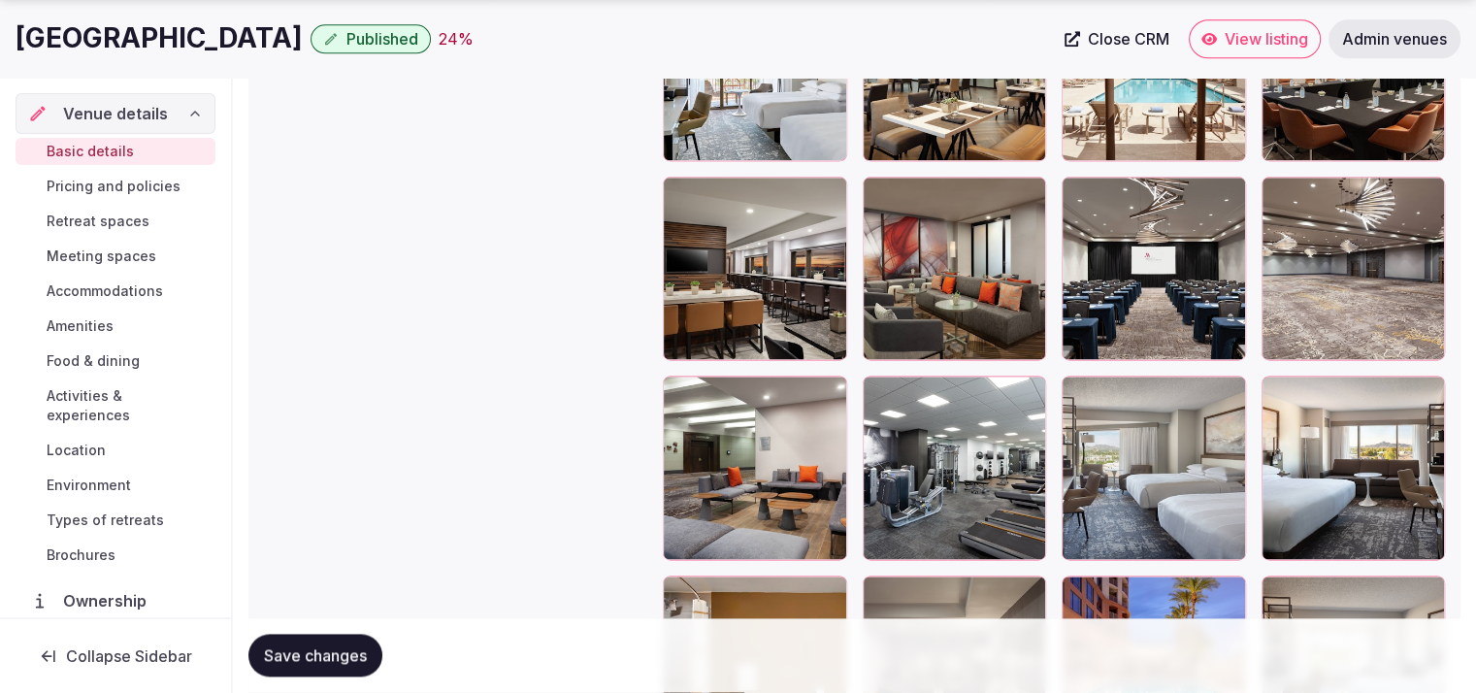
scroll to position [2521, 0]
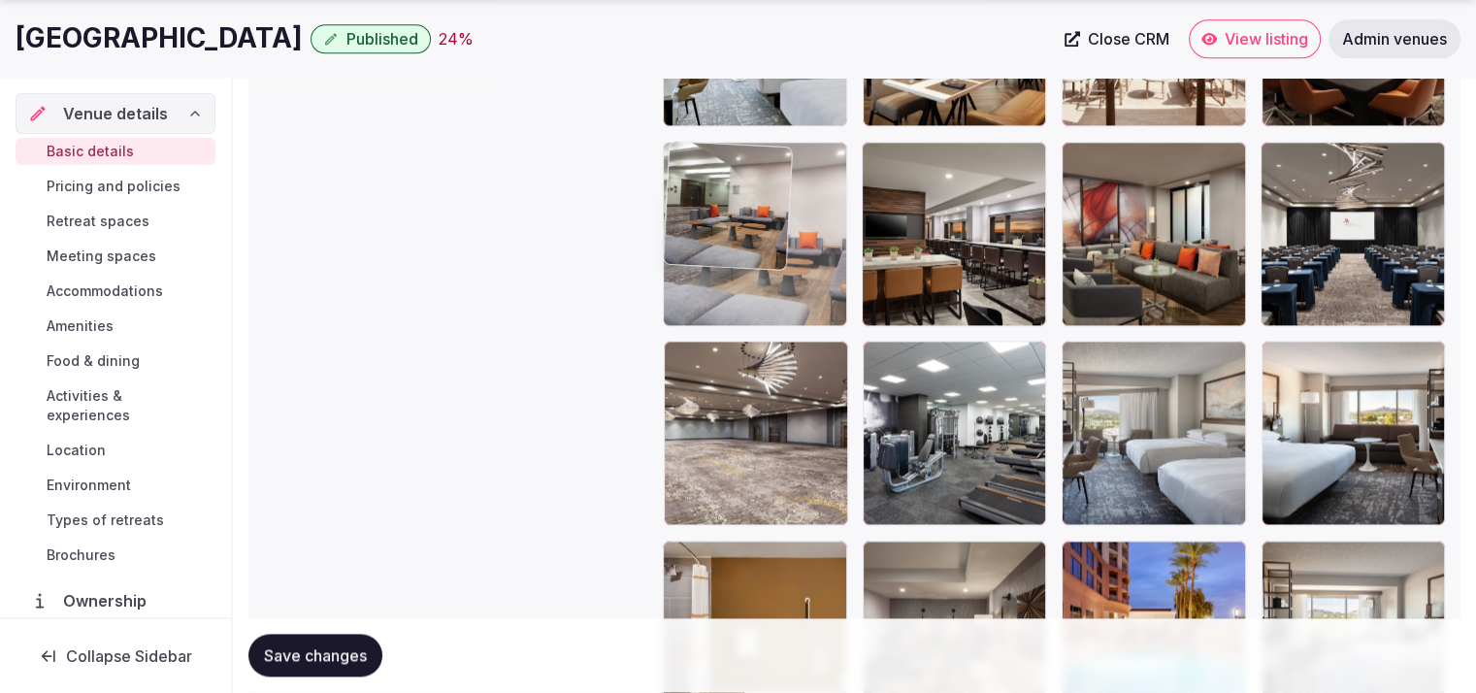
drag, startPoint x: 780, startPoint y: 383, endPoint x: 803, endPoint y: 253, distance: 132.1
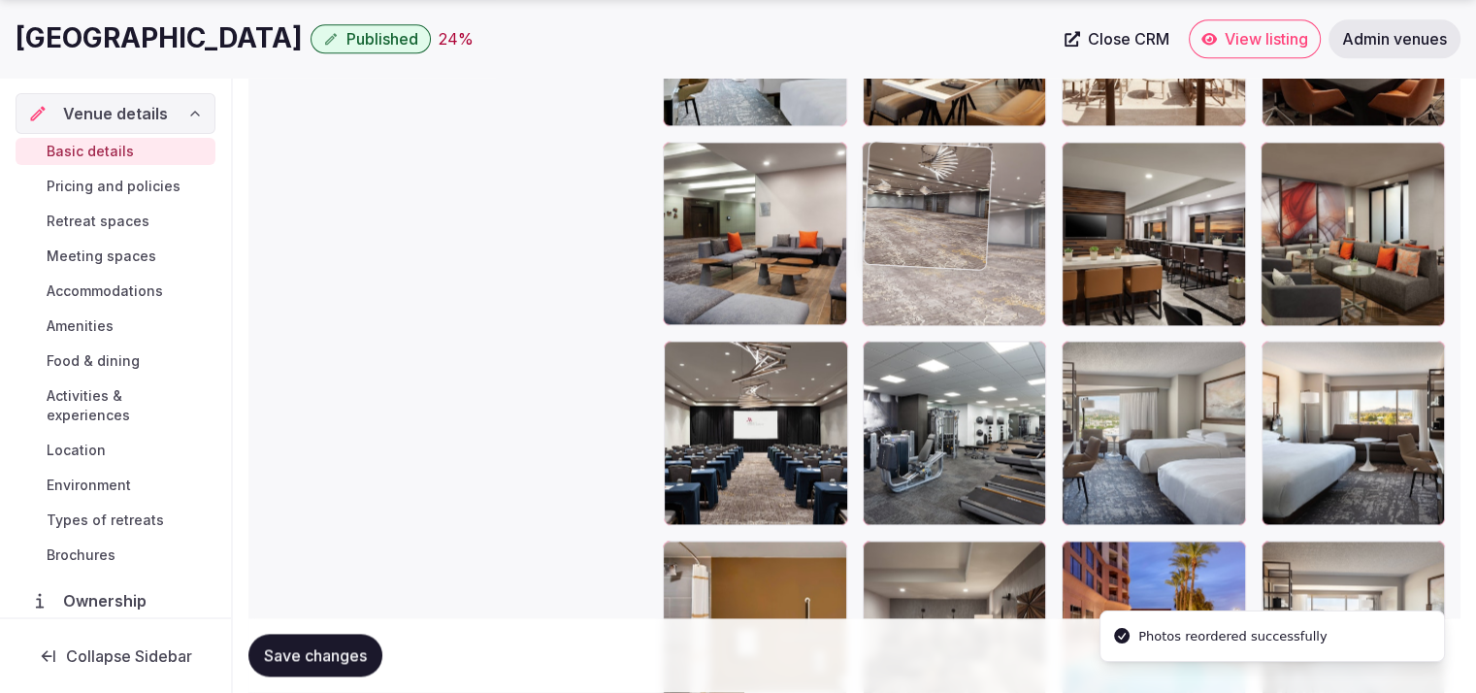
drag, startPoint x: 816, startPoint y: 412, endPoint x: 1003, endPoint y: 287, distance: 225.3
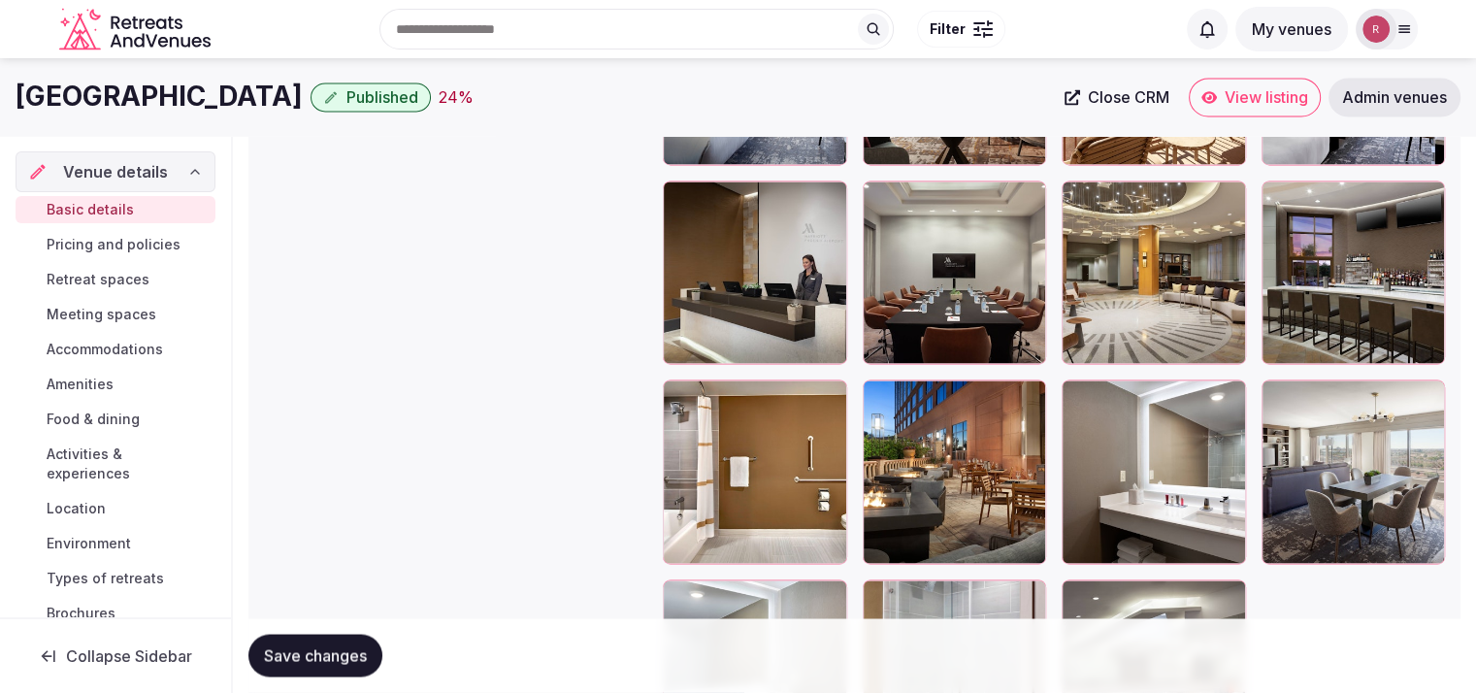
scroll to position [3240, 0]
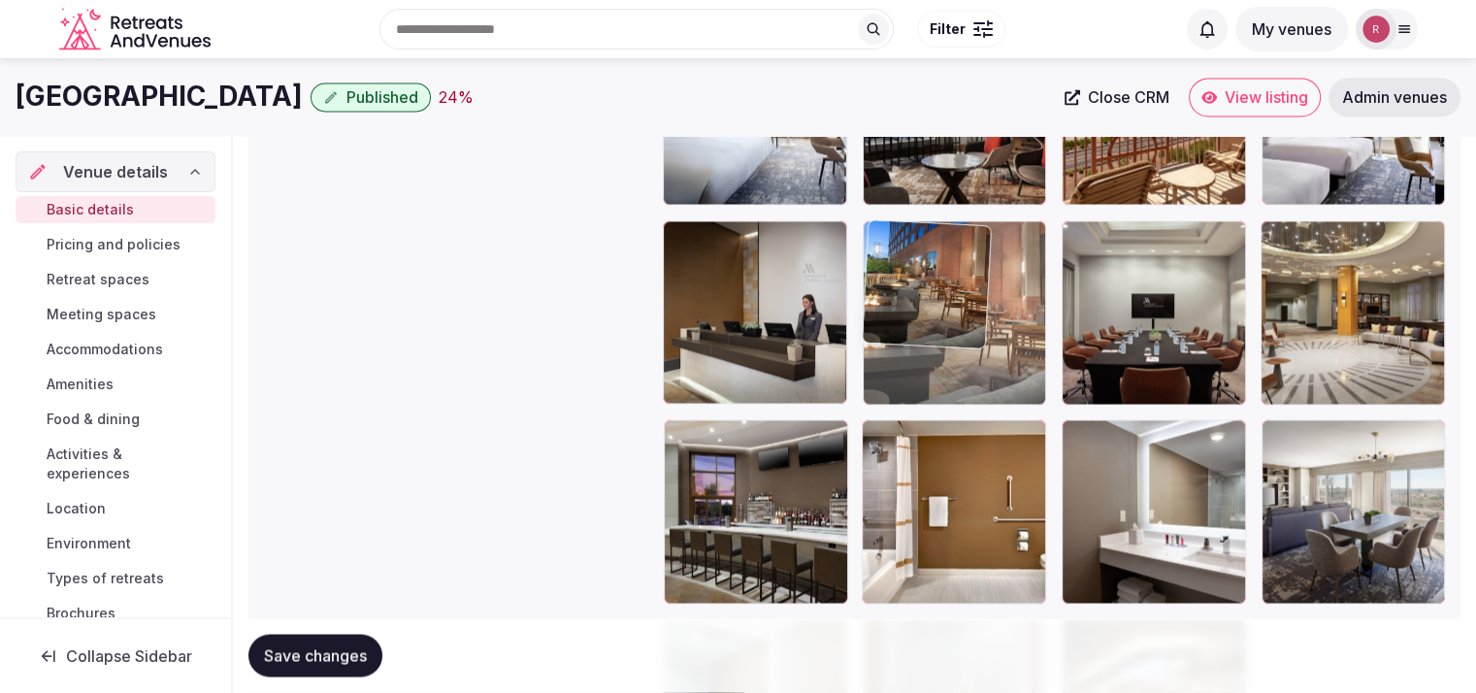
drag, startPoint x: 957, startPoint y: 496, endPoint x: 975, endPoint y: 228, distance: 268.5
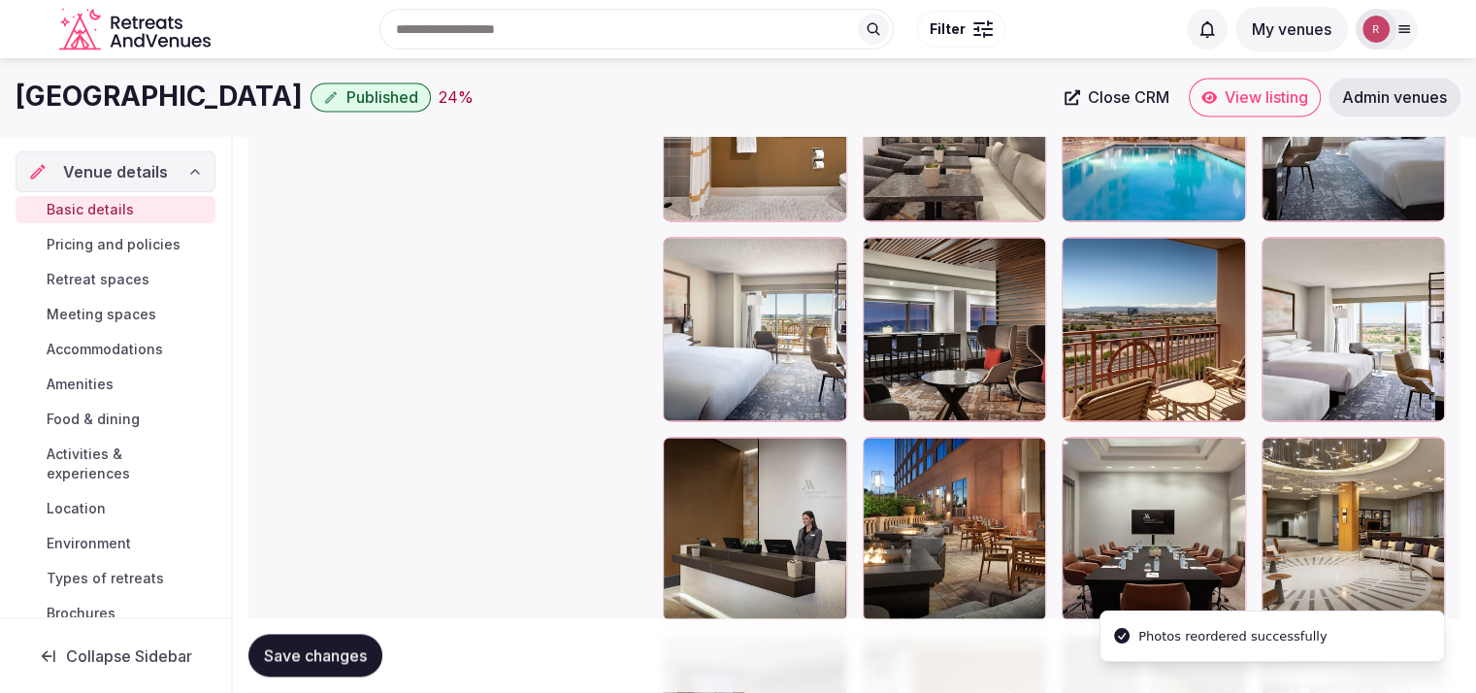
scroll to position [2964, 0]
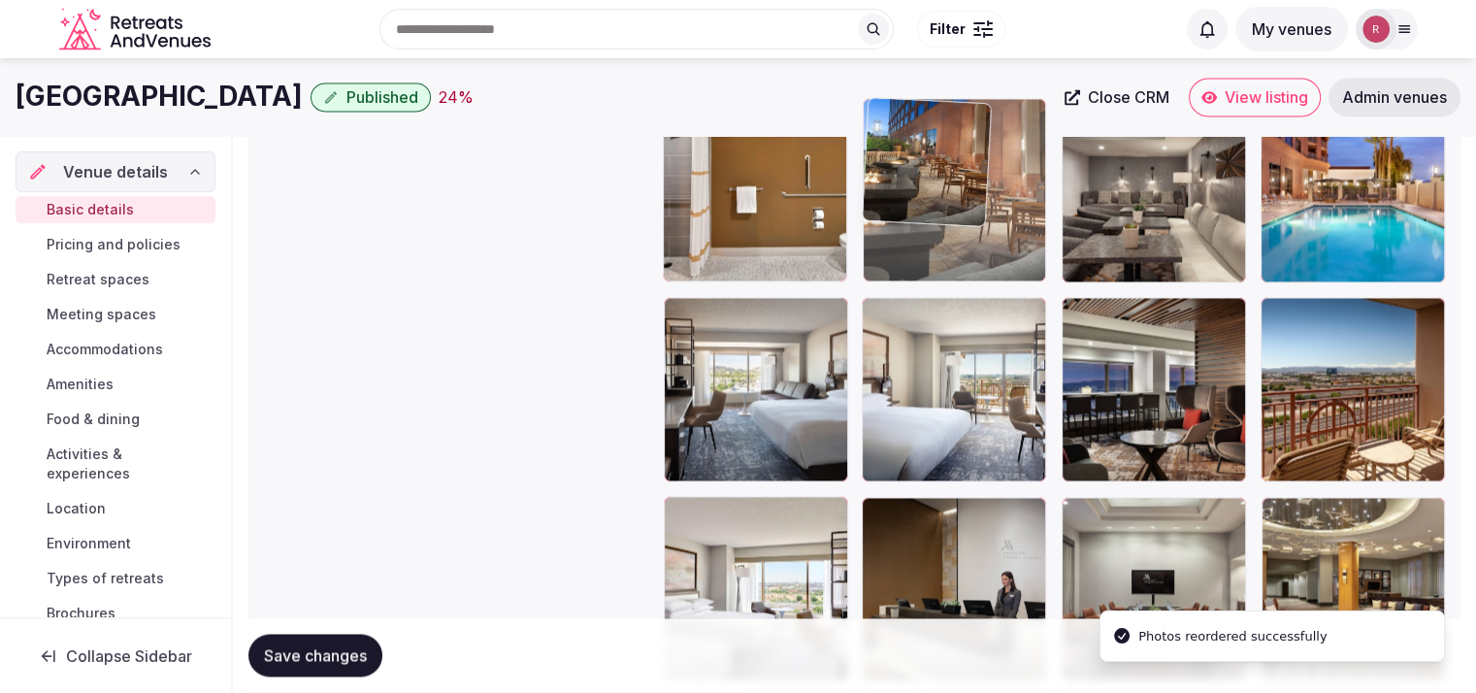
drag, startPoint x: 926, startPoint y: 562, endPoint x: 951, endPoint y: 256, distance: 306.7
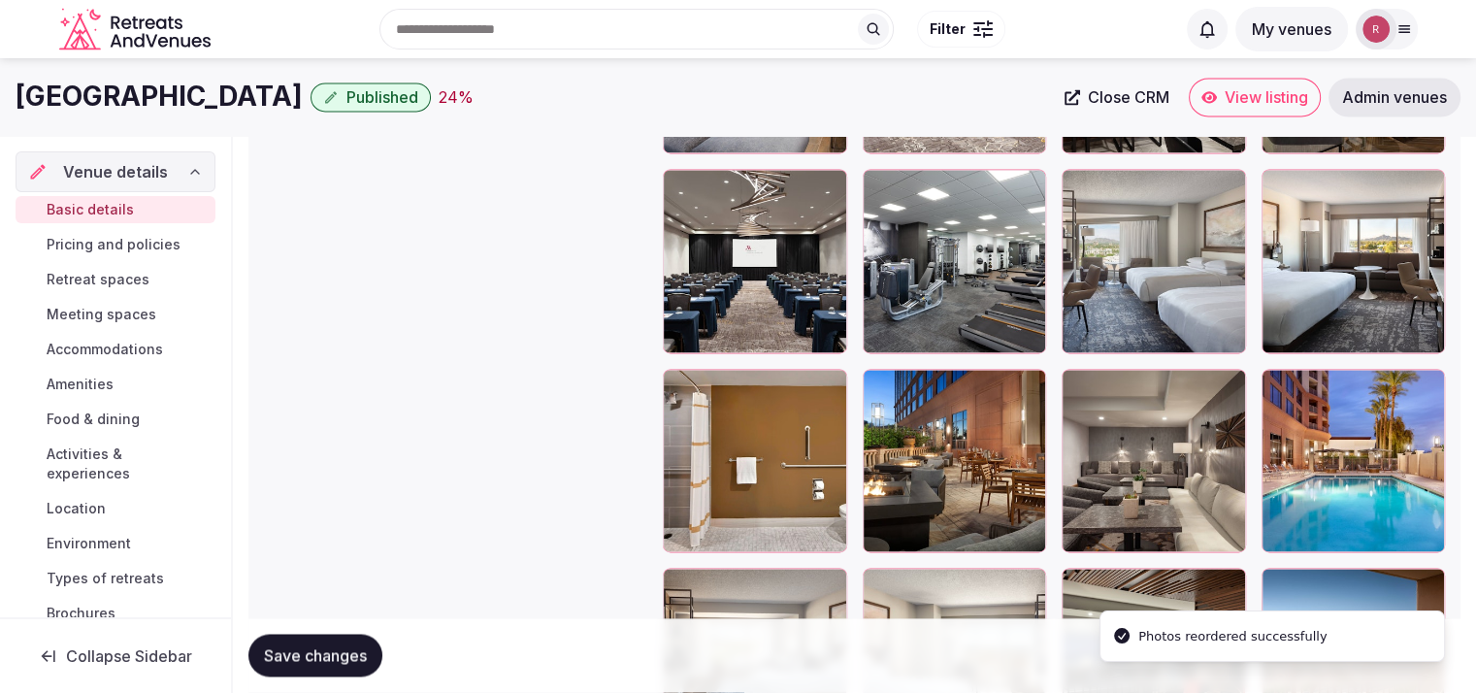
scroll to position [2599, 0]
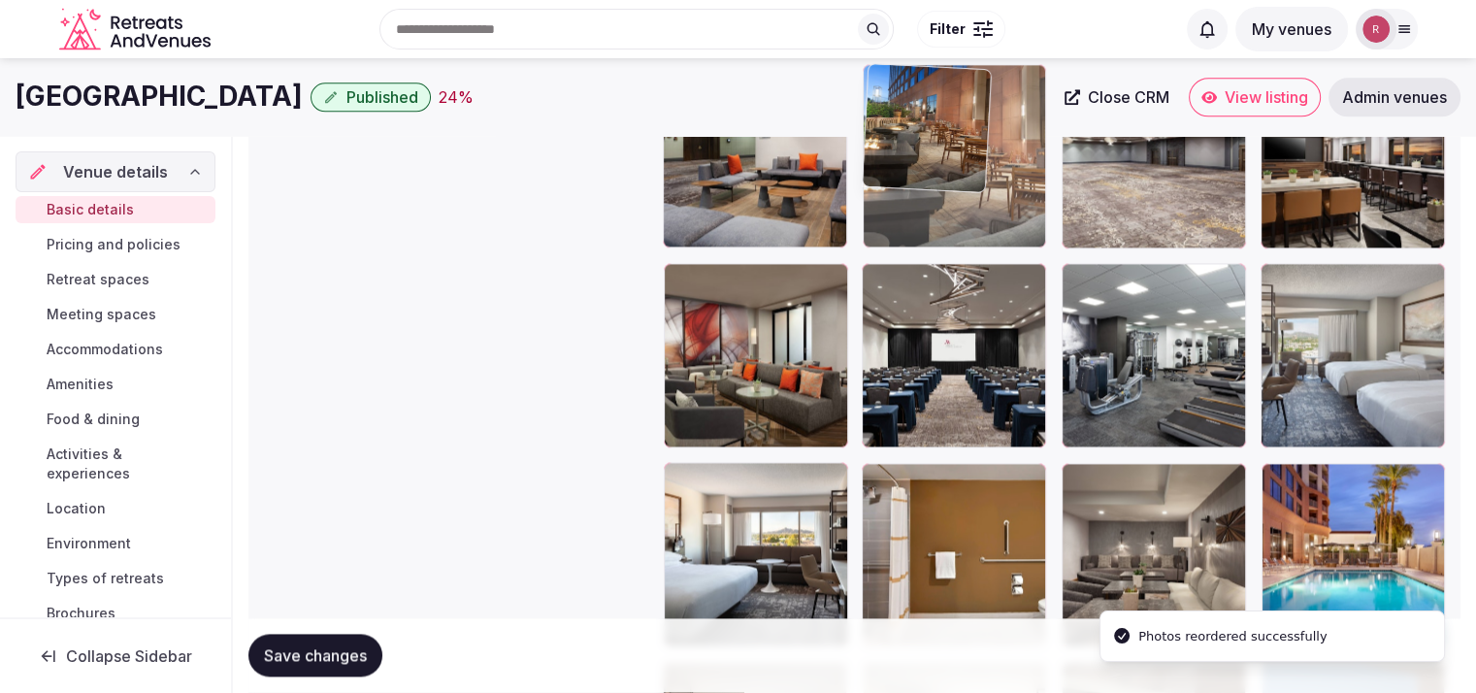
drag, startPoint x: 957, startPoint y: 523, endPoint x: 971, endPoint y: 223, distance: 300.2
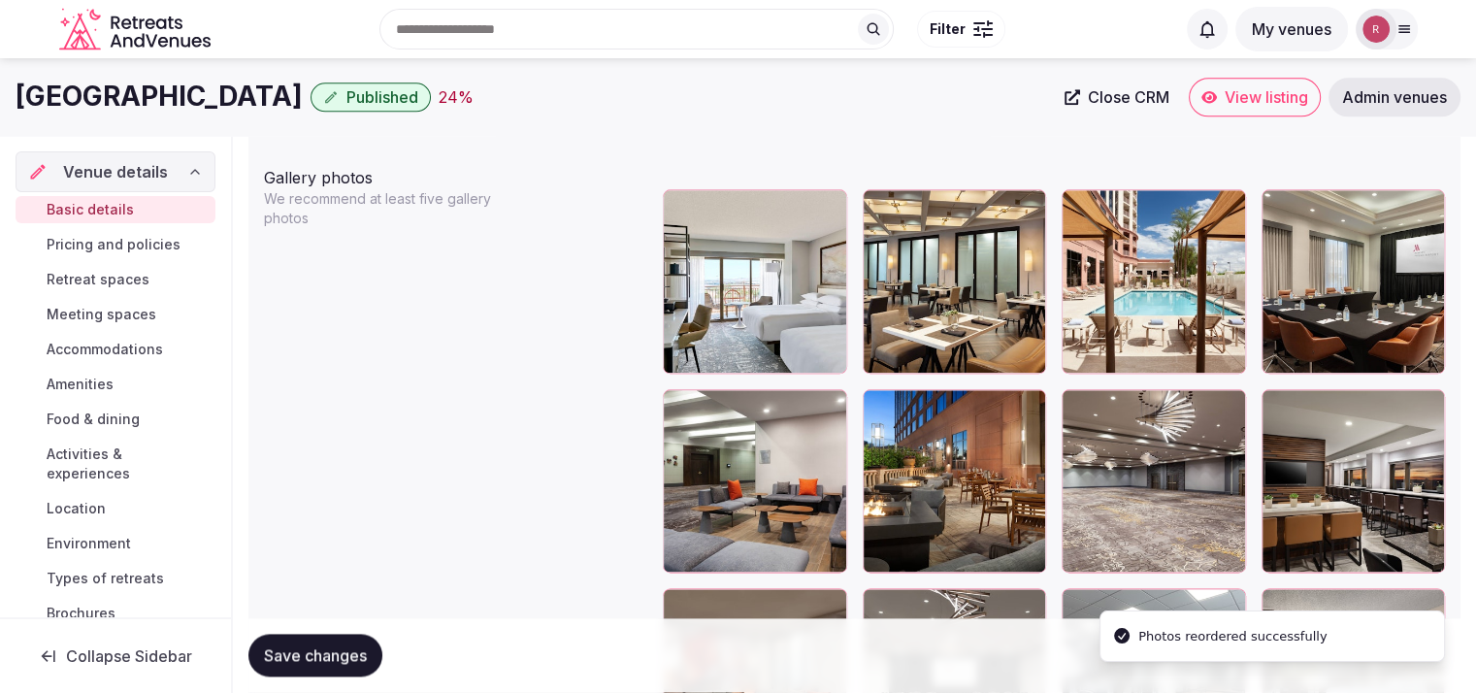
scroll to position [2254, 0]
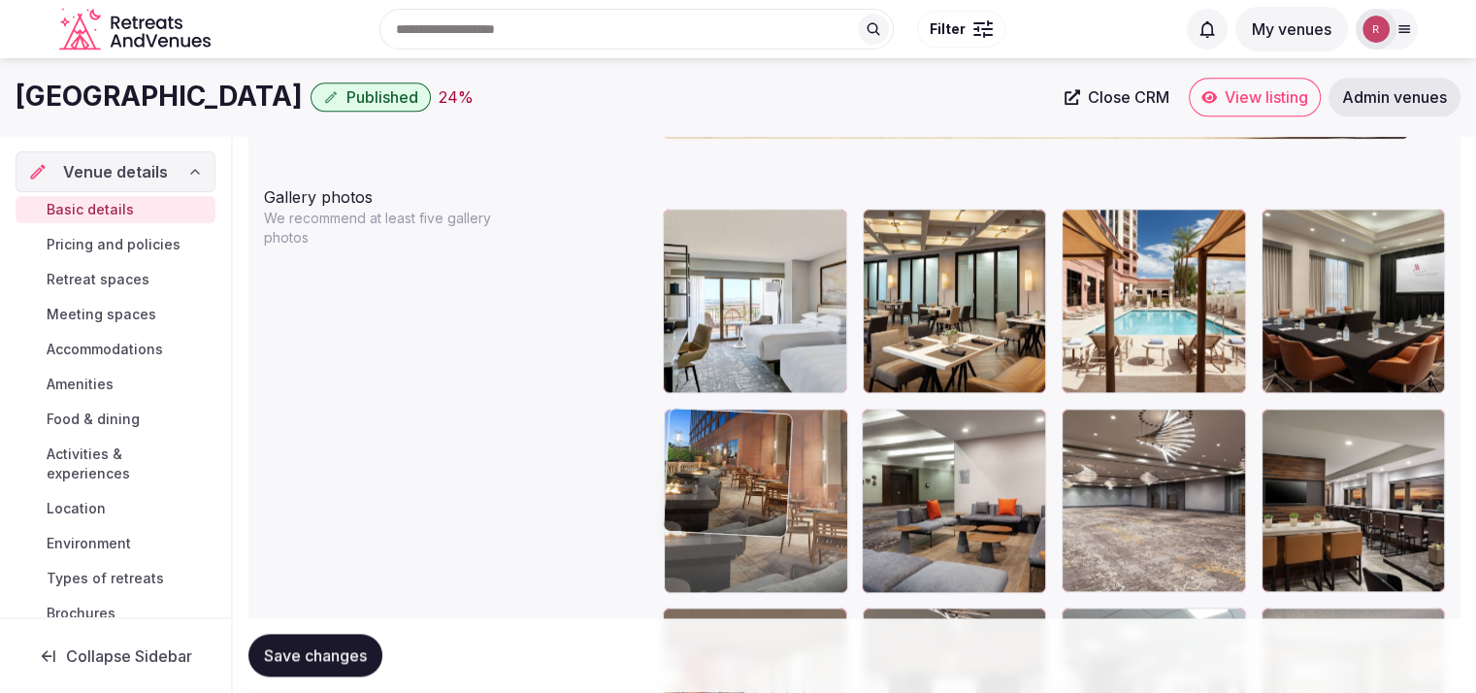
drag, startPoint x: 979, startPoint y: 538, endPoint x: 881, endPoint y: 541, distance: 98.1
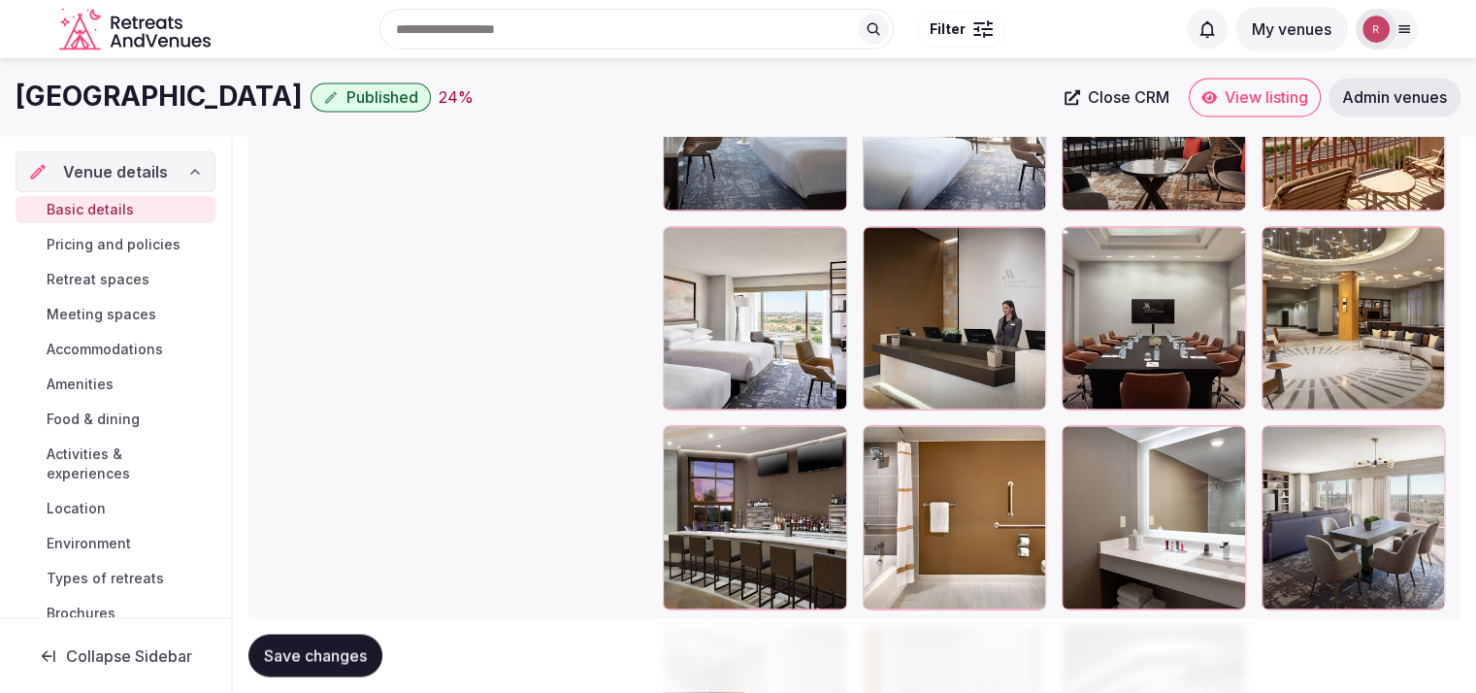
scroll to position [3226, 0]
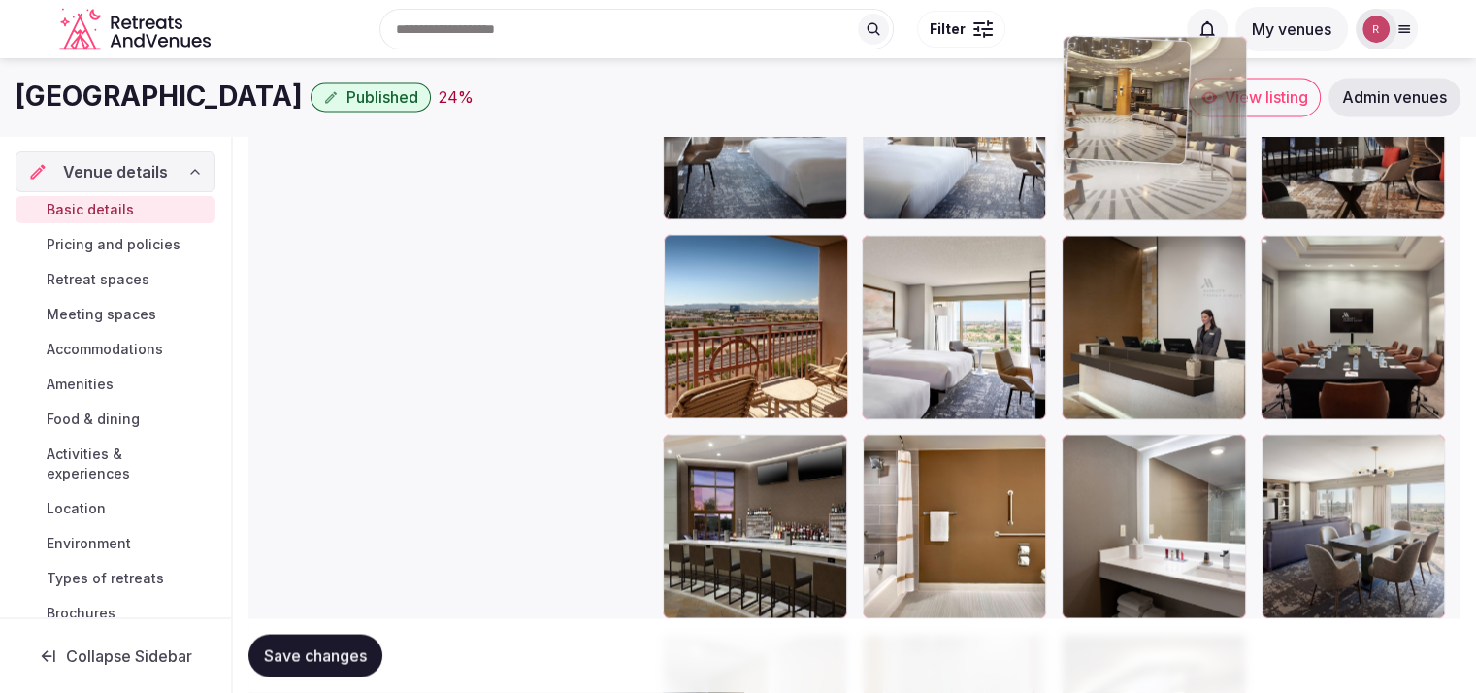
drag, startPoint x: 1378, startPoint y: 360, endPoint x: 1223, endPoint y: 263, distance: 183.1
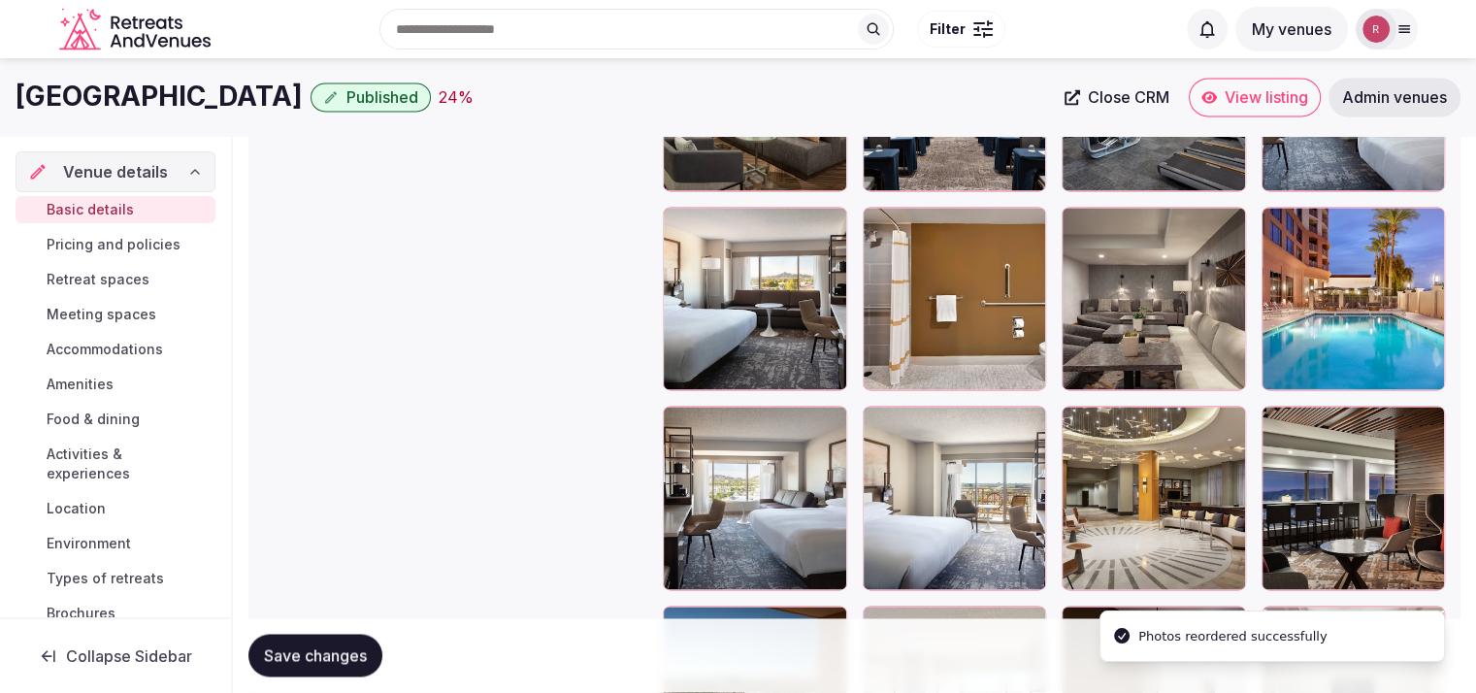
scroll to position [2835, 0]
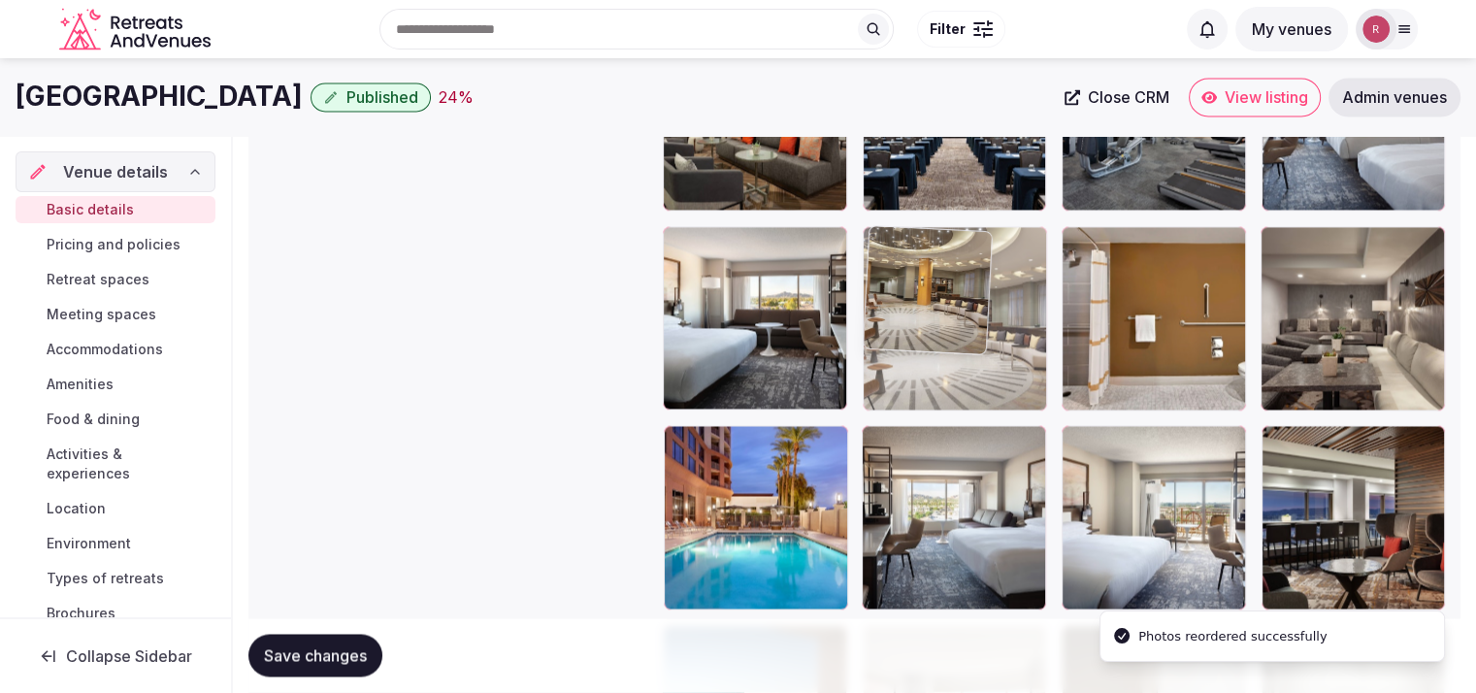
drag, startPoint x: 1205, startPoint y: 511, endPoint x: 1043, endPoint y: 336, distance: 239.0
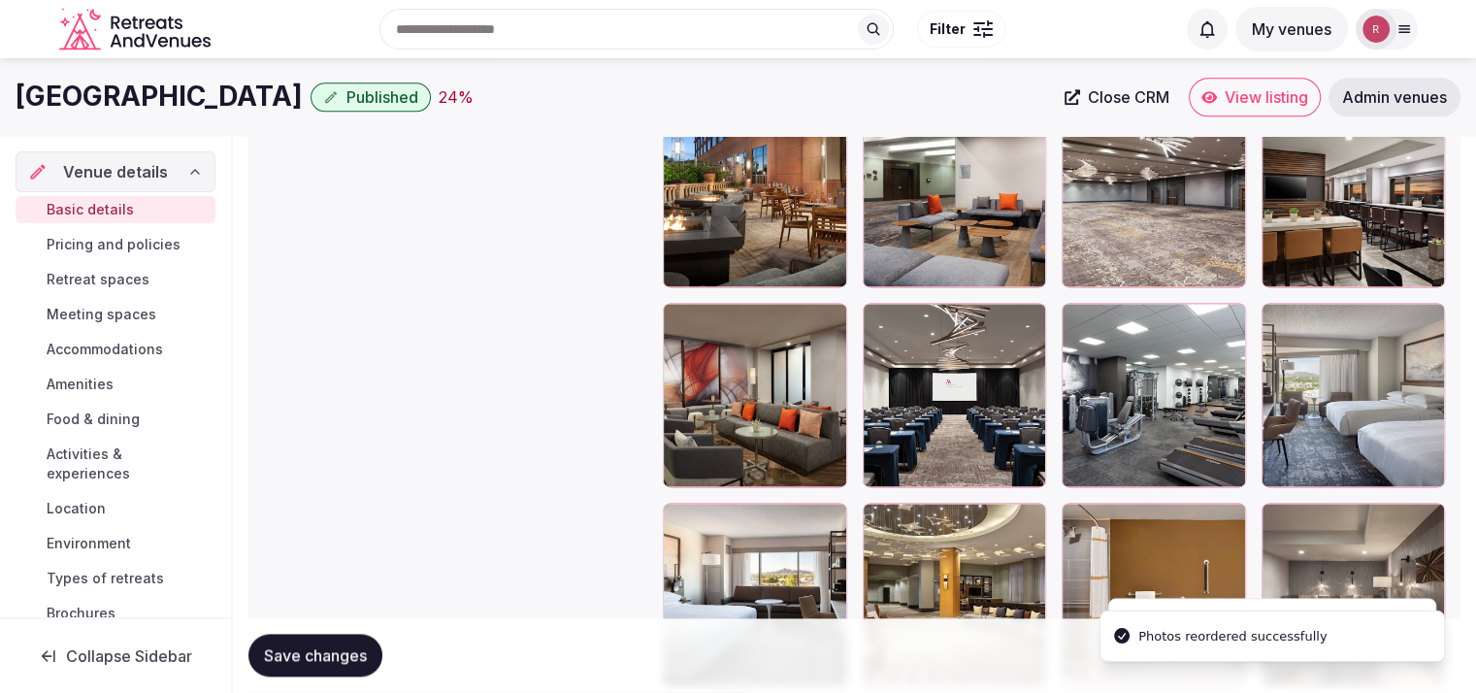
scroll to position [2519, 0]
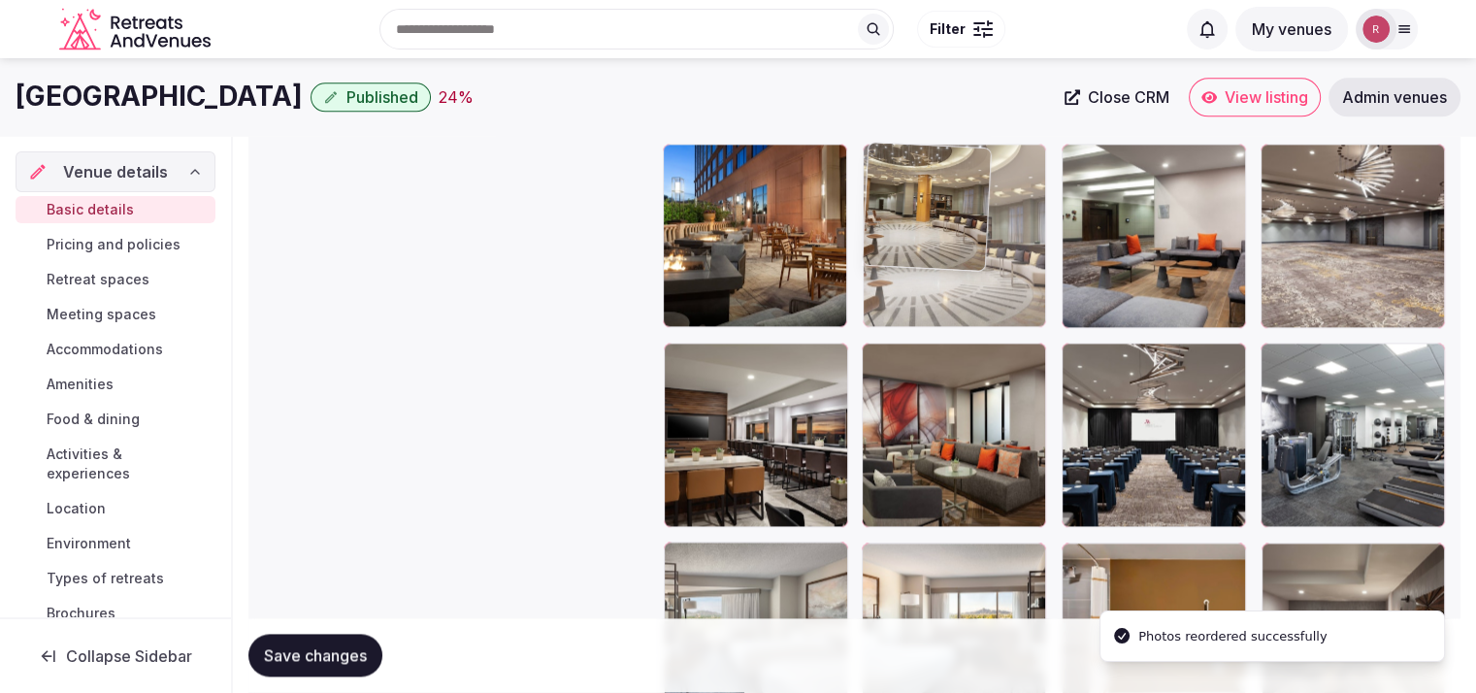
drag, startPoint x: 970, startPoint y: 589, endPoint x: 994, endPoint y: 273, distance: 317.2
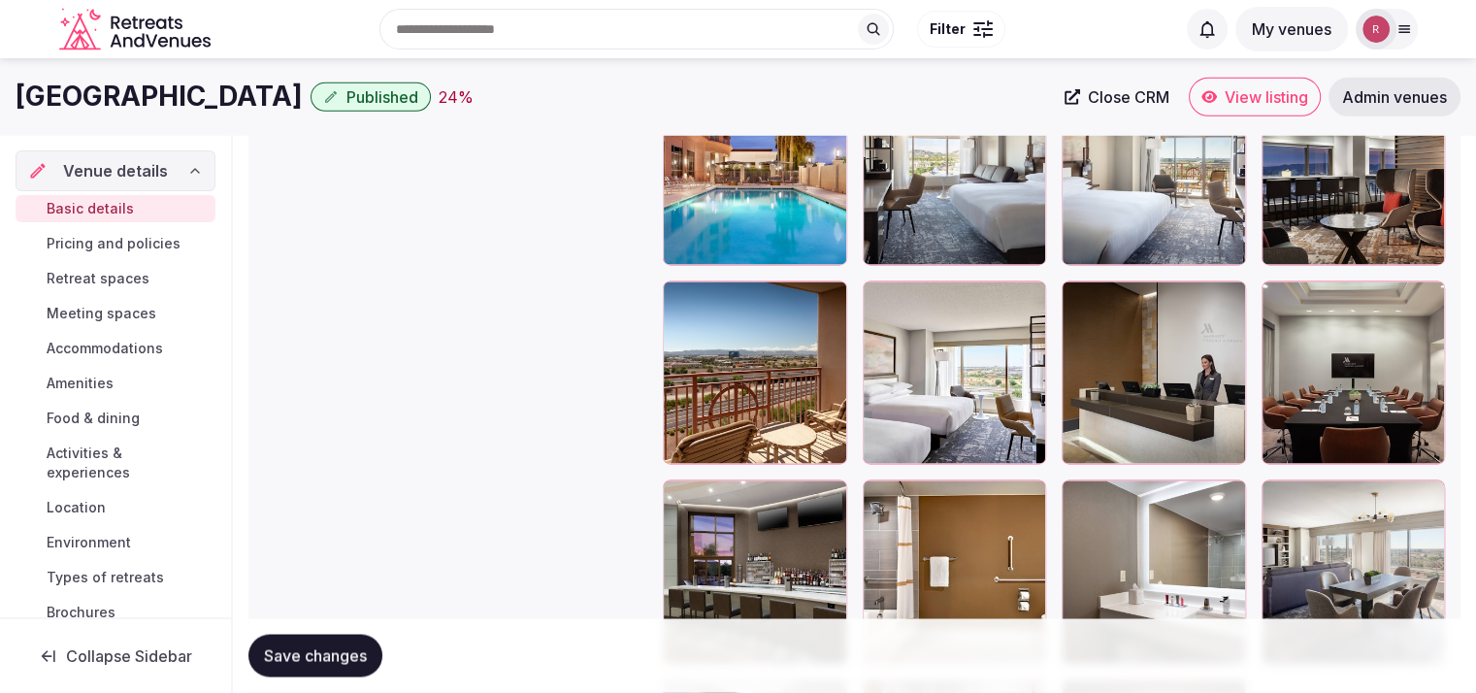
scroll to position [3121, 0]
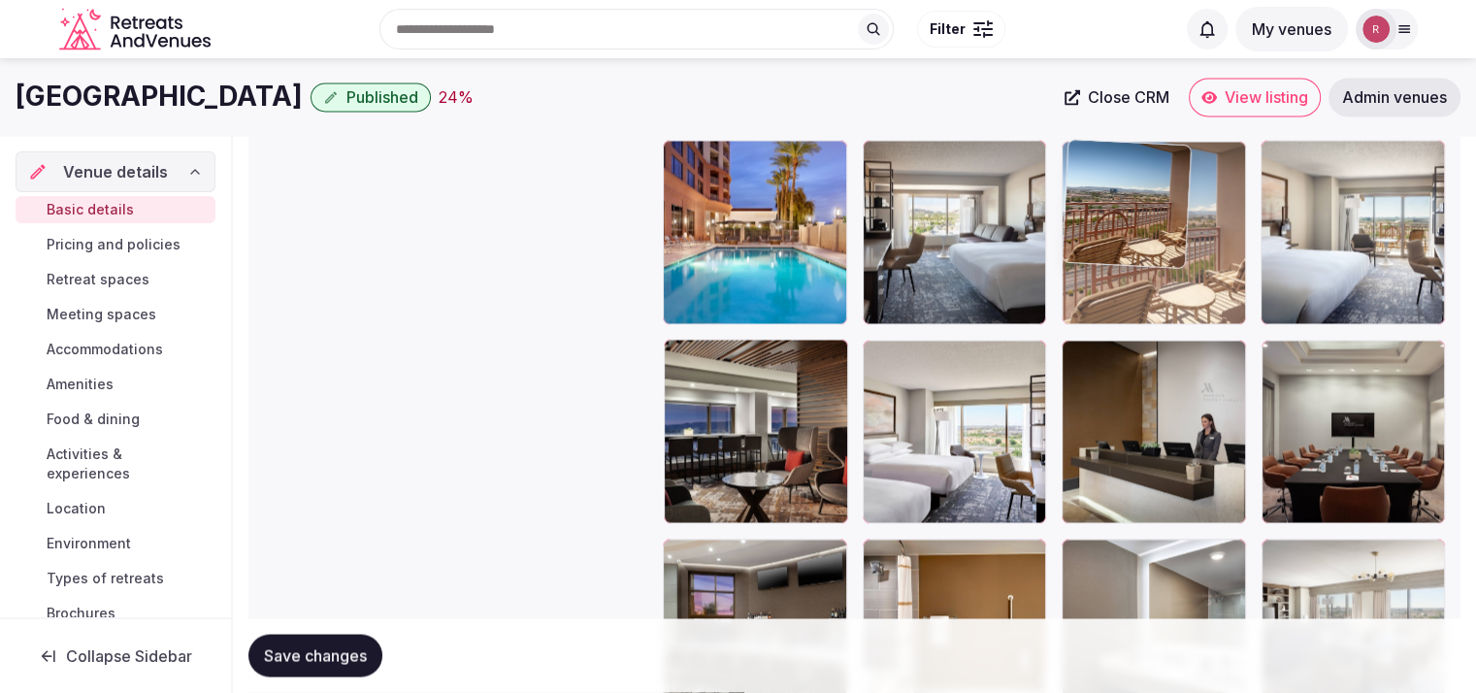
drag, startPoint x: 772, startPoint y: 467, endPoint x: 1137, endPoint y: 338, distance: 387.0
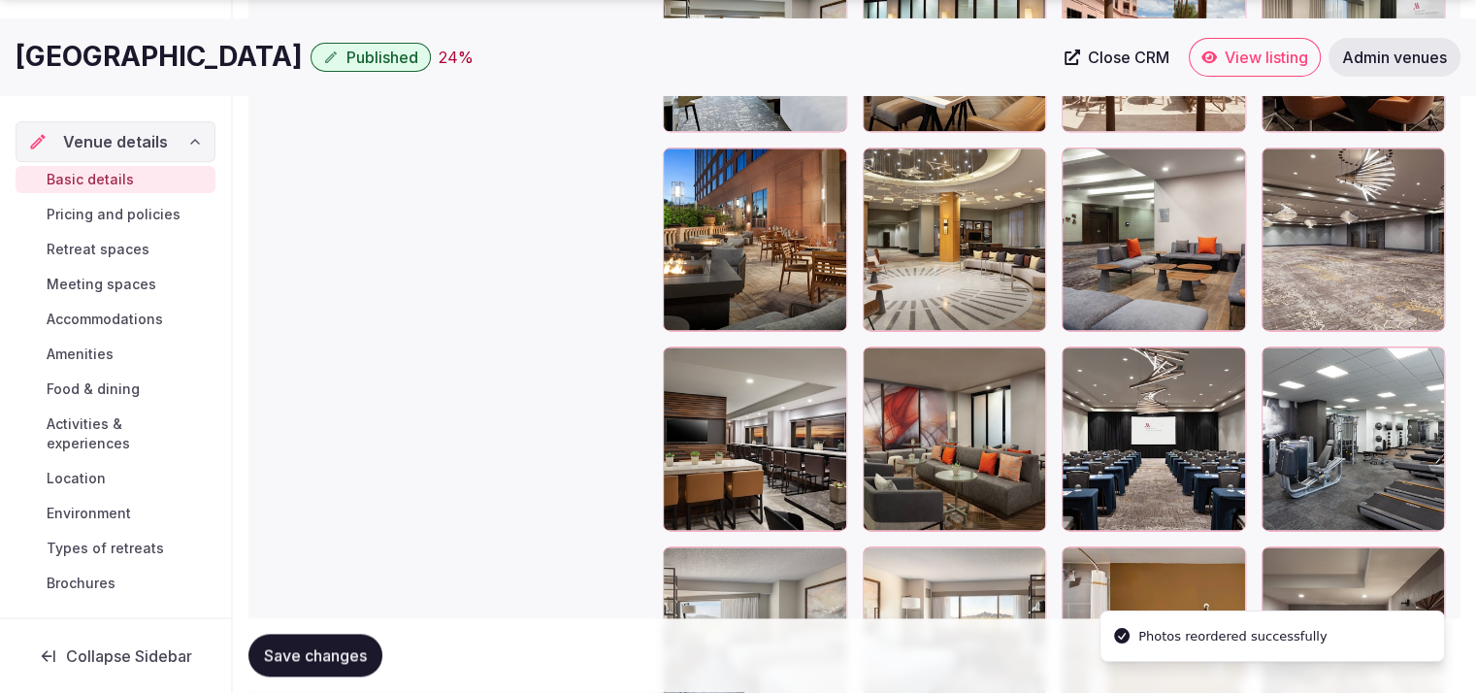
scroll to position [2705, 0]
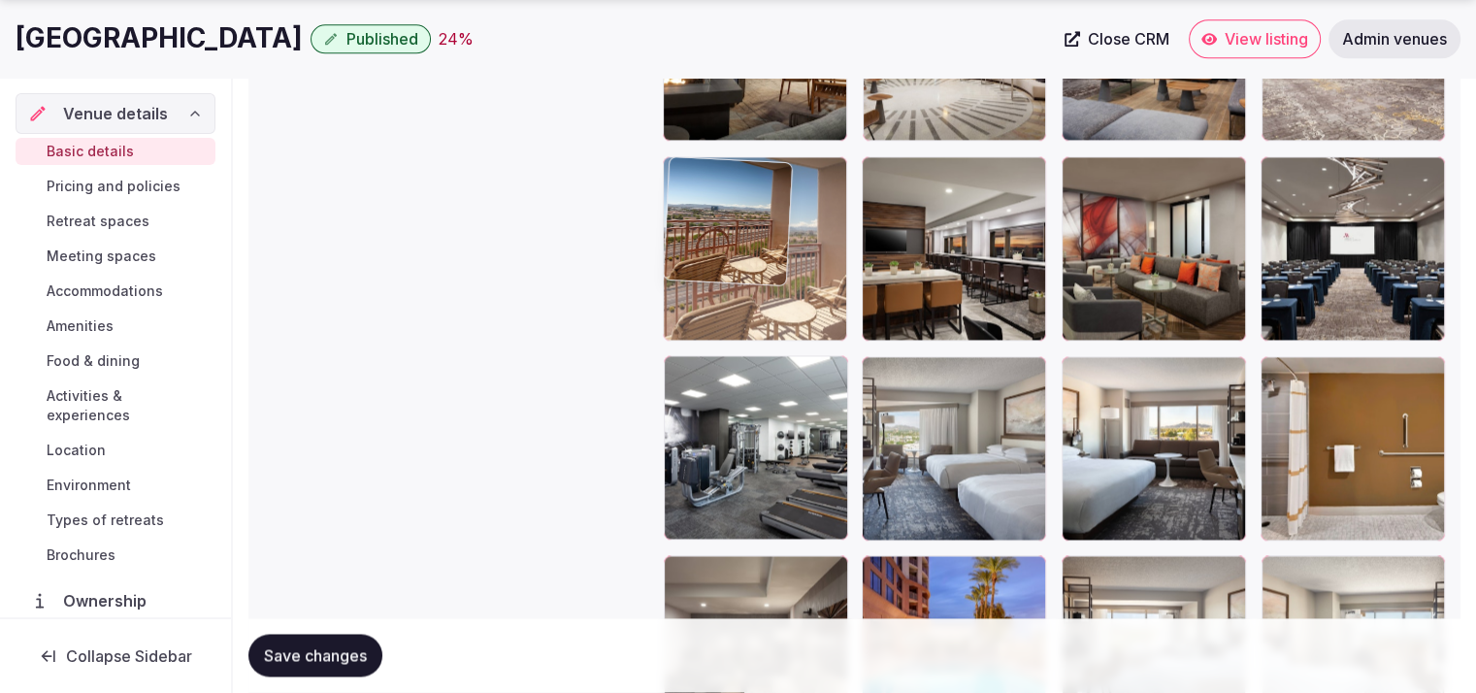
drag, startPoint x: 1189, startPoint y: 591, endPoint x: 866, endPoint y: 262, distance: 461.1
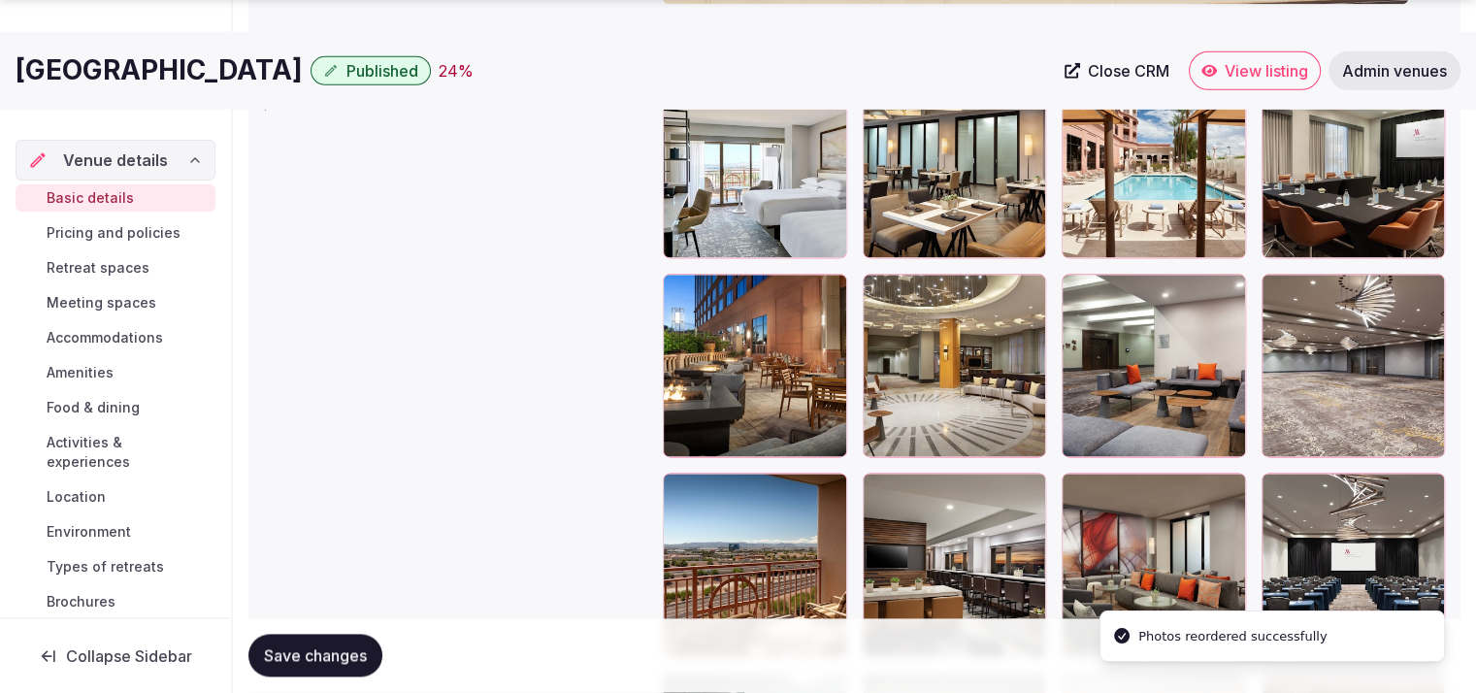
scroll to position [2443, 0]
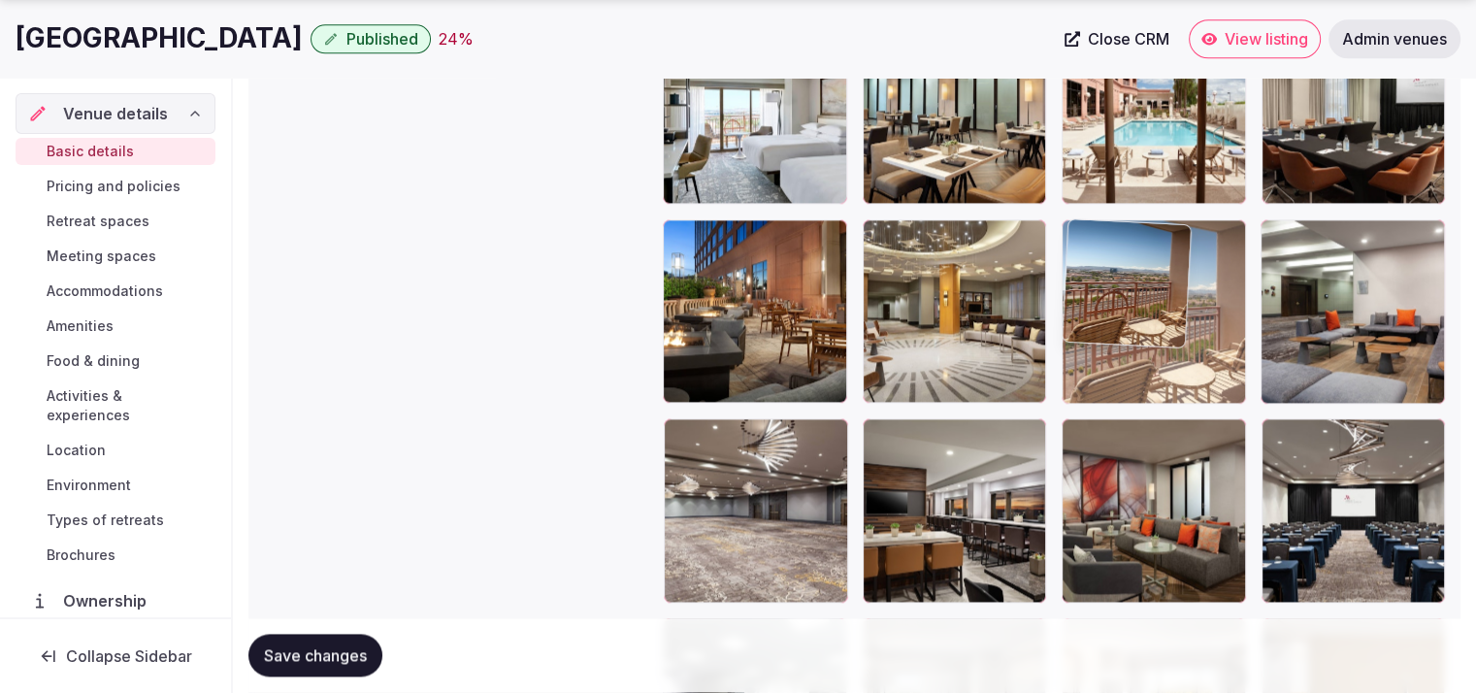
drag, startPoint x: 771, startPoint y: 480, endPoint x: 1242, endPoint y: 320, distance: 497.1
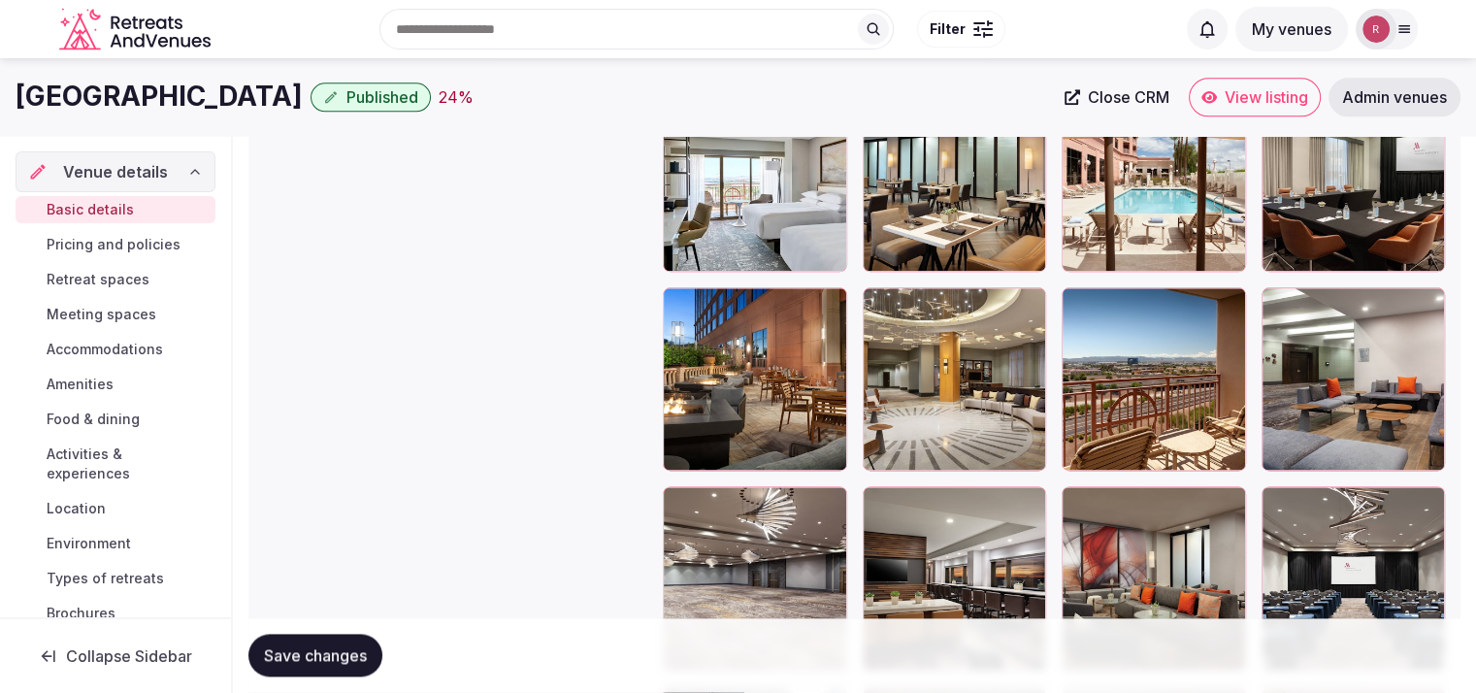
scroll to position [2306, 0]
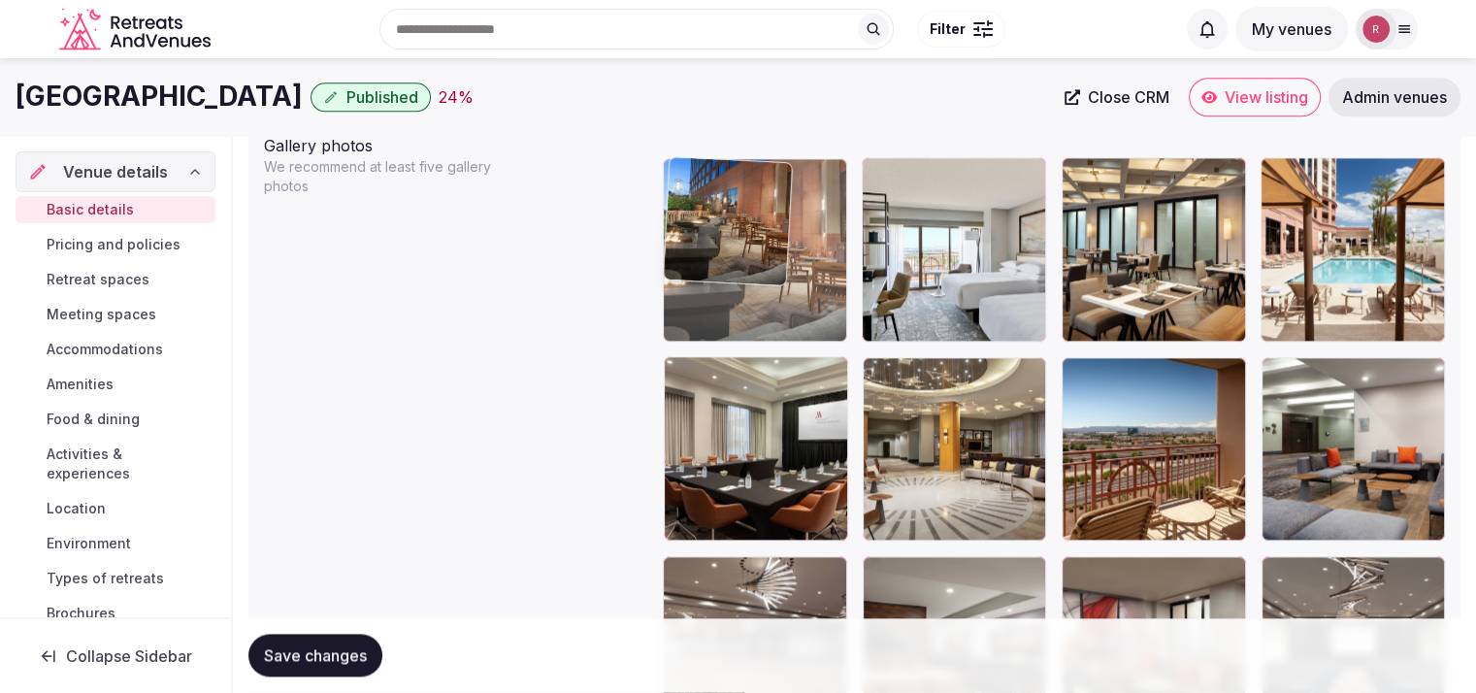
drag, startPoint x: 783, startPoint y: 421, endPoint x: 770, endPoint y: 292, distance: 129.7
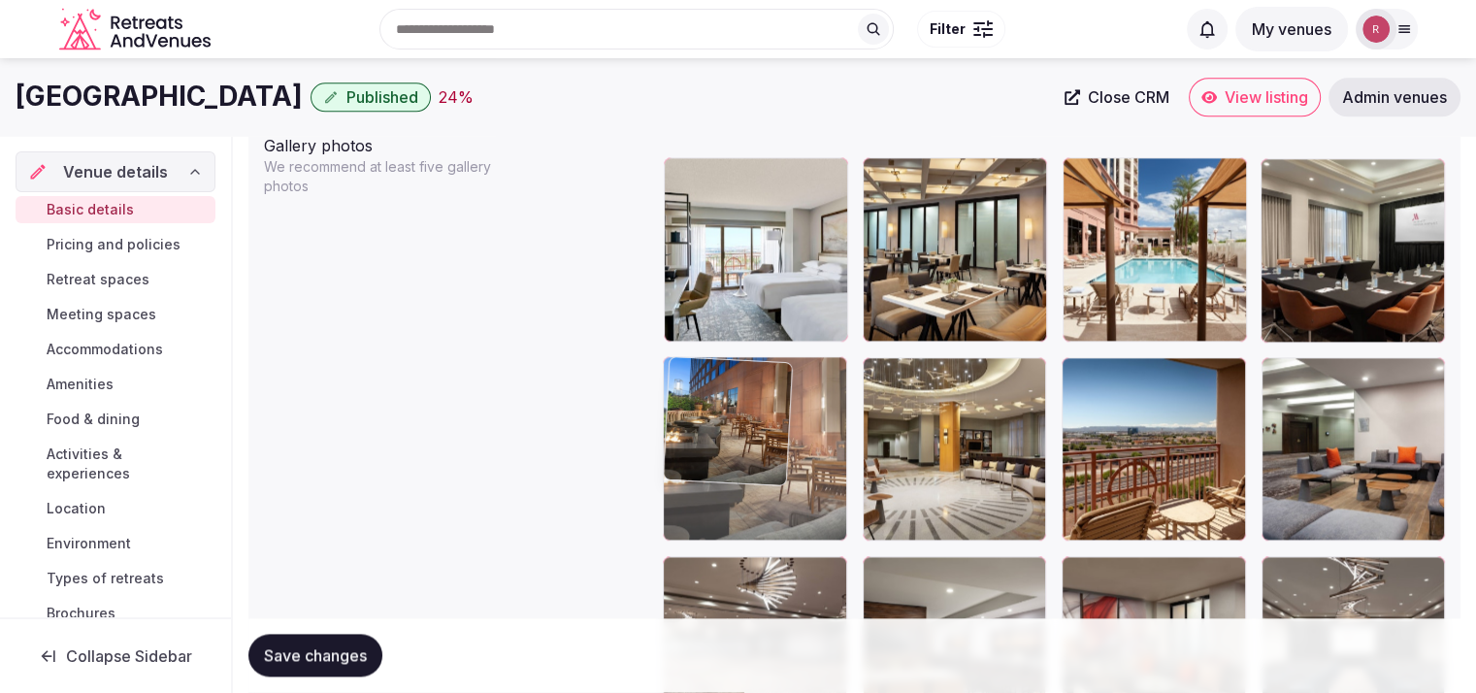
drag, startPoint x: 743, startPoint y: 272, endPoint x: 772, endPoint y: 442, distance: 173.3
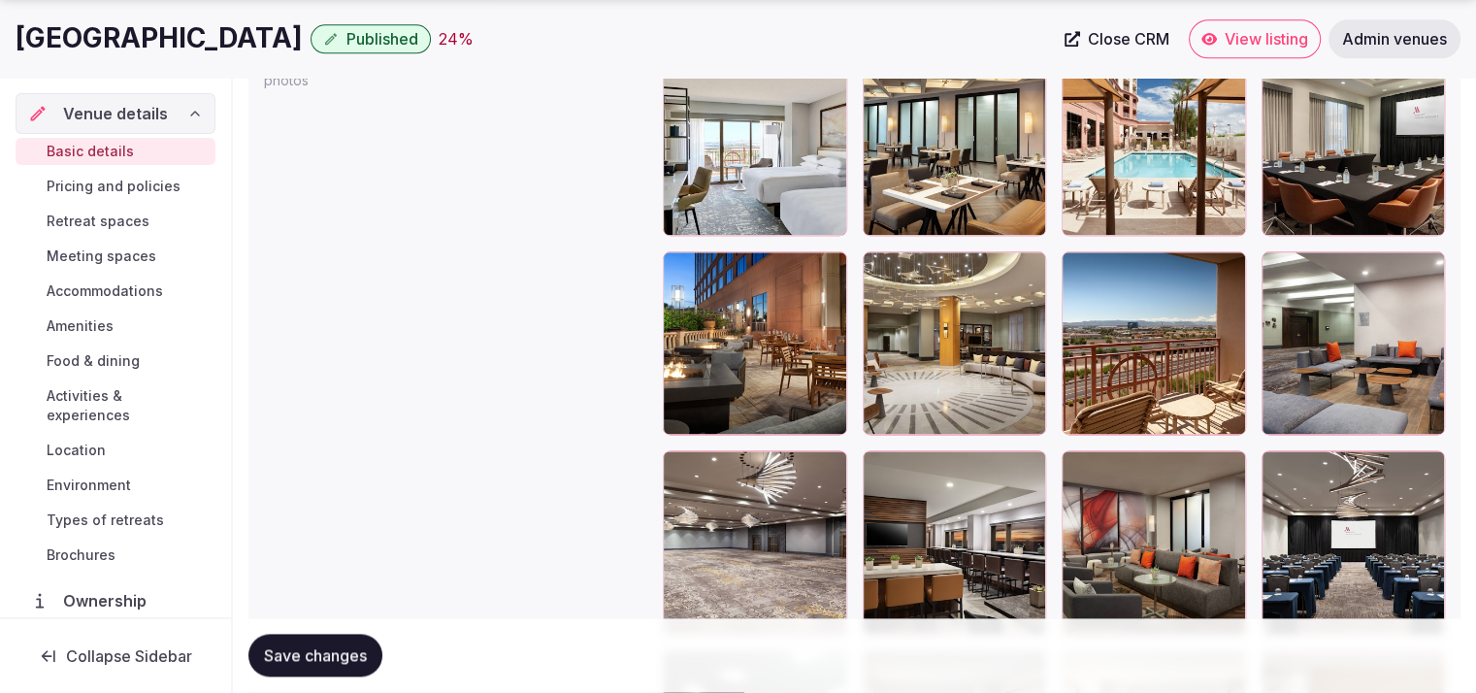
scroll to position [2431, 0]
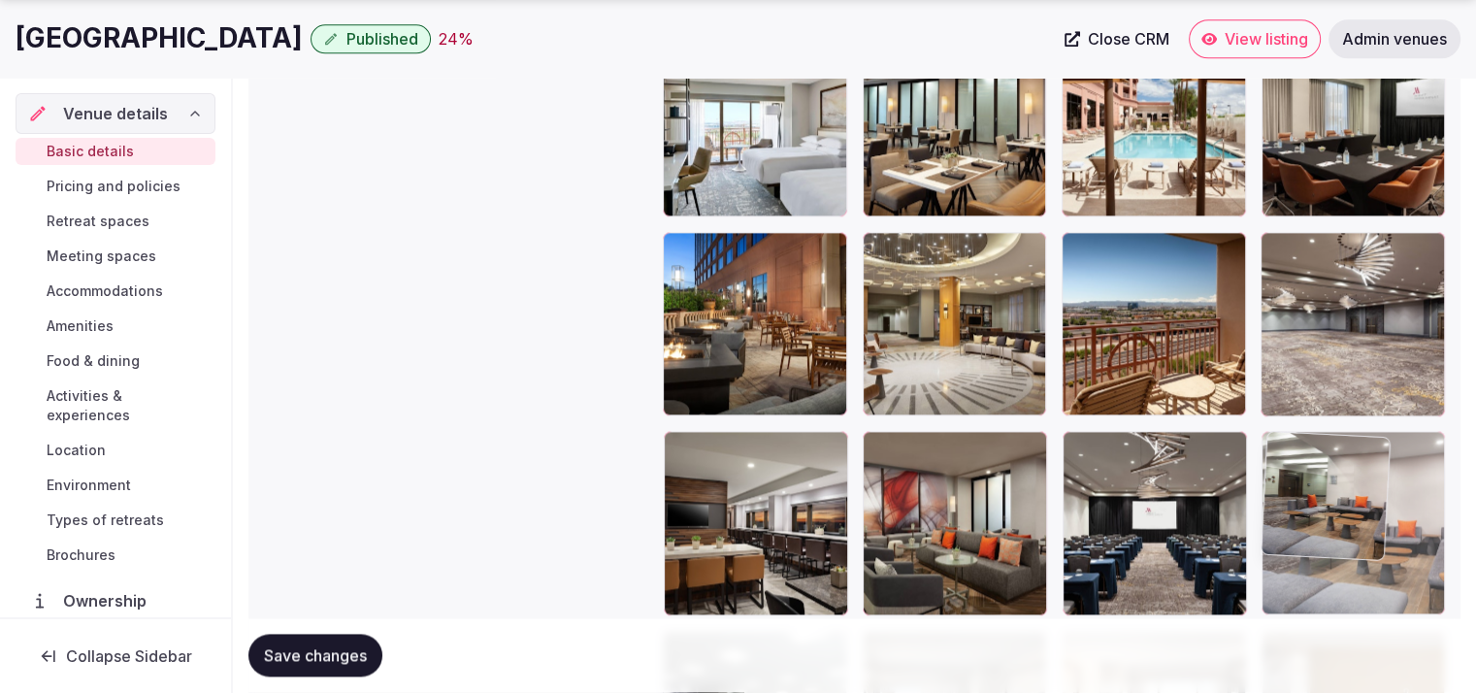
drag, startPoint x: 1362, startPoint y: 386, endPoint x: 1370, endPoint y: 540, distance: 153.5
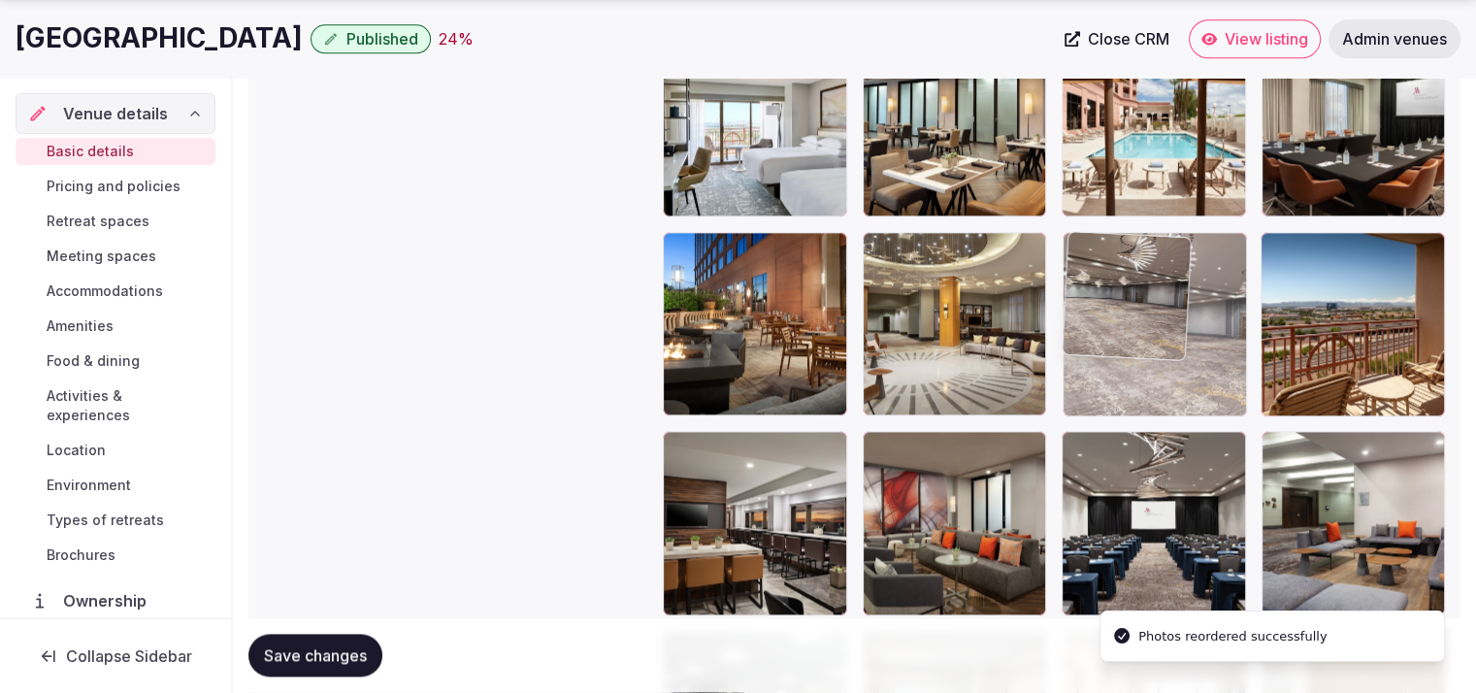
drag, startPoint x: 1323, startPoint y: 367, endPoint x: 1196, endPoint y: 367, distance: 127.1
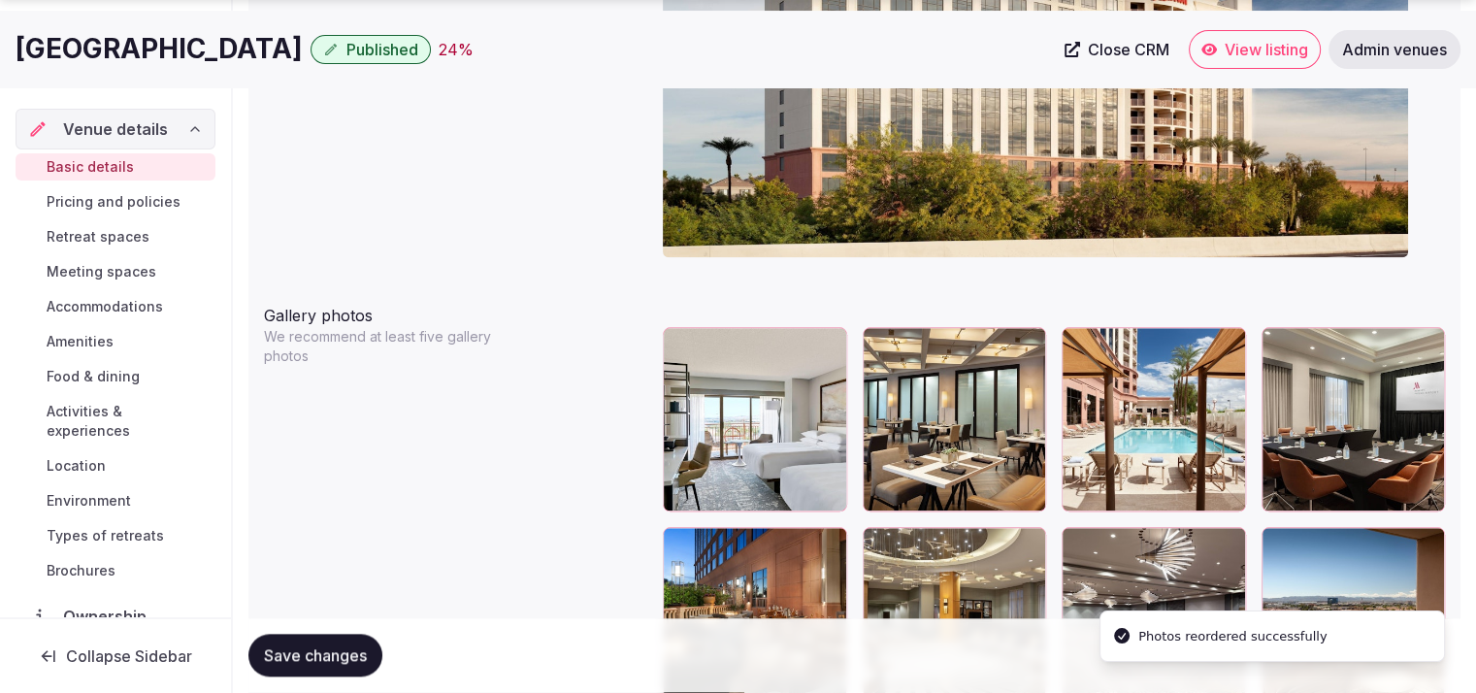
scroll to position [2235, 0]
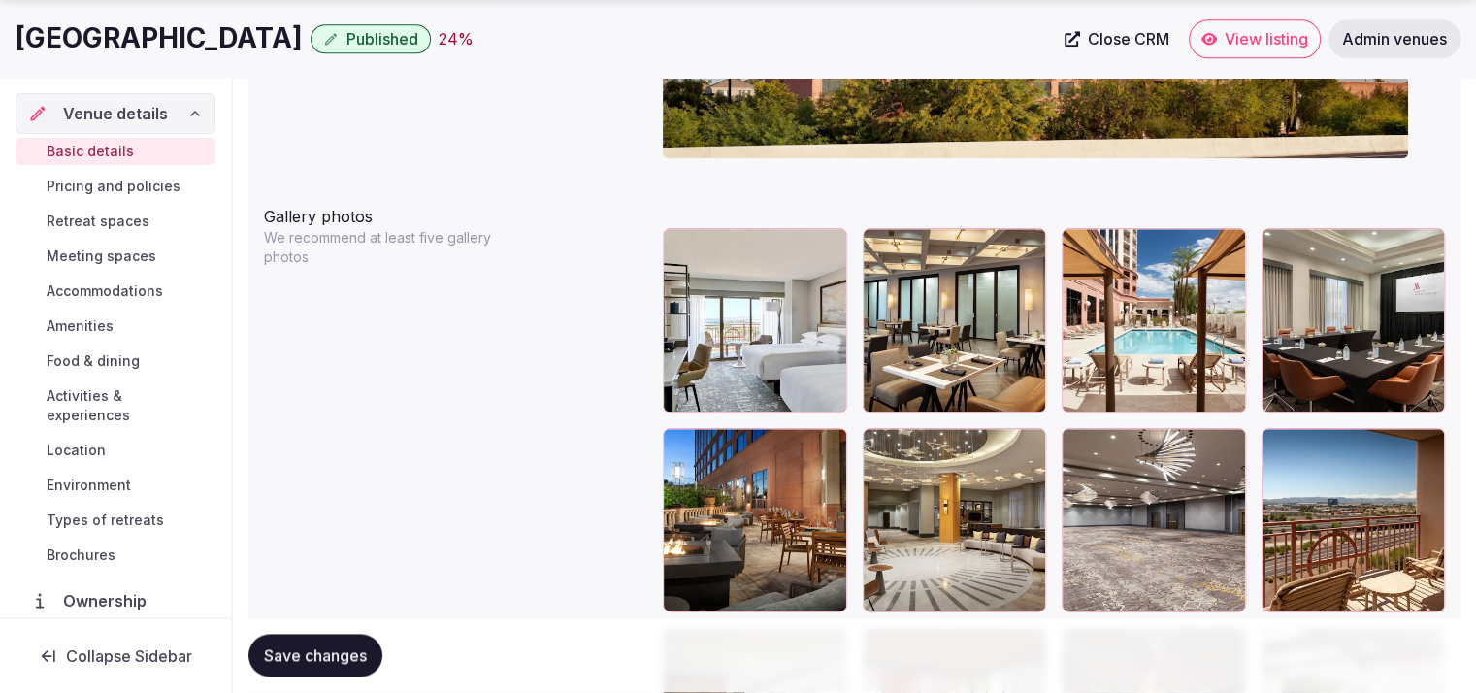
click at [308, 641] on button "Save changes" at bounding box center [315, 656] width 134 height 43
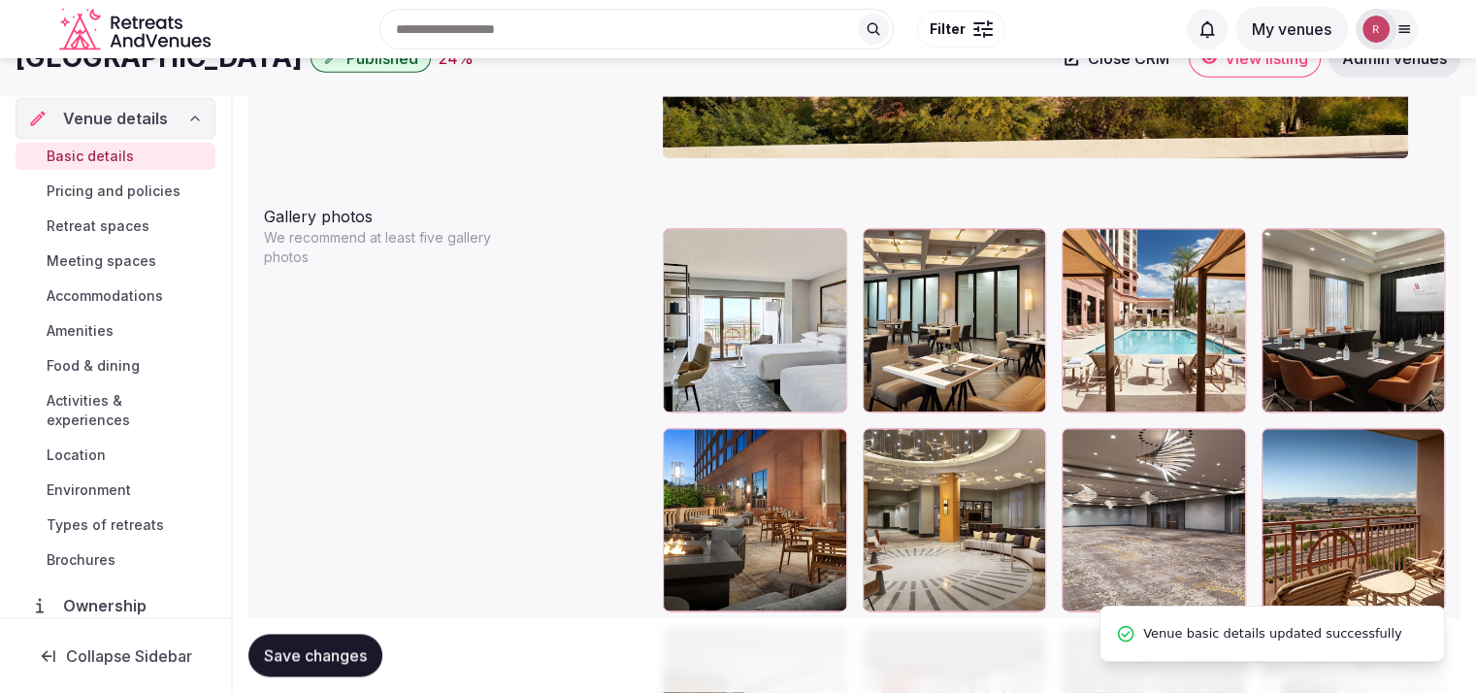
scroll to position [1629, 0]
